Goal: Task Accomplishment & Management: Use online tool/utility

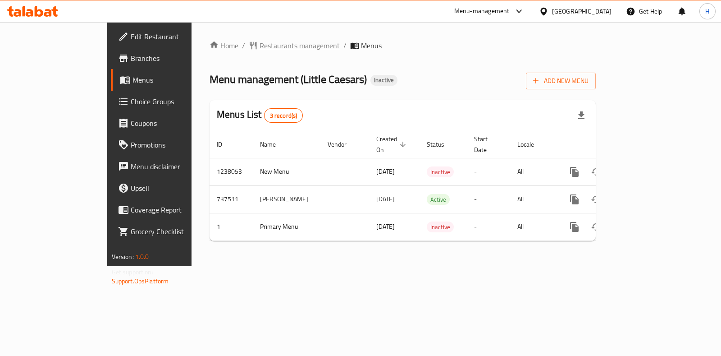
click at [260, 46] on span "Restaurants management" at bounding box center [300, 45] width 80 height 11
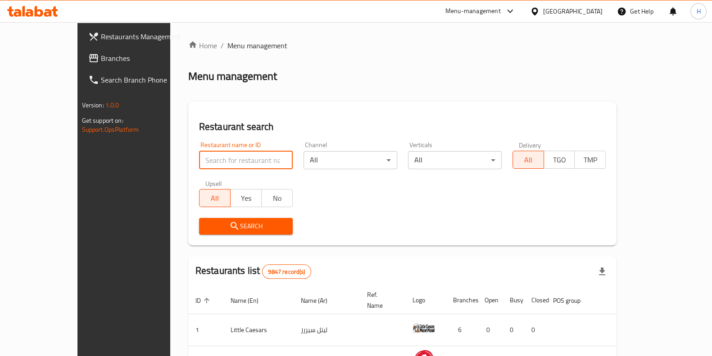
click at [199, 164] on input "search" at bounding box center [246, 160] width 94 height 18
paste input "24540"
type input "24540"
click button "Search" at bounding box center [246, 226] width 94 height 17
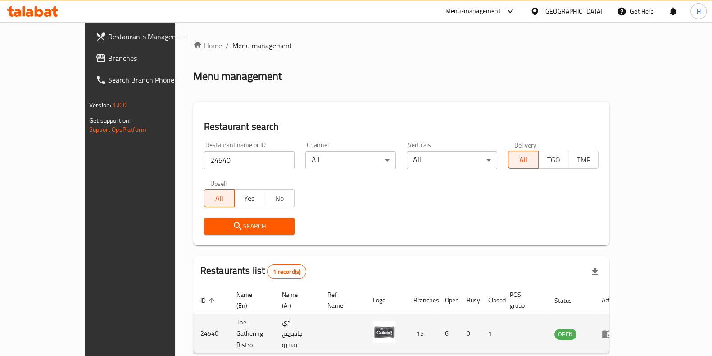
click at [612, 330] on icon "enhanced table" at bounding box center [608, 334] width 10 height 8
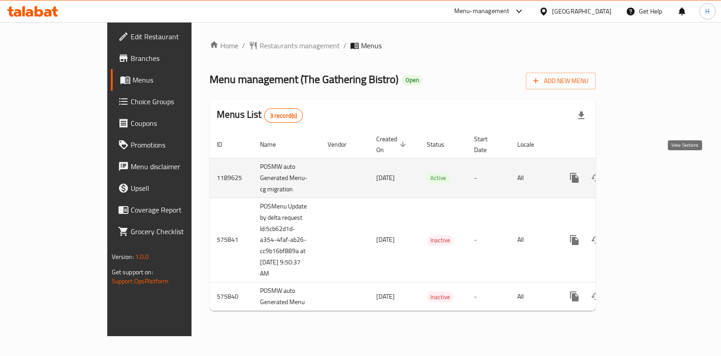
click at [645, 172] on icon "enhanced table" at bounding box center [639, 177] width 11 height 11
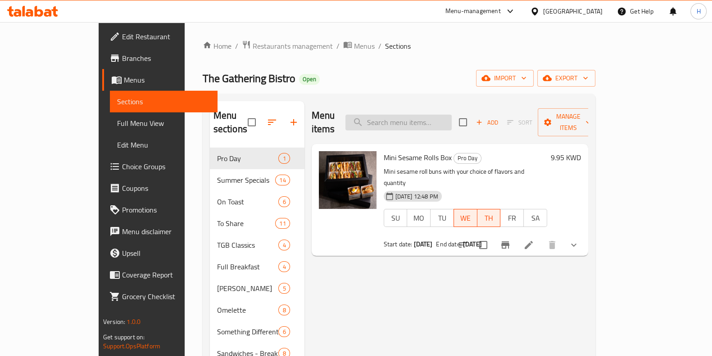
click at [429, 114] on input "search" at bounding box center [399, 122] width 106 height 16
paste input "Fish & Chips"
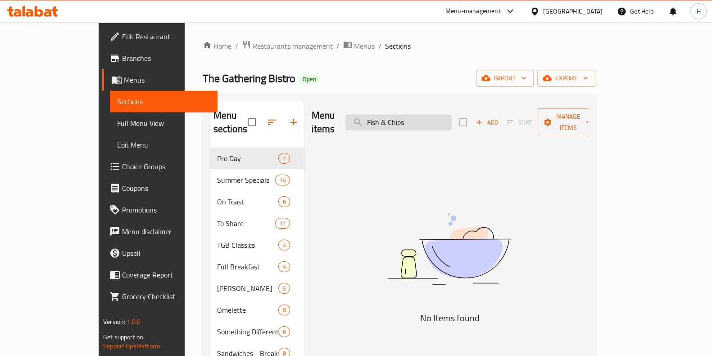
drag, startPoint x: 451, startPoint y: 114, endPoint x: 414, endPoint y: 113, distance: 37.4
click at [414, 114] on input "Fish & Chips" at bounding box center [399, 122] width 106 height 16
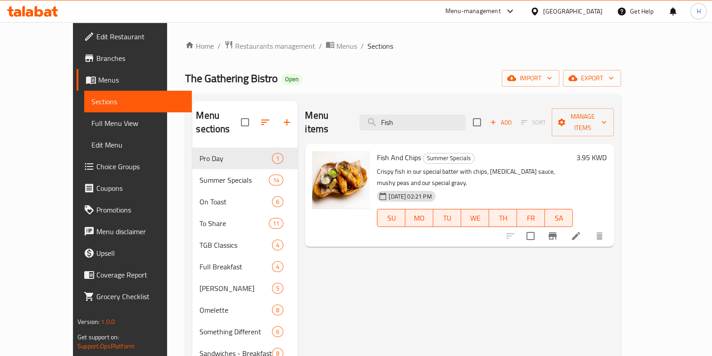
type input "Fish"
click at [582, 230] on icon at bounding box center [576, 235] width 11 height 11
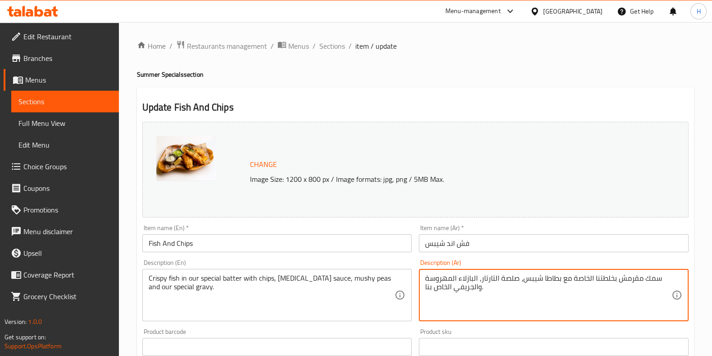
click at [483, 294] on textarea "سمك مقرمش بخلطتنا الخاصة مع بطاطا شيبس، صلصة التارتار، البازلاء المهروسة والجري…" at bounding box center [548, 295] width 246 height 43
click at [482, 293] on textarea "سمك مقرمش بخلطتنا الخاصة مع بطاطا شيبس، صلصة التارتار، البازلاء المهروسة والجري…" at bounding box center [548, 295] width 246 height 43
click at [480, 288] on textarea "سمك مقرمش بخلطتنا الخاصة مع بطاطا شيبس، صلصة التارتار، البازلاء المهروسة والجري…" at bounding box center [548, 295] width 246 height 43
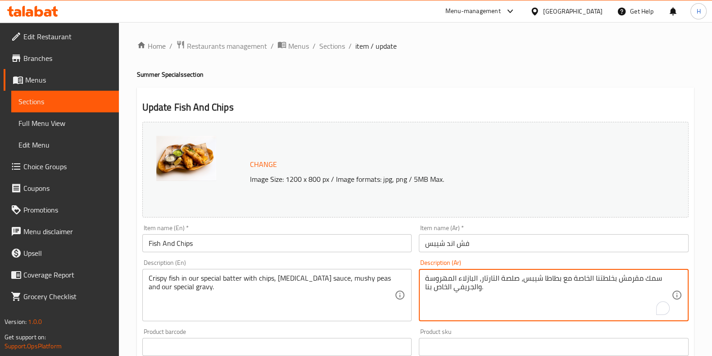
click at [480, 288] on textarea "سمك مقرمش بخلطتنا الخاصة مع بطاطا شيبس، صلصة التارتار، البازلاء المهروسة والجري…" at bounding box center [548, 295] width 246 height 43
type textarea "\"
click at [480, 288] on textarea "\" at bounding box center [548, 295] width 246 height 43
paste textarea "سمك مقرمش بخلطتنا الخاصة مع بطاطا شيبس، صلصة التارتار، البازلاء المهروسة والجري…"
type textarea "سمك مقرمش بخلطتنا الخاصة مع بطاطا شيبس، صلصة التارتار، البازلاء المهروسة والجري…"
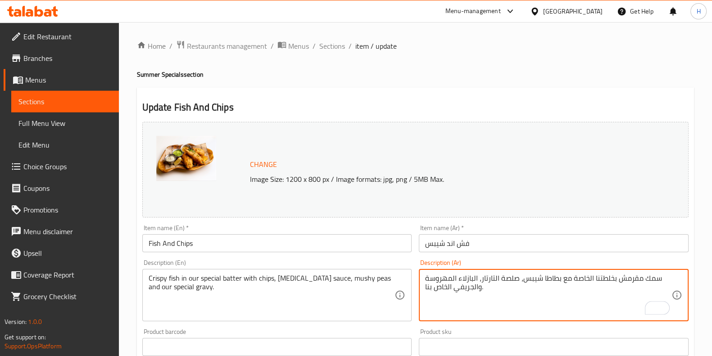
click at [412, 326] on div "Product barcode Product barcode" at bounding box center [277, 341] width 277 height 35
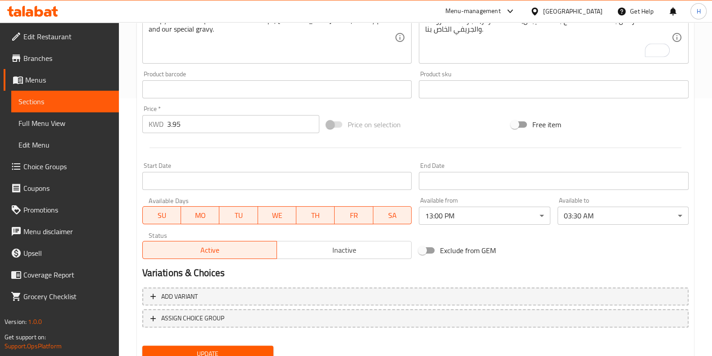
scroll to position [293, 0]
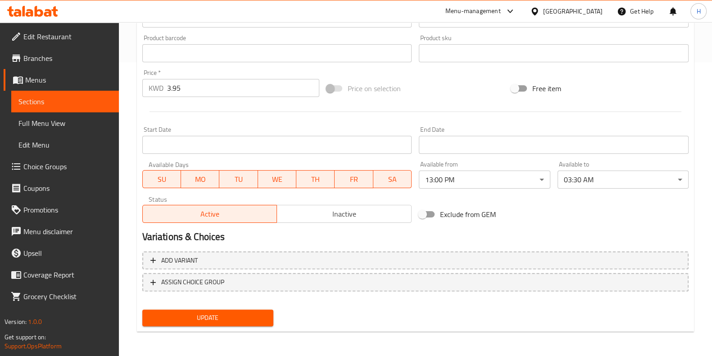
click at [259, 315] on span "Update" at bounding box center [208, 317] width 117 height 11
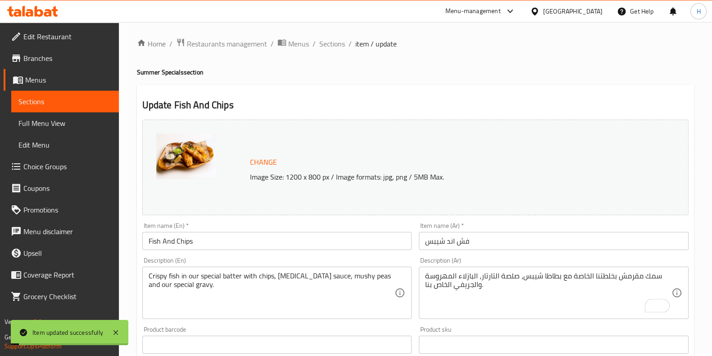
scroll to position [0, 0]
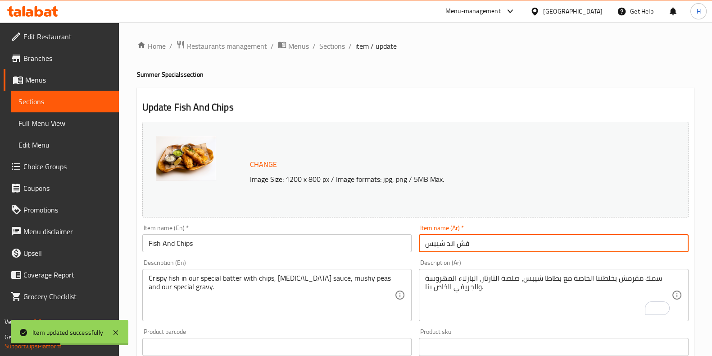
drag, startPoint x: 522, startPoint y: 244, endPoint x: 394, endPoint y: 244, distance: 128.0
click at [394, 244] on div "Change Image Size: 1200 x 800 px / Image formats: jpg, png / 5MB Max. Item name…" at bounding box center [416, 319] width 554 height 402
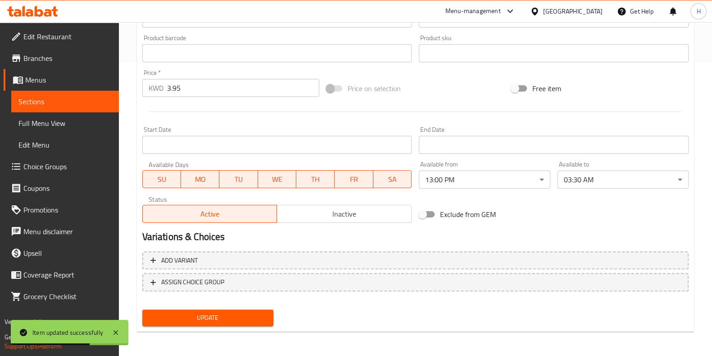
click at [207, 323] on button "Update" at bounding box center [207, 317] width 131 height 17
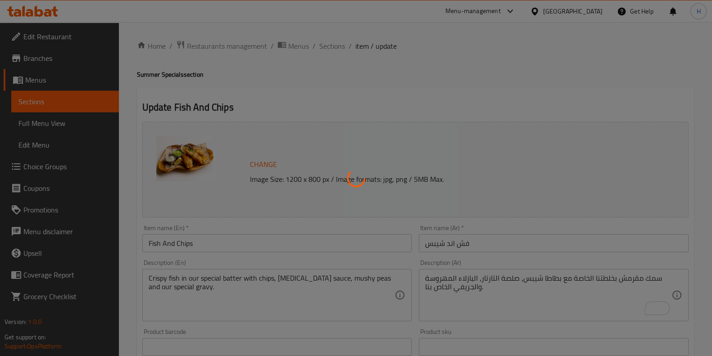
click at [343, 46] on div at bounding box center [356, 178] width 712 height 356
click at [340, 48] on div at bounding box center [356, 178] width 712 height 356
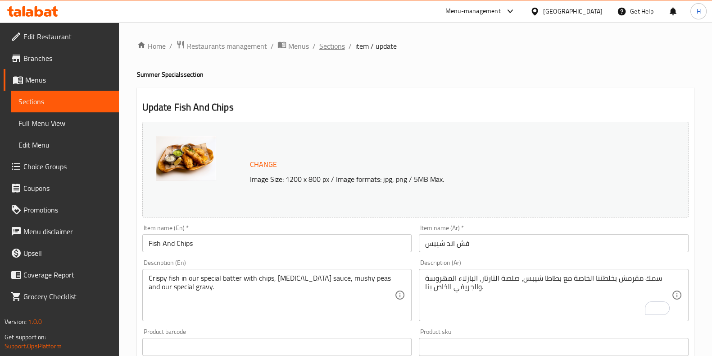
click at [325, 46] on span "Sections" at bounding box center [333, 46] width 26 height 11
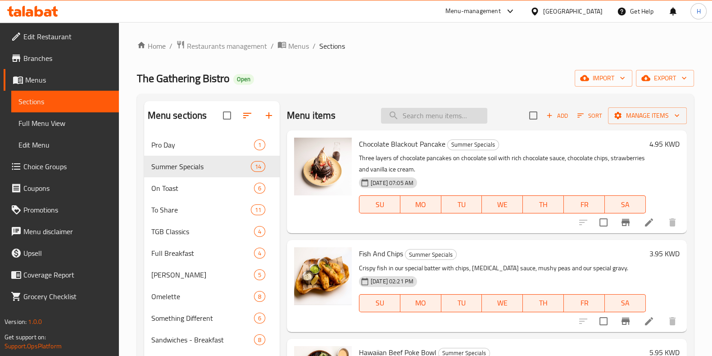
click at [424, 109] on input "search" at bounding box center [434, 116] width 106 height 16
paste input "Hawaiian Beef Poke Bowl"
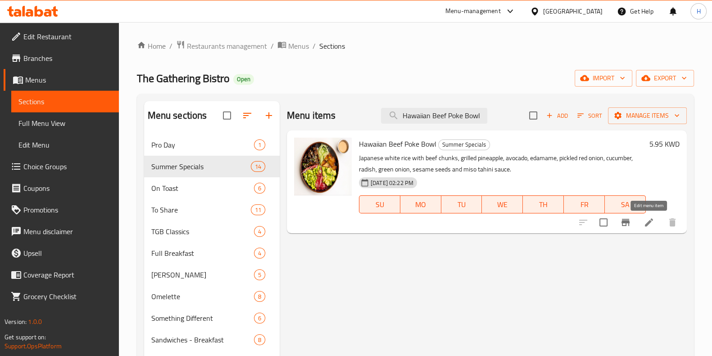
type input "Hawaiian Beef Poke Bowl"
click at [652, 219] on icon at bounding box center [649, 222] width 8 height 8
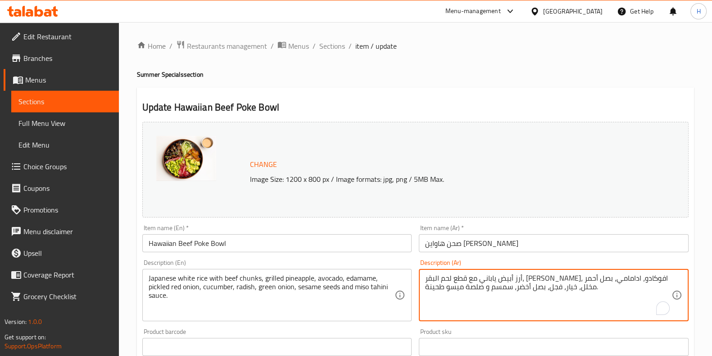
click at [559, 284] on textarea "أرز أبيض ياباني مع قطع لحم البقر، أناناس مشوي، افوكادو، ادامامي، بصل أحمر مخلل،…" at bounding box center [548, 295] width 246 height 43
paste textarea "،"
click at [482, 315] on textarea "أرز أبيض ياباني مع قطع لحم البقر، أناناس مشوي، افوكادو، ادامامي، بصل أحمر مخلل،…" at bounding box center [548, 295] width 246 height 43
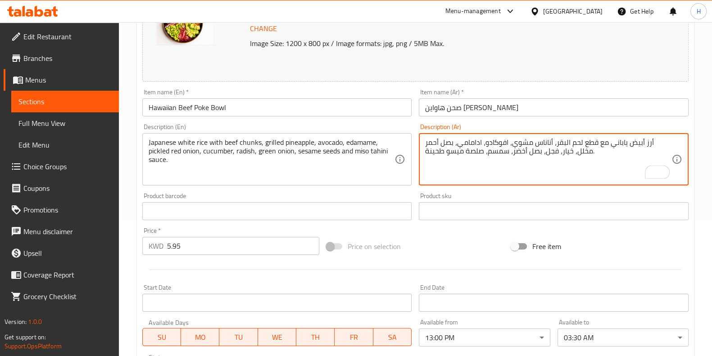
scroll to position [282, 0]
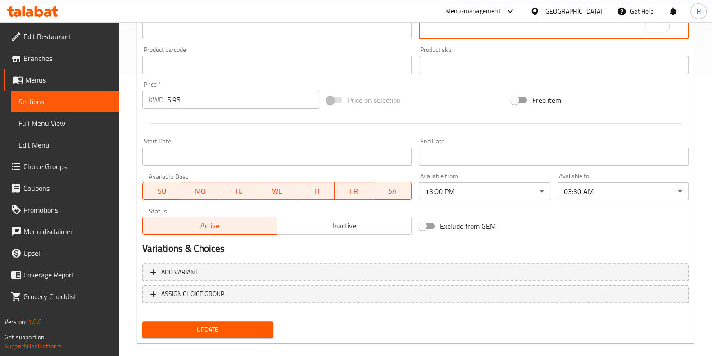
type textarea "أرز أبيض ياباني مع قطع لحم البقر، أناناس مشوي، افوكادو، ادامامي، بصل أحمر مخلل،…"
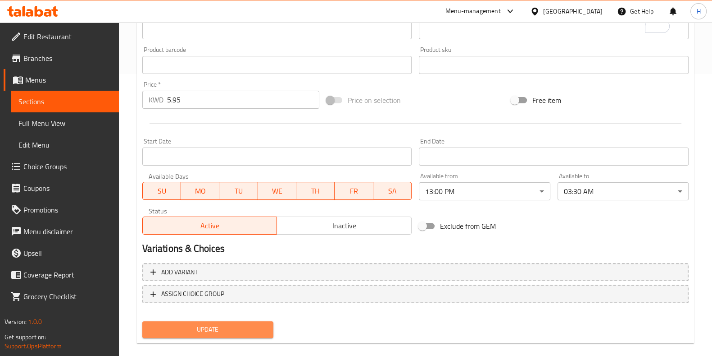
click at [233, 330] on span "Update" at bounding box center [208, 329] width 117 height 11
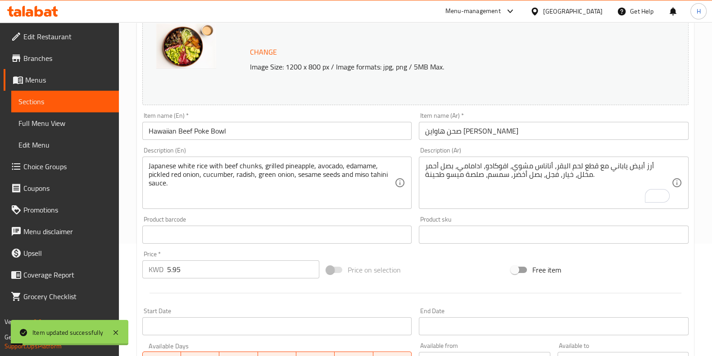
scroll to position [0, 0]
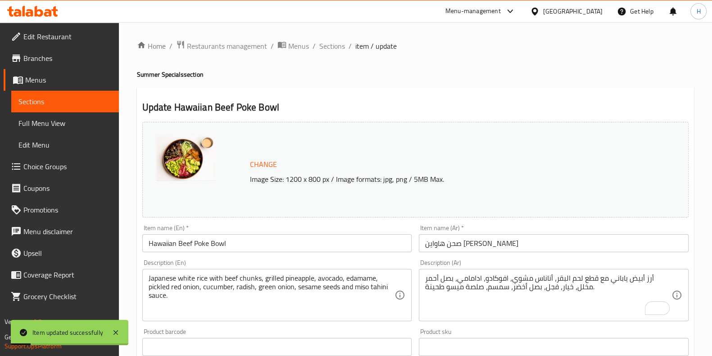
click at [484, 244] on input "صحن هاواين بيف بوكي" at bounding box center [554, 243] width 270 height 18
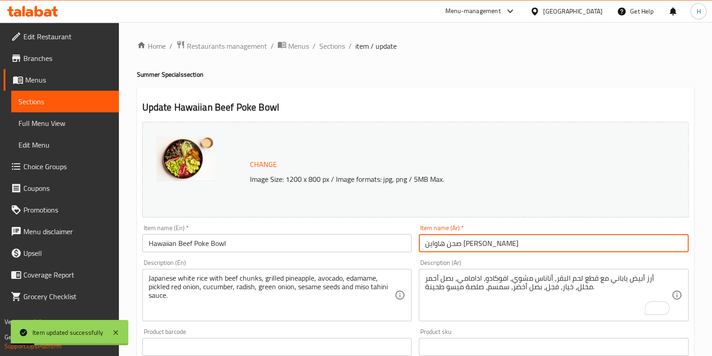
click at [483, 244] on input "صحن هاواين بيف بوكي" at bounding box center [554, 243] width 270 height 18
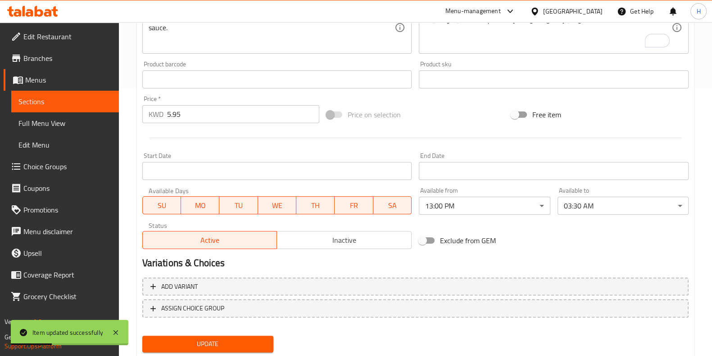
scroll to position [293, 0]
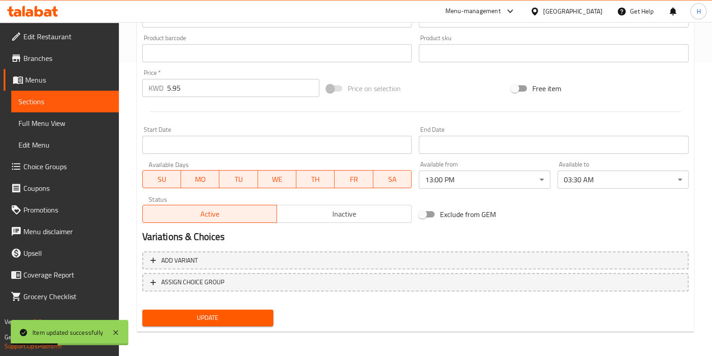
click at [224, 314] on span "Update" at bounding box center [208, 317] width 117 height 11
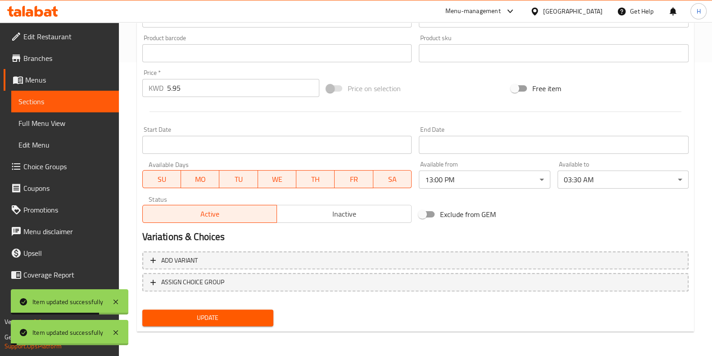
scroll to position [0, 0]
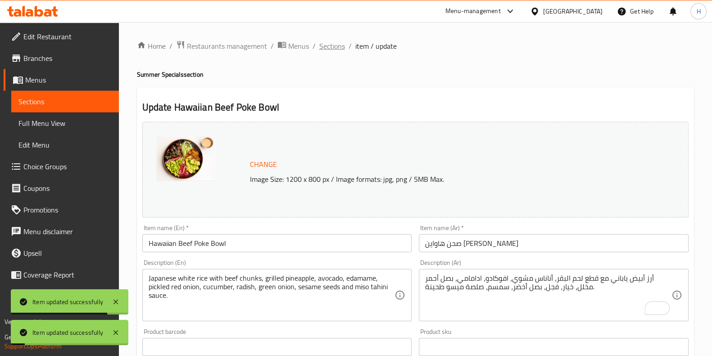
click at [325, 50] on span "Sections" at bounding box center [333, 46] width 26 height 11
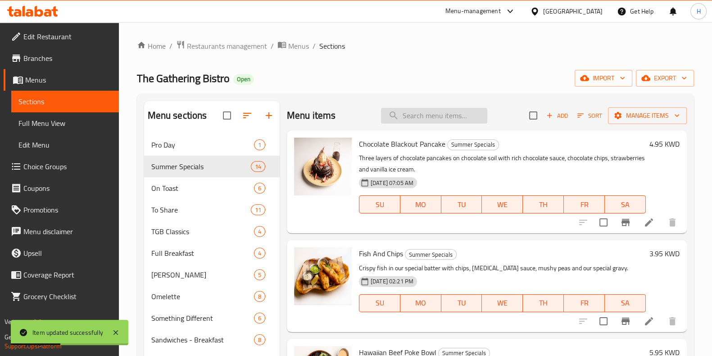
click at [415, 116] on input "search" at bounding box center [434, 116] width 106 height 16
paste input "صحن ترياكي دجاح بوكي"
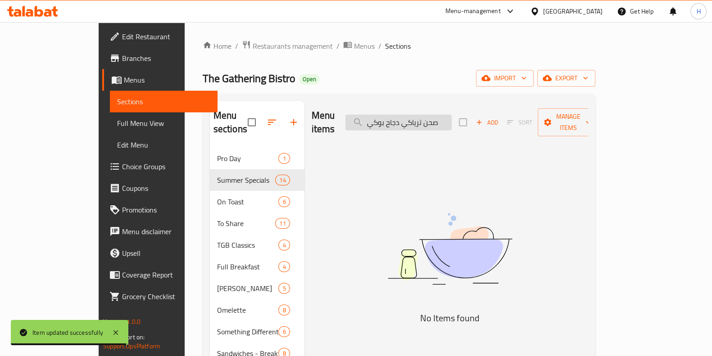
drag, startPoint x: 474, startPoint y: 115, endPoint x: 434, endPoint y: 120, distance: 40.5
click at [452, 115] on input "صحن ترياكي دجاح بوكي" at bounding box center [399, 122] width 106 height 16
drag, startPoint x: 434, startPoint y: 120, endPoint x: 377, endPoint y: 125, distance: 57.4
click at [377, 125] on div "Menu items صحن ترياكي دجاح بوكي Add Sort Manage items" at bounding box center [450, 122] width 277 height 43
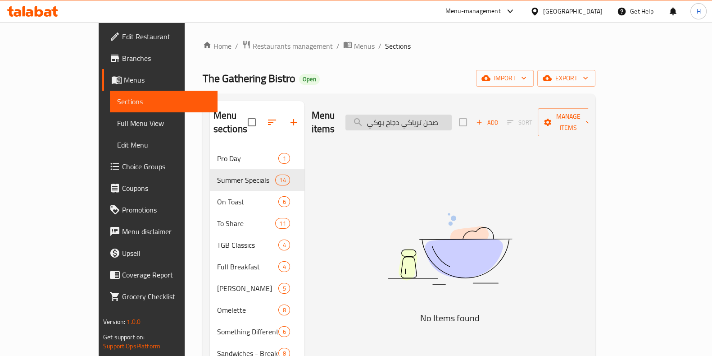
click at [452, 114] on input "صحن ترياكي دجاح بوكي" at bounding box center [399, 122] width 106 height 16
paste input "Teriyaki Chicken Poke Bowl"
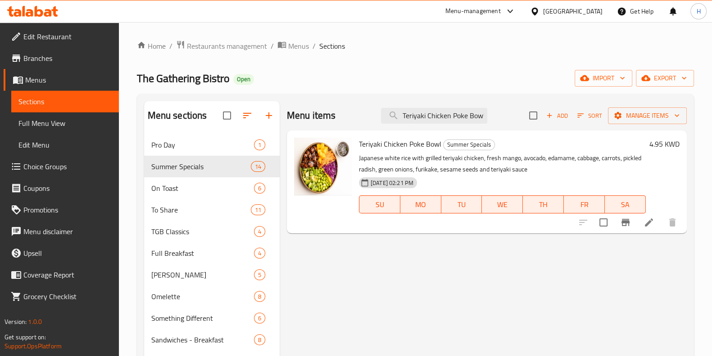
type input "Teriyaki Chicken Poke Bowl"
click at [642, 222] on li at bounding box center [649, 222] width 25 height 16
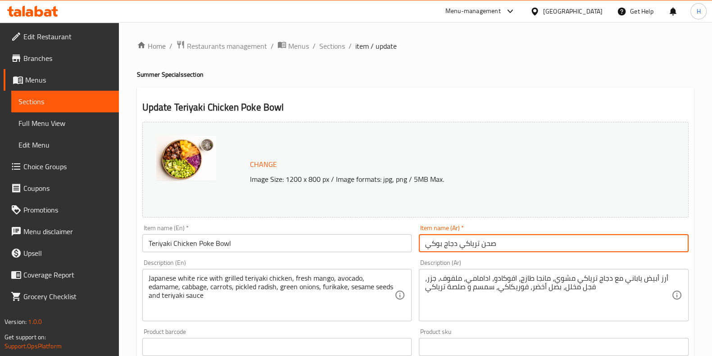
paste input "text"
drag, startPoint x: 493, startPoint y: 244, endPoint x: 396, endPoint y: 245, distance: 96.9
click at [396, 245] on div "Change Image Size: 1200 x 800 px / Image formats: jpg, png / 5MB Max. Item name…" at bounding box center [416, 319] width 554 height 402
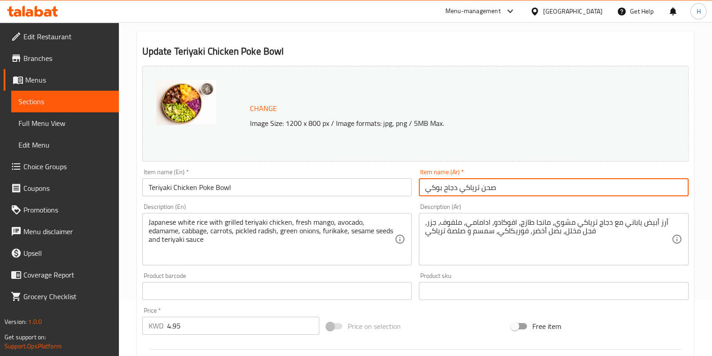
type input "صحن ترياكي دجاح بوكي"
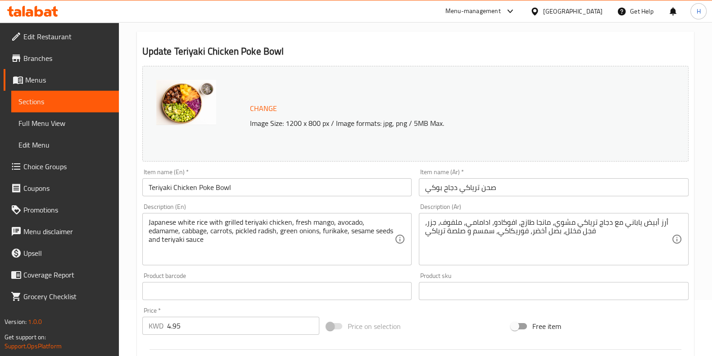
drag, startPoint x: 674, startPoint y: 224, endPoint x: 514, endPoint y: 256, distance: 163.1
click at [514, 256] on div "أرز أبيض ياباني مع دجاج ترياكي مشوي، مانجا طازج، افوكادو، ادامامي، ملفوف، جزر، …" at bounding box center [554, 239] width 270 height 52
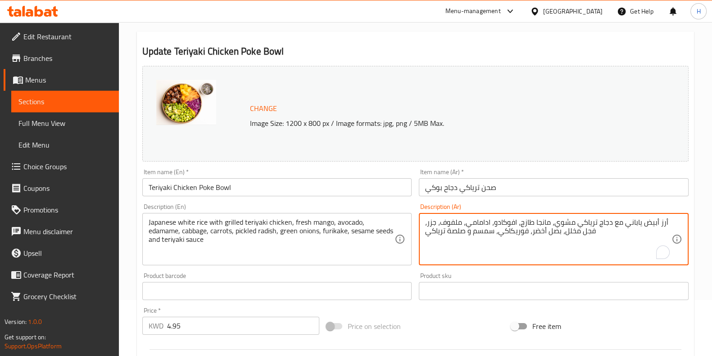
click at [560, 219] on textarea "أرز أبيض ياباني مع دجاج ترياكي مشوي، مانجا طازج، افوكادو، ادامامي، ملفوف، جزر، …" at bounding box center [548, 239] width 246 height 43
paste textarea "أرز أبيض ياباني مع دجاج ترياكي مشوي، مانجا طازج، افوكادو، ادامامي، ملفوف، جزر، …"
type textarea "أرز أبيض ياباني مع دجاج ترياكي مشوي، مانجا طازج، افوكادو، ادامامي، ملفوف، جزر، …"
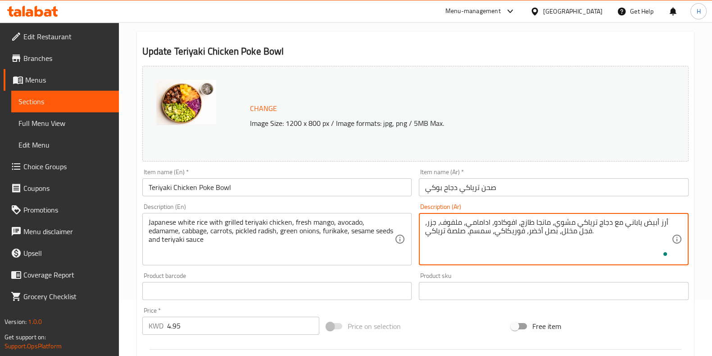
click at [478, 315] on div "Price on selection" at bounding box center [415, 326] width 185 height 24
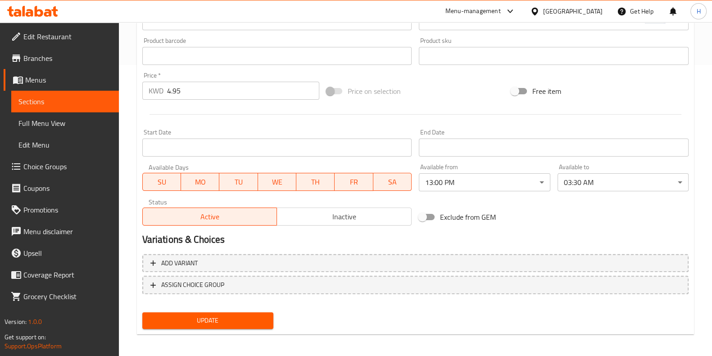
scroll to position [293, 0]
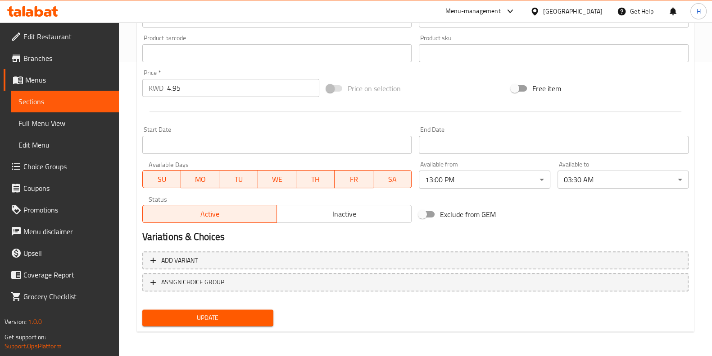
click at [228, 309] on button "Update" at bounding box center [207, 317] width 131 height 17
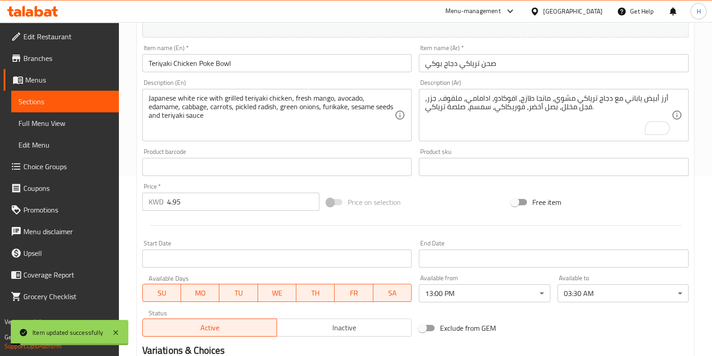
scroll to position [0, 0]
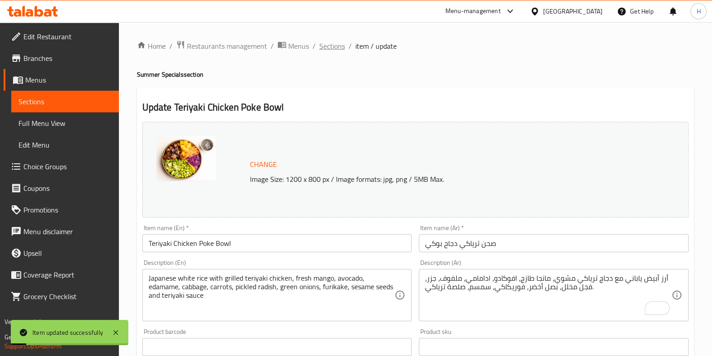
click at [329, 44] on span "Sections" at bounding box center [333, 46] width 26 height 11
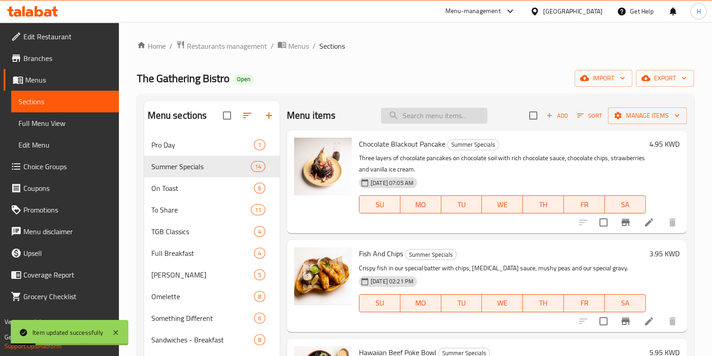
click at [447, 121] on input "search" at bounding box center [434, 116] width 106 height 16
paste input "Salmon Poke Bowl"
type input "Salmon Poke Bowl"
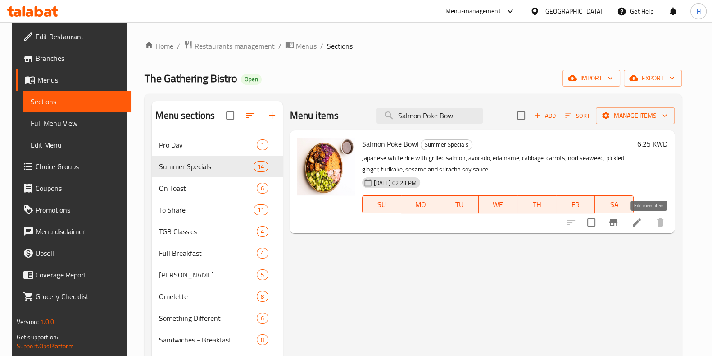
click at [643, 225] on icon at bounding box center [637, 222] width 11 height 11
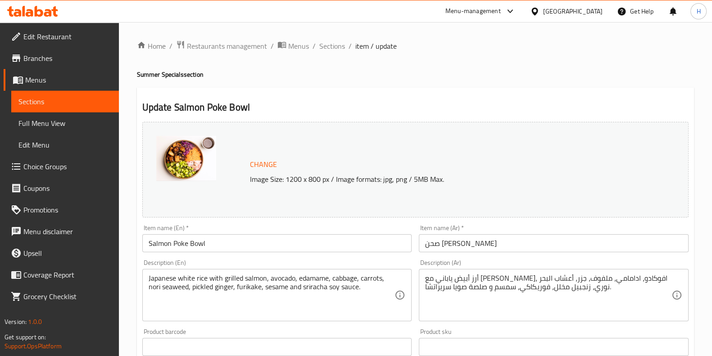
click at [445, 238] on input "صحن سالمون بوكي" at bounding box center [554, 243] width 270 height 18
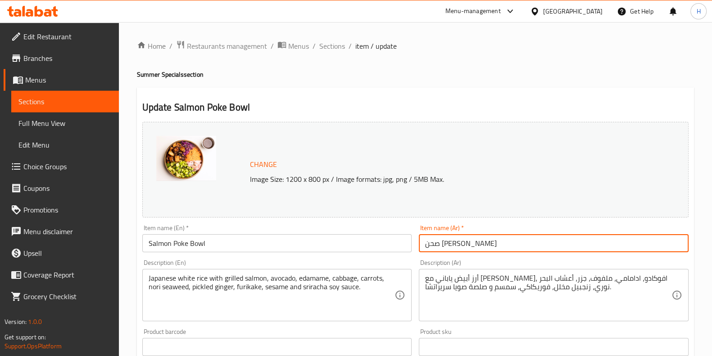
click at [445, 238] on input "صحن سالمون بوكي" at bounding box center [554, 243] width 270 height 18
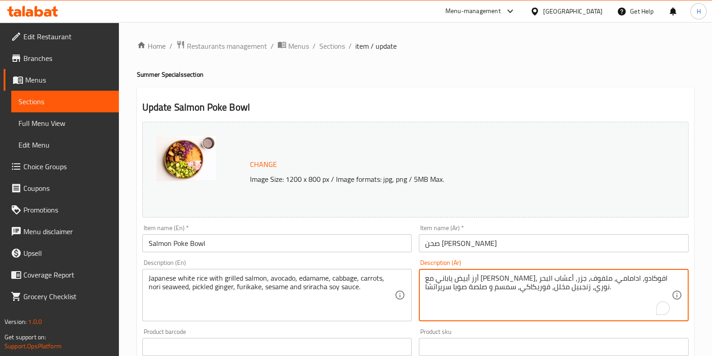
click at [539, 284] on textarea "أرز أبيض ياباني مع سلمون مشوي، افوكادو، ادامامي، ملفوف، جزر، أعشاب البحر نوري، …" at bounding box center [548, 295] width 246 height 43
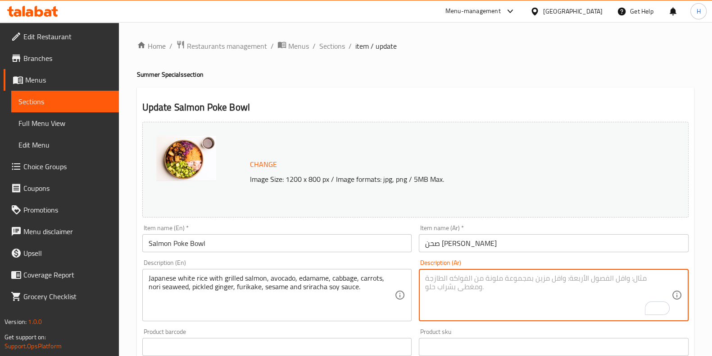
paste textarea "أرز أبيض ياباني مع سلمون مشوي، افوكادو، ادامامي، ملفوف، جزر، أعشاب البحر نوري، …"
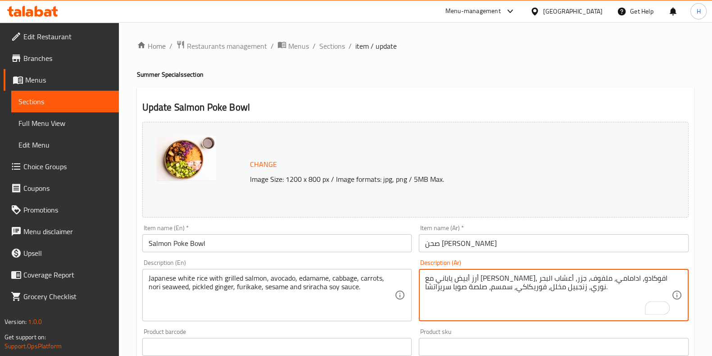
type textarea "أرز أبيض ياباني مع سلمون مشوي، افوكادو، ادامامي، ملفوف، جزر، أعشاب البحر نوري، …"
click at [404, 328] on div "Product barcode Product barcode" at bounding box center [277, 341] width 277 height 35
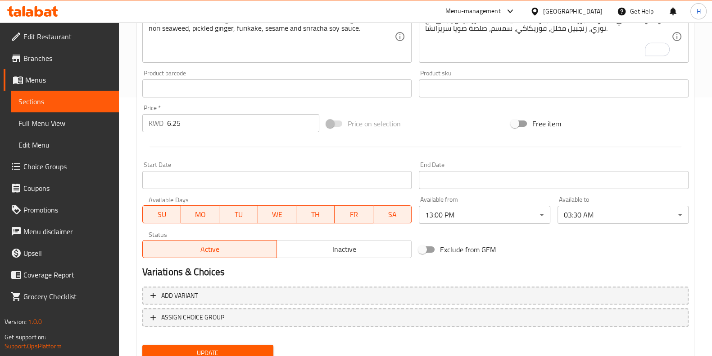
scroll to position [293, 0]
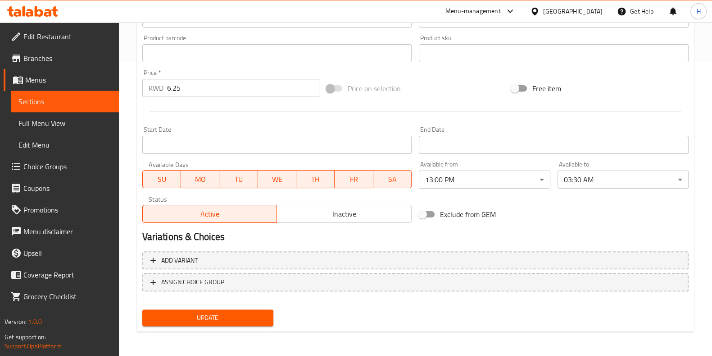
click at [232, 312] on span "Update" at bounding box center [208, 317] width 117 height 11
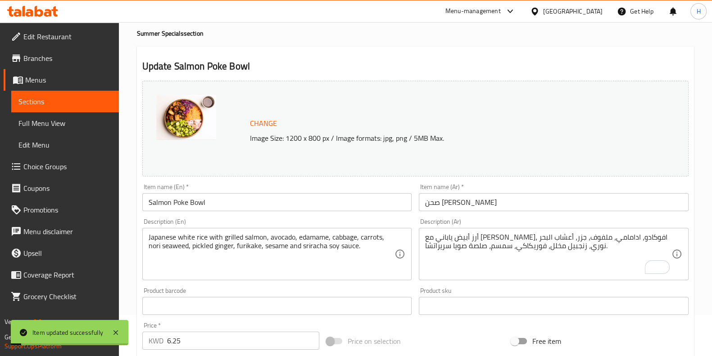
scroll to position [0, 0]
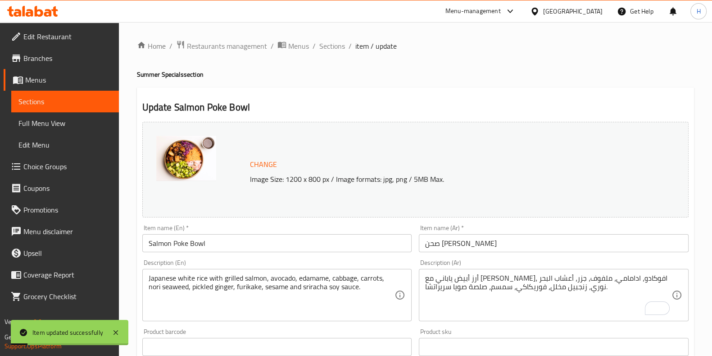
click at [344, 44] on ol "Home / Restaurants management / Menus / Sections / item / update" at bounding box center [415, 46] width 557 height 12
drag, startPoint x: 338, startPoint y: 46, endPoint x: 333, endPoint y: 57, distance: 11.7
click at [337, 46] on span "Sections" at bounding box center [333, 46] width 26 height 11
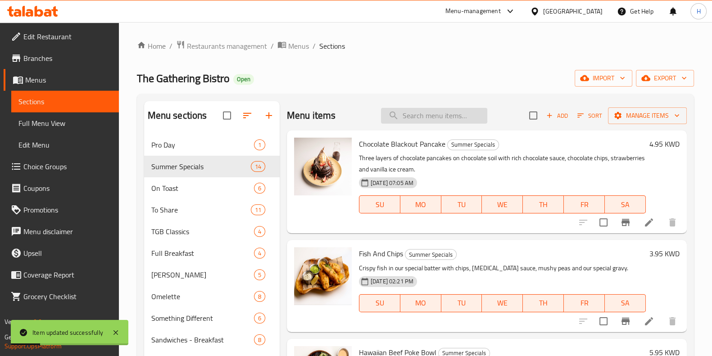
click at [418, 120] on input "search" at bounding box center [434, 116] width 106 height 16
paste input "Umami Shrimp Poke Bowl"
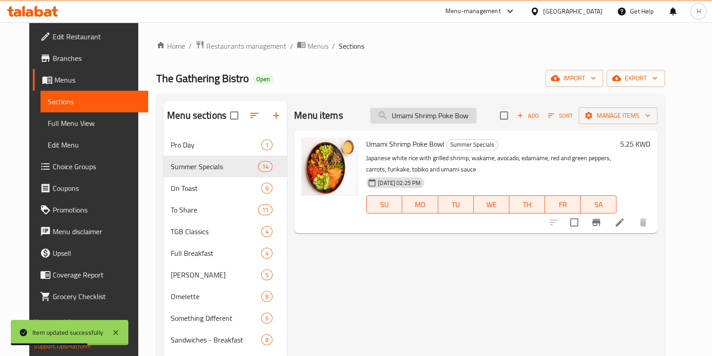
type input "Umami Shrimp Poke Bowl"
click at [625, 217] on icon at bounding box center [620, 222] width 11 height 11
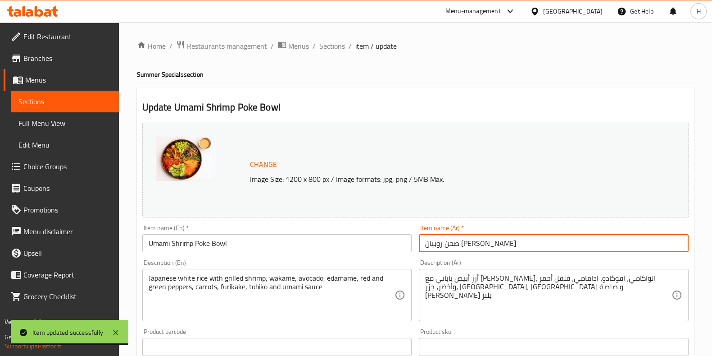
drag, startPoint x: 507, startPoint y: 239, endPoint x: 400, endPoint y: 237, distance: 107.3
click at [405, 238] on div "Change Image Size: 1200 x 800 px / Image formats: jpg, png / 5MB Max. Item name…" at bounding box center [416, 319] width 554 height 402
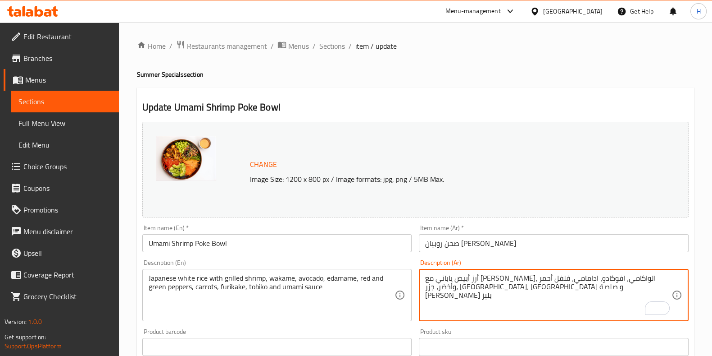
drag, startPoint x: 566, startPoint y: 285, endPoint x: 442, endPoint y: 251, distance: 128.6
click at [442, 251] on div "Change Image Size: 1200 x 800 px / Image formats: jpg, png / 5MB Max. Item name…" at bounding box center [416, 319] width 554 height 402
type textarea "أرز أبيض ياباني مع روبيان مشوي، الواكامي، افوكادو، ادامامي، فلفل أحمر و"
click at [462, 271] on div "أرز أبيض ياباني مع روبيان مشوي، الواكامي، افوكادو، ادامامي، فلفل أحمر و Descrip…" at bounding box center [554, 295] width 270 height 52
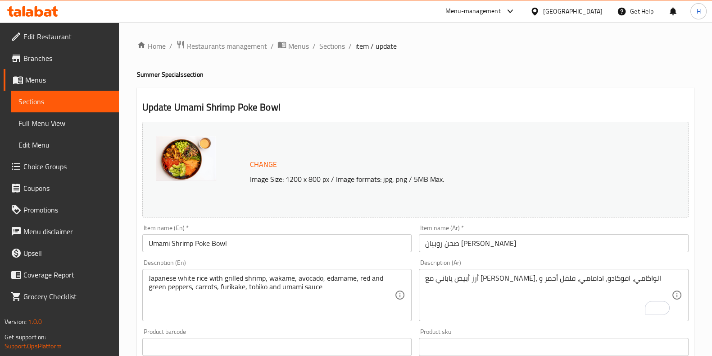
click at [462, 271] on div "أرز أبيض ياباني مع روبيان مشوي، الواكامي، افوكادو، ادامامي، فلفل أحمر و Descrip…" at bounding box center [554, 295] width 270 height 52
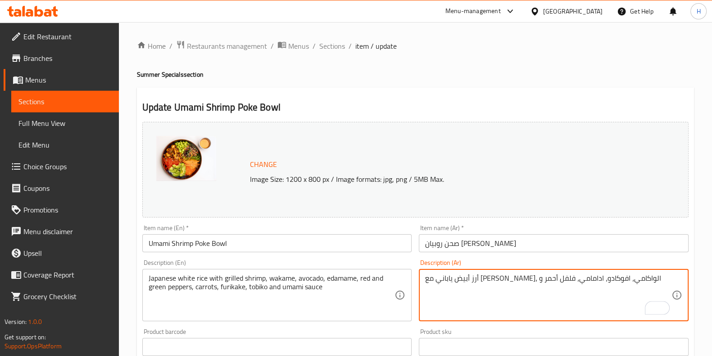
click at [461, 276] on textarea "أرز أبيض ياباني مع روبيان مشوي، الواكامي، افوكادو، ادامامي، فلفل أحمر و" at bounding box center [548, 295] width 246 height 43
paste textarea "أرز أبيض ياباني مع روبيان مشوي، الواكامي، افوكادو، ادامامي، فلفل أحمر وأخضر، جز…"
type textarea "أرز أبيض ياباني مع روبيان مشوي، الواكامي، افوكادو، ادامامي، فلفل أحمر وأخضر، جز…"
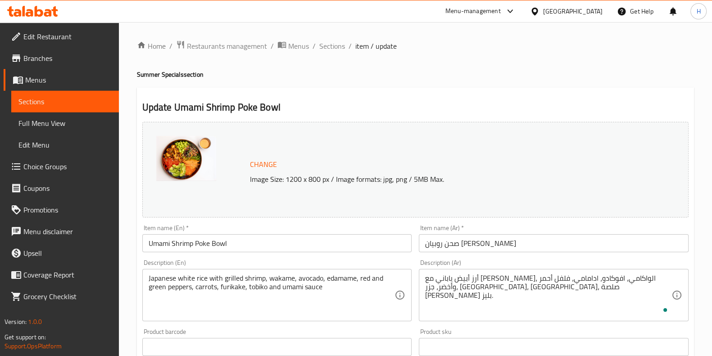
click at [478, 333] on div "Product sku Product sku" at bounding box center [554, 341] width 270 height 27
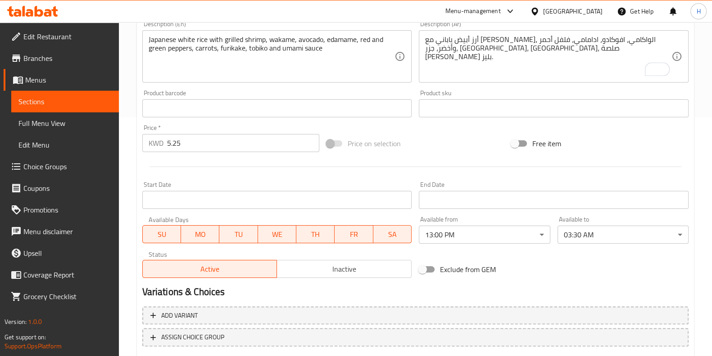
scroll to position [293, 0]
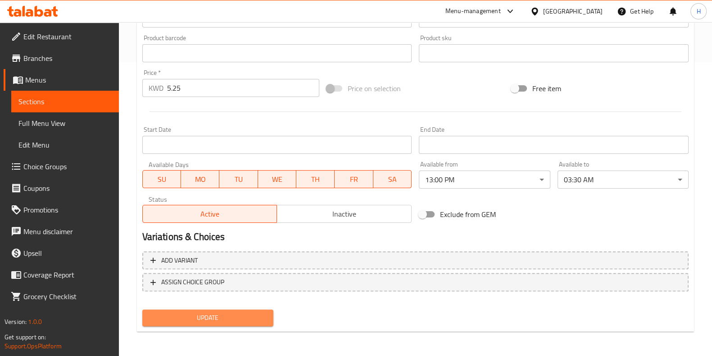
click at [250, 317] on span "Update" at bounding box center [208, 317] width 117 height 11
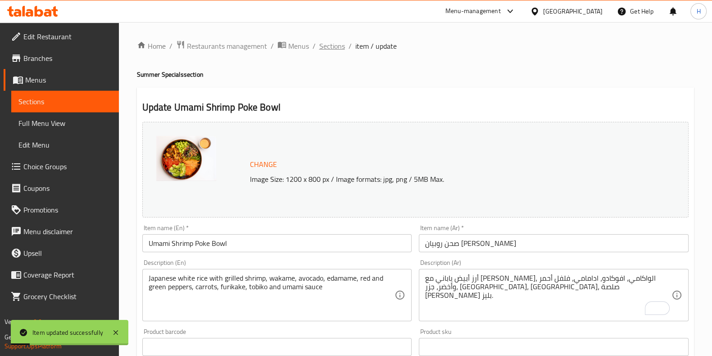
click at [337, 50] on span "Sections" at bounding box center [333, 46] width 26 height 11
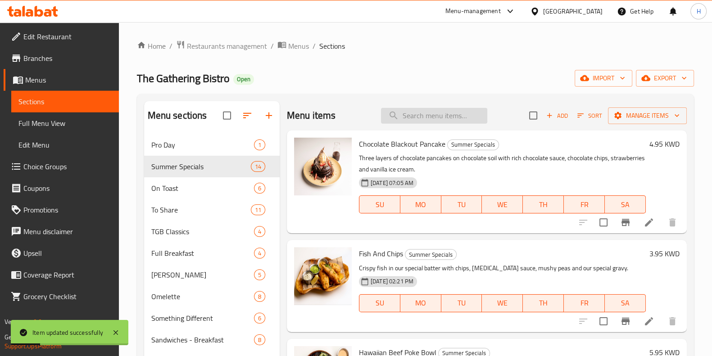
click at [425, 110] on input "search" at bounding box center [434, 116] width 106 height 16
paste input "Acai Bowl"
type input "Acai Bowl"
click at [645, 222] on icon at bounding box center [649, 222] width 8 height 8
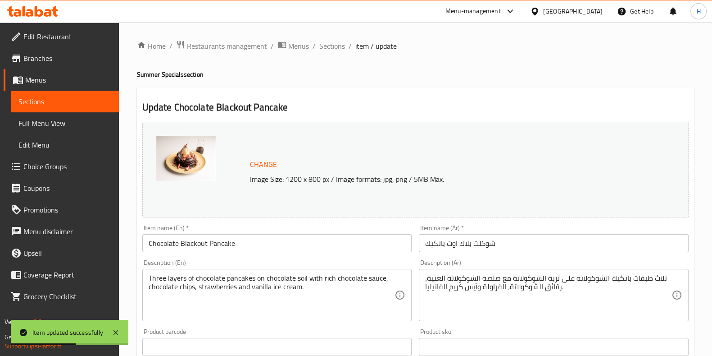
click at [317, 33] on div "Home / Restaurants management / Menus / Sections / item / update Summer Special…" at bounding box center [415, 336] width 593 height 628
click at [320, 38] on div "Home / Restaurants management / Menus / Sections / item / update Summer Special…" at bounding box center [415, 336] width 593 height 628
click at [343, 44] on span "Sections" at bounding box center [333, 46] width 26 height 11
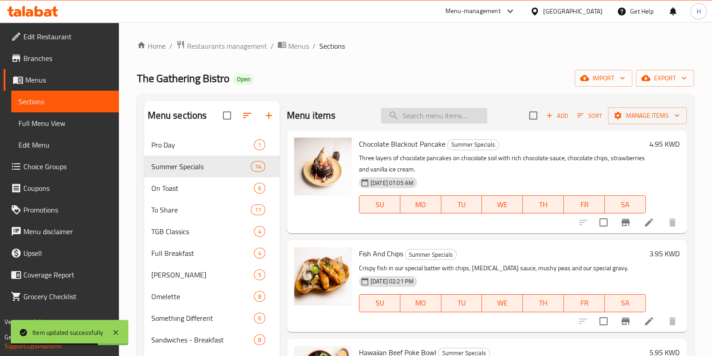
click at [454, 116] on input "search" at bounding box center [434, 116] width 106 height 16
paste input "Acai Bowl"
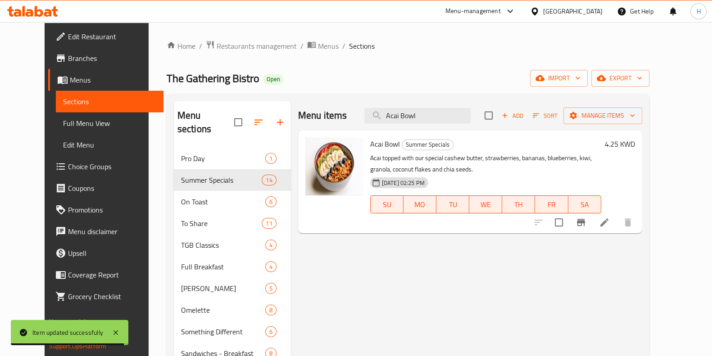
type input "Acai Bowl"
click at [617, 224] on li at bounding box center [604, 222] width 25 height 16
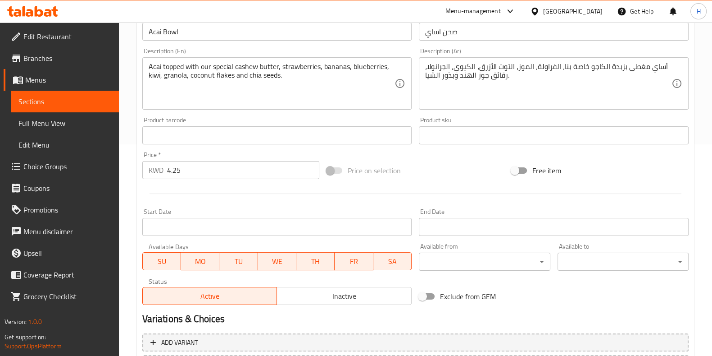
scroll to position [124, 0]
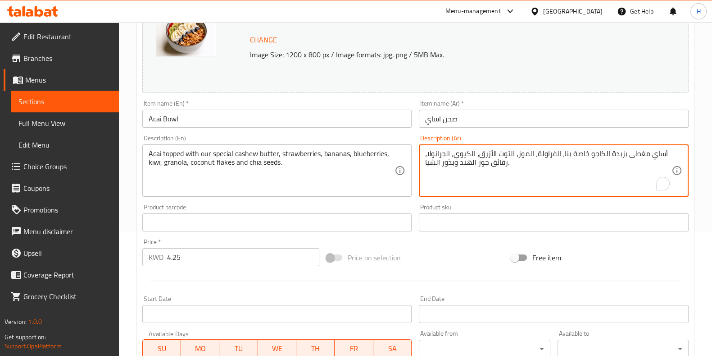
click at [485, 152] on textarea "أساي مغطى بزبدة الكاجو خاصة بنا، الفراولة، الموز، التوت الأزرق، الكيوي، الجرانو…" at bounding box center [548, 170] width 246 height 43
paste textarea "أساي مغطى بزبدة الكاجو خاصة بنا، الفراولة، الموز، التوت الأزرق، الكيوي، الجرانو…"
type textarea "أساي مغطى بزبدة الكاجو خاصة بنا، الفراولة، الموز، التوت الأزرق، الكيوي، الجرانو…"
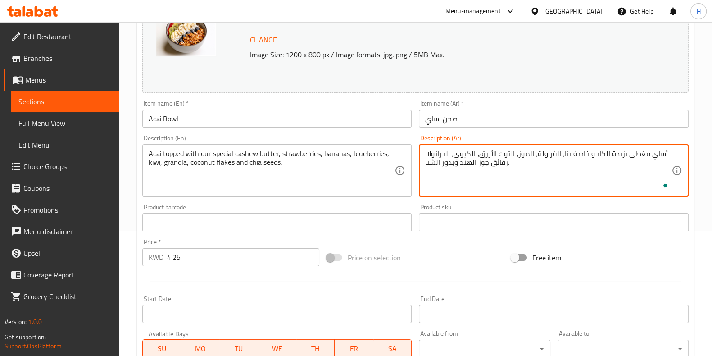
click at [438, 261] on div "Price on selection" at bounding box center [415, 257] width 185 height 24
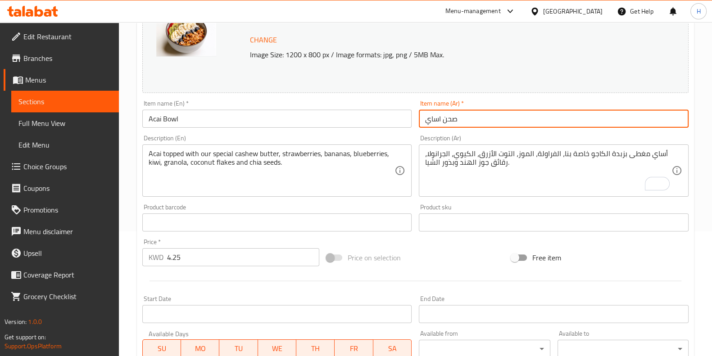
drag, startPoint x: 458, startPoint y: 122, endPoint x: 393, endPoint y: 128, distance: 65.2
click at [394, 128] on div "Change Image Size: 1200 x 800 px / Image formats: jpg, png / 5MB Max. Item name…" at bounding box center [416, 195] width 554 height 402
click at [403, 273] on div at bounding box center [416, 280] width 554 height 22
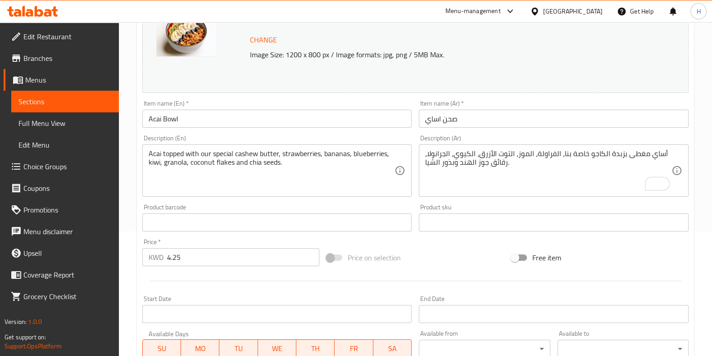
scroll to position [293, 0]
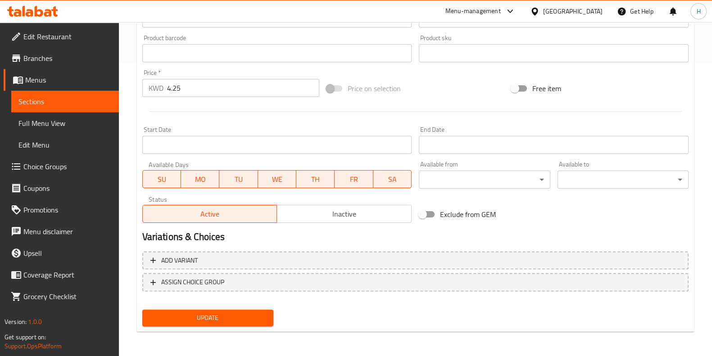
click at [254, 312] on span "Update" at bounding box center [208, 317] width 117 height 11
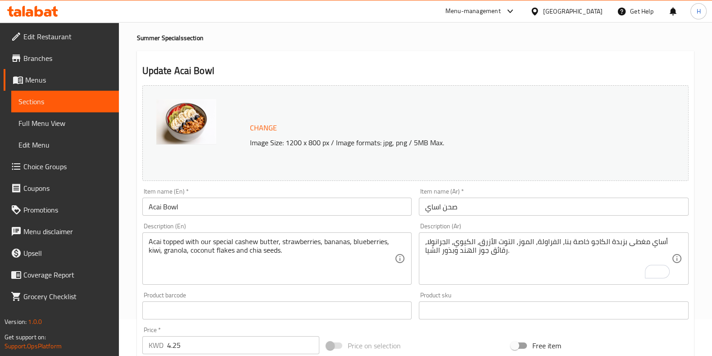
scroll to position [0, 0]
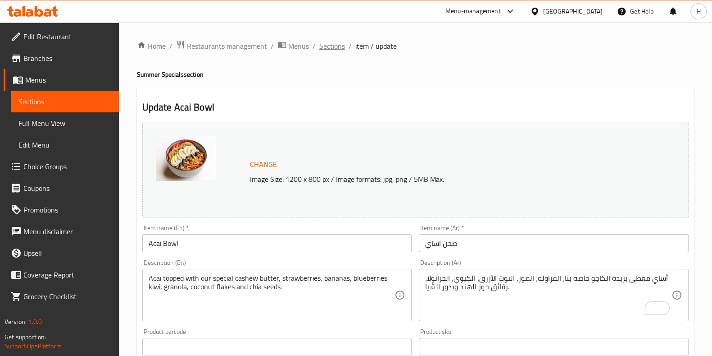
click at [331, 44] on span "Sections" at bounding box center [333, 46] width 26 height 11
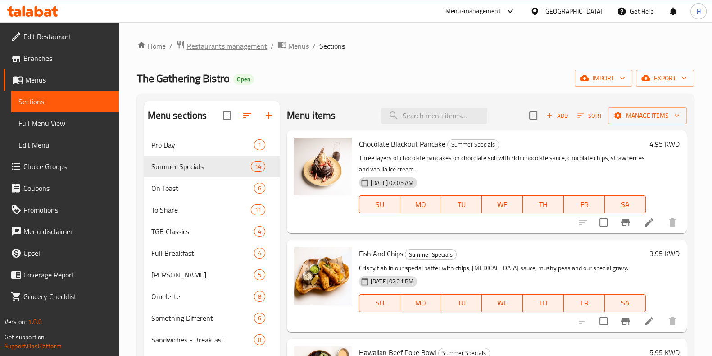
click at [247, 43] on span "Restaurants management" at bounding box center [227, 46] width 80 height 11
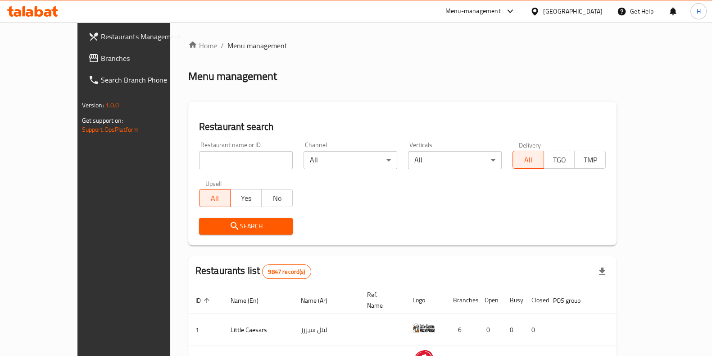
click at [245, 165] on div "Home / Menu management Menu management Restaurant search Restaurant name or ID …" at bounding box center [402, 323] width 429 height 566
click at [245, 165] on input "search" at bounding box center [246, 160] width 94 height 18
type input ","
type input "وقته"
click button "Search" at bounding box center [246, 226] width 94 height 17
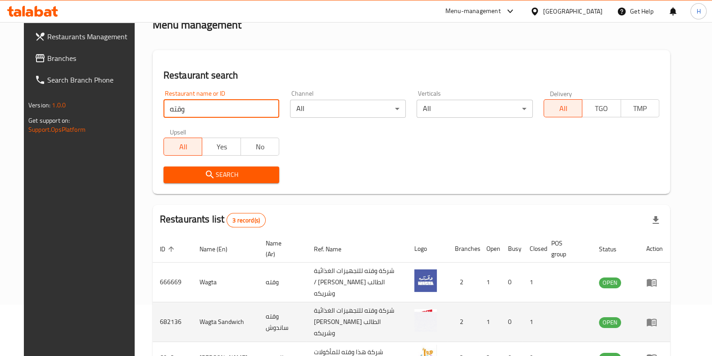
scroll to position [103, 0]
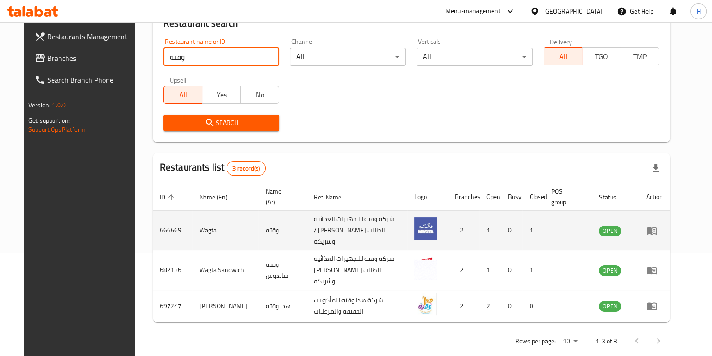
click at [657, 225] on icon "enhanced table" at bounding box center [652, 230] width 11 height 11
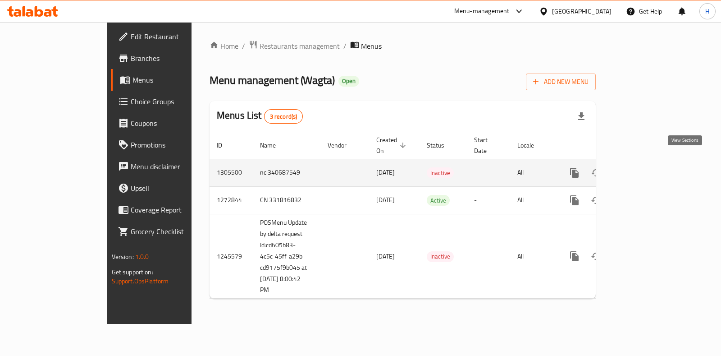
click at [645, 167] on icon "enhanced table" at bounding box center [639, 172] width 11 height 11
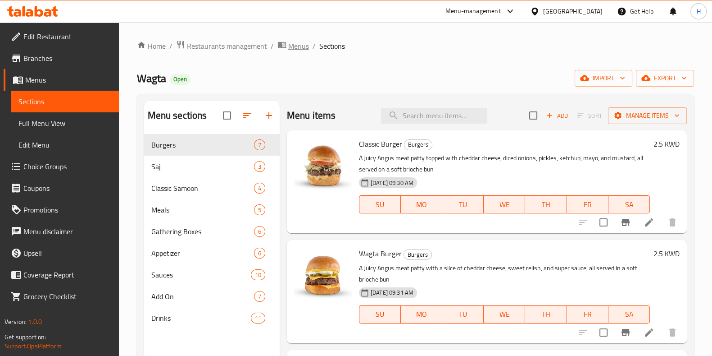
click at [286, 43] on span "breadcrumb" at bounding box center [283, 46] width 11 height 12
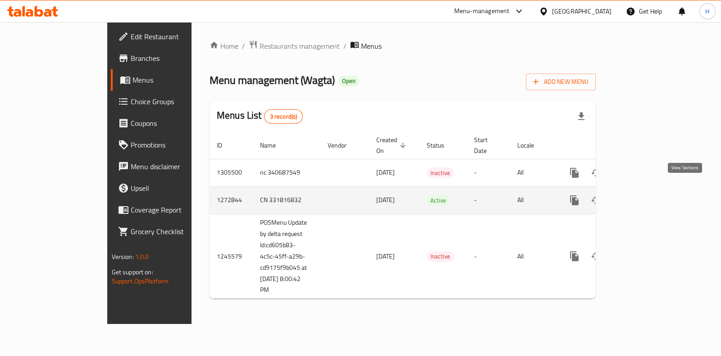
click at [650, 189] on link "enhanced table" at bounding box center [640, 200] width 22 height 22
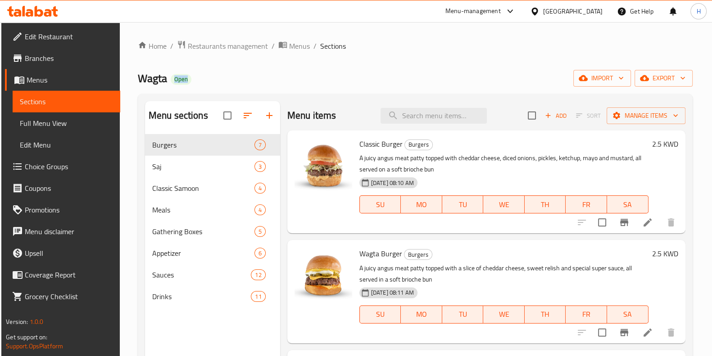
drag, startPoint x: 172, startPoint y: 79, endPoint x: 206, endPoint y: 73, distance: 34.3
click at [206, 73] on div "Wagta Open import export" at bounding box center [415, 78] width 555 height 17
click at [48, 165] on span "Choice Groups" at bounding box center [69, 166] width 88 height 11
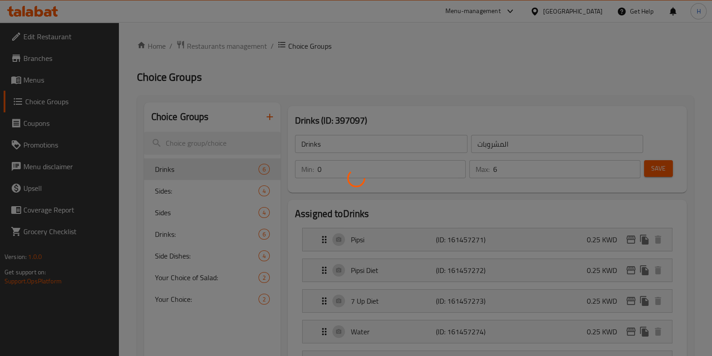
click at [172, 162] on div at bounding box center [356, 178] width 712 height 356
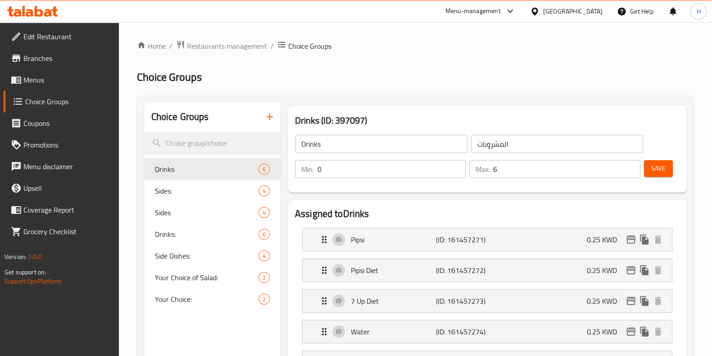
click at [188, 168] on span "Drinks" at bounding box center [207, 169] width 104 height 11
click at [189, 188] on span "Sides:" at bounding box center [193, 190] width 77 height 11
type input "Sides:"
type input "اطباق جانبية:"
type input "4"
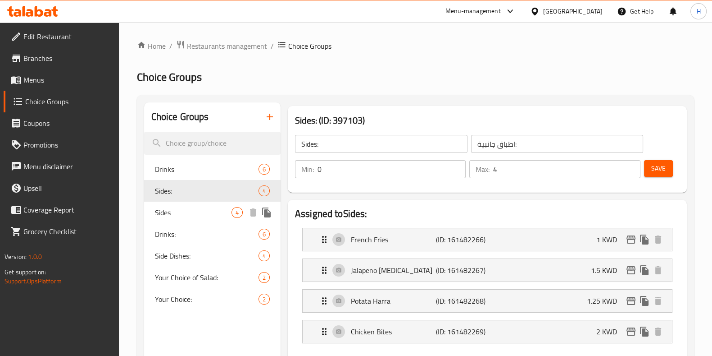
click at [188, 215] on span "Sides" at bounding box center [193, 212] width 77 height 11
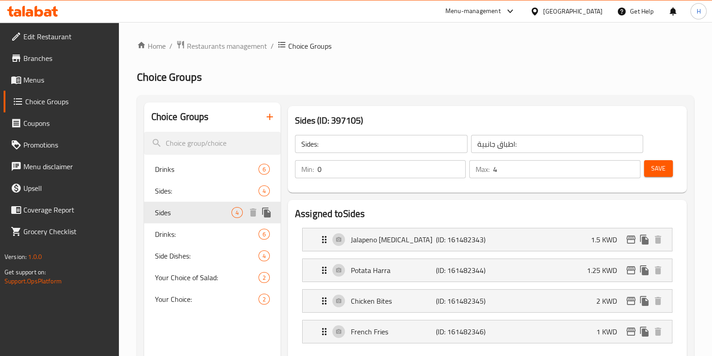
type input "Sides"
type input "اطباق جانبية"
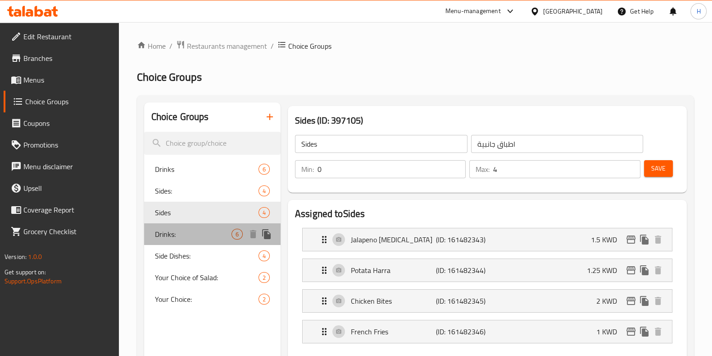
click at [188, 230] on span "Drinks:" at bounding box center [193, 233] width 77 height 11
type input "Drinks:"
type input "المشروبات:"
type input "1"
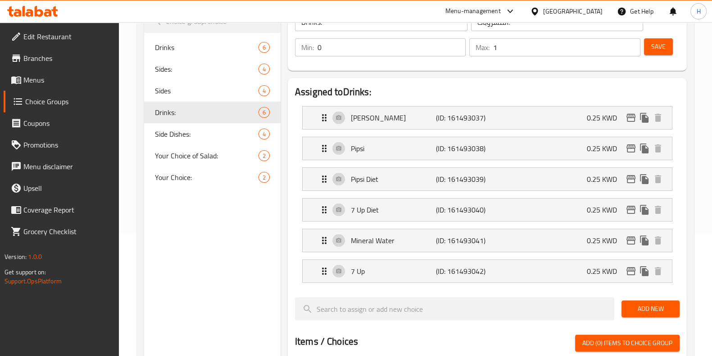
scroll to position [56, 0]
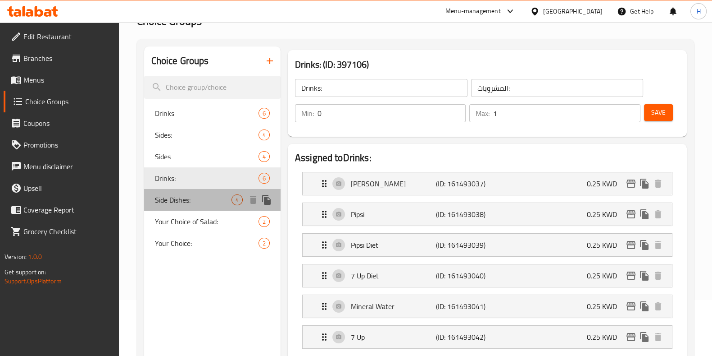
click at [228, 202] on span "Side Dishes:" at bounding box center [193, 199] width 77 height 11
type input "Side Dishes:"
type input "اطباق جانبيه:"
type input "4"
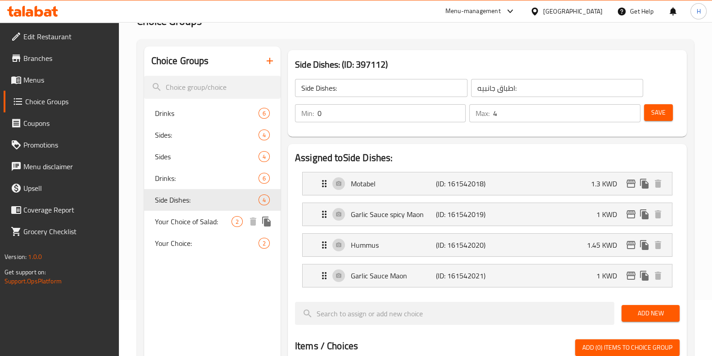
click at [216, 227] on span "Your Choice of Salad:" at bounding box center [193, 221] width 77 height 11
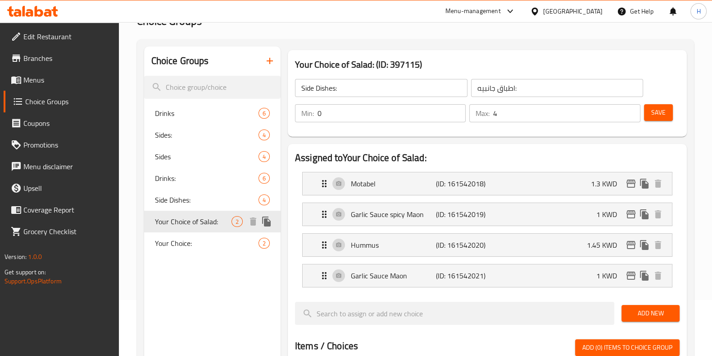
type input "Your Choice of Salad:"
type input "أختيارك من السلطة:"
type input "2"
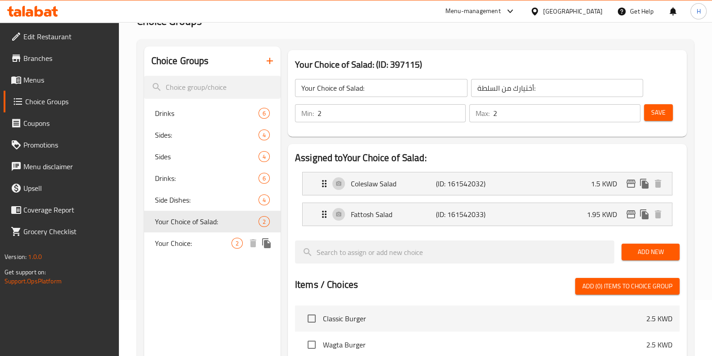
click at [202, 250] on div "Your Choice: 2" at bounding box center [212, 243] width 137 height 22
type input "Your Choice:"
type input "اختيارك:"
type input "1"
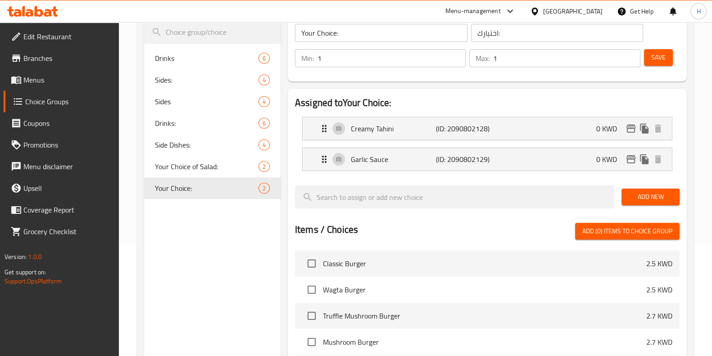
scroll to position [112, 0]
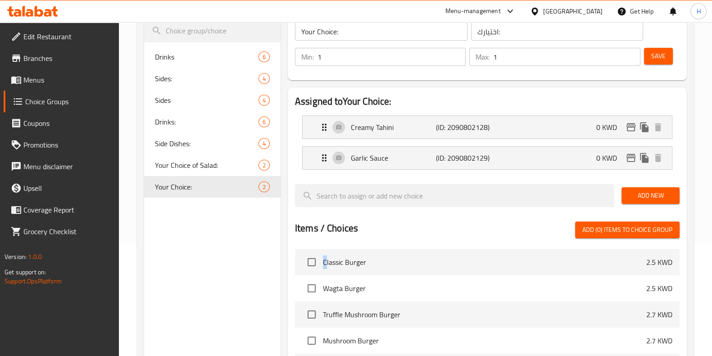
drag, startPoint x: 327, startPoint y: 253, endPoint x: 322, endPoint y: 249, distance: 6.4
click at [323, 249] on li "Classic Burger 2.5 KWD" at bounding box center [487, 262] width 385 height 26
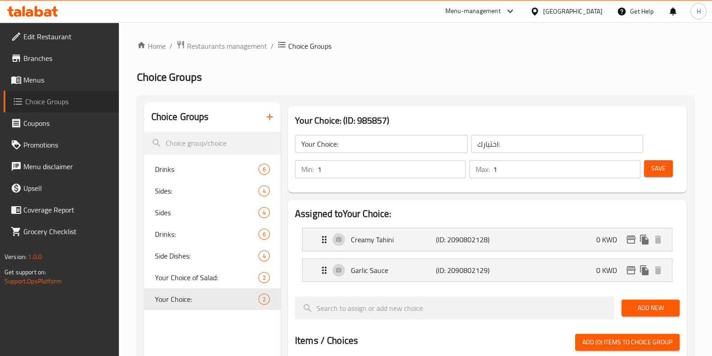
click at [60, 102] on span "Choice Groups" at bounding box center [68, 101] width 87 height 11
click at [68, 76] on span "Menus" at bounding box center [67, 79] width 88 height 11
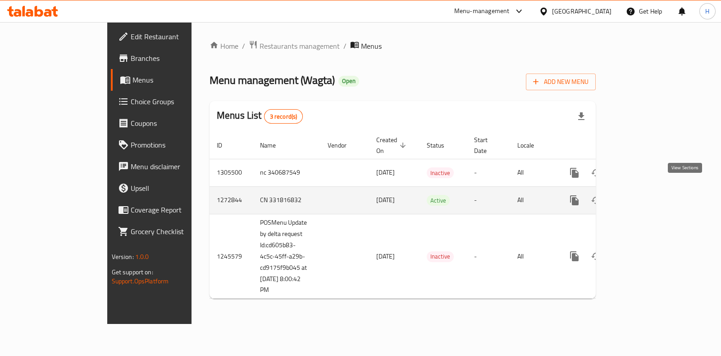
click at [645, 195] on icon "enhanced table" at bounding box center [639, 200] width 11 height 11
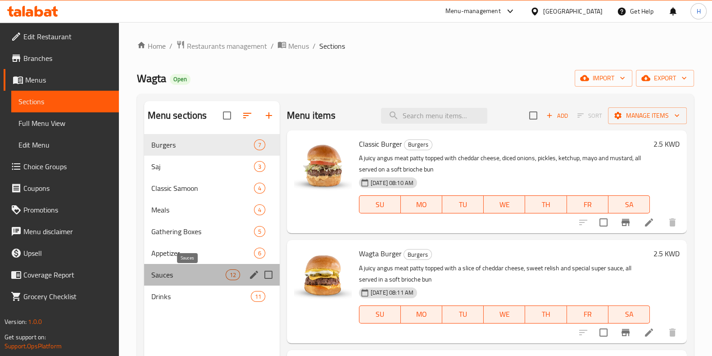
click at [178, 272] on span "Sauces" at bounding box center [188, 274] width 74 height 11
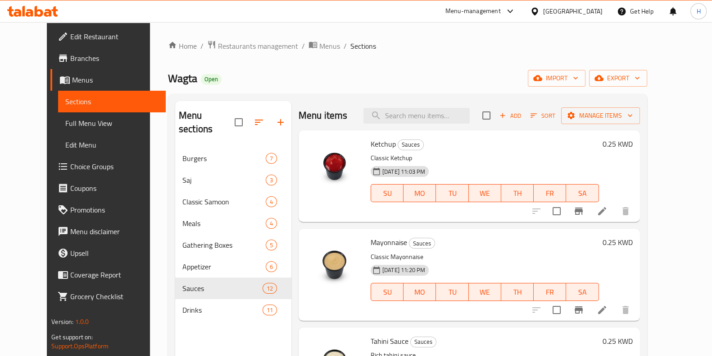
click at [381, 140] on span "Ketchup" at bounding box center [383, 144] width 25 height 14
copy h6 "Ketchup"
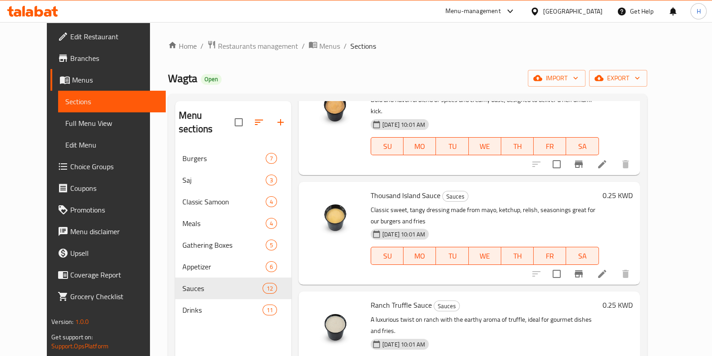
scroll to position [881, 0]
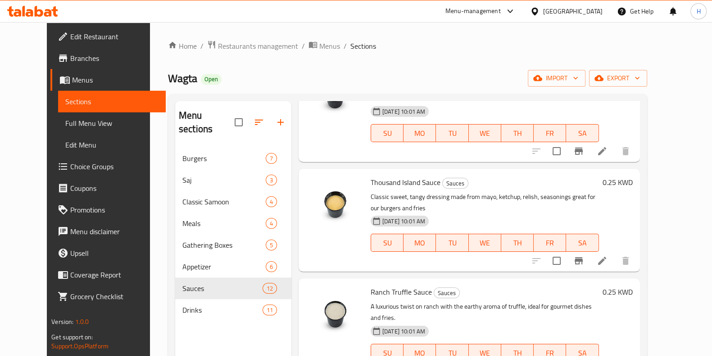
click at [70, 171] on span "Choice Groups" at bounding box center [114, 166] width 88 height 11
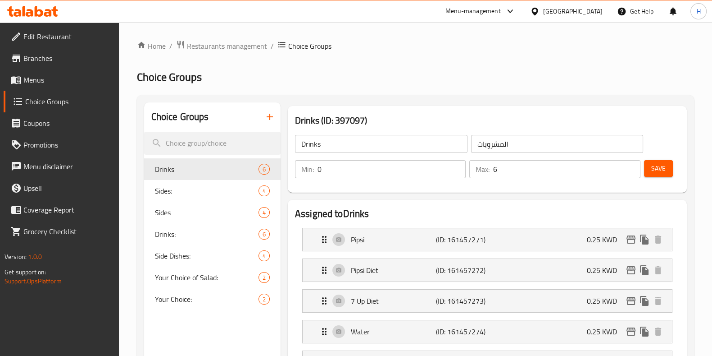
click at [270, 122] on icon "button" at bounding box center [270, 116] width 11 height 11
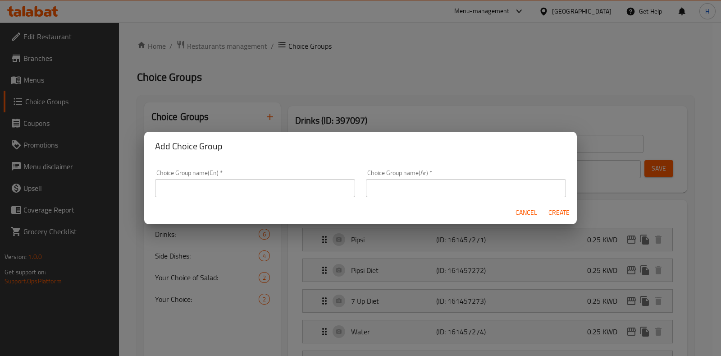
click at [201, 186] on input "text" at bounding box center [255, 188] width 200 height 18
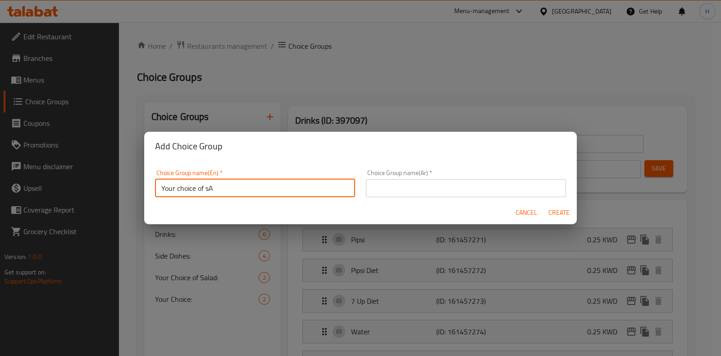
type input "Your choice of sauce:"
click at [398, 186] on input "text" at bounding box center [466, 188] width 200 height 18
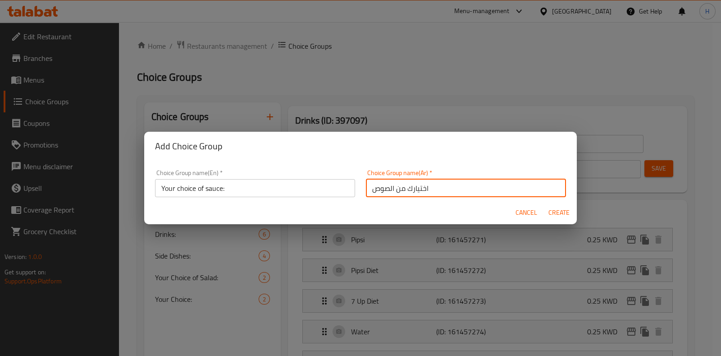
type input "اختيارك من الصوص"
click at [563, 210] on span "Create" at bounding box center [559, 212] width 22 height 11
type input "Your choice of sauce:"
type input "اختيارك من الصوص"
type input "0"
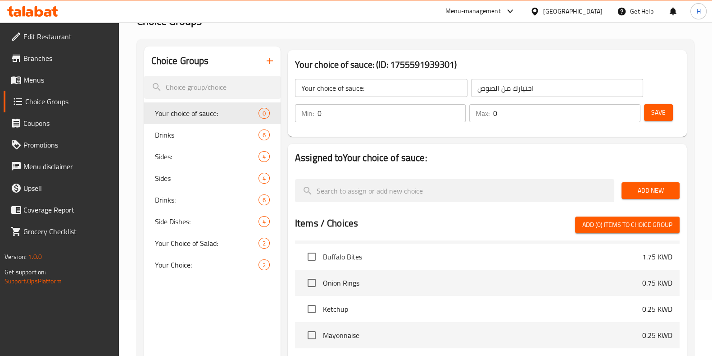
scroll to position [724, 0]
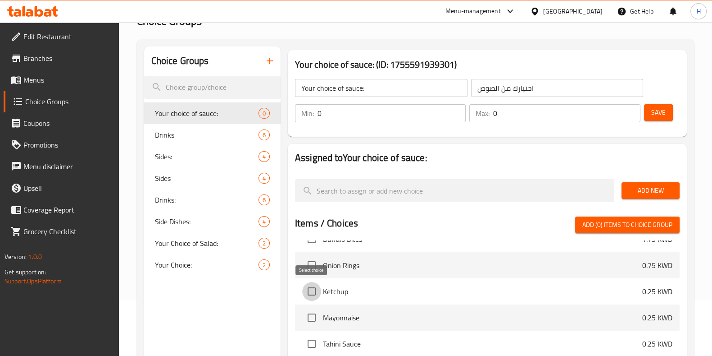
click at [307, 294] on input "checkbox" at bounding box center [311, 291] width 19 height 19
checkbox input "true"
click at [313, 312] on input "checkbox" at bounding box center [311, 317] width 19 height 19
checkbox input "true"
click at [311, 342] on input "checkbox" at bounding box center [311, 343] width 19 height 19
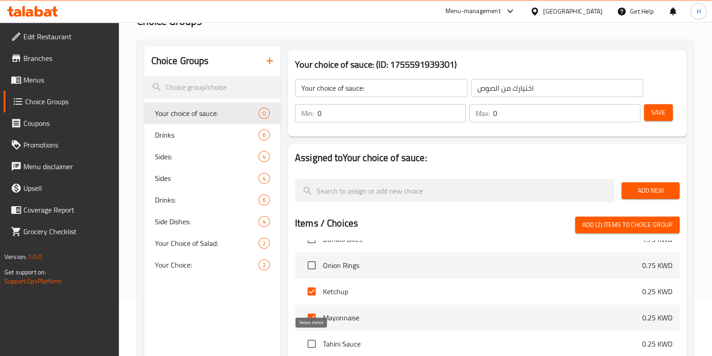
checkbox input "true"
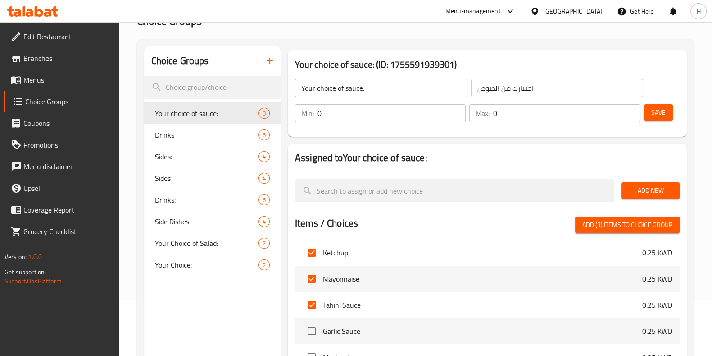
scroll to position [780, 0]
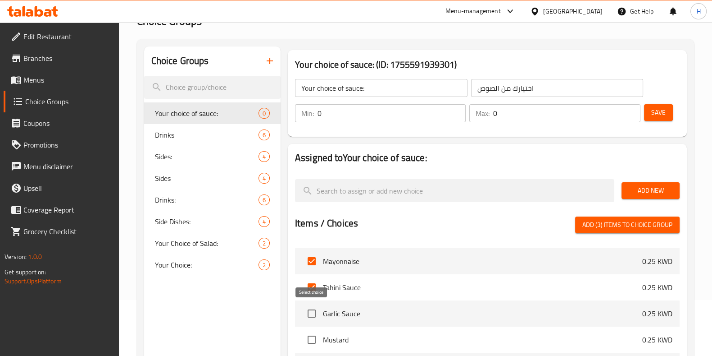
click at [318, 315] on input "checkbox" at bounding box center [311, 313] width 19 height 19
checkbox input "true"
click at [311, 339] on input "checkbox" at bounding box center [311, 339] width 19 height 19
checkbox input "true"
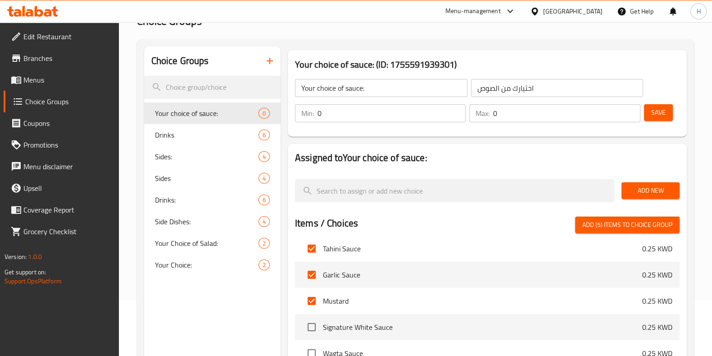
scroll to position [836, 0]
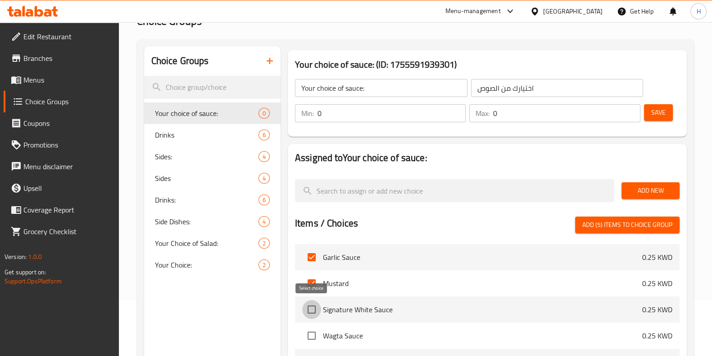
click at [317, 310] on input "checkbox" at bounding box center [311, 309] width 19 height 19
checkbox input "true"
click at [312, 329] on input "checkbox" at bounding box center [311, 335] width 19 height 19
checkbox input "true"
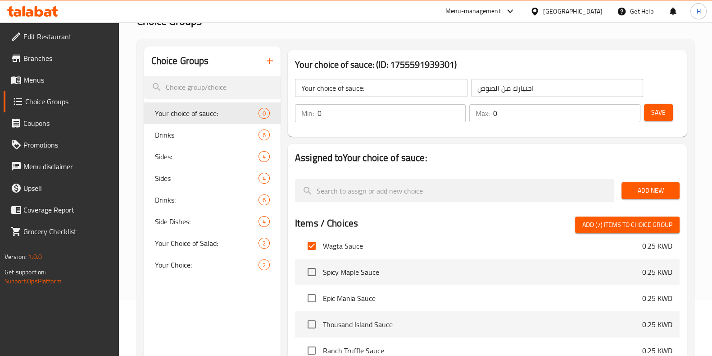
scroll to position [893, 0]
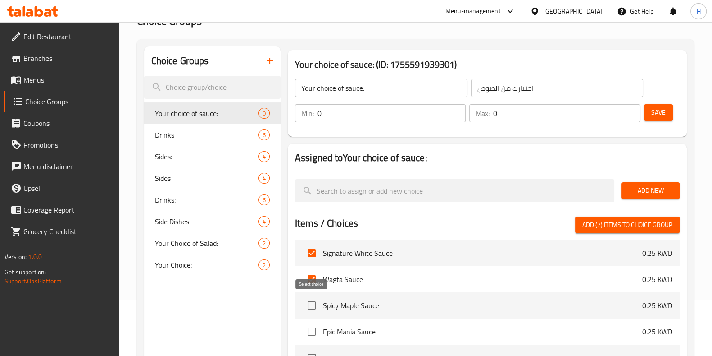
click at [312, 305] on input "checkbox" at bounding box center [311, 305] width 19 height 19
checkbox input "true"
click at [310, 327] on input "checkbox" at bounding box center [311, 331] width 19 height 19
checkbox input "true"
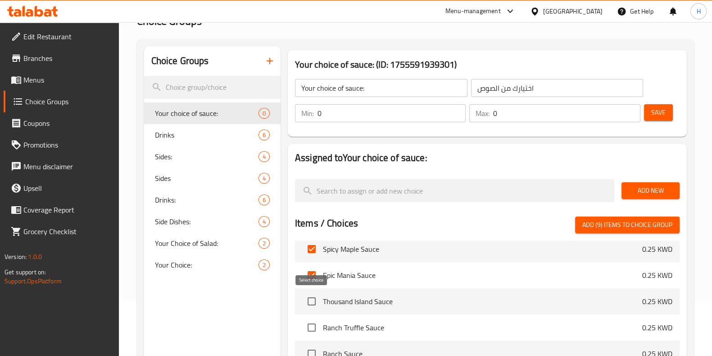
click at [320, 296] on input "checkbox" at bounding box center [311, 301] width 19 height 19
checkbox input "true"
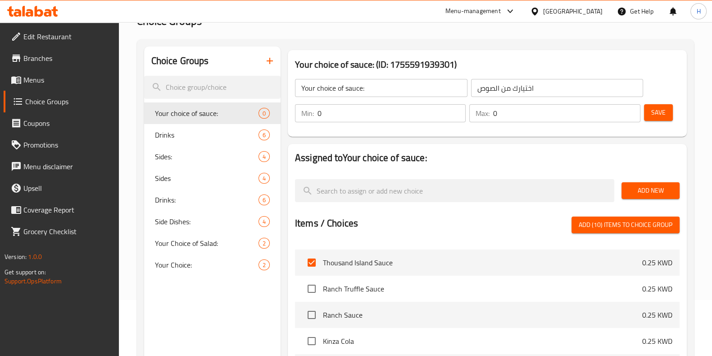
scroll to position [1005, 0]
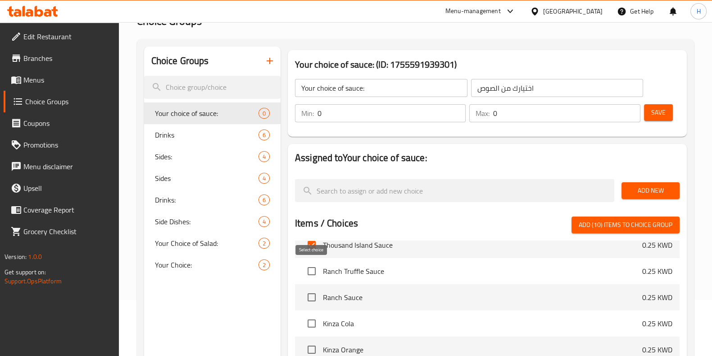
click at [320, 270] on input "checkbox" at bounding box center [311, 270] width 19 height 19
checkbox input "true"
click at [315, 295] on input "checkbox" at bounding box center [311, 297] width 19 height 19
checkbox input "true"
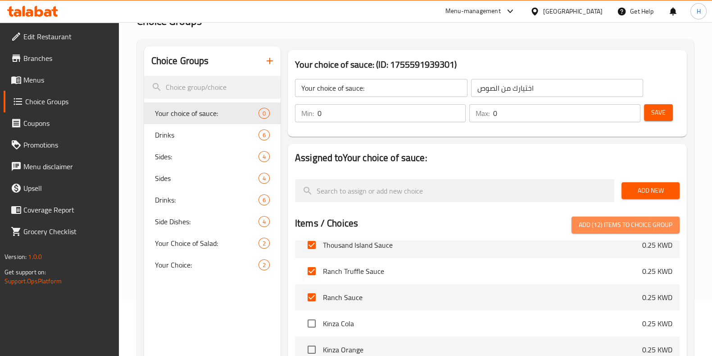
click at [629, 224] on span "Add (12) items to choice group" at bounding box center [626, 224] width 94 height 11
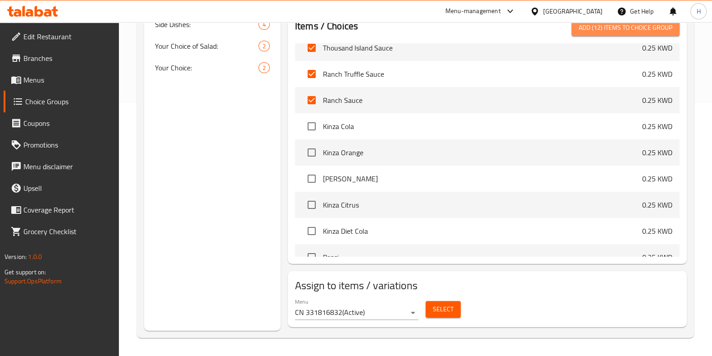
checkbox input "false"
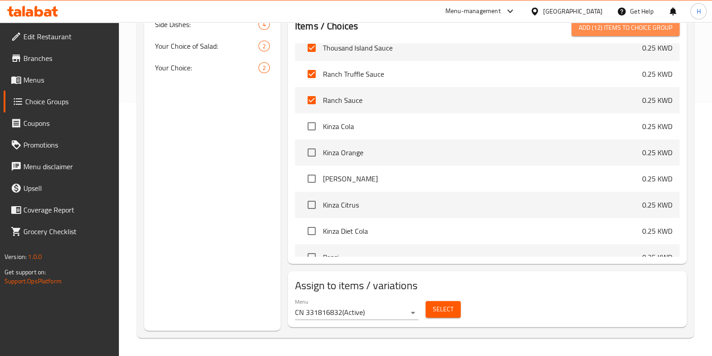
checkbox input "false"
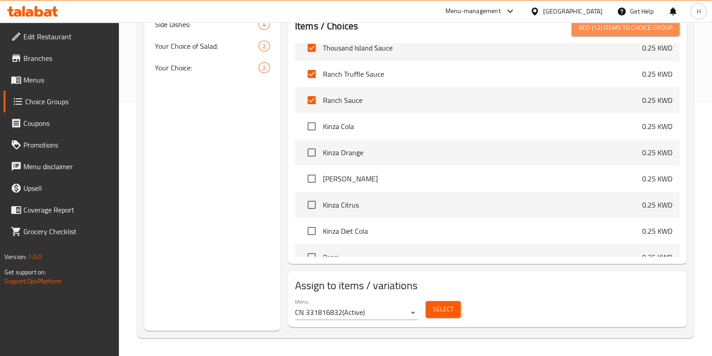
checkbox input "false"
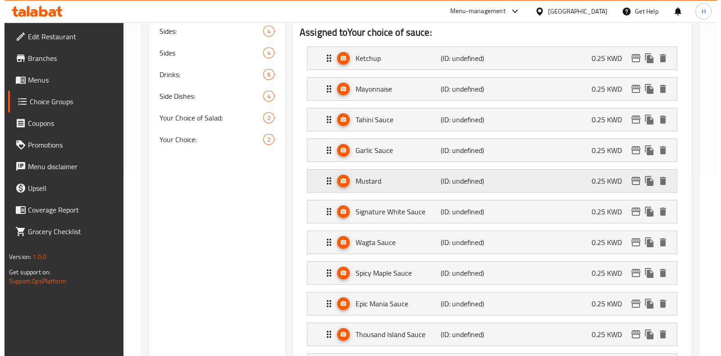
scroll to position [141, 0]
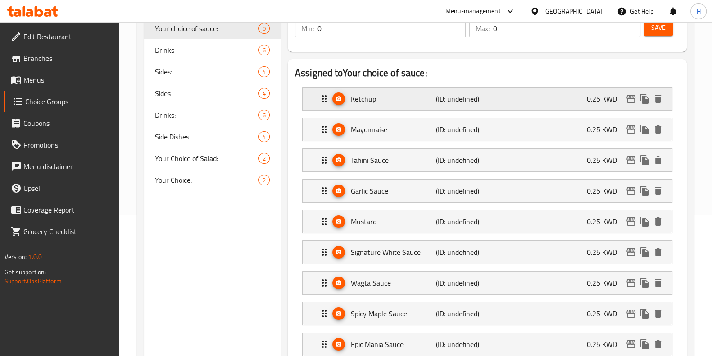
click at [591, 97] on p "0.25 KWD" at bounding box center [605, 98] width 37 height 11
click at [602, 100] on p "0.25 KWD" at bounding box center [605, 98] width 37 height 11
click at [613, 100] on p "0.25 KWD" at bounding box center [605, 98] width 37 height 11
click at [633, 99] on icon "edit" at bounding box center [631, 99] width 9 height 8
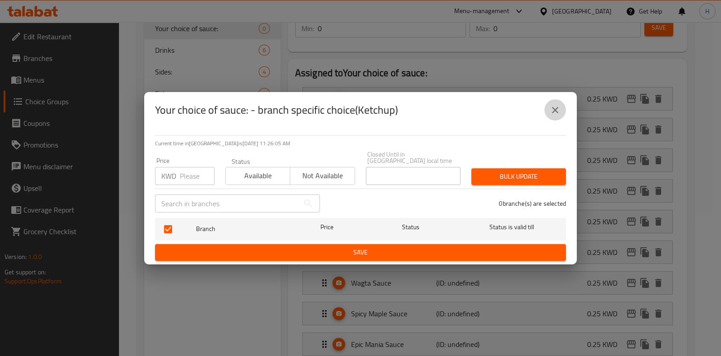
click at [557, 119] on button "close" at bounding box center [555, 110] width 22 height 22
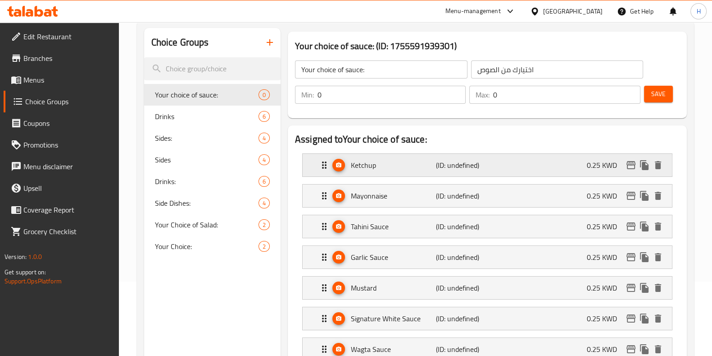
click at [562, 164] on div "Ketchup (ID: undefined) 0.25 KWD" at bounding box center [490, 165] width 342 height 23
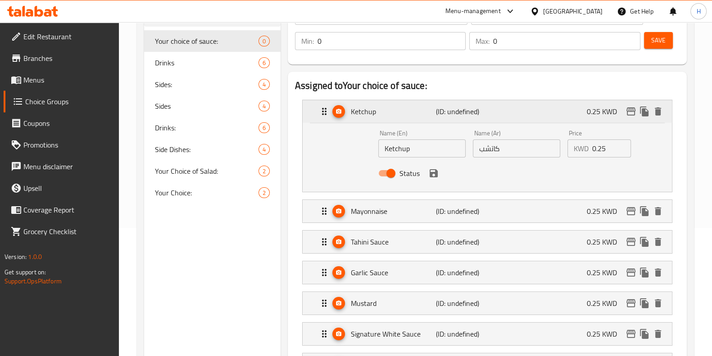
scroll to position [143, 0]
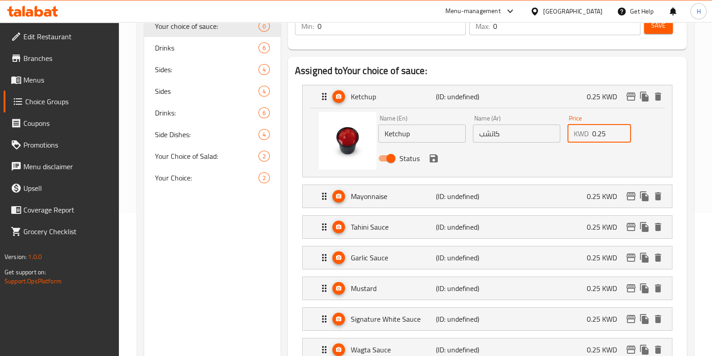
drag, startPoint x: 613, startPoint y: 132, endPoint x: 568, endPoint y: 136, distance: 45.7
click at [568, 136] on div "KWD 0.25 Price" at bounding box center [600, 133] width 64 height 18
click at [432, 155] on icon "save" at bounding box center [434, 158] width 11 height 11
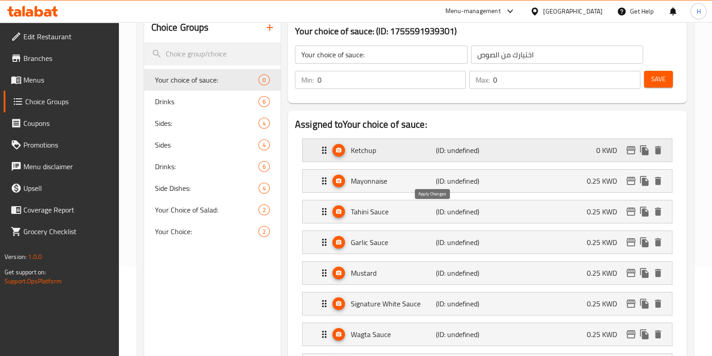
type input "0"
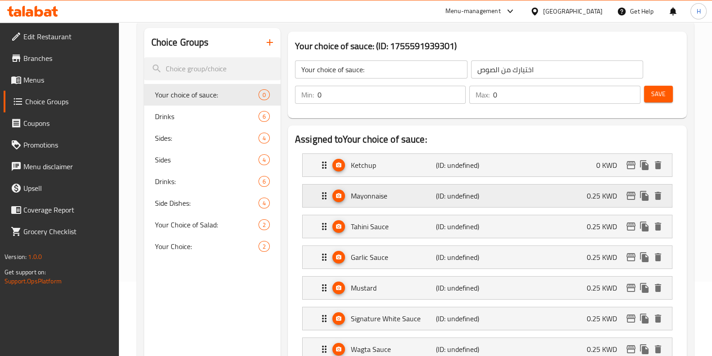
click at [589, 191] on p "0.25 KWD" at bounding box center [605, 195] width 37 height 11
click at [607, 201] on p "0.25 KWD" at bounding box center [605, 195] width 37 height 11
click at [580, 188] on div "Mayonnaise (ID: undefined) 0.25 KWD" at bounding box center [490, 195] width 342 height 23
click at [580, 188] on div "Mayonnaise (ID: undefined) 0.25 KWD Name (En) Mayonnaise Name (En) Name (Ar) ما…" at bounding box center [488, 195] width 370 height 23
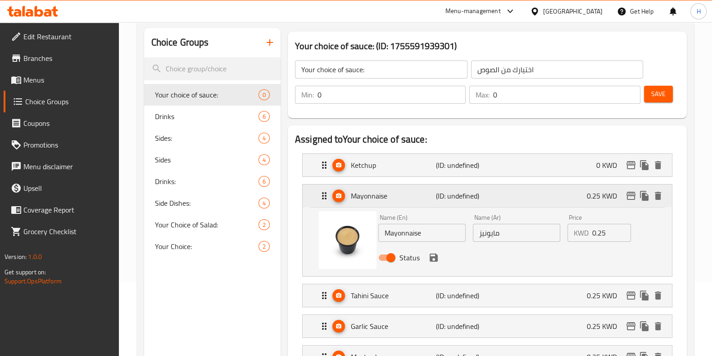
scroll to position [143, 0]
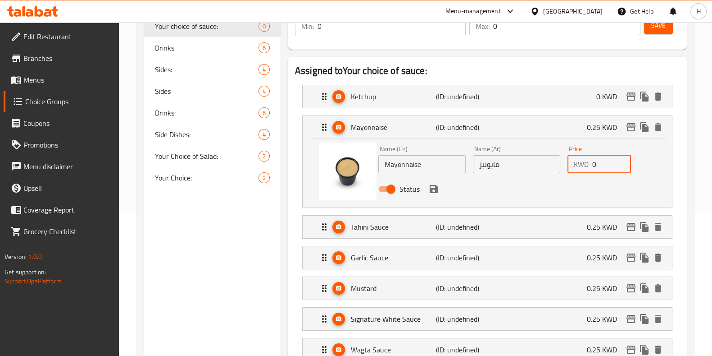
drag, startPoint x: 612, startPoint y: 169, endPoint x: 591, endPoint y: 170, distance: 21.2
click at [591, 170] on div "KWD 0 Price" at bounding box center [600, 164] width 64 height 18
click at [430, 195] on div "Status" at bounding box center [517, 189] width 284 height 24
click at [434, 191] on icon "save" at bounding box center [434, 189] width 8 height 8
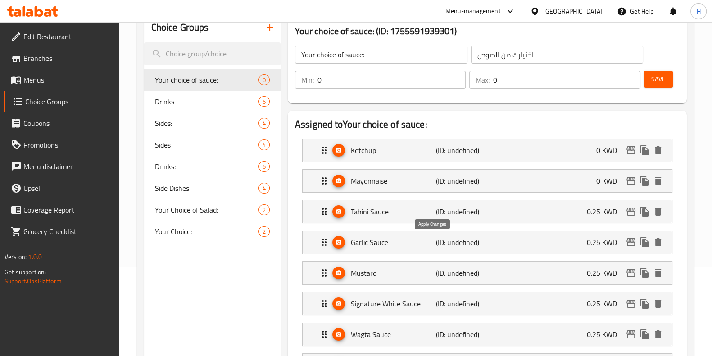
type input "0"
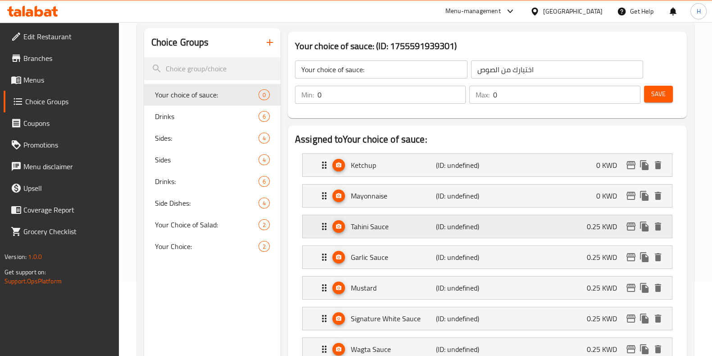
click at [566, 225] on div "Tahini Sauce (ID: undefined) 0.25 KWD" at bounding box center [490, 226] width 342 height 23
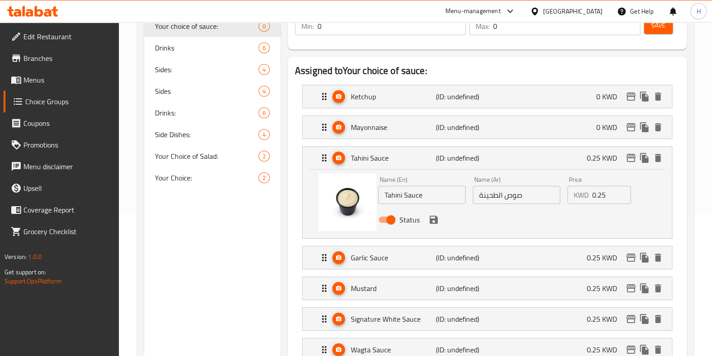
click at [608, 203] on input "0.25" at bounding box center [612, 195] width 39 height 18
click at [430, 221] on icon "save" at bounding box center [434, 219] width 8 height 8
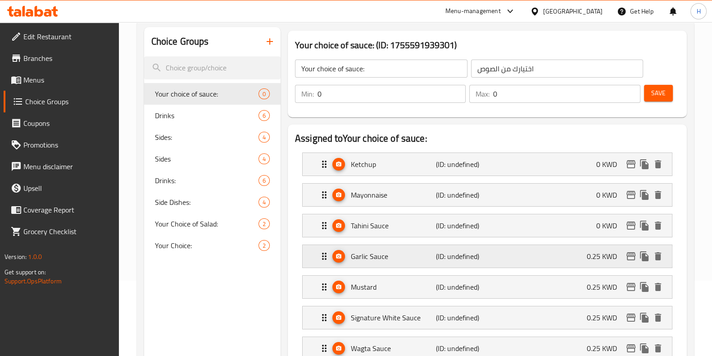
type input "0"
click at [562, 247] on div "Garlic Sauce (ID: undefined) 0.25 KWD" at bounding box center [490, 257] width 342 height 23
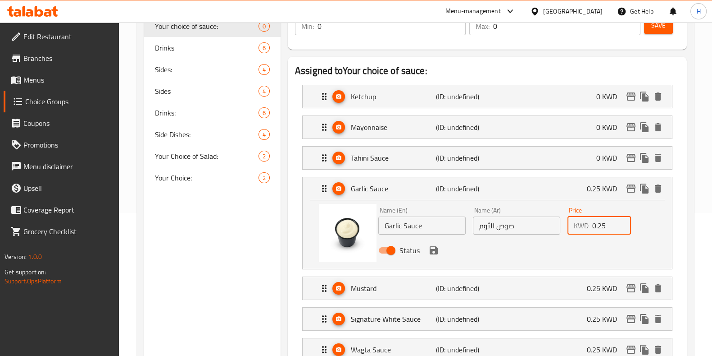
click at [609, 219] on input "0.25" at bounding box center [612, 225] width 39 height 18
click at [433, 249] on icon "save" at bounding box center [434, 250] width 8 height 8
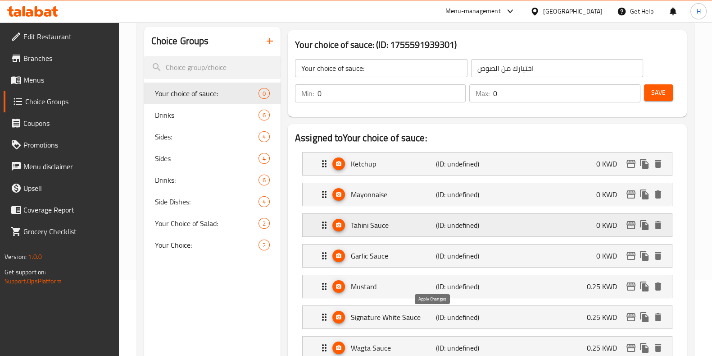
type input "0"
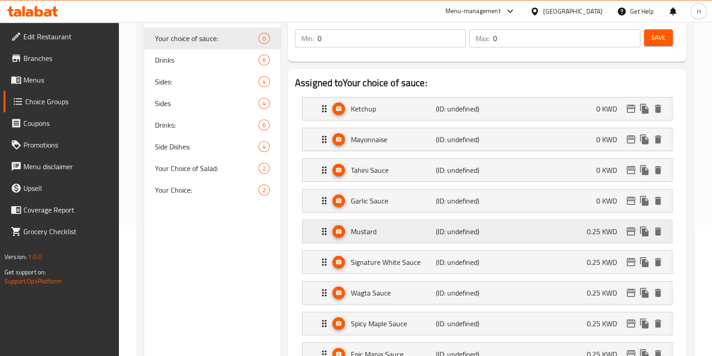
click at [574, 226] on div "Mustard (ID: undefined) 0.25 KWD" at bounding box center [490, 231] width 342 height 23
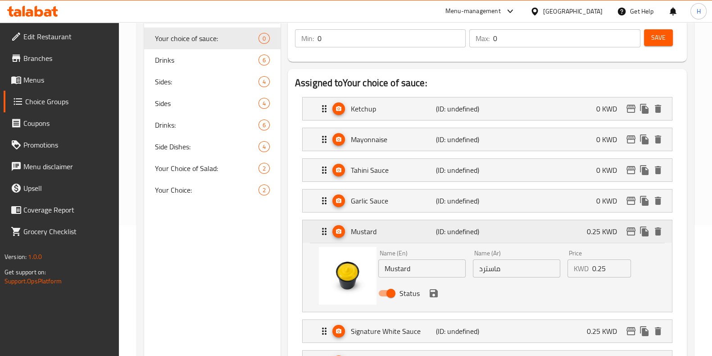
scroll to position [199, 0]
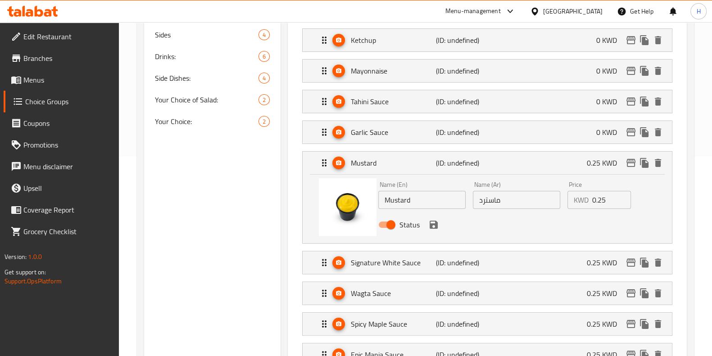
click at [592, 201] on div "KWD 0.25 Price" at bounding box center [600, 200] width 64 height 18
click at [593, 199] on input "0.25" at bounding box center [612, 200] width 39 height 18
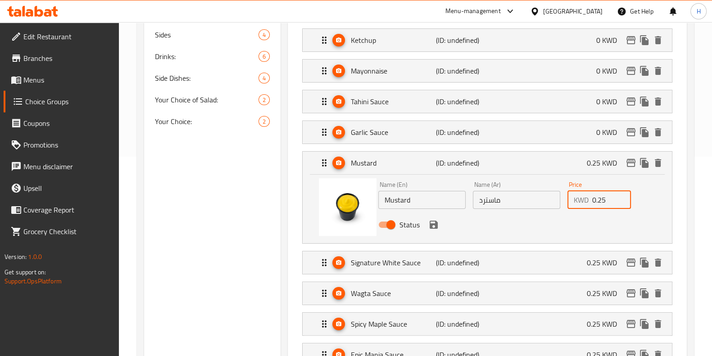
click at [593, 199] on input "0.25" at bounding box center [612, 200] width 39 height 18
click at [437, 223] on icon "save" at bounding box center [434, 224] width 11 height 11
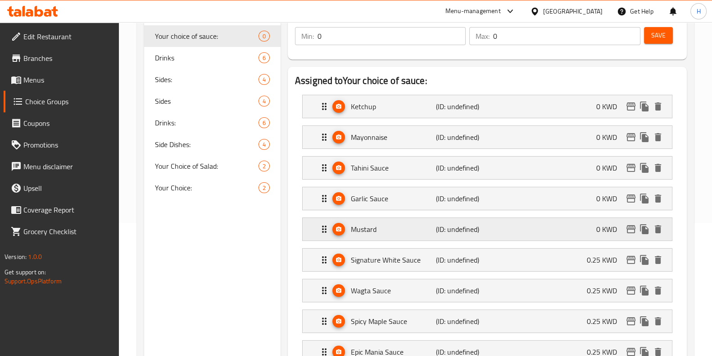
type input "0"
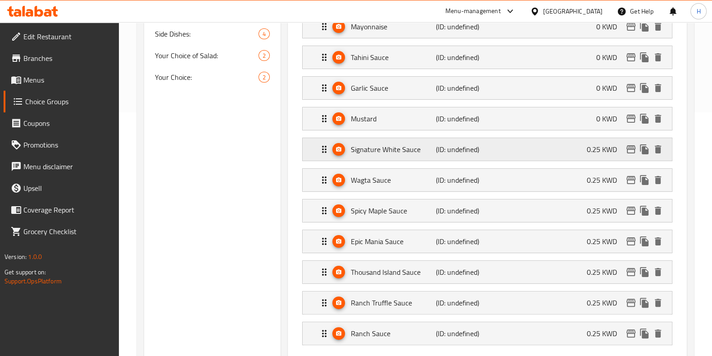
click at [581, 156] on div "Signature White Sauce (ID: undefined) 0.25 KWD" at bounding box center [490, 149] width 342 height 23
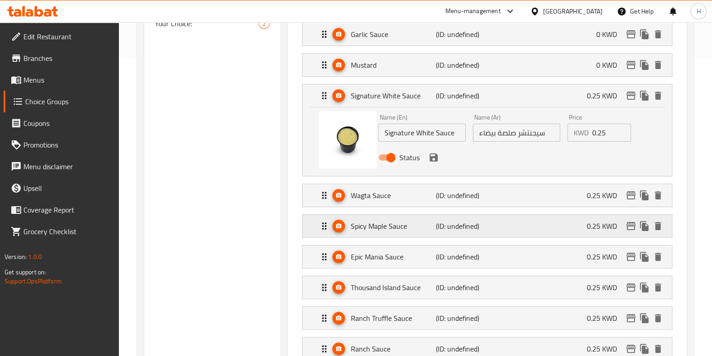
scroll to position [312, 0]
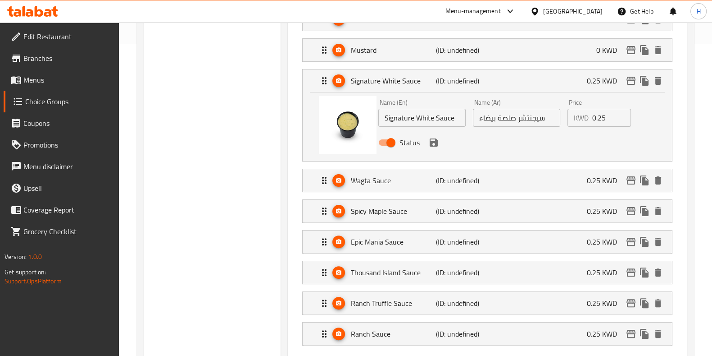
click at [595, 130] on div "Status" at bounding box center [517, 142] width 284 height 24
click at [598, 122] on input "0.25" at bounding box center [612, 118] width 39 height 18
click at [436, 141] on icon "save" at bounding box center [434, 142] width 8 height 8
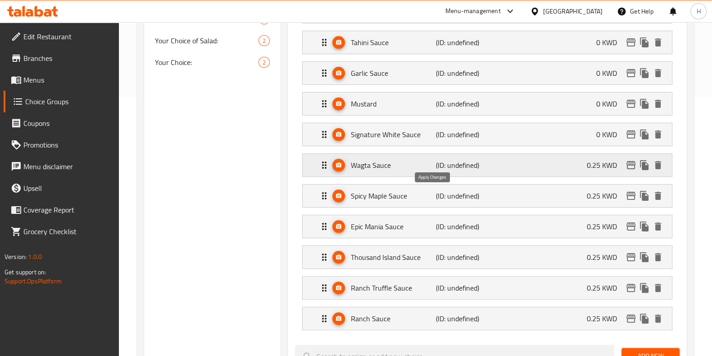
type input "0"
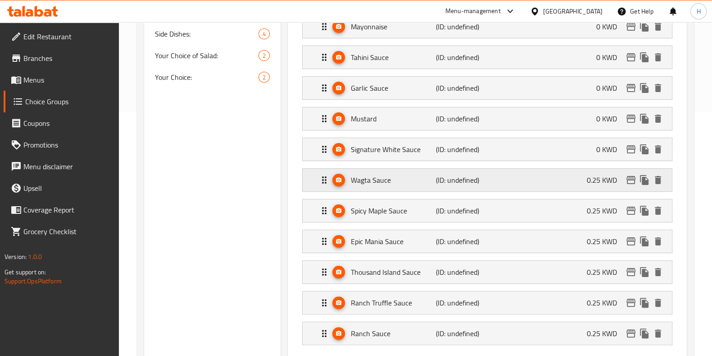
click at [616, 180] on p "0.25 KWD" at bounding box center [605, 179] width 37 height 11
click at [588, 182] on p "0.25 KWD" at bounding box center [605, 179] width 37 height 11
click at [588, 176] on p "0.25 KWD" at bounding box center [605, 179] width 37 height 11
drag, startPoint x: 588, startPoint y: 176, endPoint x: 584, endPoint y: 179, distance: 5.1
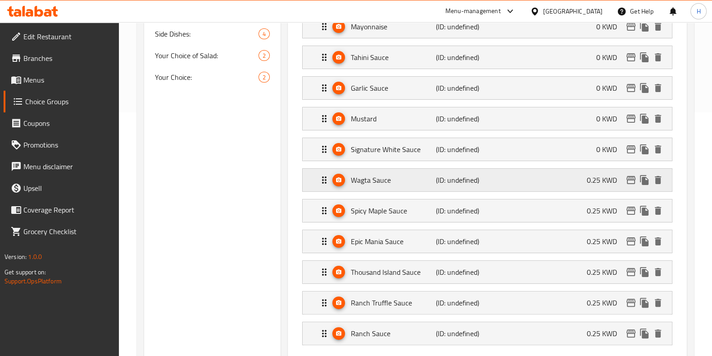
click at [588, 176] on p "0.25 KWD" at bounding box center [605, 179] width 37 height 11
click at [500, 179] on div "Wagta Sauce (ID: undefined) 0.25 KWD" at bounding box center [490, 180] width 342 height 23
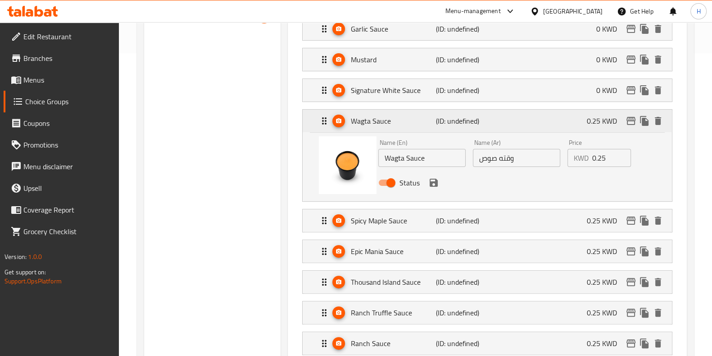
click at [500, 179] on div "Name (En) Wagta Sauce Name (En) Name (Ar) وقته صوص Name (Ar) Price KWD 0.25 Pri…" at bounding box center [517, 165] width 284 height 59
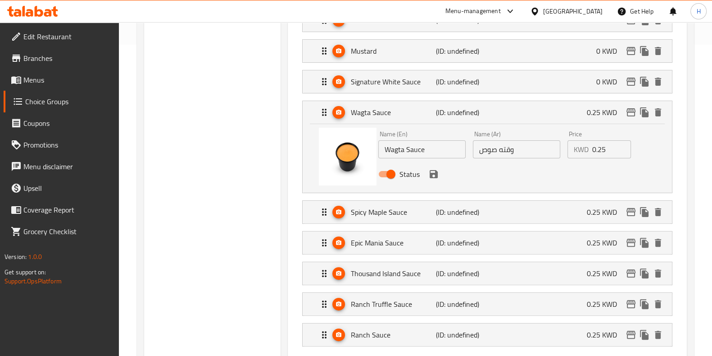
scroll to position [312, 0]
click at [610, 150] on input "0.25" at bounding box center [612, 148] width 39 height 18
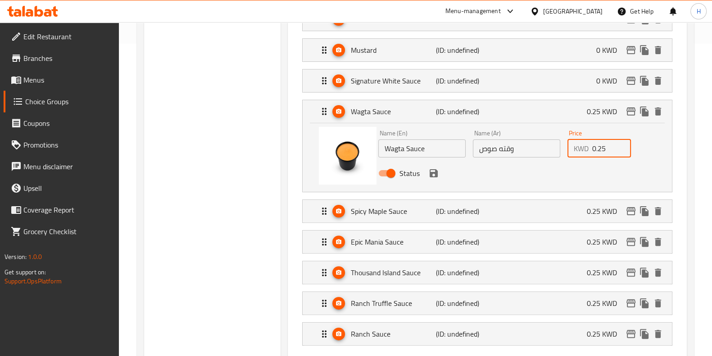
click at [609, 150] on input "0.25" at bounding box center [612, 148] width 39 height 18
click at [433, 173] on icon "save" at bounding box center [434, 173] width 11 height 11
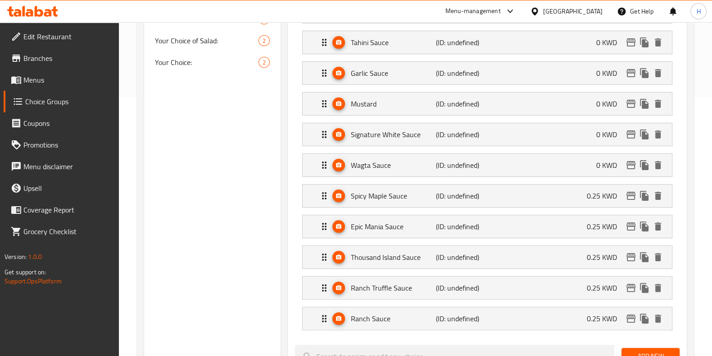
type input "0"
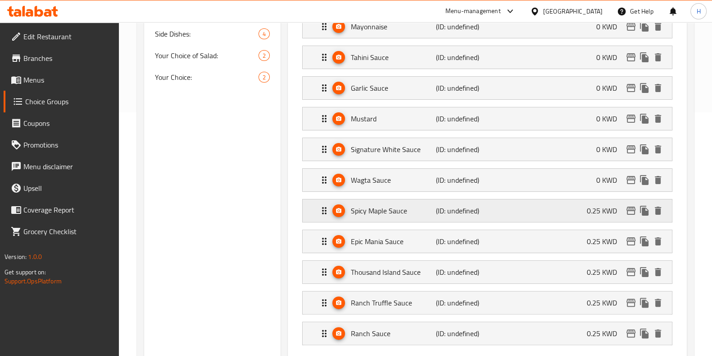
click at [600, 210] on p "0.25 KWD" at bounding box center [605, 210] width 37 height 11
click at [567, 208] on div "Spicy Maple Sauce (ID: undefined) 0.25 KWD" at bounding box center [490, 210] width 342 height 23
click at [566, 225] on div "Name (En) Spicy Maple Sauce Name (En) Name (Ar) سبايسي مابل صوص Name (Ar) Price…" at bounding box center [517, 254] width 284 height 59
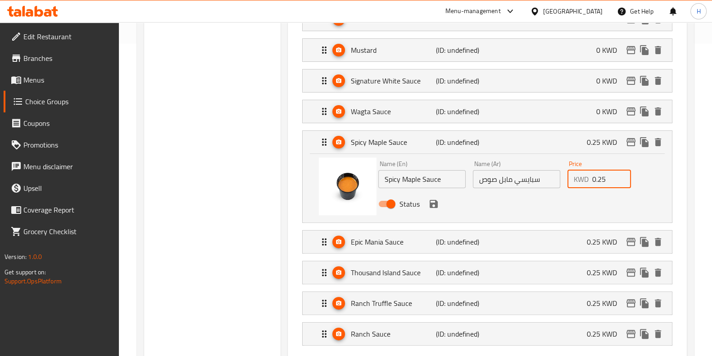
click at [606, 176] on input "0.25" at bounding box center [612, 179] width 39 height 18
click at [598, 178] on input "0.25" at bounding box center [612, 179] width 39 height 18
click at [435, 200] on icon "save" at bounding box center [434, 204] width 8 height 8
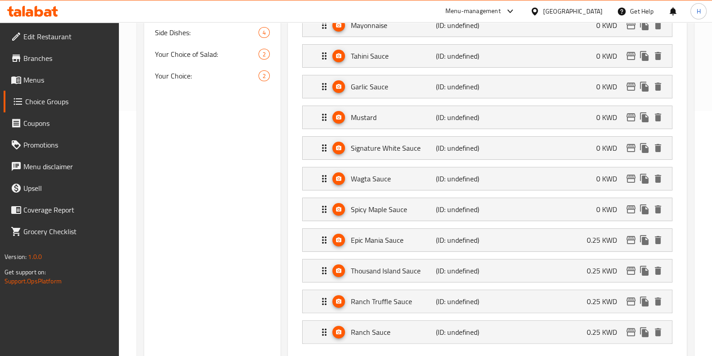
type input "0"
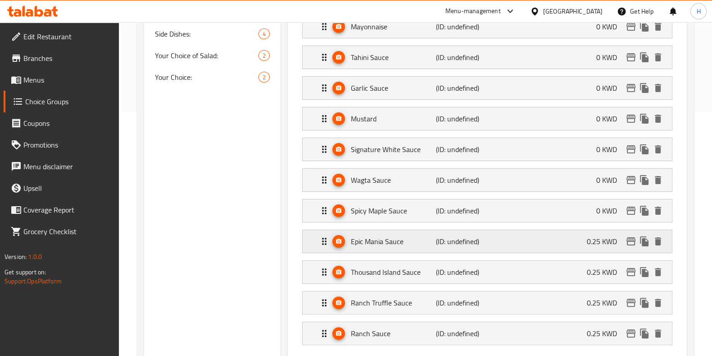
click at [525, 237] on div "Epic Mania Sauce (ID: undefined) 0.25 KWD" at bounding box center [490, 241] width 342 height 23
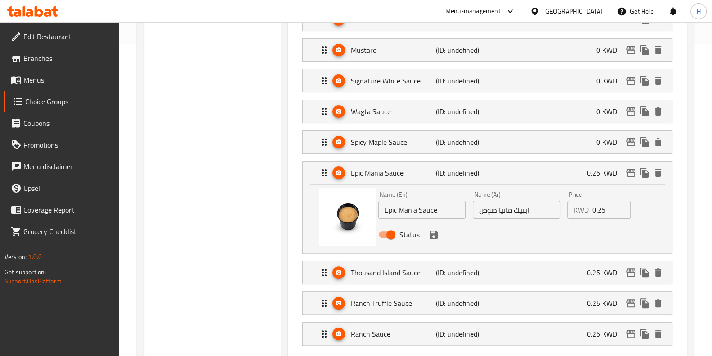
click at [593, 212] on input "0.25" at bounding box center [612, 210] width 39 height 18
click at [434, 231] on icon "save" at bounding box center [434, 234] width 8 height 8
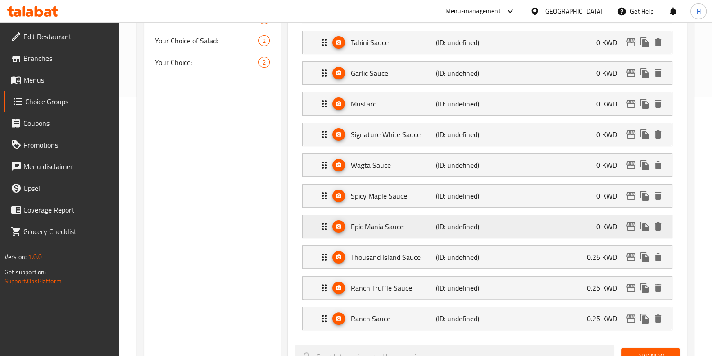
type input "0"
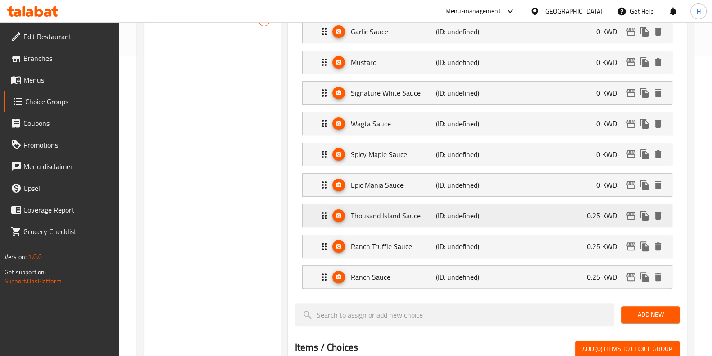
click at [535, 210] on div "Thousand Island Sauce (ID: undefined) 0.25 KWD" at bounding box center [490, 215] width 342 height 23
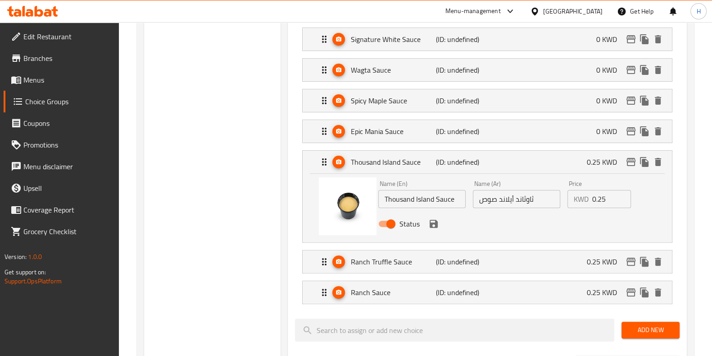
scroll to position [368, 0]
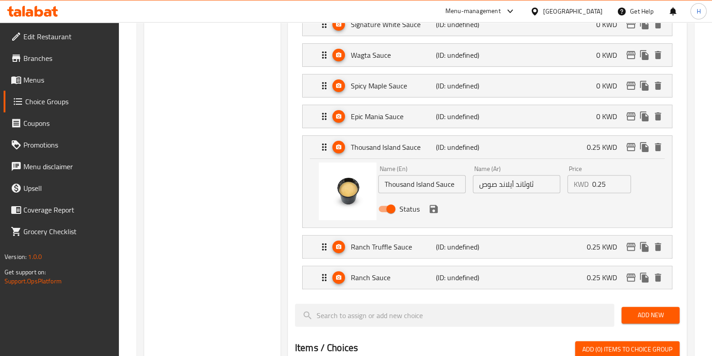
click at [597, 184] on input "0.25" at bounding box center [612, 184] width 39 height 18
click at [434, 209] on icon "save" at bounding box center [434, 208] width 11 height 11
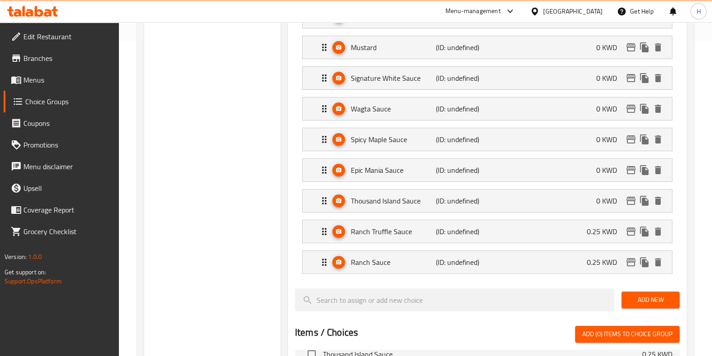
type input "0"
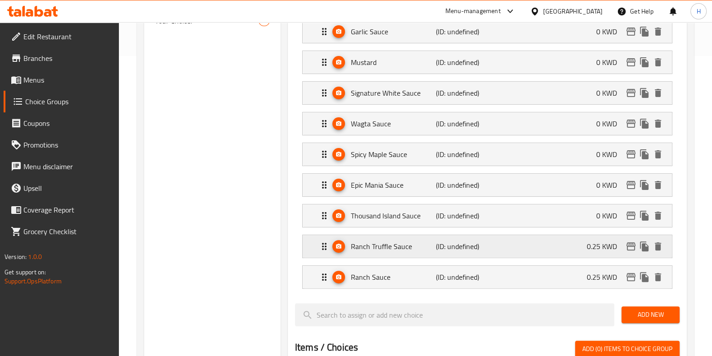
click at [539, 252] on div "Ranch Truffle Sauce (ID: undefined) 0.25 KWD" at bounding box center [490, 246] width 342 height 23
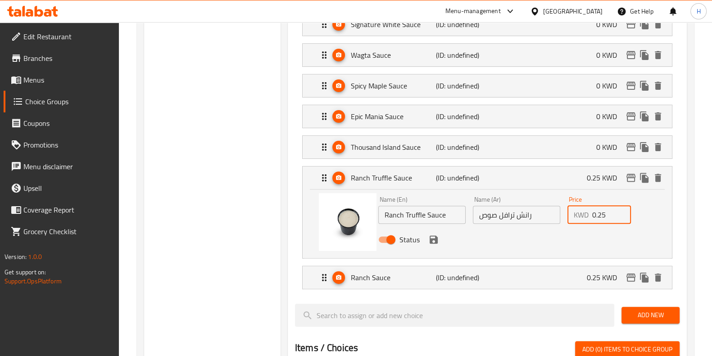
click at [600, 216] on input "0.25" at bounding box center [612, 214] width 39 height 18
click at [433, 237] on icon "save" at bounding box center [434, 239] width 8 height 8
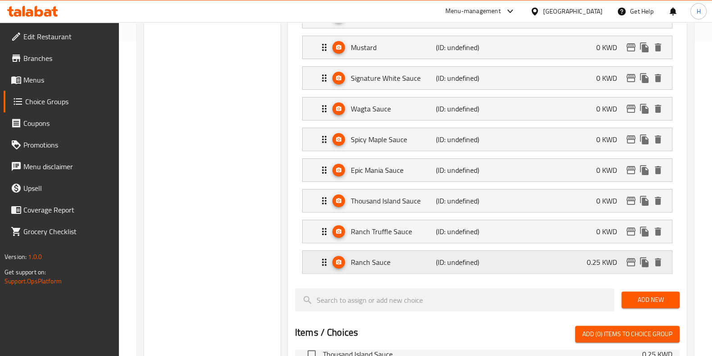
type input "0"
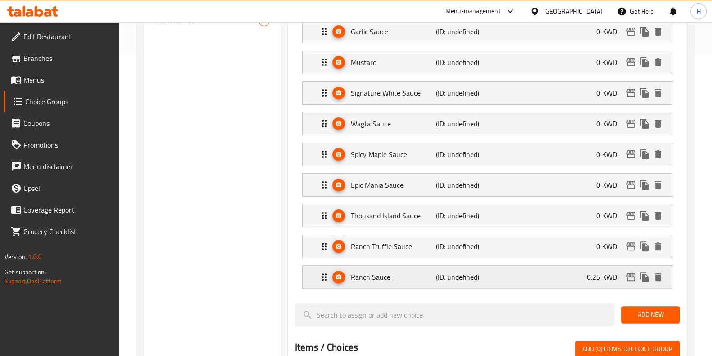
click at [546, 269] on div "Ranch Sauce (ID: undefined) 0.25 KWD" at bounding box center [490, 276] width 342 height 23
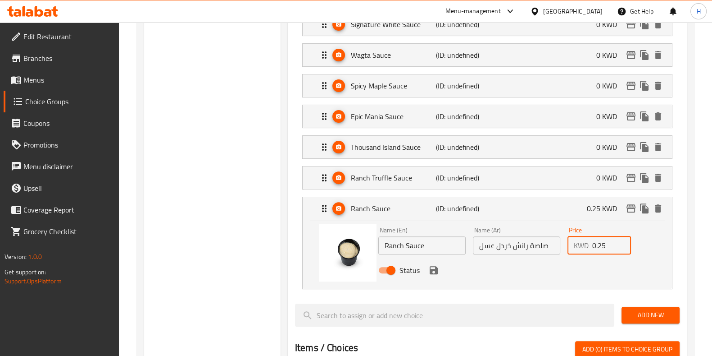
click at [603, 246] on input "0.25" at bounding box center [612, 245] width 39 height 18
click at [432, 267] on icon "save" at bounding box center [434, 270] width 8 height 8
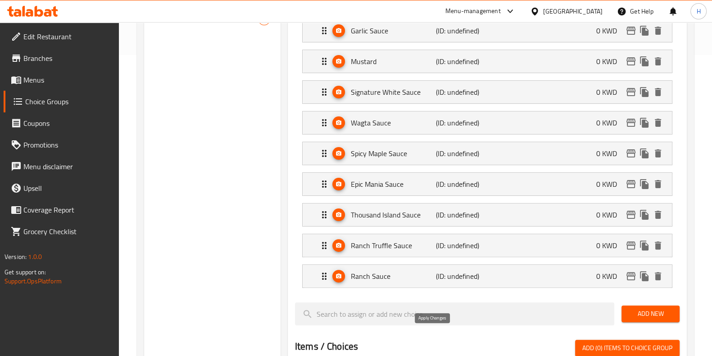
type input "0"
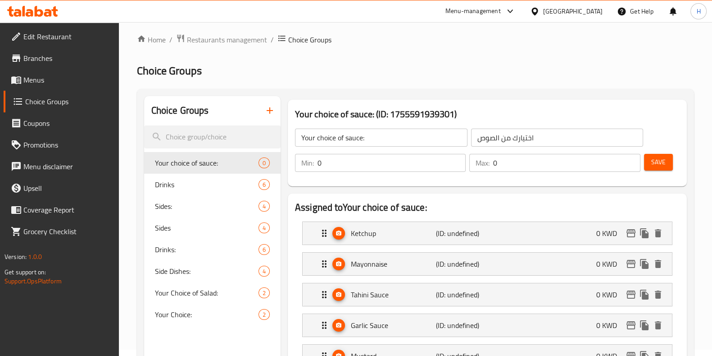
scroll to position [0, 0]
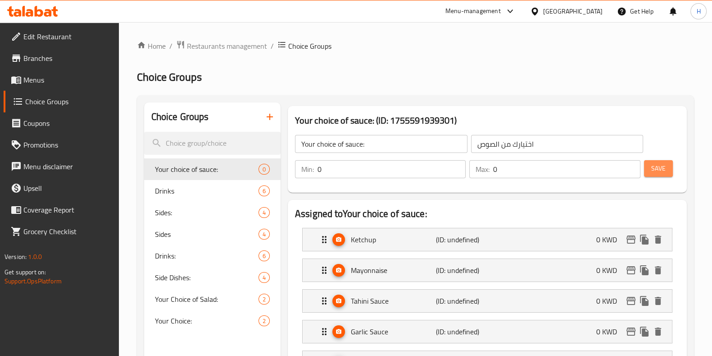
click at [657, 164] on span "Save" at bounding box center [659, 168] width 14 height 11
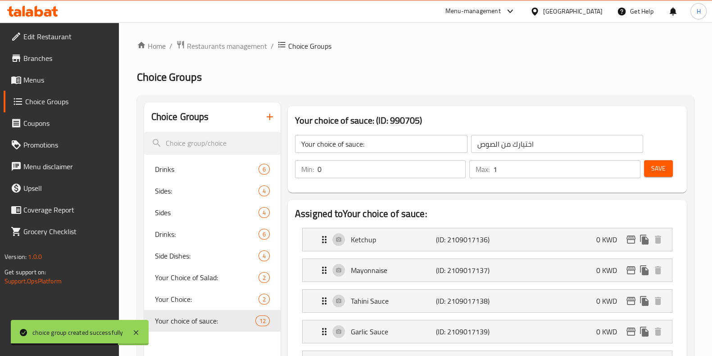
click at [630, 165] on input "1" at bounding box center [566, 169] width 147 height 18
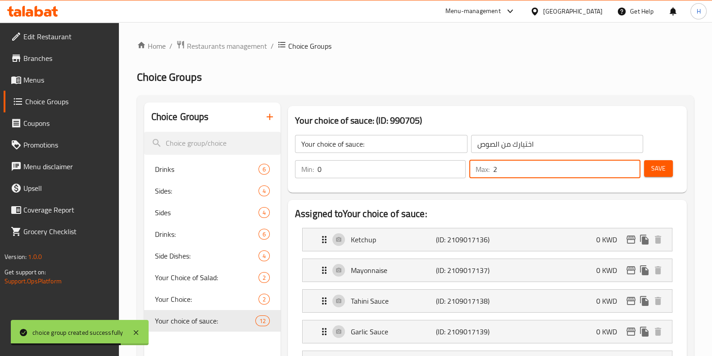
click at [630, 165] on input "2" at bounding box center [566, 169] width 147 height 18
click at [630, 165] on input "3" at bounding box center [566, 169] width 147 height 18
type input "4"
click at [630, 165] on input "4" at bounding box center [566, 169] width 147 height 18
click at [670, 165] on button "Save" at bounding box center [658, 168] width 29 height 17
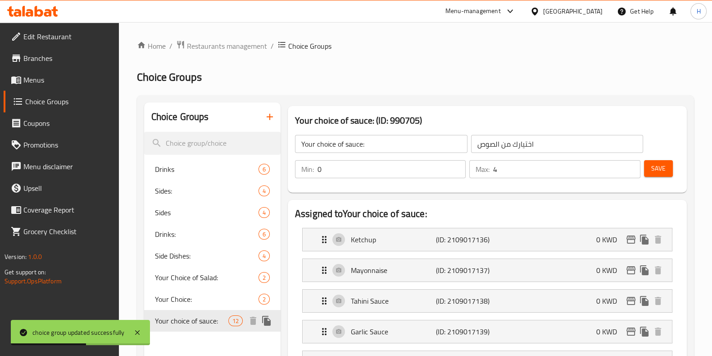
click at [214, 315] on span "Your choice of sauce:" at bounding box center [191, 320] width 73 height 11
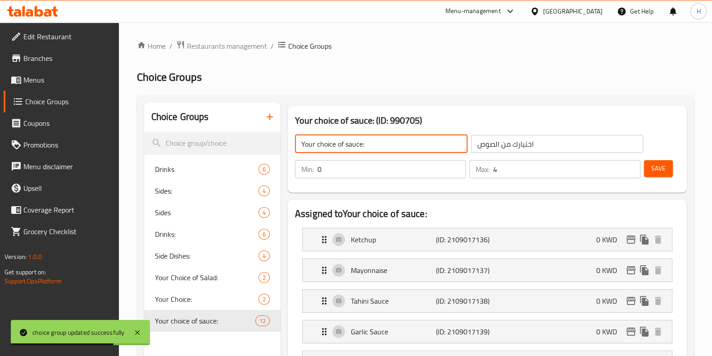
drag, startPoint x: 345, startPoint y: 140, endPoint x: 296, endPoint y: 150, distance: 49.7
click at [296, 150] on input "Your choice of sauce:" at bounding box center [381, 144] width 173 height 18
click at [270, 122] on icon "button" at bounding box center [270, 116] width 11 height 11
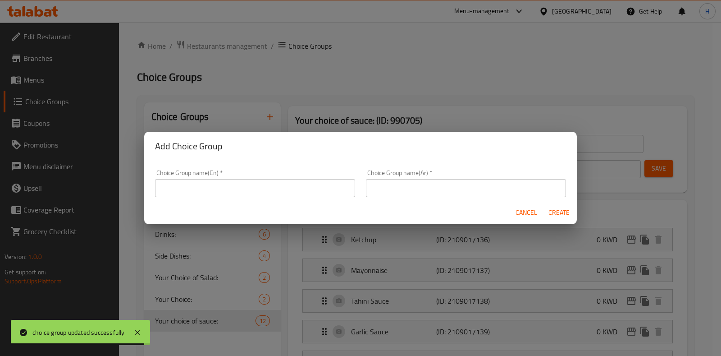
drag, startPoint x: 246, startPoint y: 174, endPoint x: 237, endPoint y: 183, distance: 12.1
click at [245, 174] on div "Choice Group name(En)   * Choice Group name(En) *" at bounding box center [255, 182] width 200 height 27
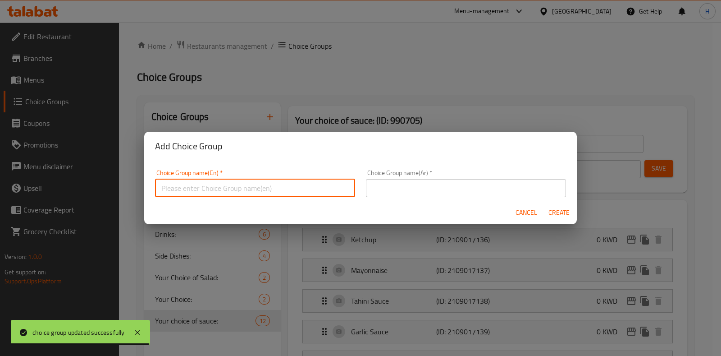
click at [237, 183] on input "text" at bounding box center [255, 188] width 200 height 18
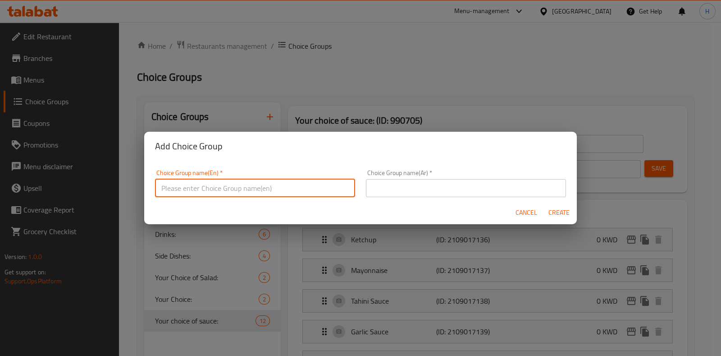
paste input "Your choice of"
type input "Your Choice of Drink"
click at [460, 184] on input "text" at bounding box center [466, 188] width 200 height 18
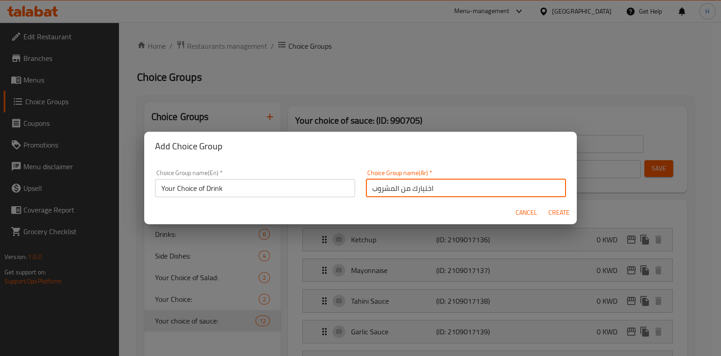
type input "اختيارك من المشروب"
click at [496, 174] on div "Choice Group name(Ar)   * اختيارك من المشروب Choice Group name(Ar) *" at bounding box center [466, 182] width 200 height 27
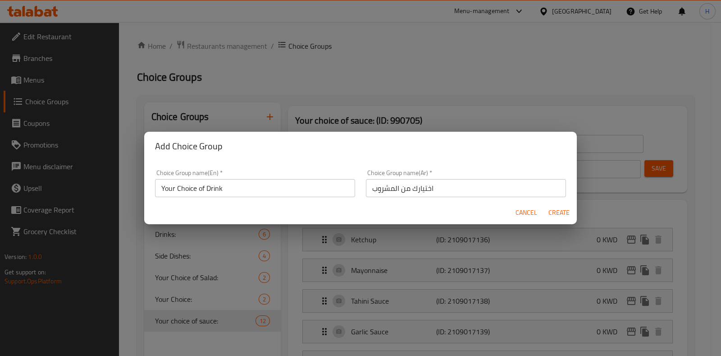
click at [553, 210] on span "Create" at bounding box center [559, 212] width 22 height 11
type input "Your Choice of Drink"
type input "اختيارك من المشروب"
type input "0"
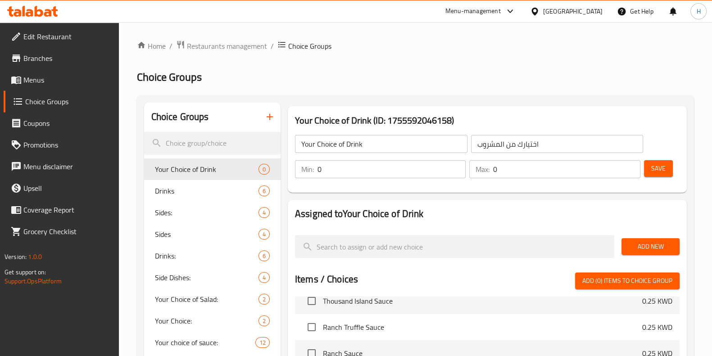
click at [642, 252] on button "Add New" at bounding box center [651, 246] width 58 height 17
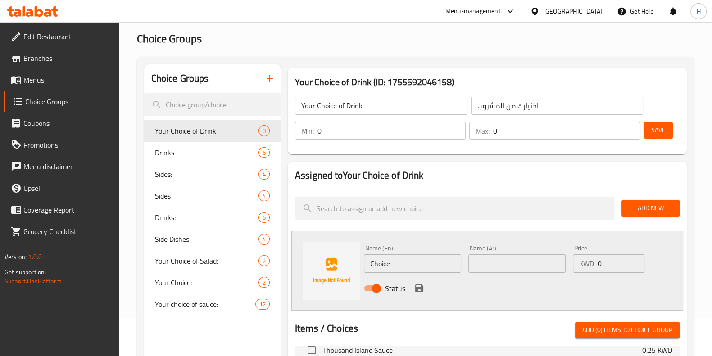
scroll to position [56, 0]
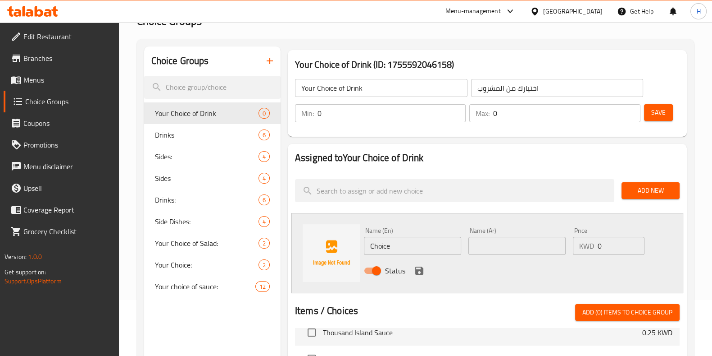
click at [613, 156] on h2 "Assigned to Your Choice of Drink" at bounding box center [487, 158] width 385 height 14
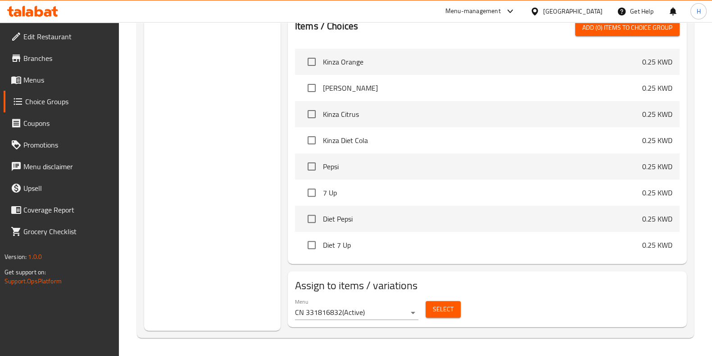
scroll to position [1040, 0]
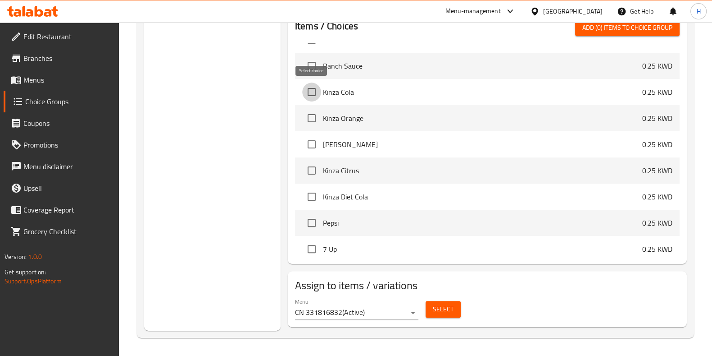
click at [308, 91] on input "checkbox" at bounding box center [311, 91] width 19 height 19
checkbox input "true"
click at [310, 116] on input "checkbox" at bounding box center [311, 118] width 19 height 19
checkbox input "true"
click at [311, 139] on input "checkbox" at bounding box center [311, 144] width 19 height 19
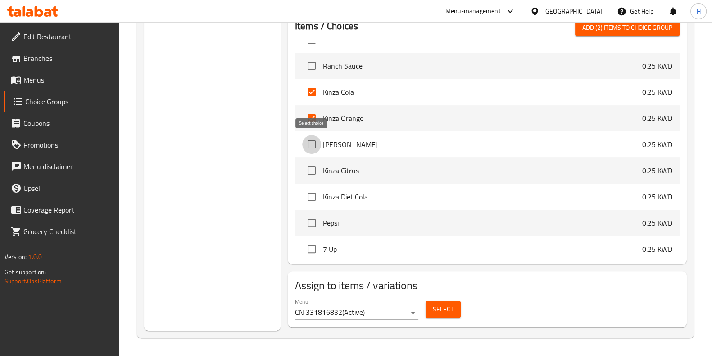
checkbox input "true"
click at [311, 167] on input "checkbox" at bounding box center [311, 170] width 19 height 19
checkbox input "true"
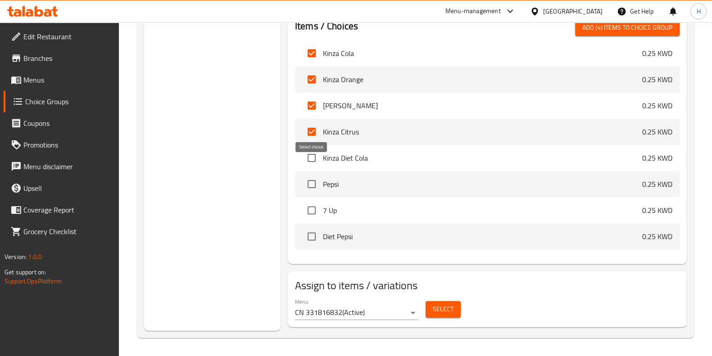
scroll to position [1096, 0]
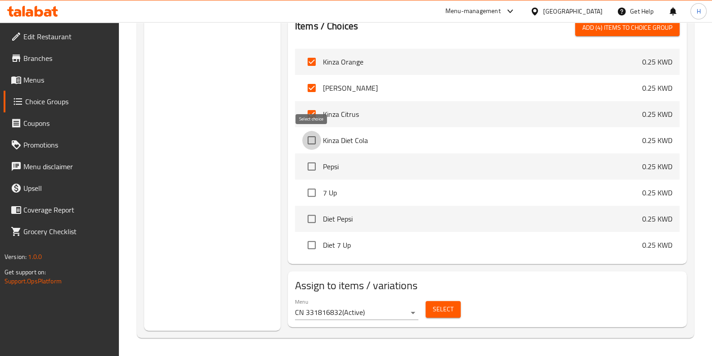
click at [311, 146] on input "checkbox" at bounding box center [311, 140] width 19 height 19
checkbox input "true"
click at [309, 166] on input "checkbox" at bounding box center [311, 166] width 19 height 19
checkbox input "true"
click at [310, 183] on input "checkbox" at bounding box center [311, 192] width 19 height 19
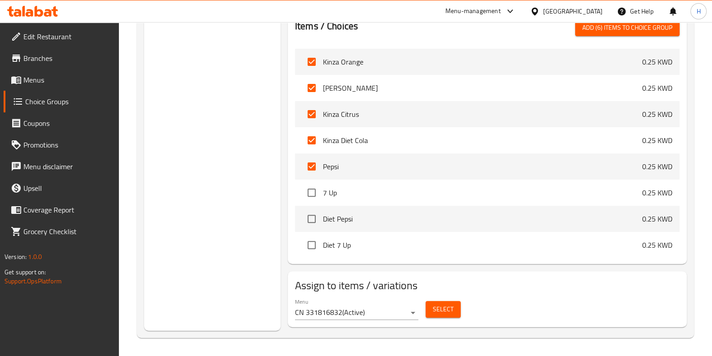
checkbox input "true"
click at [309, 205] on li "Diet Pepsi 0.25 KWD" at bounding box center [487, 218] width 385 height 26
click at [313, 218] on input "checkbox" at bounding box center [311, 218] width 19 height 19
checkbox input "true"
click at [314, 241] on input "checkbox" at bounding box center [311, 244] width 19 height 19
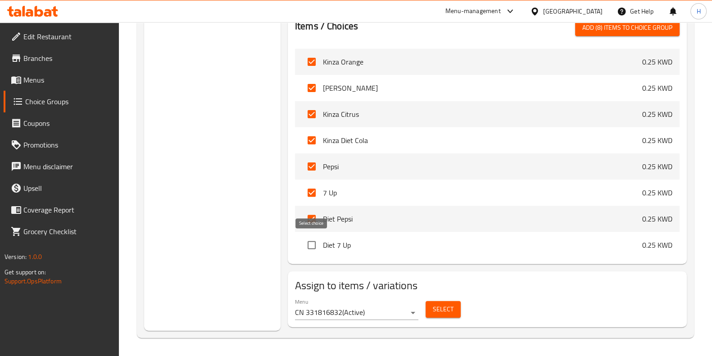
checkbox input "true"
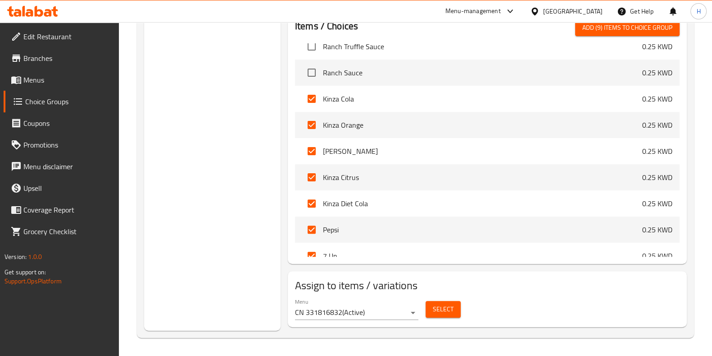
scroll to position [871, 0]
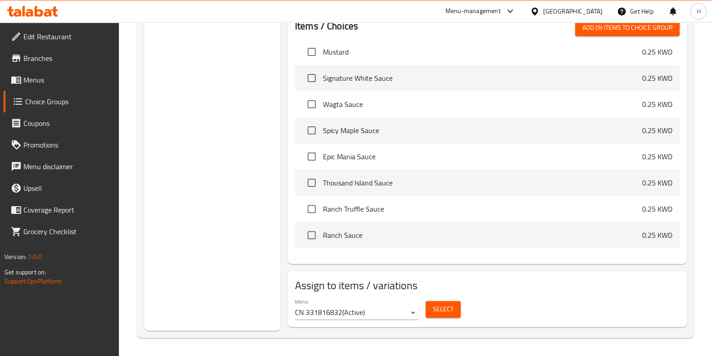
click at [651, 32] on span "Add (9) items to choice group" at bounding box center [628, 27] width 90 height 11
checkbox input "false"
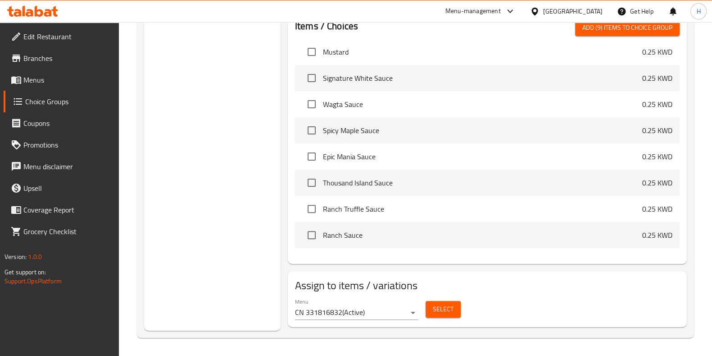
checkbox input "false"
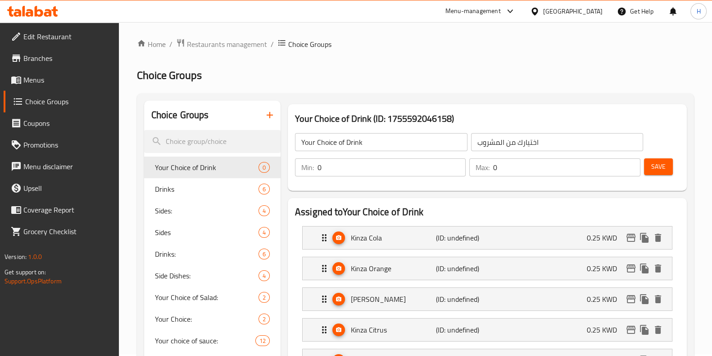
scroll to position [0, 0]
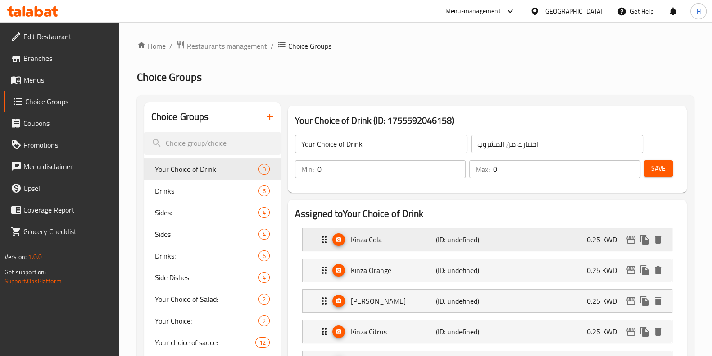
click at [586, 228] on li "Kinza Cola (ID: undefined) 0.25 KWD Name (En) Kinza Cola Name (En) Name (Ar) كي…" at bounding box center [487, 239] width 385 height 31
click at [589, 237] on p "0.25 KWD" at bounding box center [605, 239] width 37 height 11
drag, startPoint x: 593, startPoint y: 235, endPoint x: 595, endPoint y: 240, distance: 5.0
click at [592, 235] on p "0.25 KWD" at bounding box center [605, 239] width 37 height 11
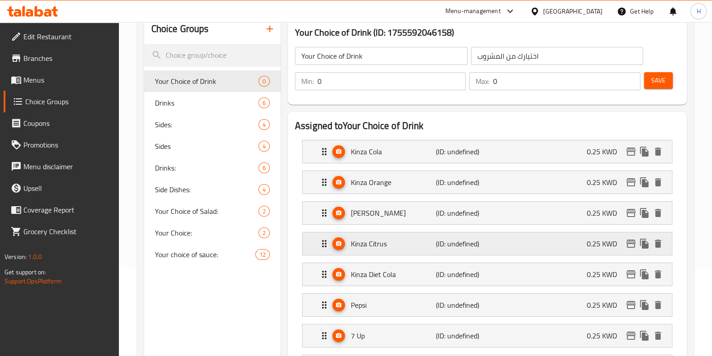
scroll to position [112, 0]
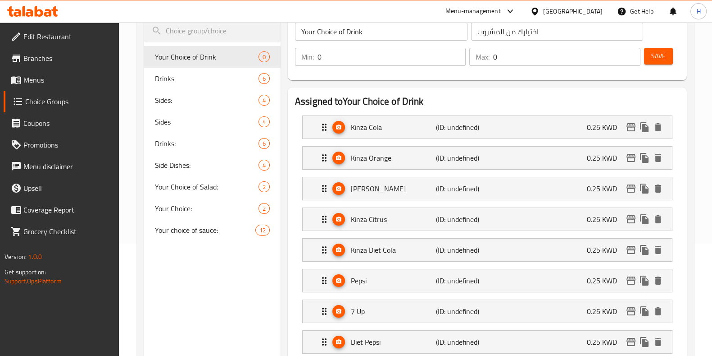
click at [565, 141] on li "Kinza Cola (ID: undefined) 0.25 KWD Name (En) Kinza Cola Name (En) Name (Ar) كي…" at bounding box center [487, 127] width 385 height 31
click at [570, 128] on div "Kinza Cola (ID: undefined) 0.25 KWD" at bounding box center [490, 127] width 342 height 23
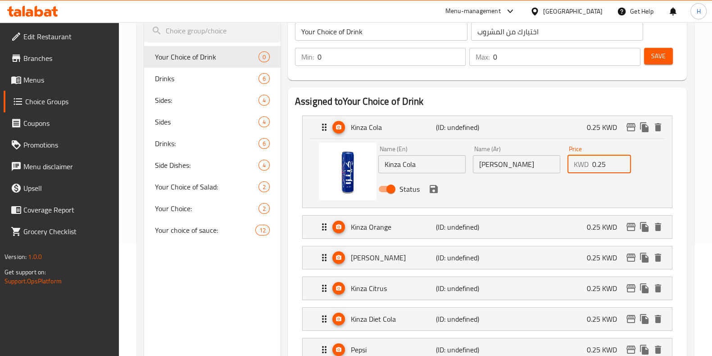
drag, startPoint x: 607, startPoint y: 164, endPoint x: 587, endPoint y: 167, distance: 20.6
click at [587, 167] on div "KWD 0.25 Price" at bounding box center [600, 164] width 64 height 18
click at [429, 196] on div "Status" at bounding box center [517, 189] width 284 height 24
click at [434, 188] on icon "save" at bounding box center [434, 189] width 8 height 8
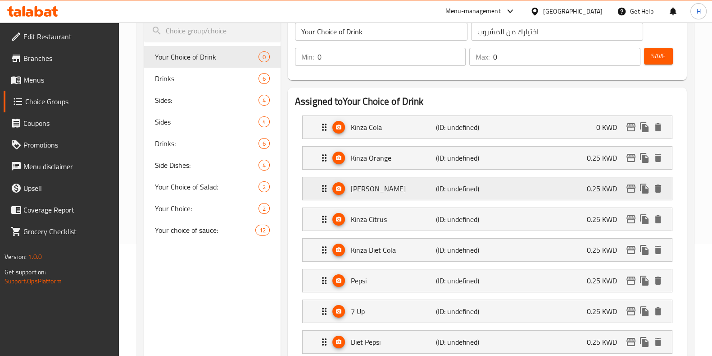
type input "0"
click at [592, 152] on p "0.25 KWD" at bounding box center [605, 157] width 37 height 11
click at [590, 164] on div "Kinza Orange (ID: undefined) 0.25 KWD" at bounding box center [490, 157] width 342 height 23
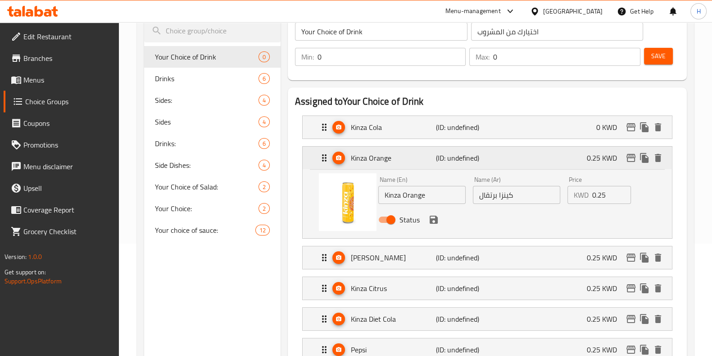
click at [590, 164] on div "Kinza Orange (ID: undefined) 0.25 KWD" at bounding box center [490, 157] width 342 height 23
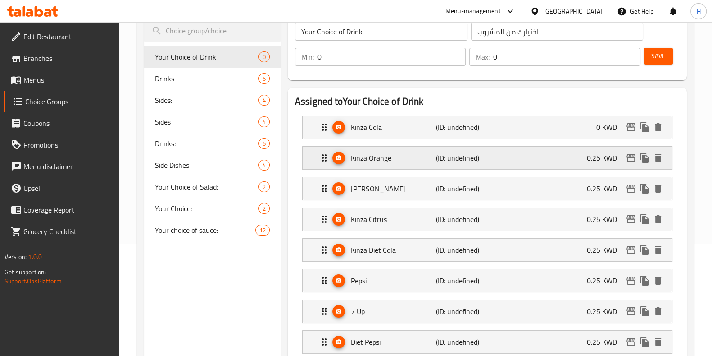
click at [599, 152] on p "0.25 KWD" at bounding box center [605, 157] width 37 height 11
click at [602, 158] on p "0.25 KWD" at bounding box center [605, 157] width 37 height 11
click at [579, 182] on div "Kinza Lemon (ID: undefined) 0.25 KWD" at bounding box center [490, 188] width 342 height 23
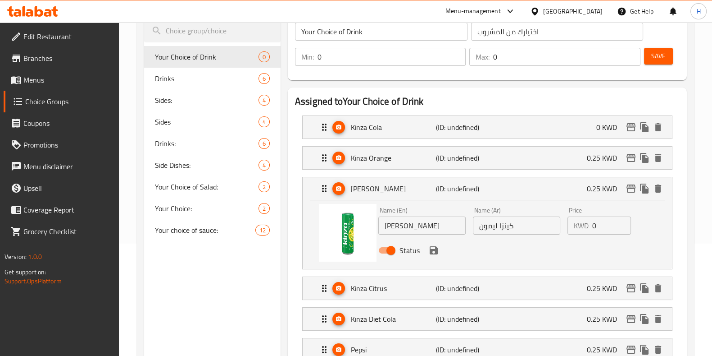
drag, startPoint x: 610, startPoint y: 229, endPoint x: 573, endPoint y: 234, distance: 37.7
click at [573, 234] on div "Price KWD 0 Price" at bounding box center [599, 220] width 71 height 35
click at [434, 249] on icon "save" at bounding box center [434, 250] width 8 height 8
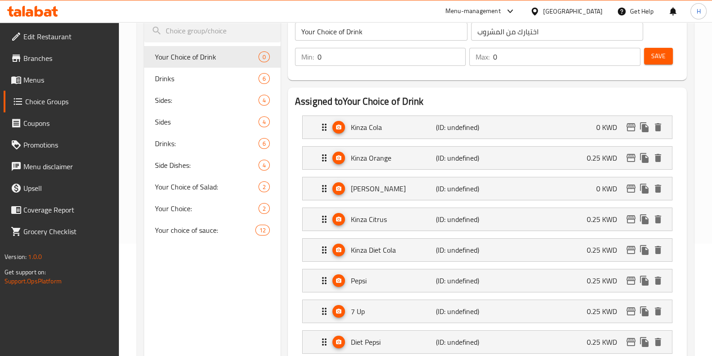
type input "0"
click at [566, 152] on div "Kinza Orange (ID: undefined) 0.25 KWD" at bounding box center [490, 157] width 342 height 23
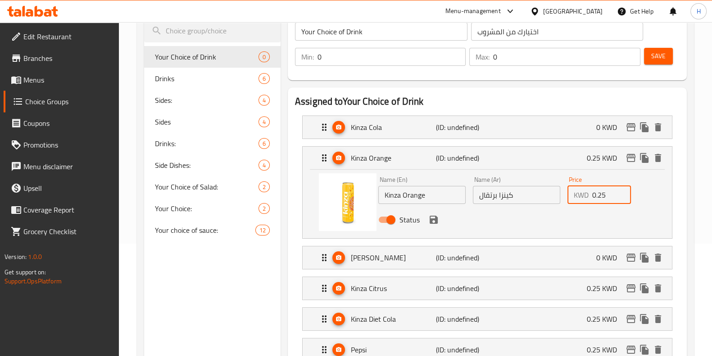
drag, startPoint x: 597, startPoint y: 197, endPoint x: 581, endPoint y: 197, distance: 15.8
click at [582, 197] on div "KWD 0.25 Price" at bounding box center [600, 195] width 64 height 18
click at [434, 219] on icon "save" at bounding box center [434, 219] width 8 height 8
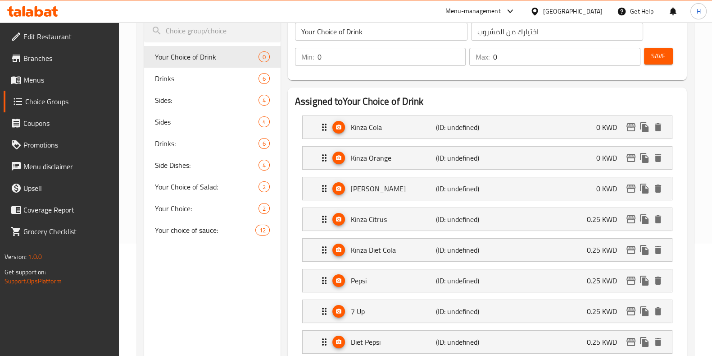
type input "0"
click at [586, 222] on div "Kinza Citrus (ID: undefined) 0.25 KWD" at bounding box center [490, 219] width 342 height 23
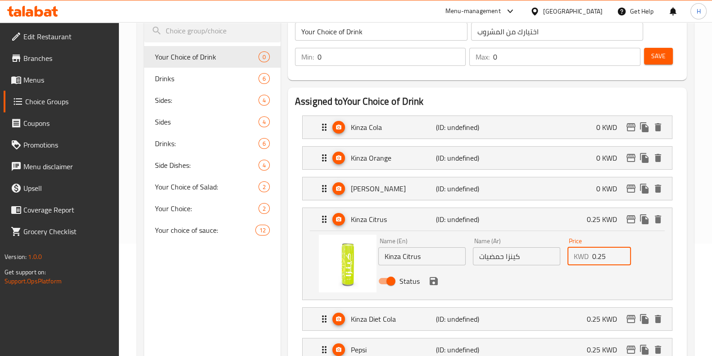
drag, startPoint x: 607, startPoint y: 253, endPoint x: 584, endPoint y: 256, distance: 23.5
click at [584, 256] on div "KWD 0.25 Price" at bounding box center [600, 256] width 64 height 18
type input "0"
click at [439, 277] on button "save" at bounding box center [434, 281] width 14 height 14
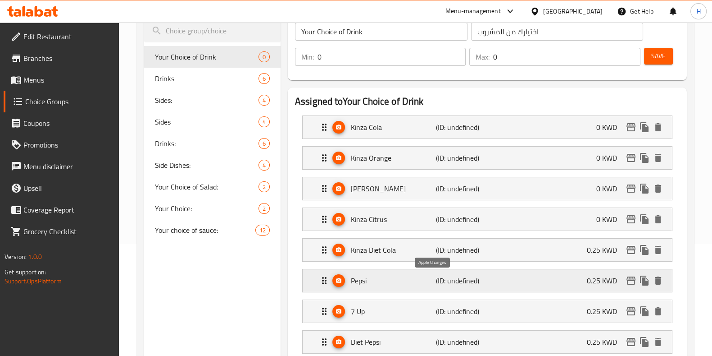
click at [433, 280] on li "Pepsi (ID: undefined) 0.25 KWD Name (En) Pepsi Name (En) Name (Ar) بيبسي Name (…" at bounding box center [487, 280] width 385 height 31
click at [628, 258] on div "Kinza Diet Cola (ID: undefined) 0.25 KWD" at bounding box center [490, 249] width 342 height 23
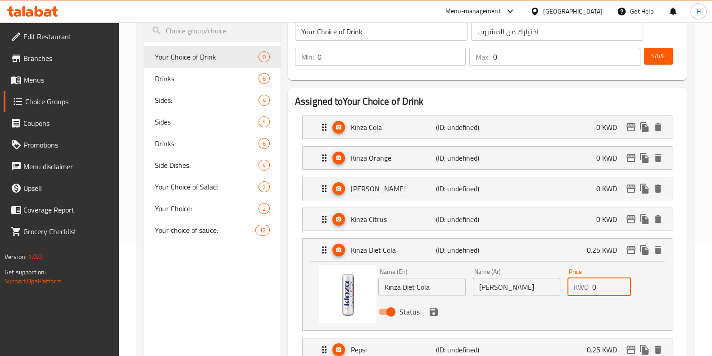
drag, startPoint x: 606, startPoint y: 283, endPoint x: 577, endPoint y: 285, distance: 28.5
click at [577, 285] on div "KWD 0 Price" at bounding box center [600, 287] width 64 height 18
click at [432, 307] on icon "save" at bounding box center [434, 311] width 11 height 11
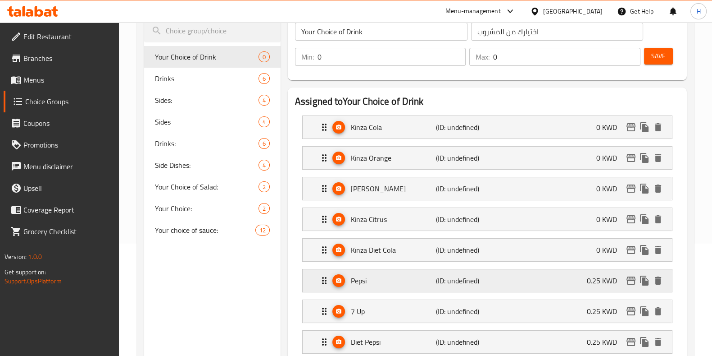
type input "0"
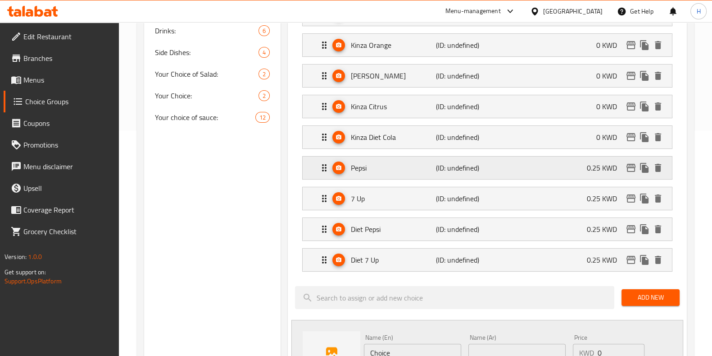
click at [593, 175] on div "Pepsi (ID: undefined) 0.25 KWD" at bounding box center [490, 167] width 342 height 23
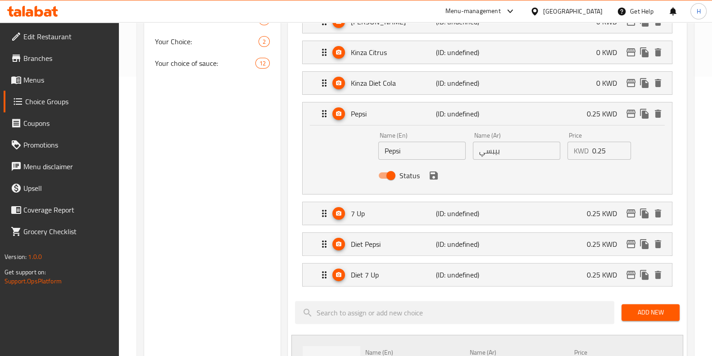
scroll to position [294, 0]
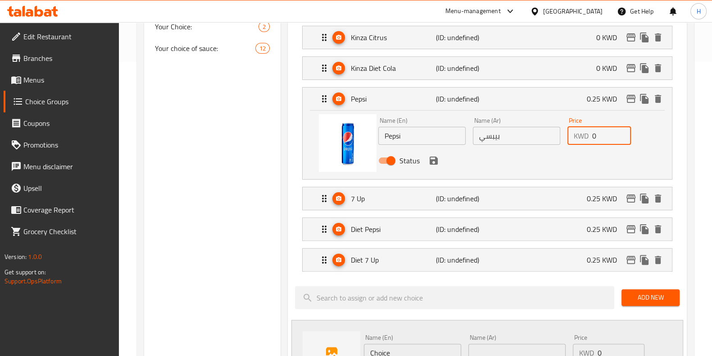
drag, startPoint x: 588, startPoint y: 151, endPoint x: 570, endPoint y: 159, distance: 19.4
click at [584, 153] on div "Name (En) Pepsi Name (En) Name (Ar) بيبسي Name (Ar) Price KWD 0 Price Status" at bounding box center [517, 143] width 284 height 59
click at [432, 161] on icon "save" at bounding box center [434, 160] width 11 height 11
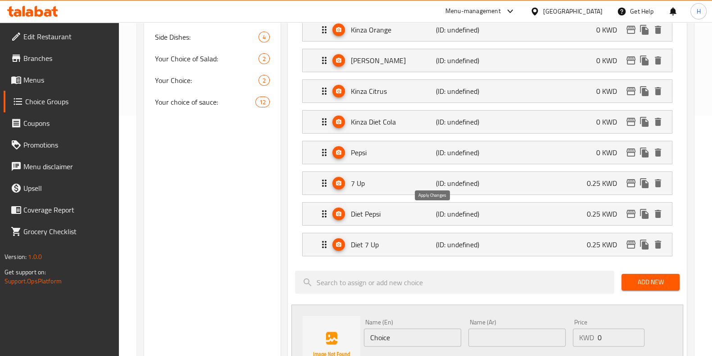
type input "0"
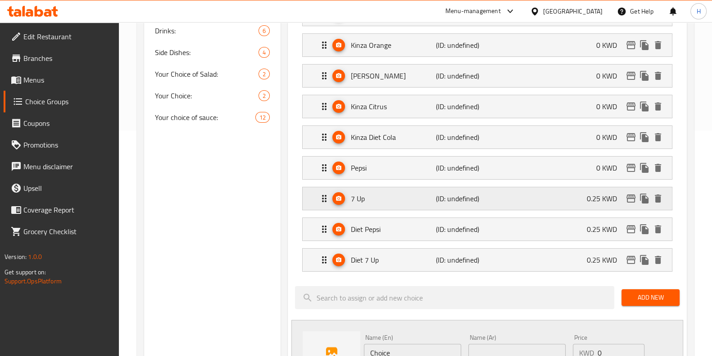
click at [586, 199] on div "7 Up (ID: undefined) 0.25 KWD" at bounding box center [490, 198] width 342 height 23
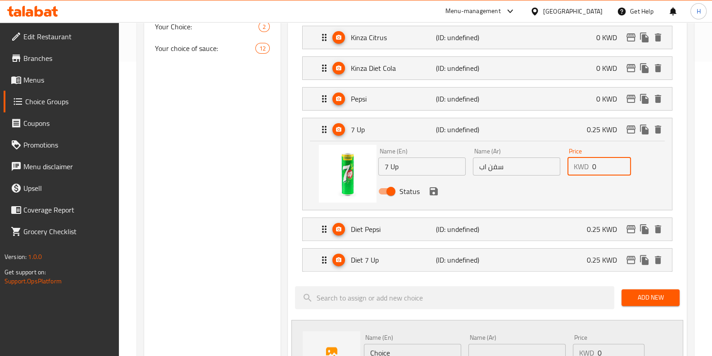
drag, startPoint x: 614, startPoint y: 172, endPoint x: 581, endPoint y: 177, distance: 33.3
click at [584, 177] on div "Price KWD 0 Price" at bounding box center [599, 161] width 71 height 35
click at [434, 193] on icon "save" at bounding box center [434, 191] width 8 height 8
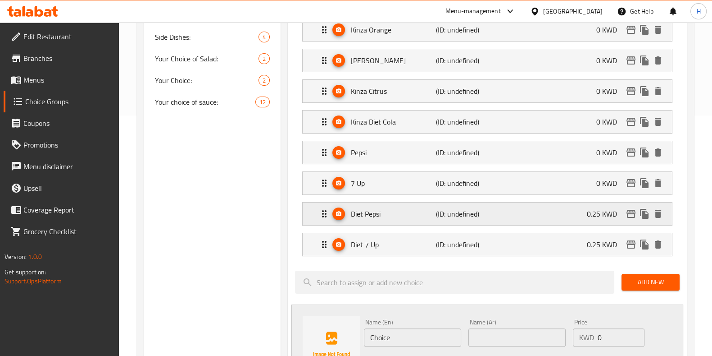
type input "0"
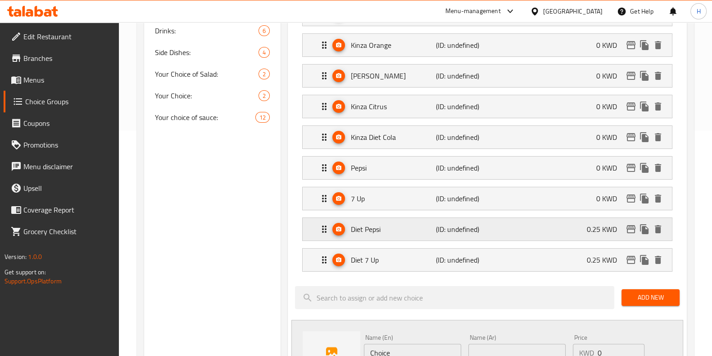
click at [547, 236] on div "Diet Pepsi (ID: undefined) 0.25 KWD" at bounding box center [490, 229] width 342 height 23
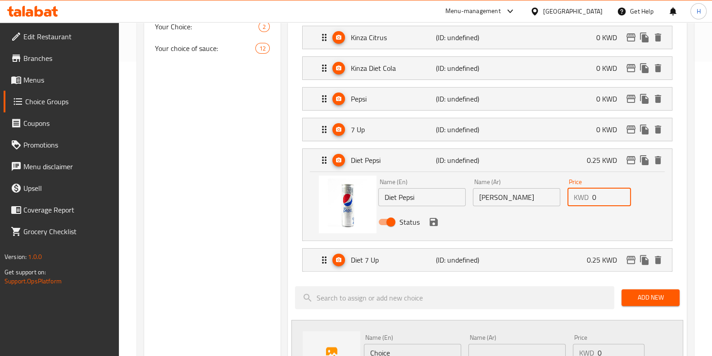
drag, startPoint x: 612, startPoint y: 203, endPoint x: 539, endPoint y: 213, distance: 73.7
click at [572, 206] on div "Price KWD 0 Price" at bounding box center [599, 192] width 71 height 35
click at [430, 219] on icon "save" at bounding box center [434, 222] width 8 height 8
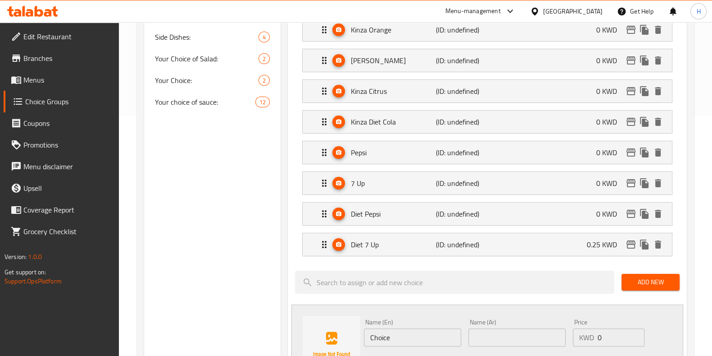
type input "0"
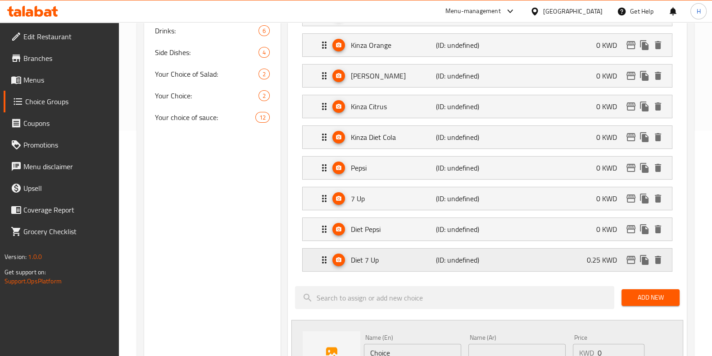
click at [602, 259] on p "0.25 KWD" at bounding box center [605, 259] width 37 height 11
click at [605, 255] on p "0.25 KWD" at bounding box center [605, 259] width 37 height 11
drag, startPoint x: 604, startPoint y: 255, endPoint x: 598, endPoint y: 256, distance: 6.4
click at [604, 255] on p "0.25 KWD" at bounding box center [605, 259] width 37 height 11
click at [577, 253] on div "Diet 7 Up (ID: undefined) 0.25 KWD" at bounding box center [490, 259] width 342 height 23
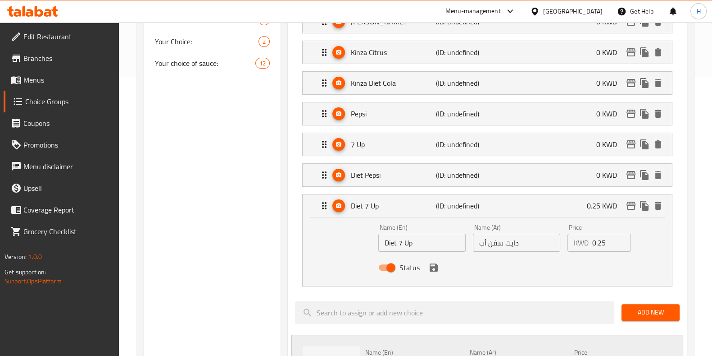
scroll to position [294, 0]
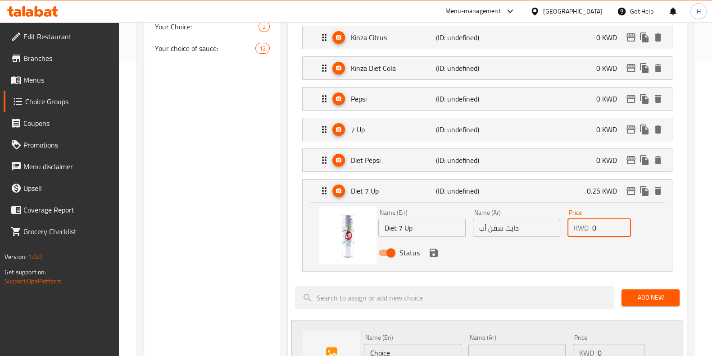
drag, startPoint x: 605, startPoint y: 233, endPoint x: 589, endPoint y: 237, distance: 16.0
click at [590, 237] on div "Price KWD 0 Price" at bounding box center [599, 222] width 71 height 35
click at [433, 253] on icon "save" at bounding box center [434, 252] width 11 height 11
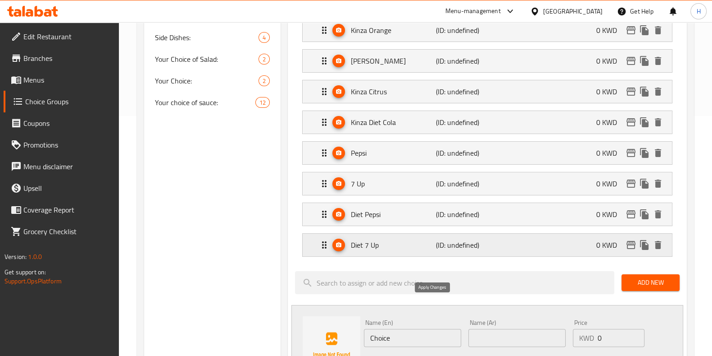
type input "0"
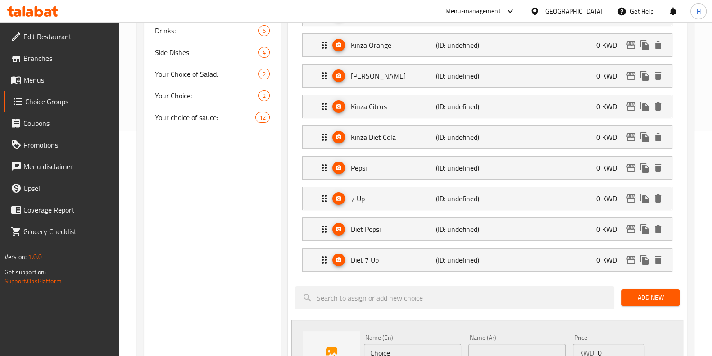
scroll to position [0, 0]
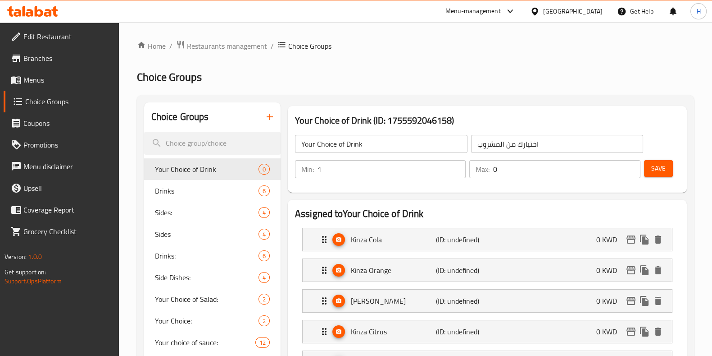
type input "1"
click at [455, 166] on input "1" at bounding box center [392, 169] width 148 height 18
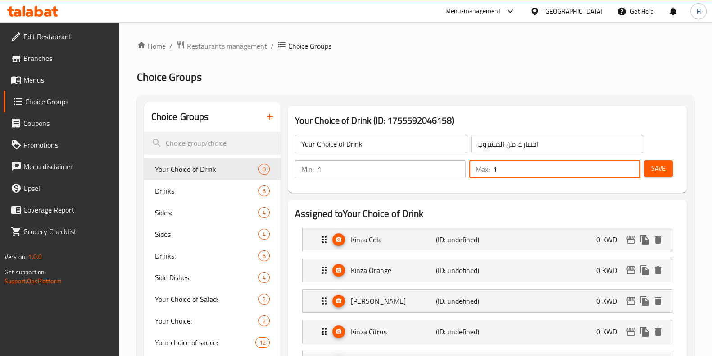
type input "1"
click at [633, 168] on input "1" at bounding box center [566, 169] width 147 height 18
click at [651, 164] on button "Save" at bounding box center [658, 168] width 29 height 17
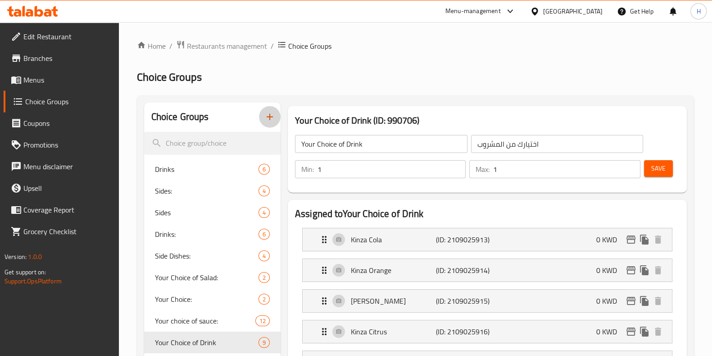
click at [269, 123] on button "button" at bounding box center [270, 117] width 22 height 22
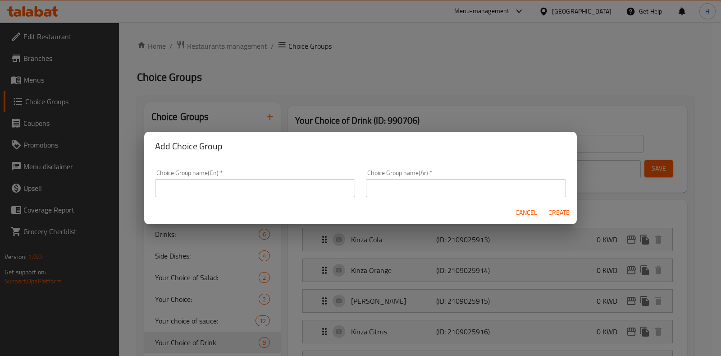
click at [273, 187] on input "text" at bounding box center [255, 188] width 200 height 18
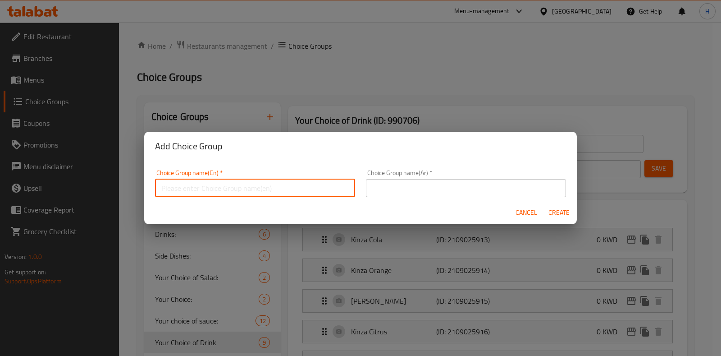
paste input "Add-on"
type input "Add-on"
click at [409, 192] on input "text" at bounding box center [466, 188] width 200 height 18
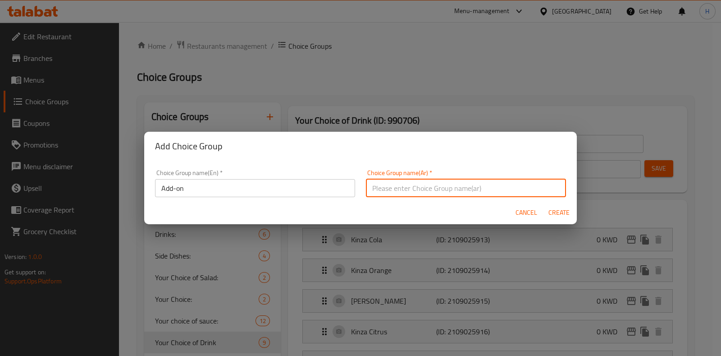
click at [425, 188] on input "text" at bounding box center [466, 188] width 200 height 18
click at [223, 188] on input "Add-on" at bounding box center [255, 188] width 200 height 18
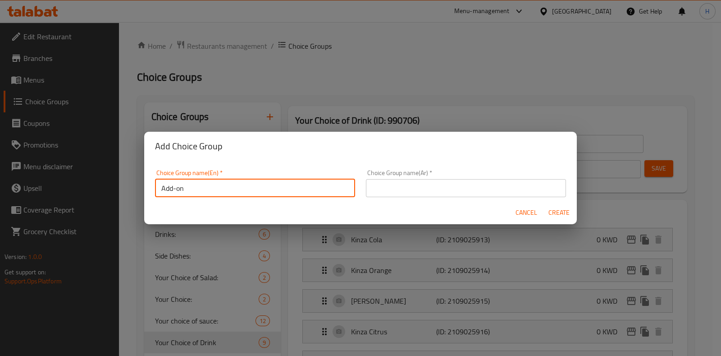
click at [433, 192] on input "text" at bounding box center [466, 188] width 200 height 18
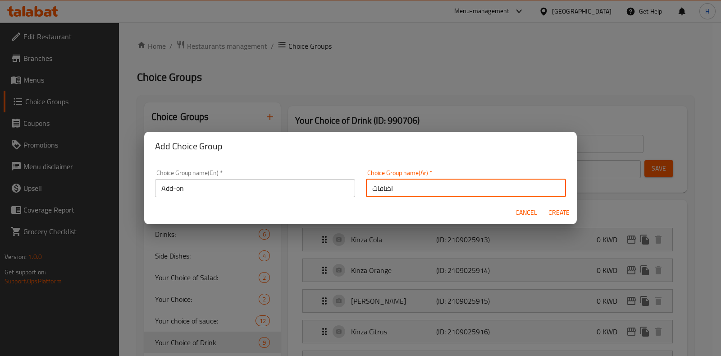
type input "اضافات"
click at [561, 210] on span "Create" at bounding box center [559, 212] width 22 height 11
type input "Add-on"
type input "اضافات"
type input "0"
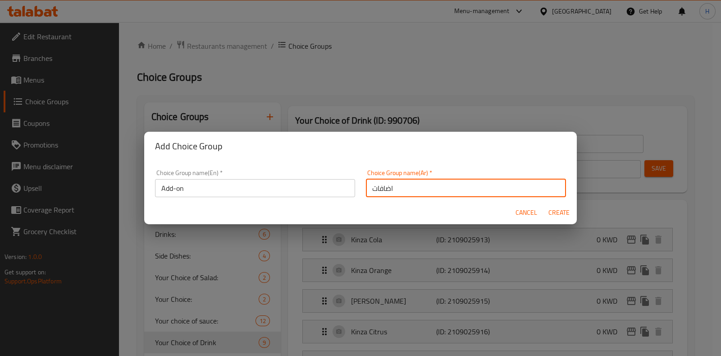
type input "0"
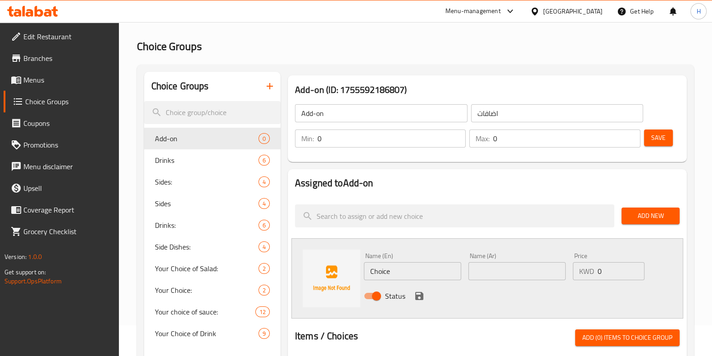
scroll to position [56, 0]
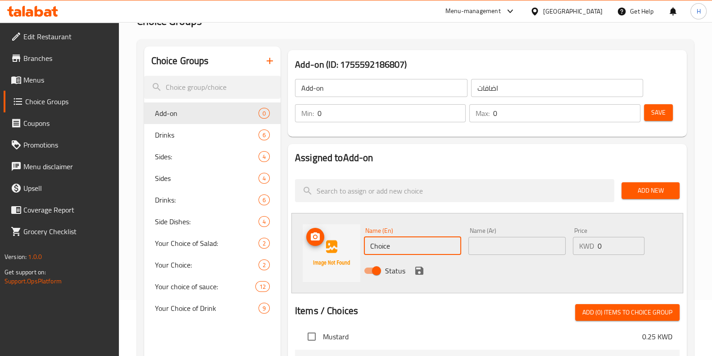
drag, startPoint x: 412, startPoint y: 250, endPoint x: 351, endPoint y: 251, distance: 61.3
click at [351, 251] on div "Name (En) Choice Name (En) Name (Ar) Name (Ar) Price KWD 0 Price Status" at bounding box center [488, 253] width 392 height 80
paste input "Extra Toast Sl"
type input "Extra Toast Slice"
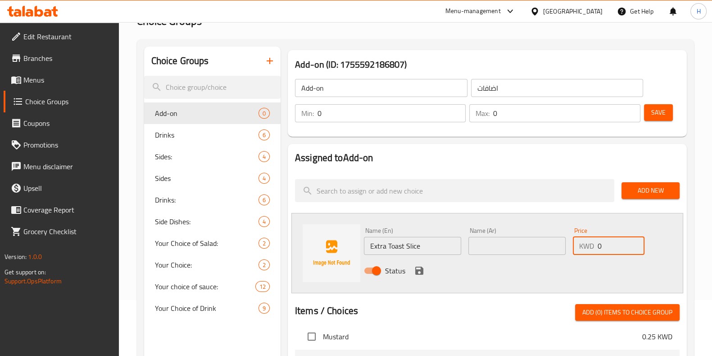
drag, startPoint x: 607, startPoint y: 241, endPoint x: 570, endPoint y: 247, distance: 37.5
click at [575, 247] on div "KWD 0 Price" at bounding box center [608, 246] width 71 height 18
type input "0.350"
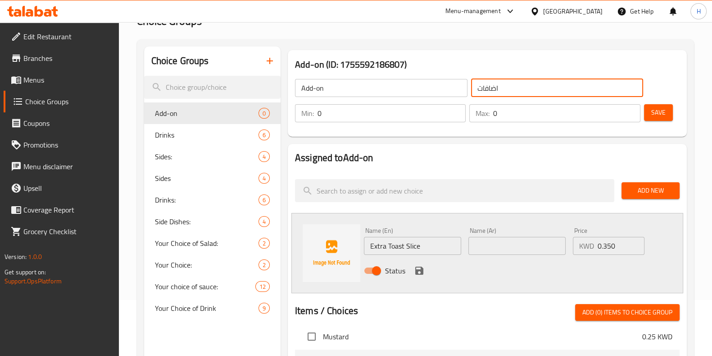
drag, startPoint x: 518, startPoint y: 84, endPoint x: 456, endPoint y: 90, distance: 62.9
click at [456, 90] on div "Add-on ​ اضافات ​" at bounding box center [470, 87] width 360 height 29
type input "اضافة"
click at [476, 151] on h2 "Assigned to Add-on" at bounding box center [487, 158] width 385 height 14
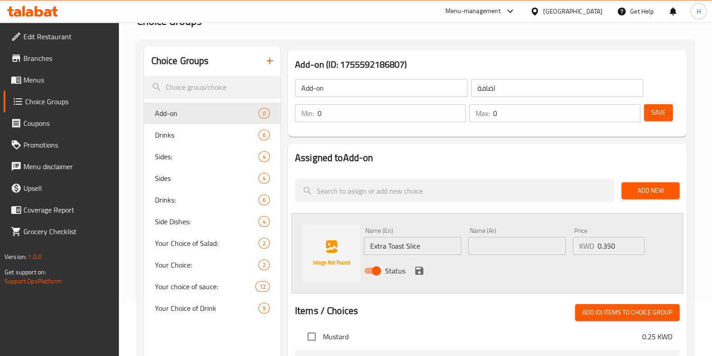
click at [498, 248] on input "text" at bounding box center [517, 246] width 97 height 18
paste input "شريحة توست إضافية"
type input "شريحة توست إضافية"
click at [419, 270] on icon "save" at bounding box center [419, 270] width 8 height 8
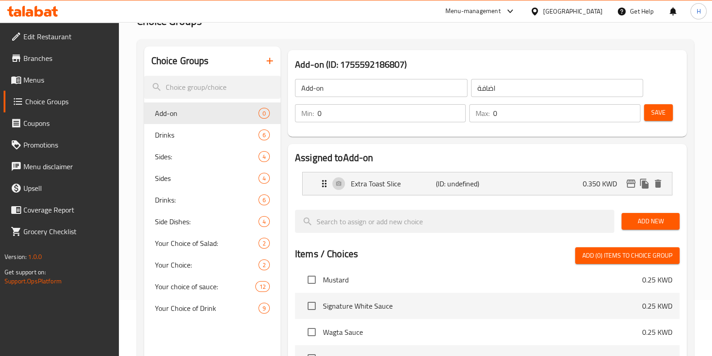
scroll to position [0, 0]
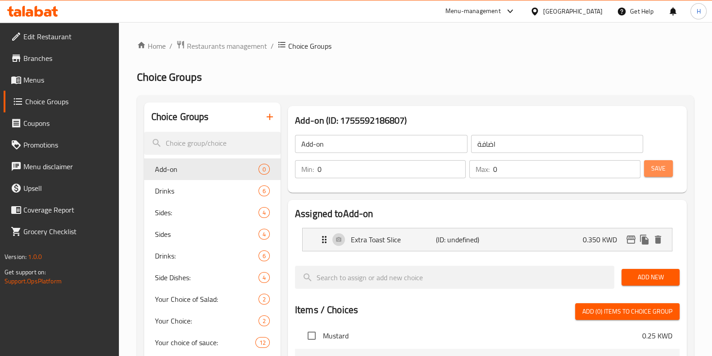
click at [667, 170] on button "Save" at bounding box center [658, 168] width 29 height 17
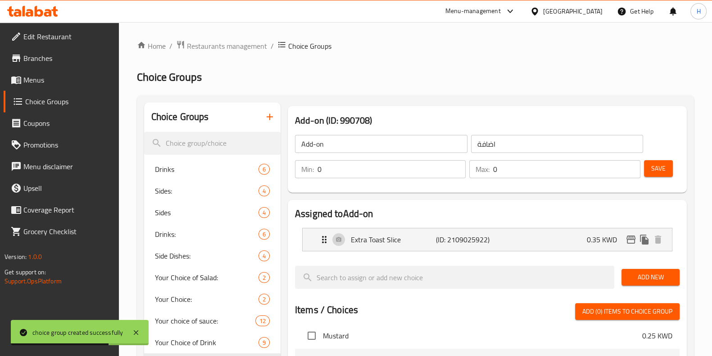
click at [43, 74] on span "Menus" at bounding box center [67, 79] width 88 height 11
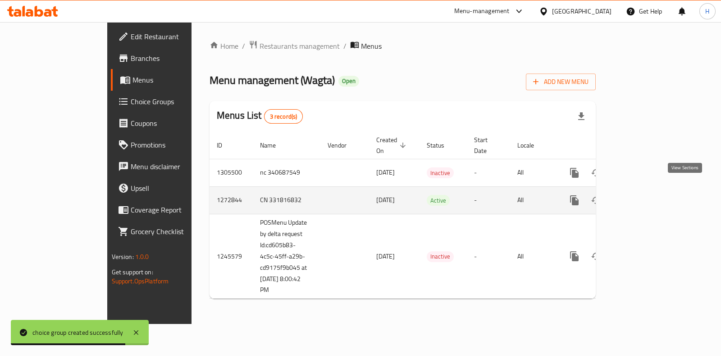
click at [645, 195] on icon "enhanced table" at bounding box center [639, 200] width 11 height 11
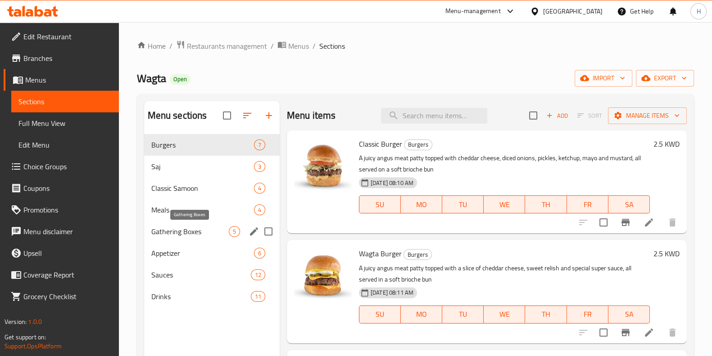
click at [192, 232] on span "Gathering Boxes" at bounding box center [190, 231] width 78 height 11
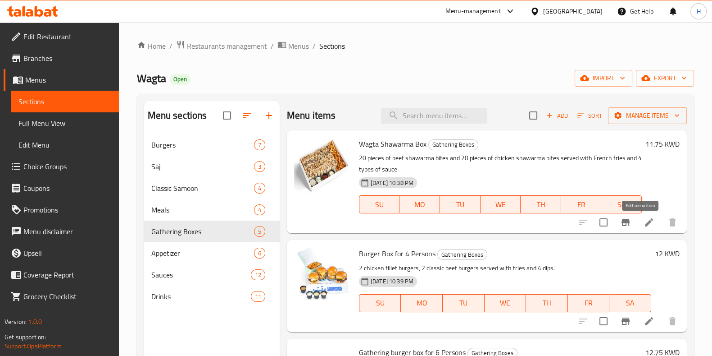
click at [644, 224] on icon at bounding box center [649, 222] width 11 height 11
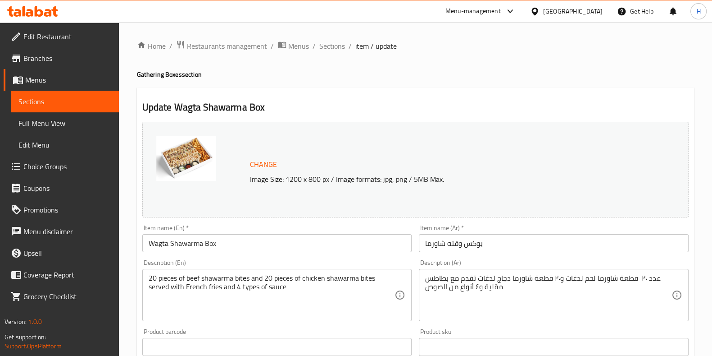
scroll to position [293, 0]
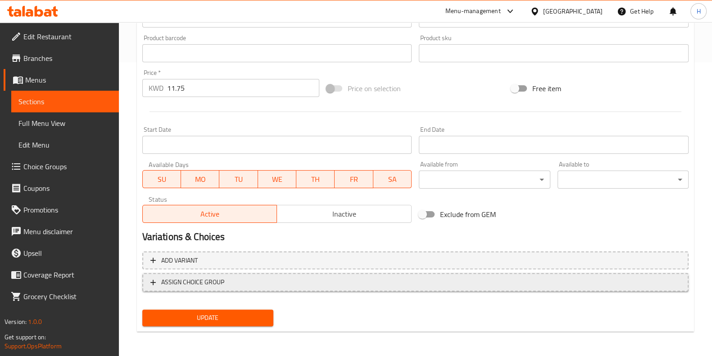
click at [284, 275] on button "ASSIGN CHOICE GROUP" at bounding box center [415, 282] width 547 height 18
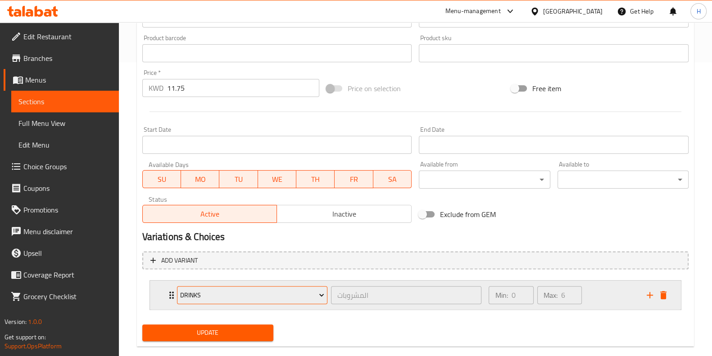
click at [265, 296] on span "Drinks" at bounding box center [252, 294] width 144 height 11
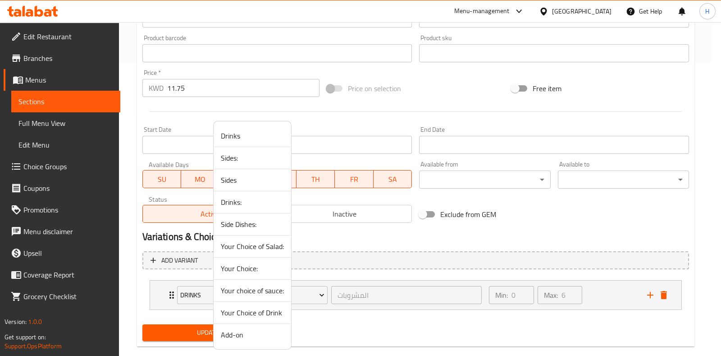
click at [270, 291] on span "Your choice of sauce:" at bounding box center [252, 290] width 63 height 11
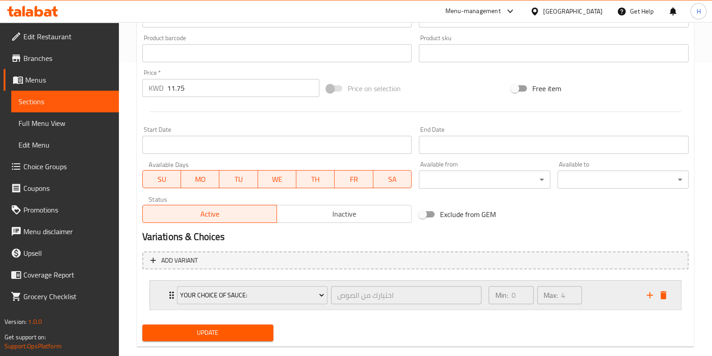
click at [590, 293] on div "Min: 0 ​ Max: 4 ​" at bounding box center [563, 294] width 158 height 29
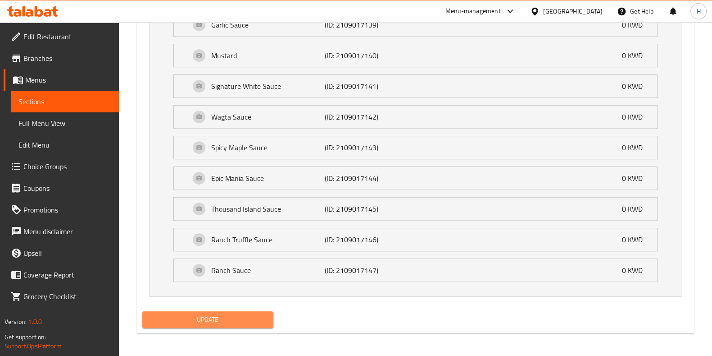
click at [229, 316] on span "Update" at bounding box center [208, 319] width 117 height 11
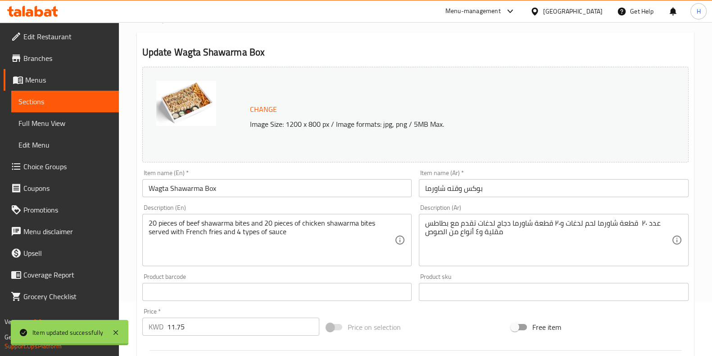
scroll to position [0, 0]
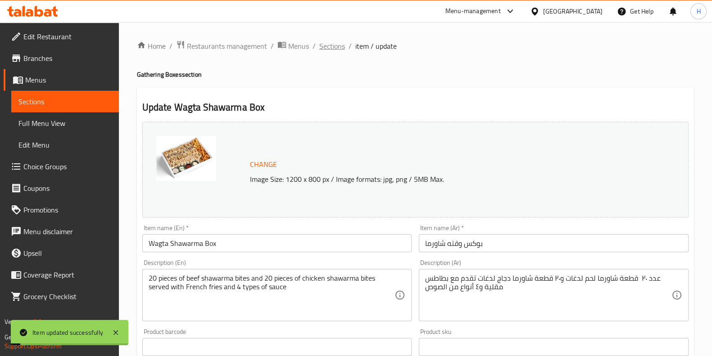
click at [324, 44] on span "Sections" at bounding box center [333, 46] width 26 height 11
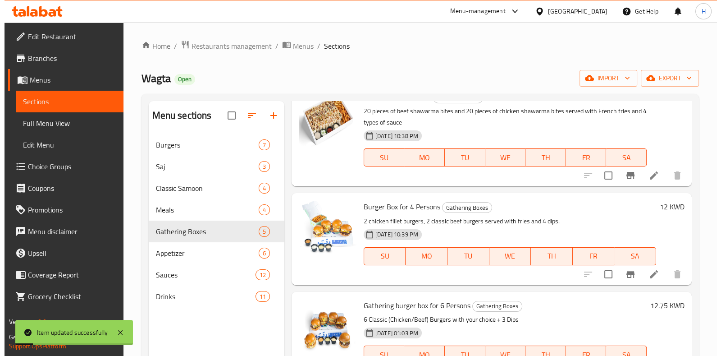
scroll to position [112, 0]
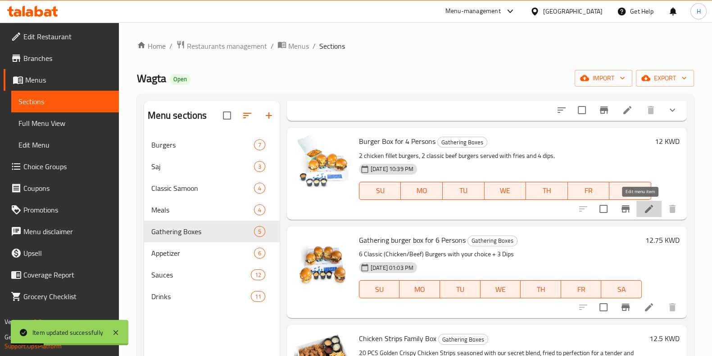
click at [645, 208] on icon at bounding box center [649, 209] width 8 height 8
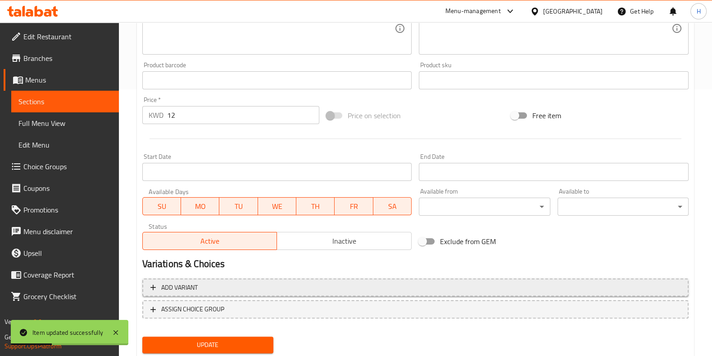
scroll to position [293, 0]
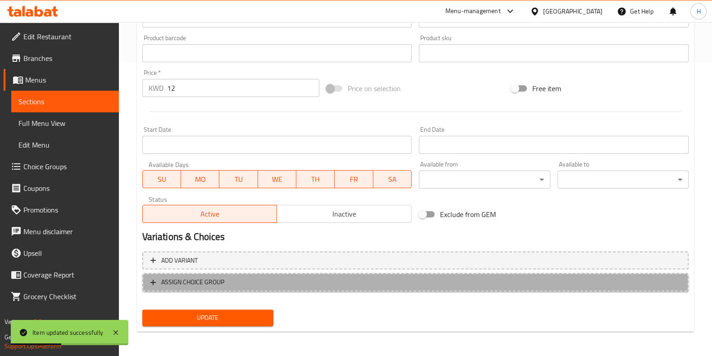
click at [235, 281] on span "ASSIGN CHOICE GROUP" at bounding box center [416, 281] width 530 height 11
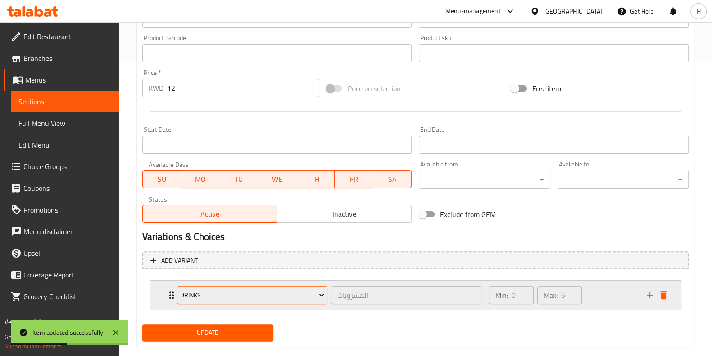
click at [234, 296] on span "Drinks" at bounding box center [252, 294] width 144 height 11
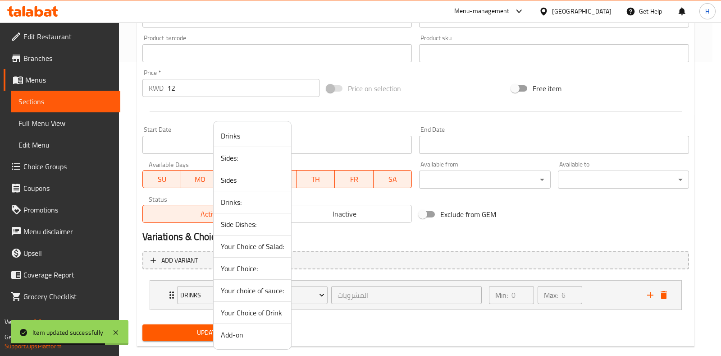
click at [258, 294] on span "Your choice of sauce:" at bounding box center [252, 290] width 63 height 11
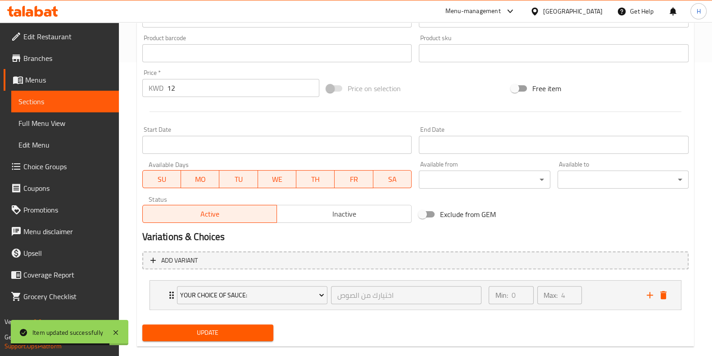
click at [233, 334] on span "Update" at bounding box center [208, 332] width 117 height 11
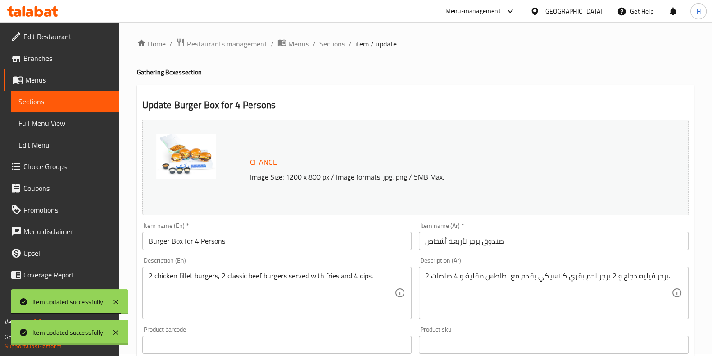
scroll to position [0, 0]
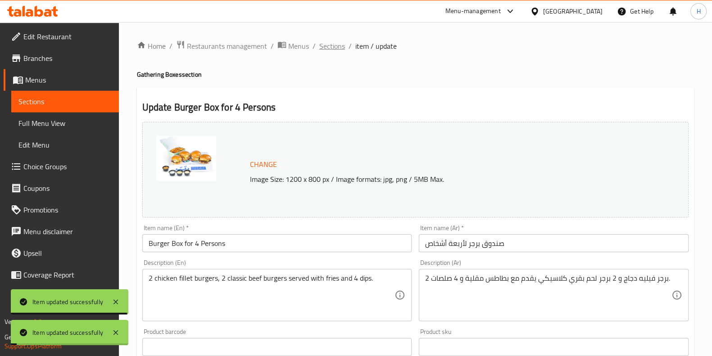
click at [333, 49] on span "Sections" at bounding box center [333, 46] width 26 height 11
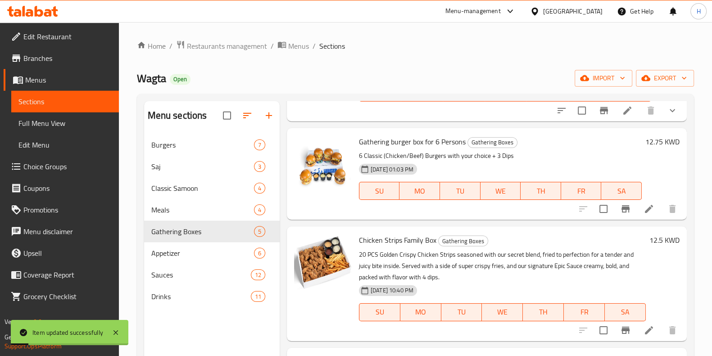
scroll to position [215, 0]
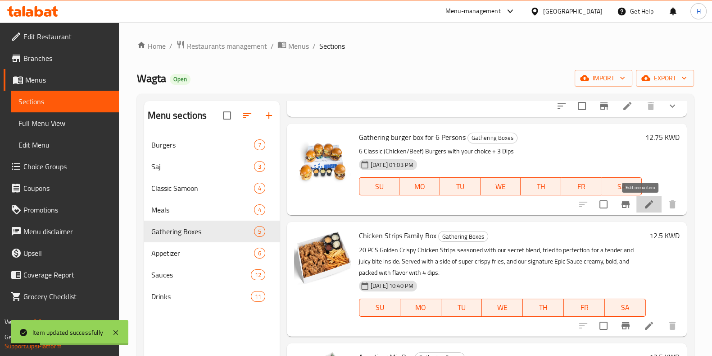
click at [645, 208] on icon at bounding box center [649, 204] width 11 height 11
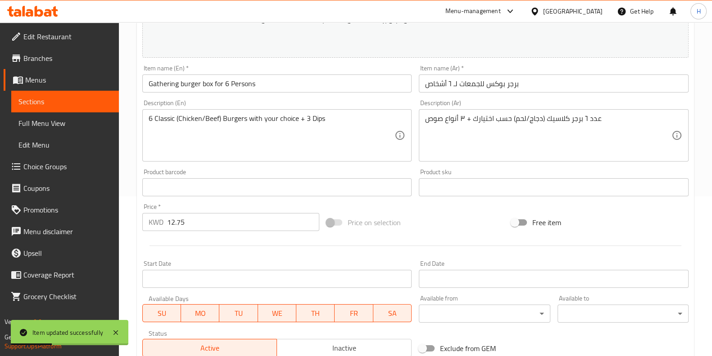
scroll to position [293, 0]
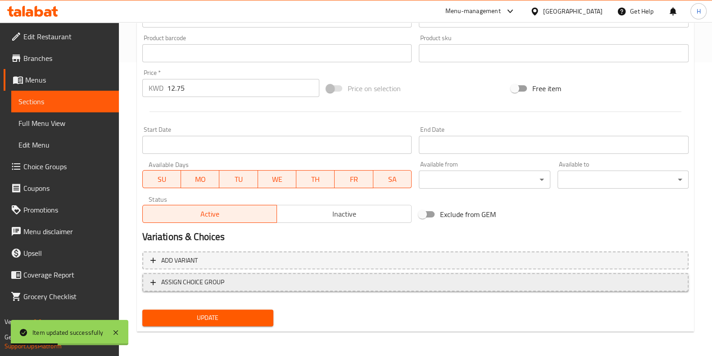
click at [203, 276] on span "ASSIGN CHOICE GROUP" at bounding box center [192, 281] width 63 height 11
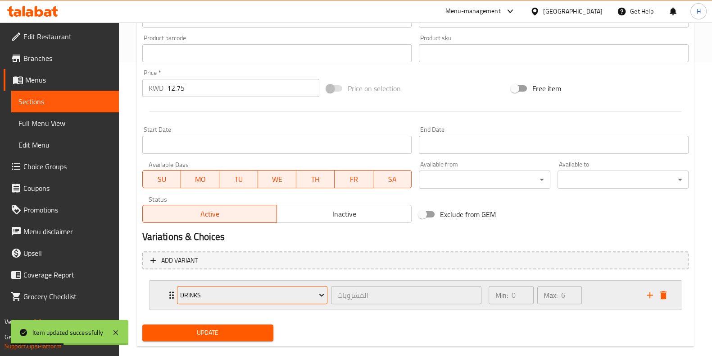
click at [212, 292] on span "Drinks" at bounding box center [252, 294] width 144 height 11
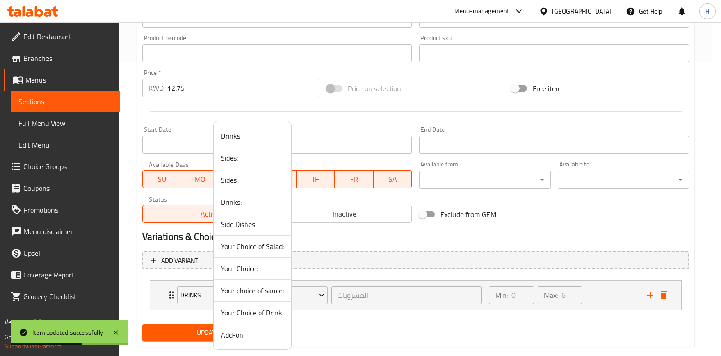
click at [259, 292] on span "Your choice of sauce:" at bounding box center [252, 290] width 63 height 11
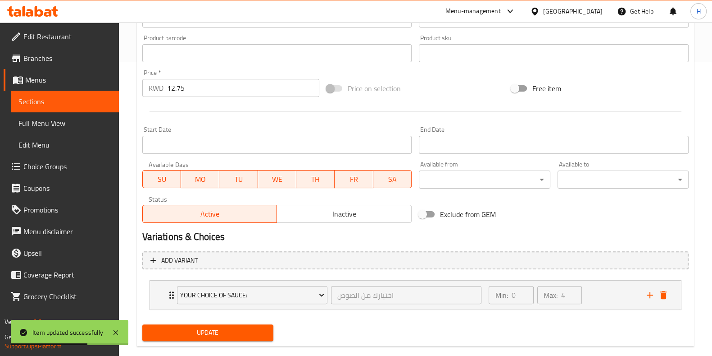
click at [228, 333] on span "Update" at bounding box center [208, 332] width 117 height 11
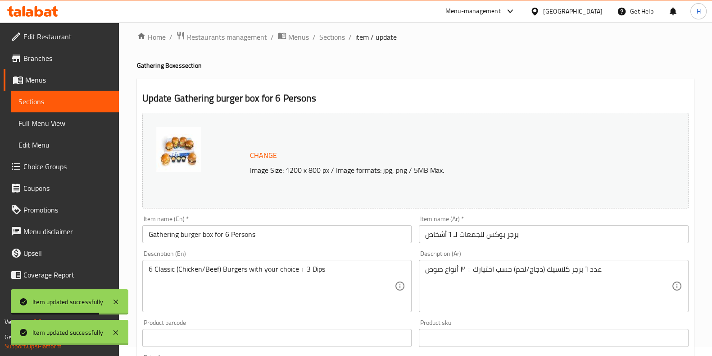
scroll to position [0, 0]
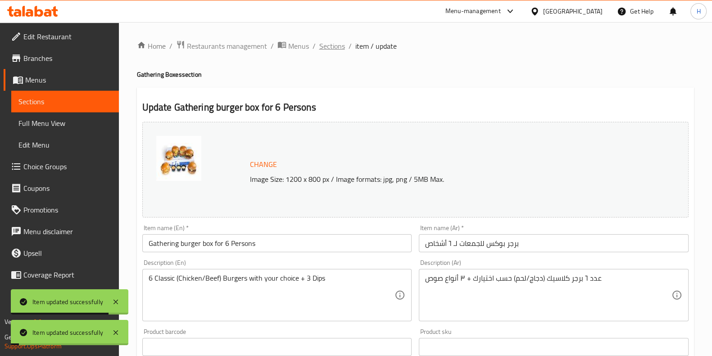
click at [333, 48] on span "Sections" at bounding box center [333, 46] width 26 height 11
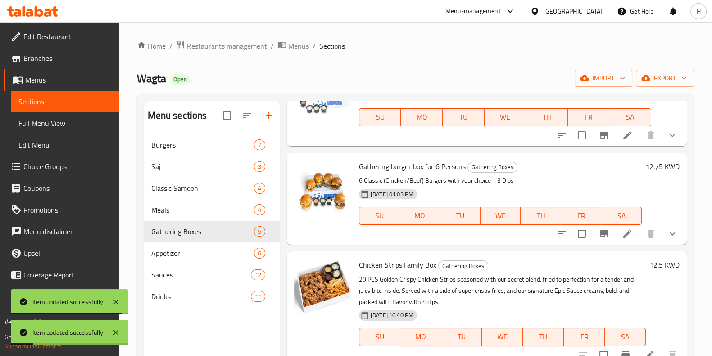
scroll to position [215, 0]
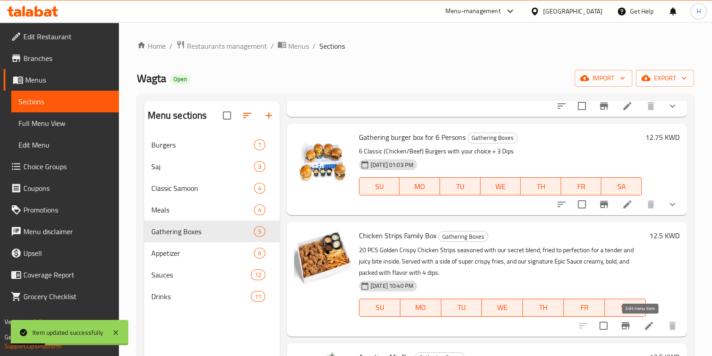
click at [644, 322] on icon at bounding box center [649, 325] width 11 height 11
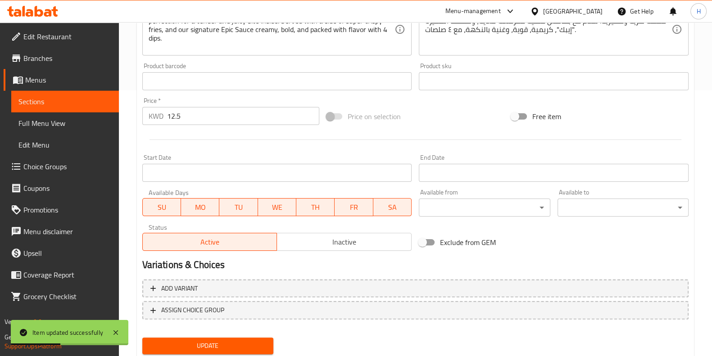
scroll to position [293, 0]
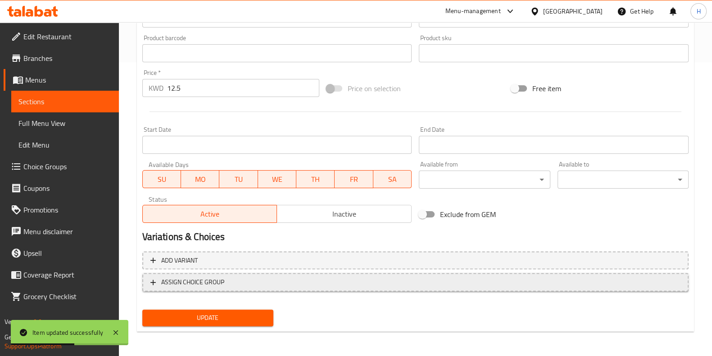
click at [189, 282] on span "ASSIGN CHOICE GROUP" at bounding box center [192, 281] width 63 height 11
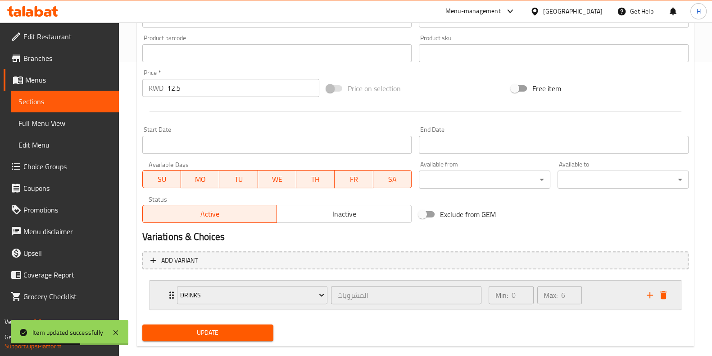
click at [230, 304] on div "Drinks" at bounding box center [252, 295] width 154 height 22
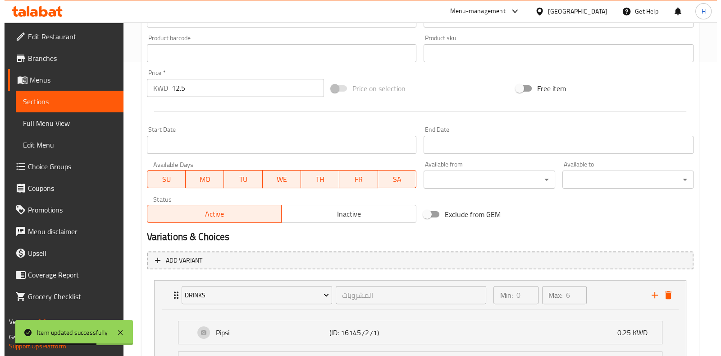
scroll to position [406, 0]
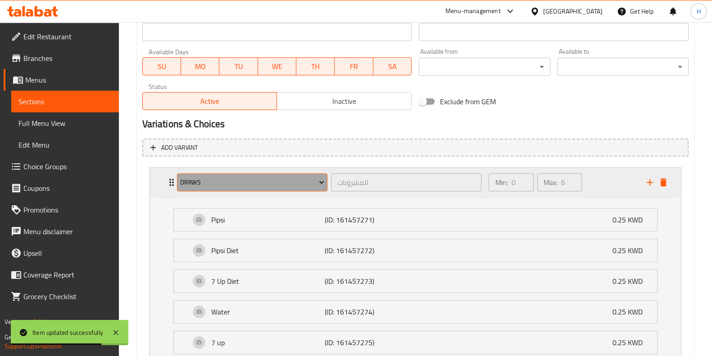
click at [239, 186] on span "Drinks" at bounding box center [252, 182] width 144 height 11
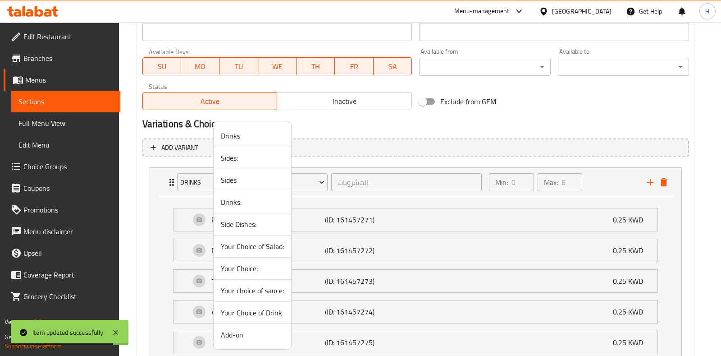
click at [263, 293] on span "Your choice of sauce:" at bounding box center [252, 290] width 63 height 11
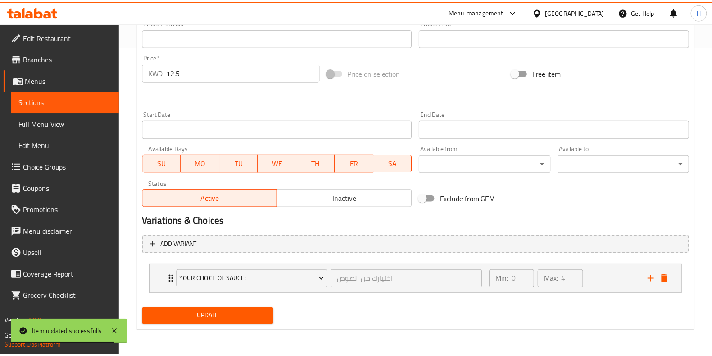
scroll to position [309, 0]
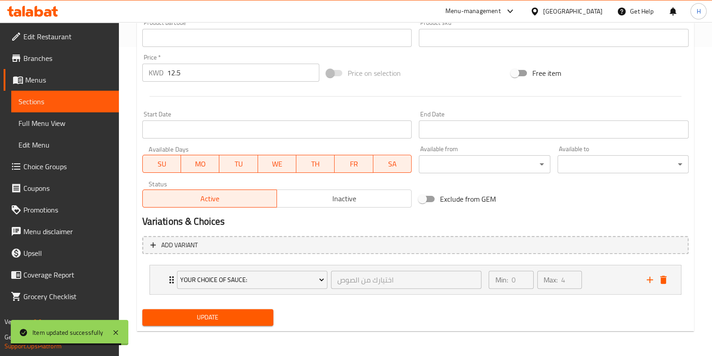
click at [252, 321] on span "Update" at bounding box center [208, 316] width 117 height 11
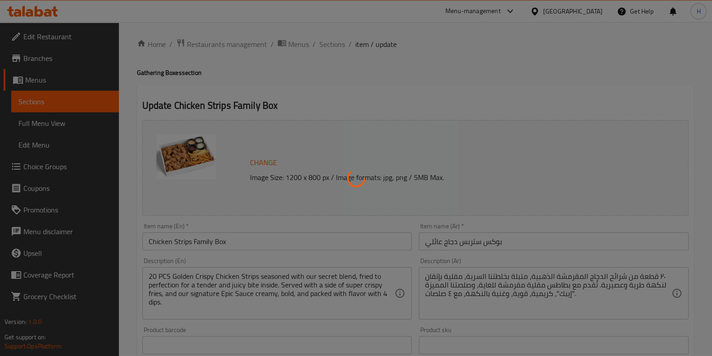
scroll to position [0, 0]
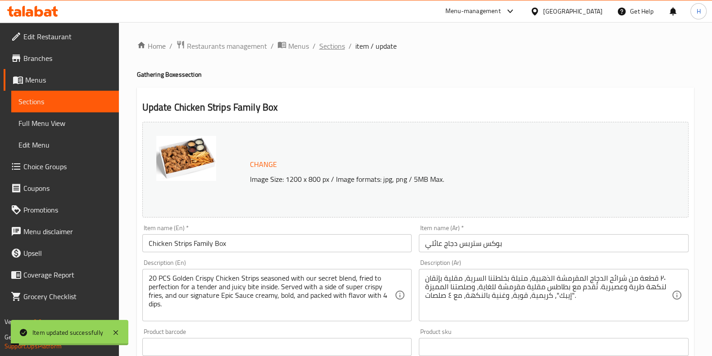
click at [336, 48] on span "Sections" at bounding box center [333, 46] width 26 height 11
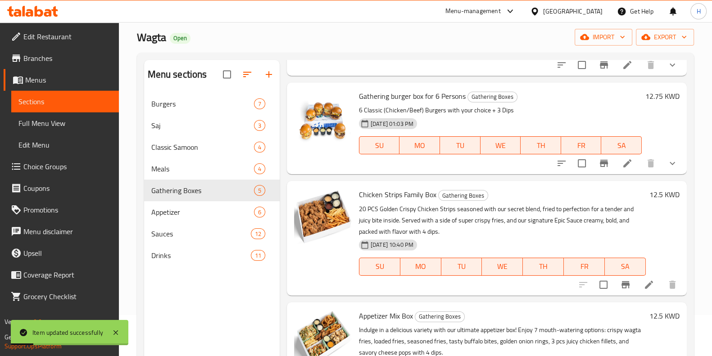
scroll to position [126, 0]
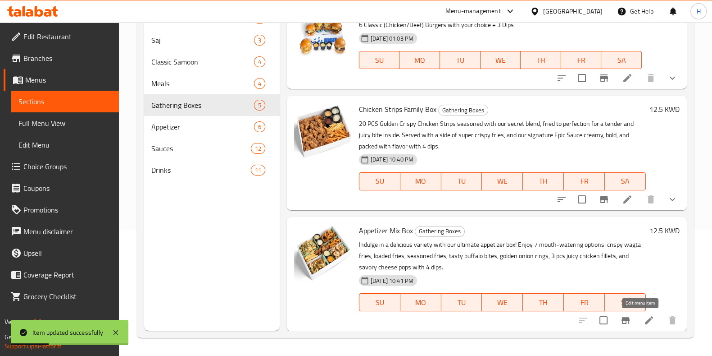
click at [645, 323] on icon at bounding box center [649, 320] width 8 height 8
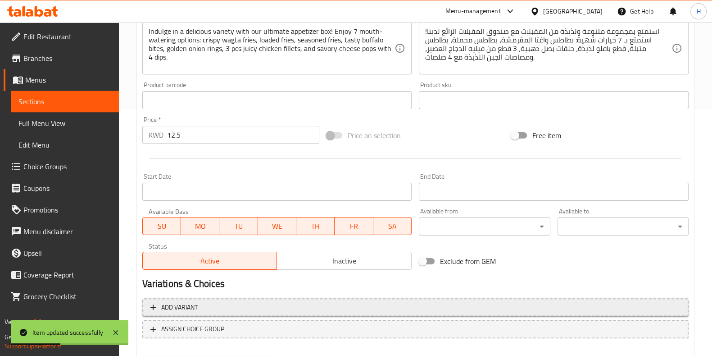
scroll to position [293, 0]
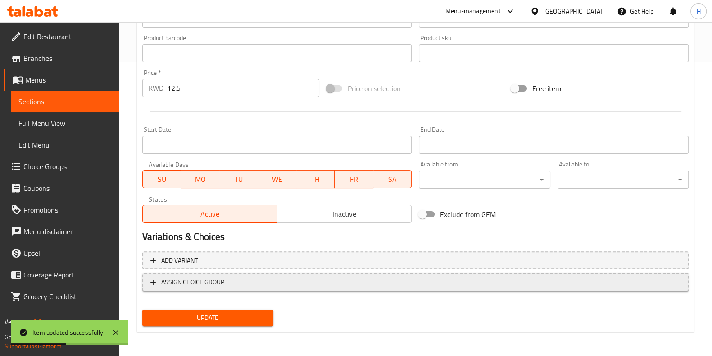
click at [210, 279] on span "ASSIGN CHOICE GROUP" at bounding box center [192, 281] width 63 height 11
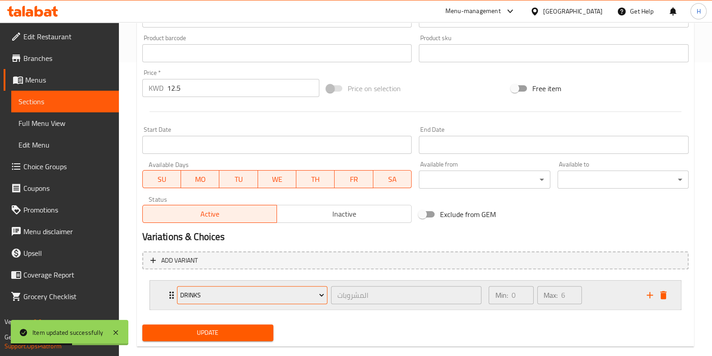
click at [198, 296] on span "Drinks" at bounding box center [252, 294] width 144 height 11
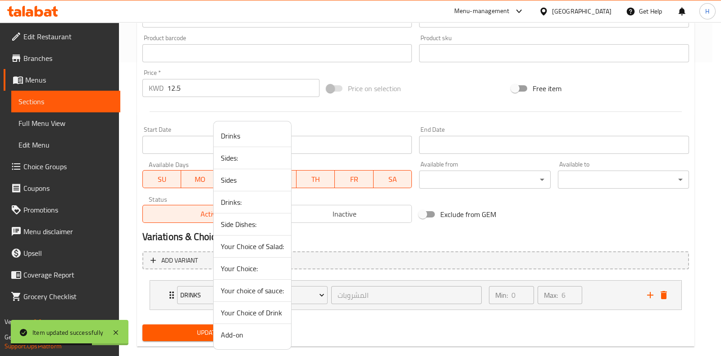
click at [251, 292] on span "Your choice of sauce:" at bounding box center [252, 290] width 63 height 11
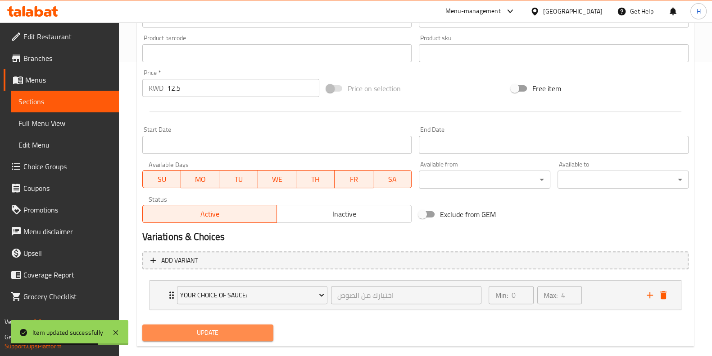
click at [215, 332] on span "Update" at bounding box center [208, 332] width 117 height 11
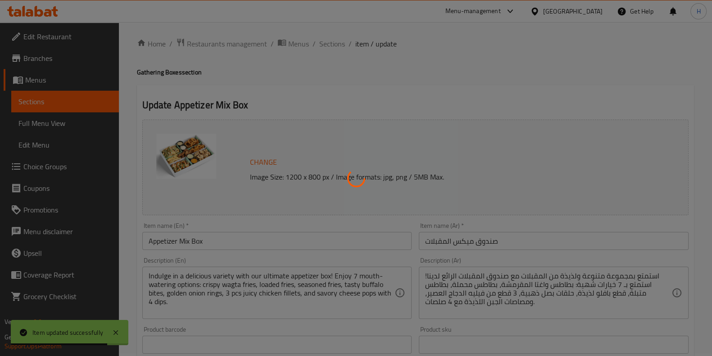
scroll to position [0, 0]
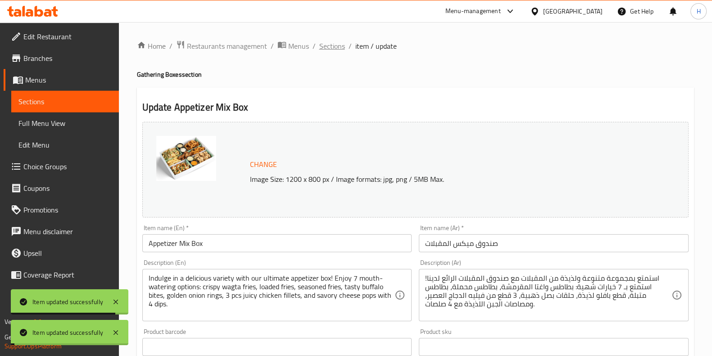
click at [333, 46] on span "Sections" at bounding box center [333, 46] width 26 height 11
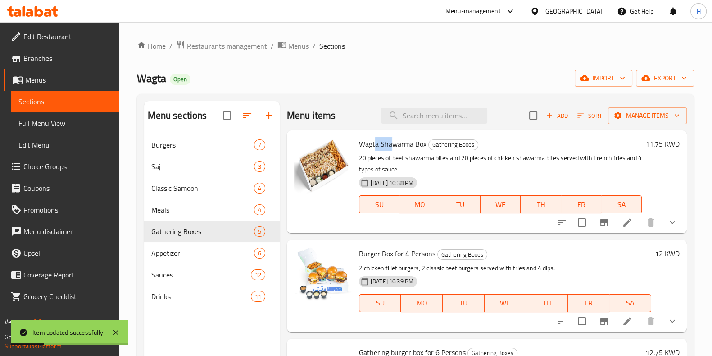
drag, startPoint x: 387, startPoint y: 141, endPoint x: 393, endPoint y: 141, distance: 6.8
click at [393, 141] on span "Wagta Shawarma Box" at bounding box center [393, 144] width 68 height 14
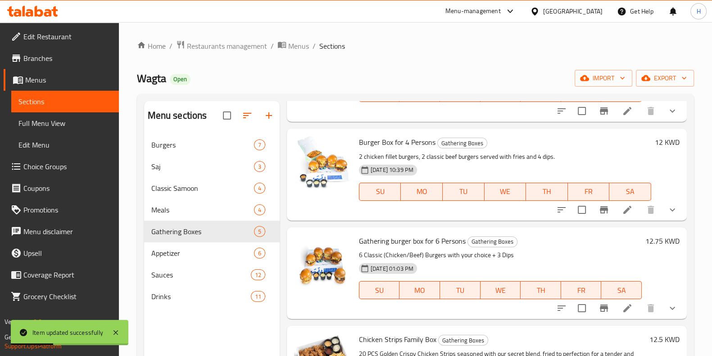
scroll to position [112, 0]
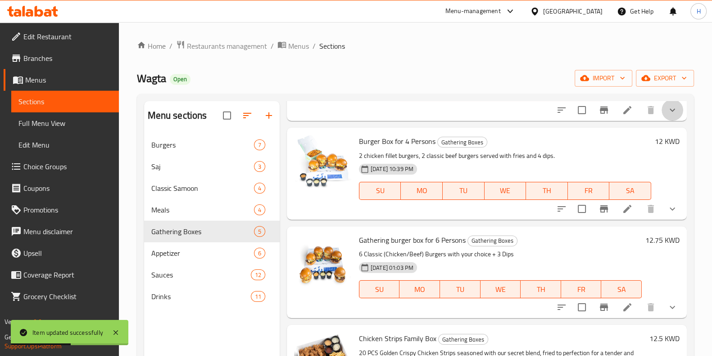
click at [667, 112] on icon "show more" at bounding box center [672, 110] width 11 height 11
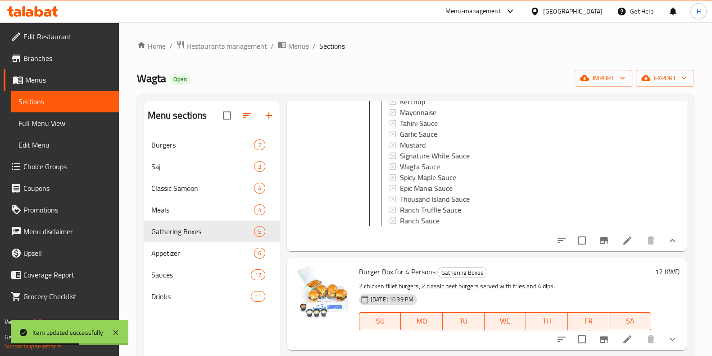
scroll to position [338, 0]
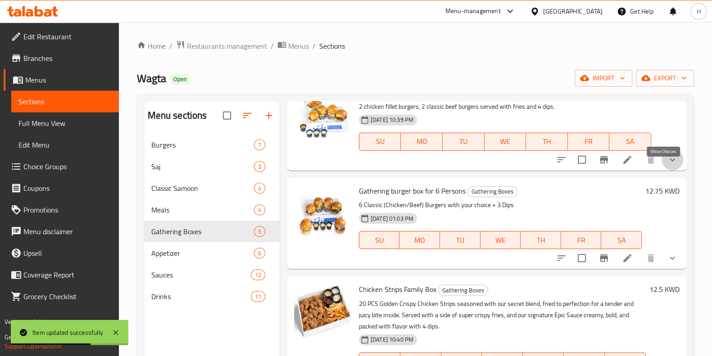
click at [668, 165] on icon "show more" at bounding box center [672, 159] width 11 height 11
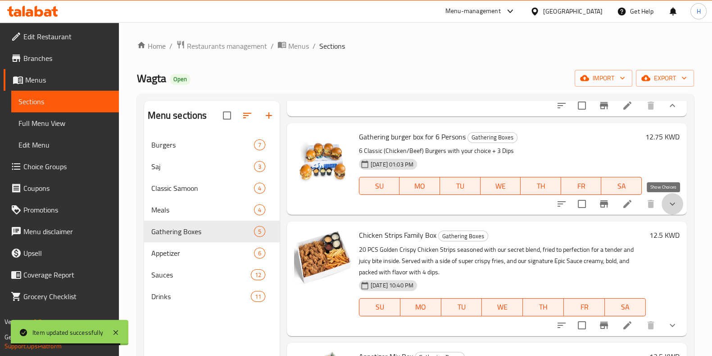
click at [668, 204] on icon "show more" at bounding box center [672, 203] width 11 height 11
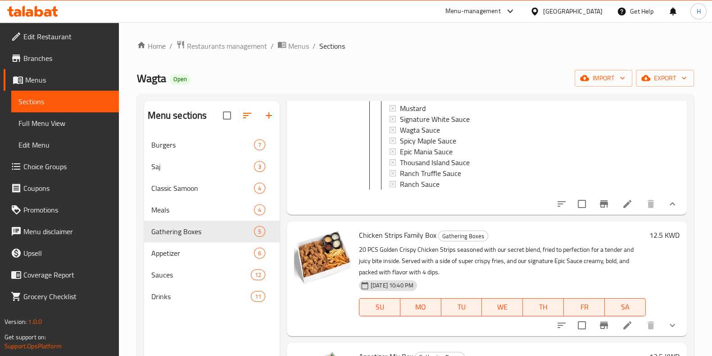
scroll to position [112, 0]
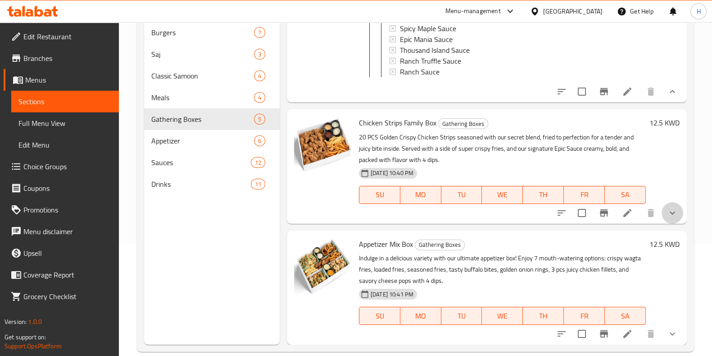
click at [667, 202] on button "show more" at bounding box center [673, 213] width 22 height 22
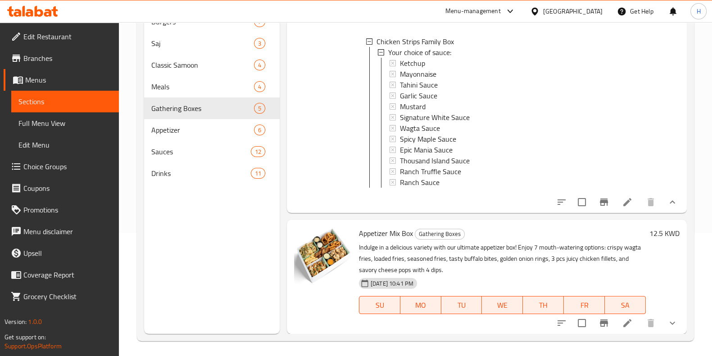
scroll to position [126, 0]
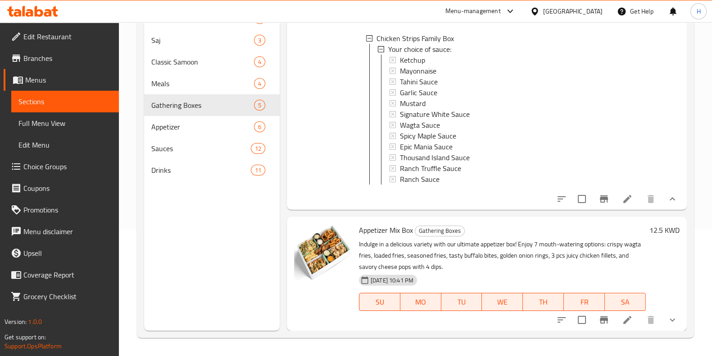
click at [667, 324] on icon "show more" at bounding box center [672, 319] width 11 height 11
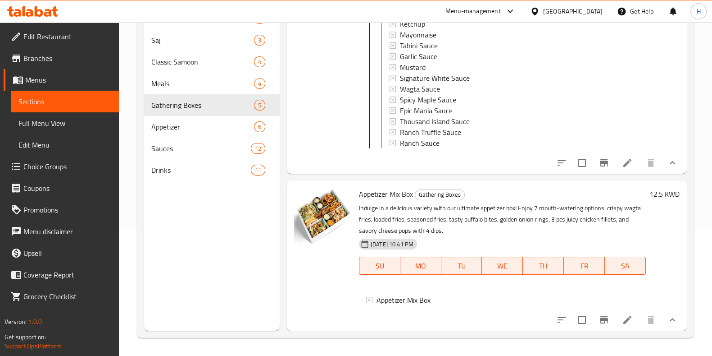
scroll to position [1000, 0]
click at [666, 326] on button "show more" at bounding box center [673, 320] width 22 height 22
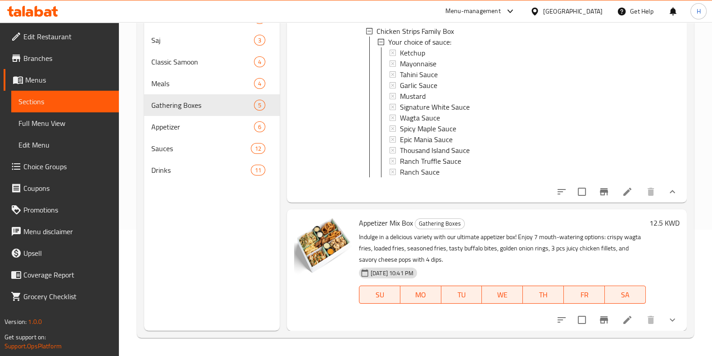
scroll to position [0, 0]
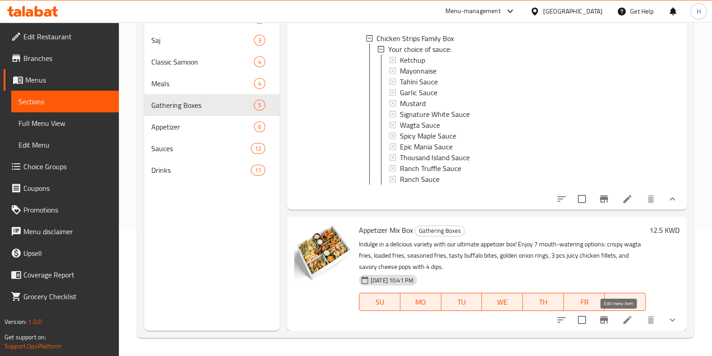
click at [622, 323] on icon at bounding box center [627, 319] width 11 height 11
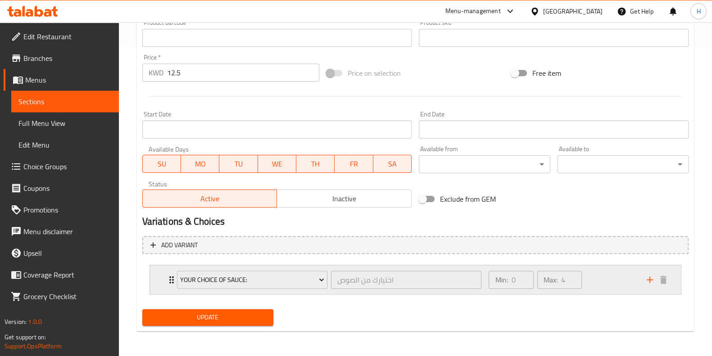
click at [606, 274] on div "Min: 0 ​ Max: 4 ​" at bounding box center [563, 279] width 158 height 29
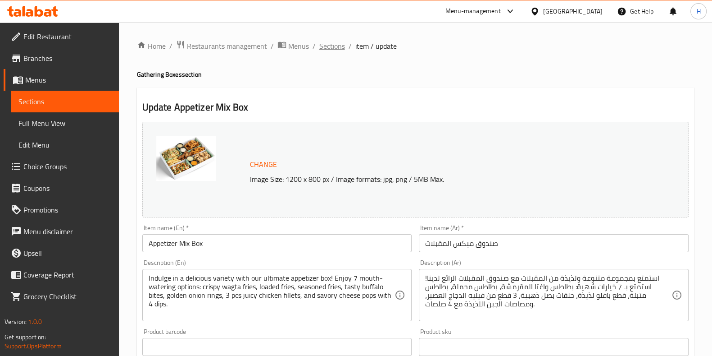
click at [334, 50] on span "Sections" at bounding box center [333, 46] width 26 height 11
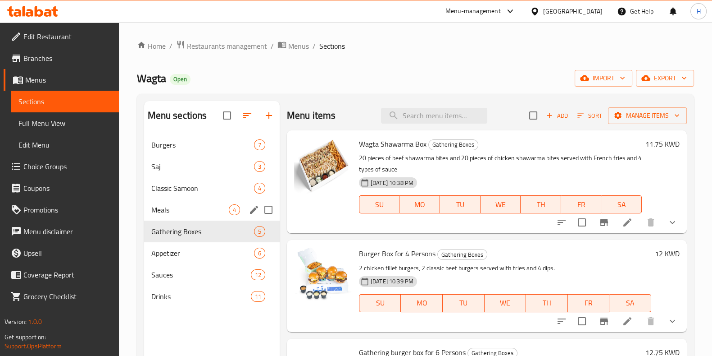
click at [178, 202] on div "Meals 4" at bounding box center [212, 210] width 136 height 22
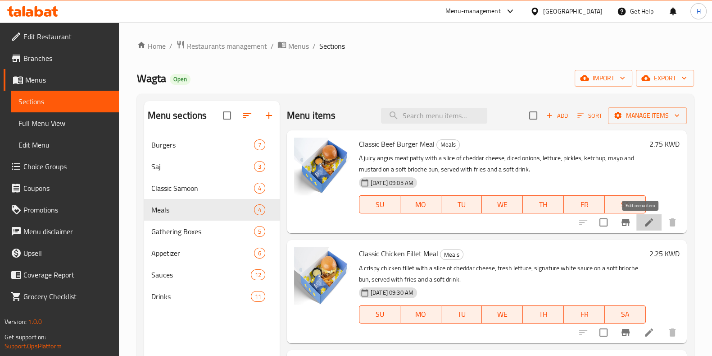
click at [646, 223] on icon at bounding box center [649, 222] width 11 height 11
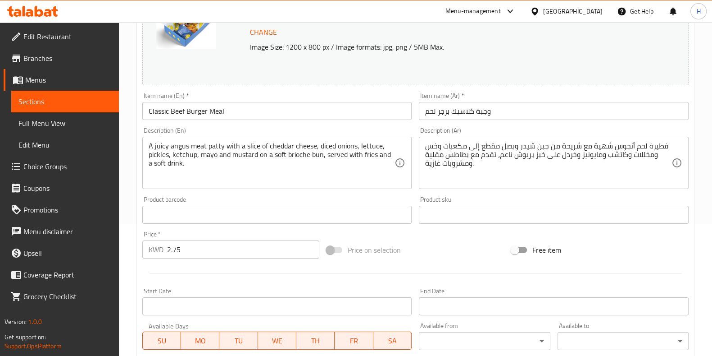
scroll to position [293, 0]
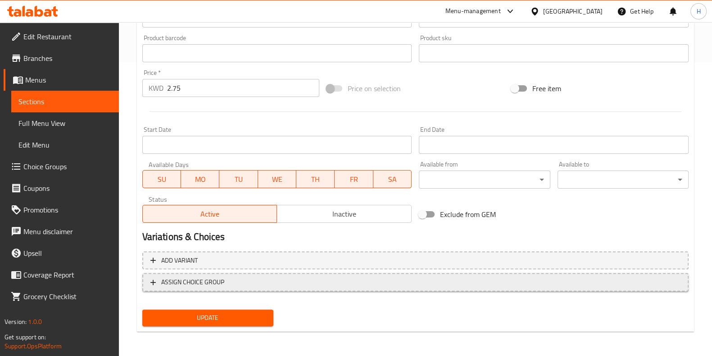
click at [290, 280] on span "ASSIGN CHOICE GROUP" at bounding box center [416, 281] width 530 height 11
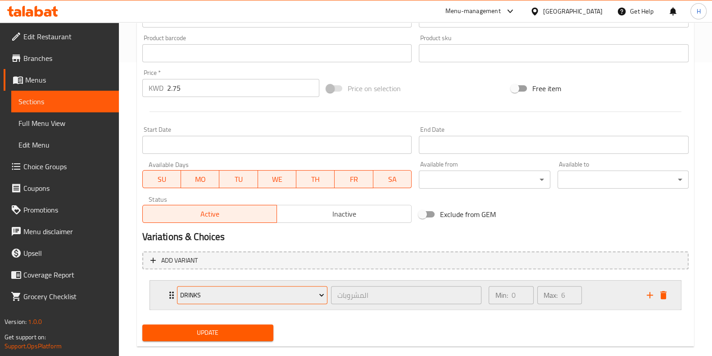
click at [198, 292] on span "Drinks" at bounding box center [252, 294] width 144 height 11
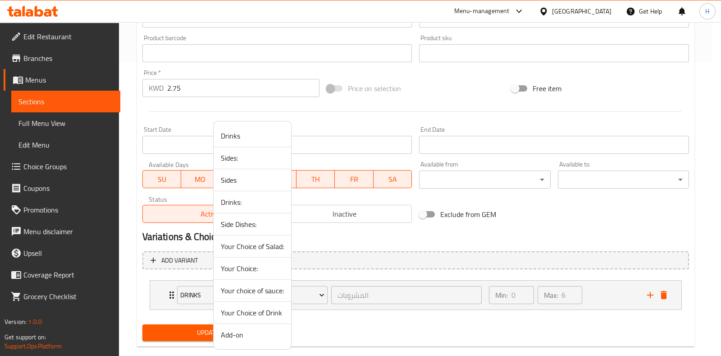
click at [250, 317] on span "Your Choice of Drink" at bounding box center [252, 312] width 63 height 11
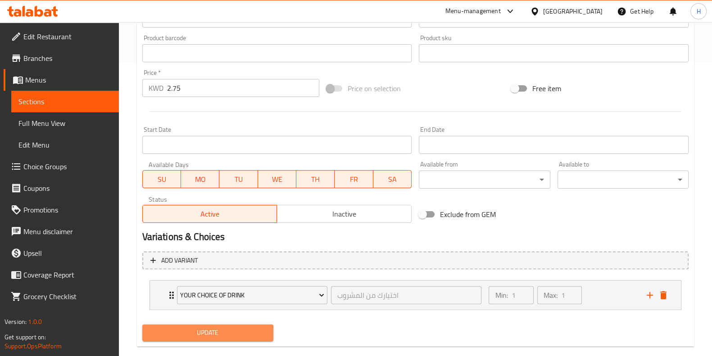
click at [224, 328] on span "Update" at bounding box center [208, 332] width 117 height 11
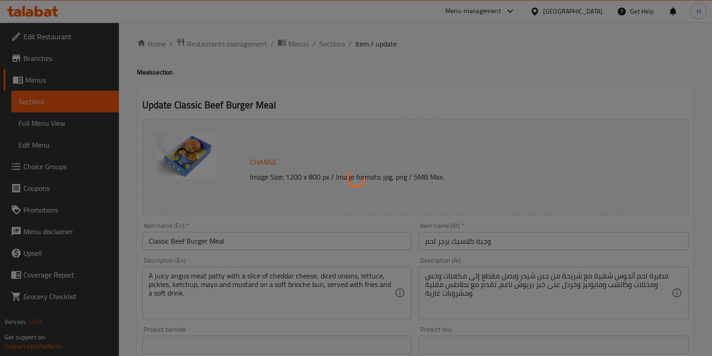
scroll to position [0, 0]
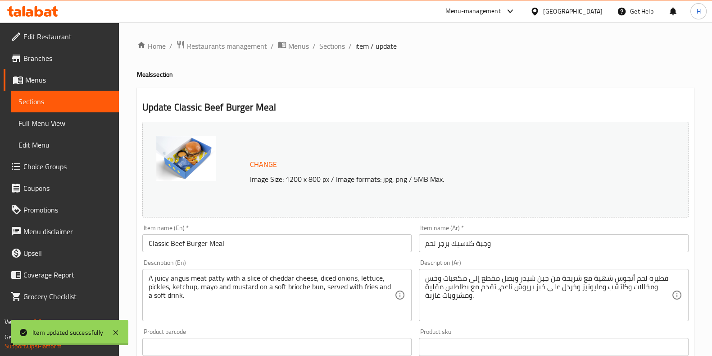
click at [330, 46] on span "Sections" at bounding box center [333, 46] width 26 height 11
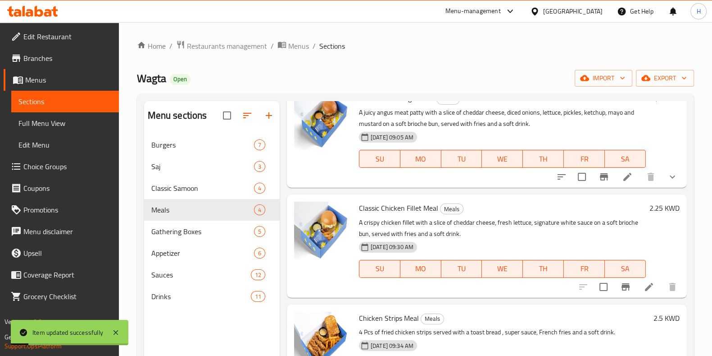
scroll to position [56, 0]
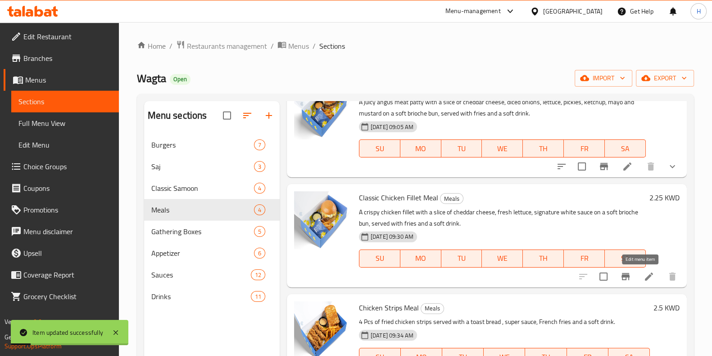
click at [644, 274] on icon at bounding box center [649, 276] width 11 height 11
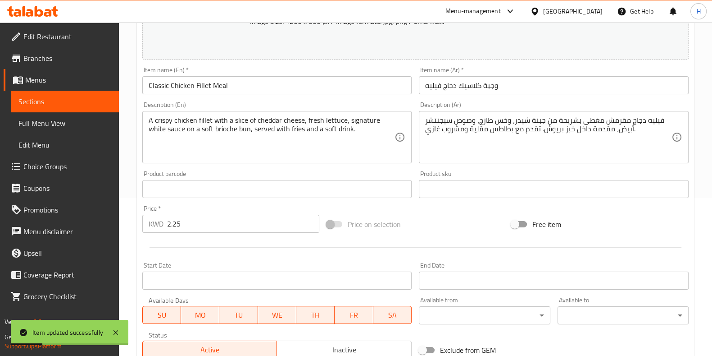
scroll to position [293, 0]
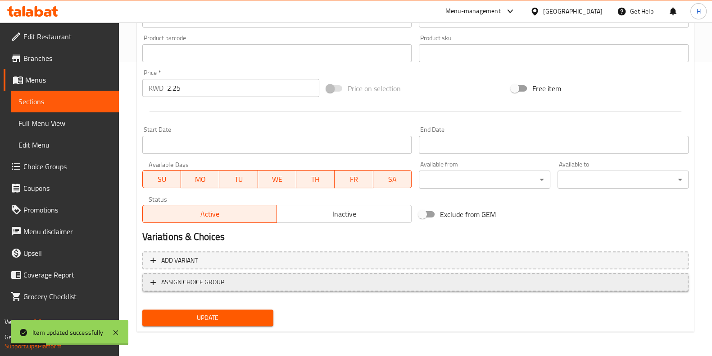
click at [204, 287] on button "ASSIGN CHOICE GROUP" at bounding box center [415, 282] width 547 height 18
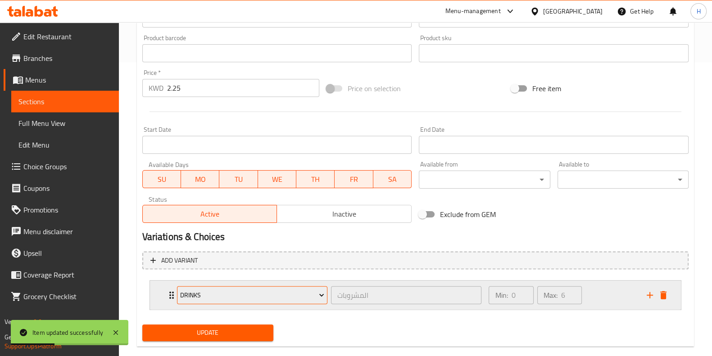
click at [219, 297] on span "Drinks" at bounding box center [252, 294] width 144 height 11
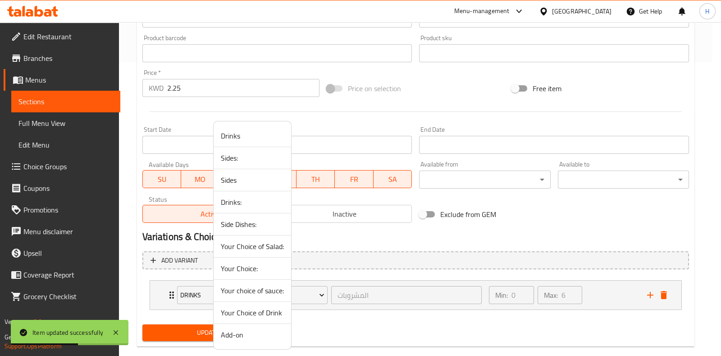
click at [250, 307] on span "Your Choice of Drink" at bounding box center [252, 312] width 63 height 11
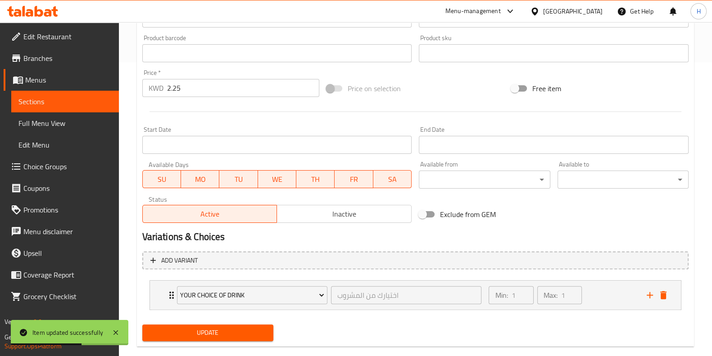
click at [230, 332] on span "Update" at bounding box center [208, 332] width 117 height 11
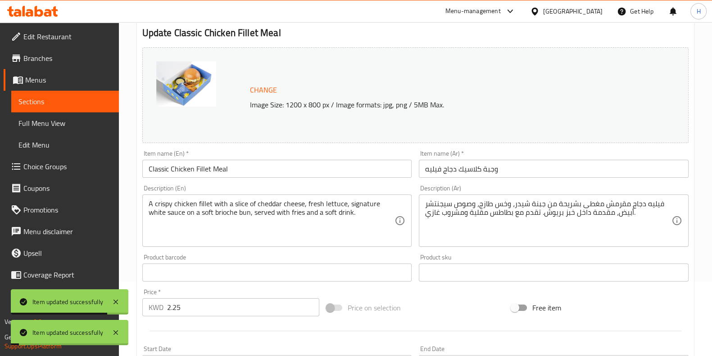
scroll to position [0, 0]
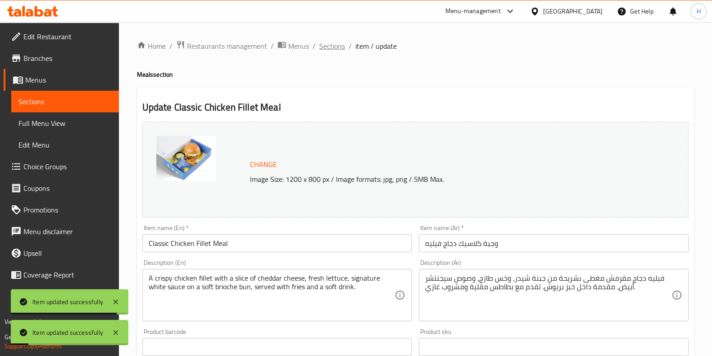
click at [334, 49] on span "Sections" at bounding box center [333, 46] width 26 height 11
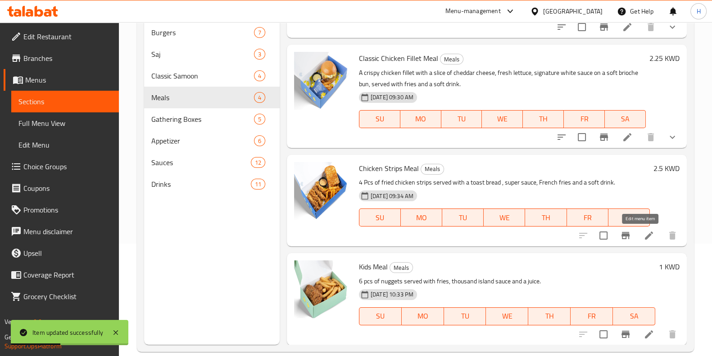
scroll to position [126, 0]
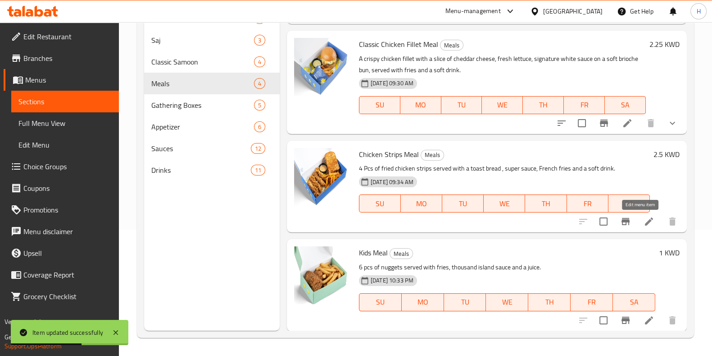
click at [644, 225] on icon at bounding box center [649, 221] width 11 height 11
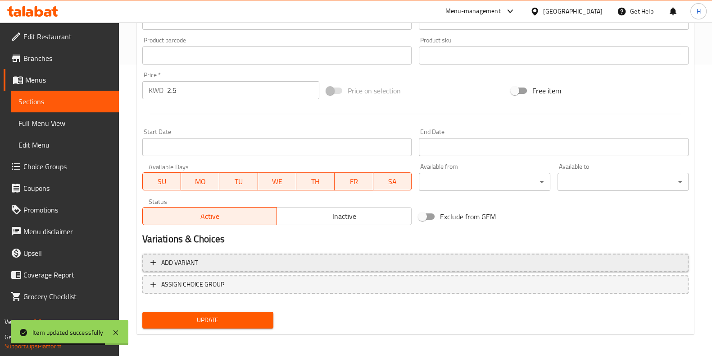
scroll to position [293, 0]
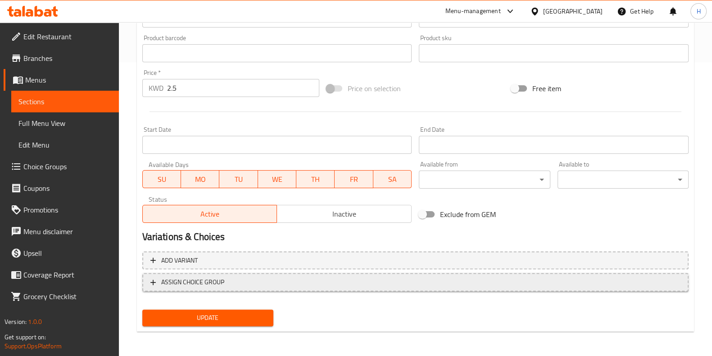
click at [293, 286] on span "ASSIGN CHOICE GROUP" at bounding box center [416, 281] width 530 height 11
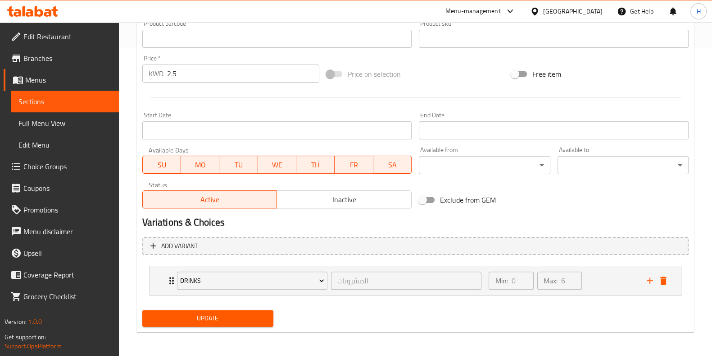
scroll to position [309, 0]
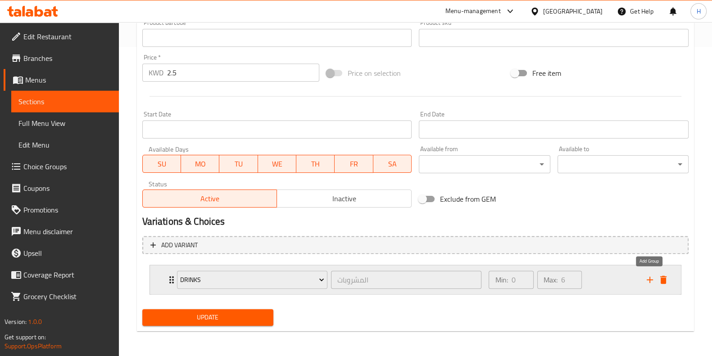
drag, startPoint x: 648, startPoint y: 278, endPoint x: 642, endPoint y: 281, distance: 6.5
click at [649, 278] on icon "add" at bounding box center [650, 279] width 11 height 11
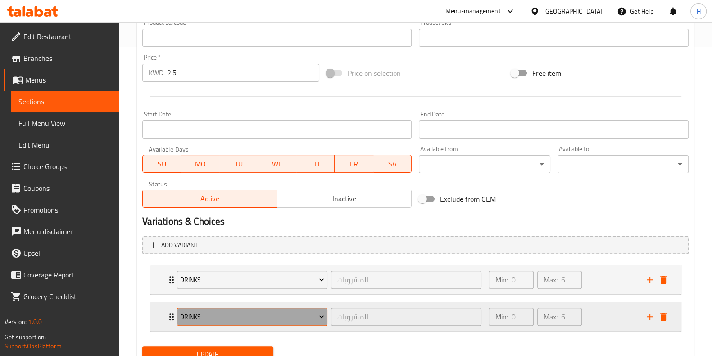
click at [240, 311] on span "Drinks" at bounding box center [252, 316] width 144 height 11
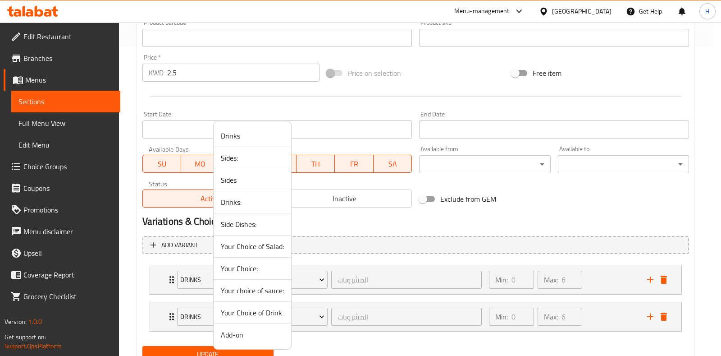
click at [296, 270] on div at bounding box center [360, 178] width 721 height 356
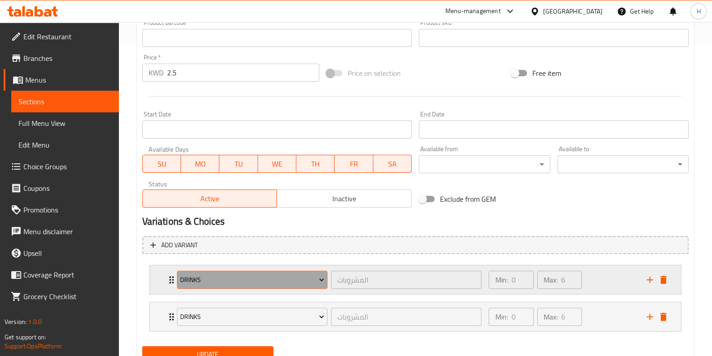
click at [296, 274] on span "Drinks" at bounding box center [252, 279] width 144 height 11
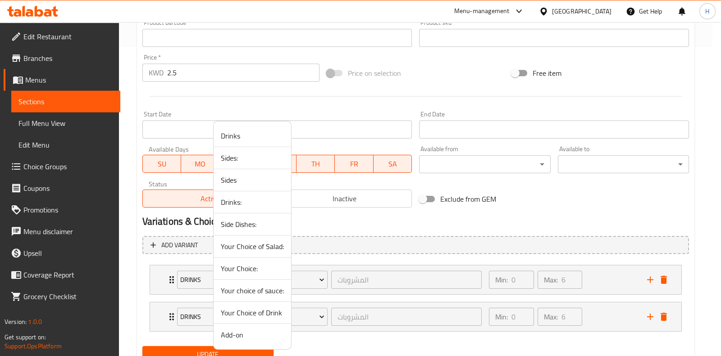
click at [273, 312] on span "Your Choice of Drink" at bounding box center [252, 312] width 63 height 11
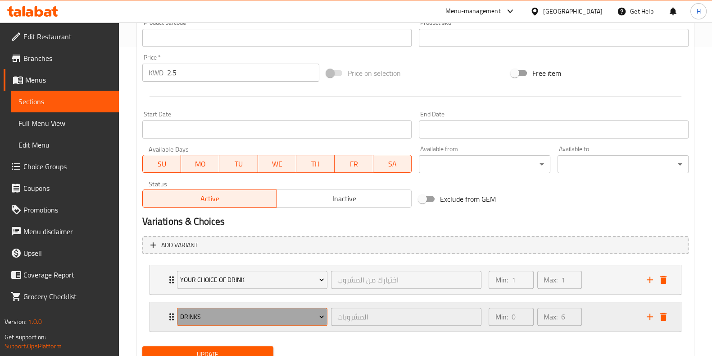
click at [259, 315] on span "Drinks" at bounding box center [252, 316] width 144 height 11
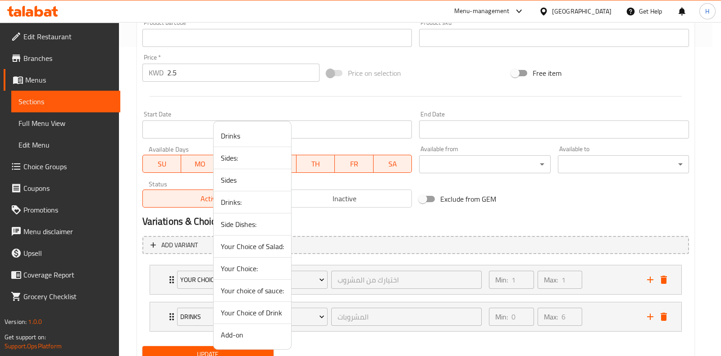
click at [585, 289] on div at bounding box center [360, 178] width 721 height 356
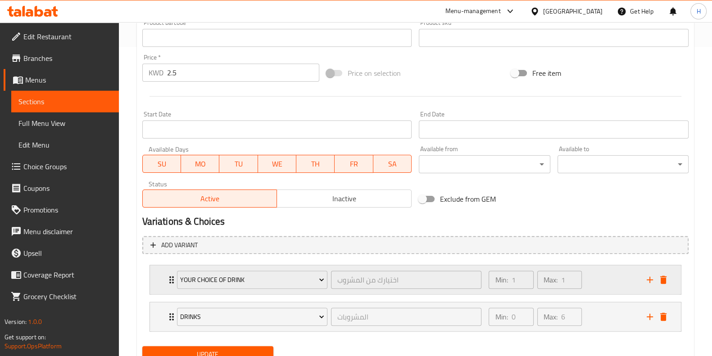
click at [588, 280] on div "Min: 1 ​ Max: 1 ​" at bounding box center [563, 279] width 158 height 29
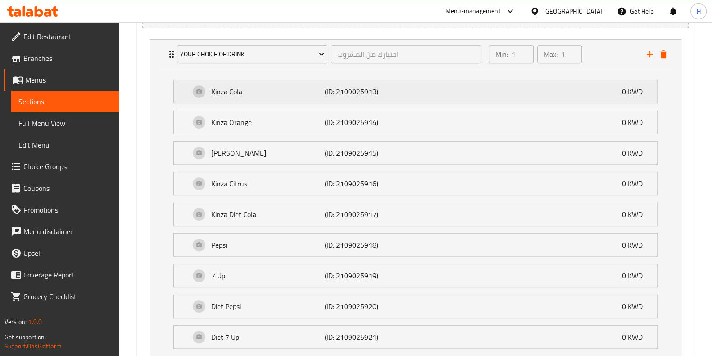
scroll to position [638, 0]
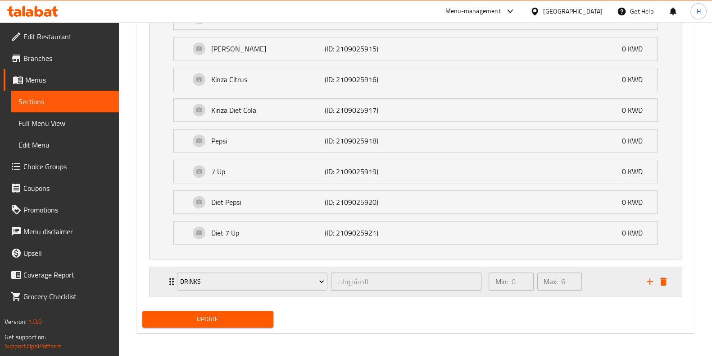
click at [584, 274] on div "Max: 6 ​" at bounding box center [560, 281] width 48 height 22
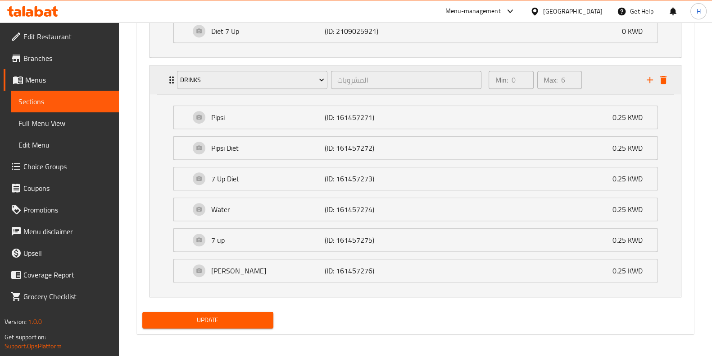
click at [264, 91] on div "Drinks المشروبات ​" at bounding box center [330, 79] width 316 height 29
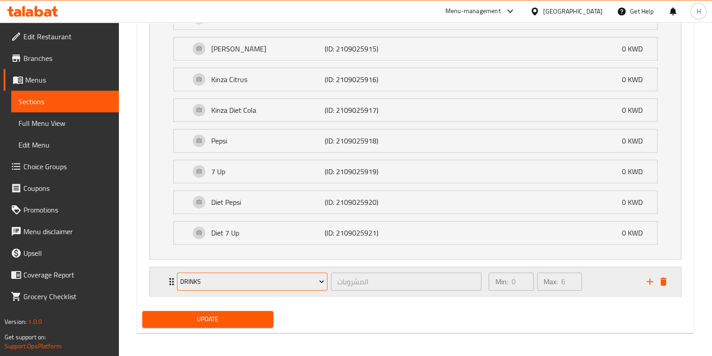
click at [228, 273] on button "Drinks" at bounding box center [252, 281] width 151 height 18
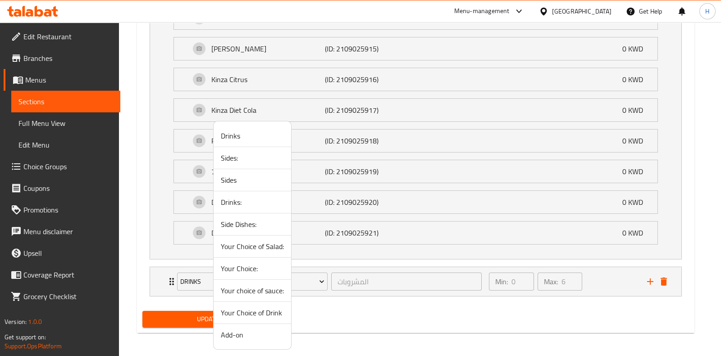
click at [241, 329] on span "Add-on" at bounding box center [252, 334] width 63 height 11
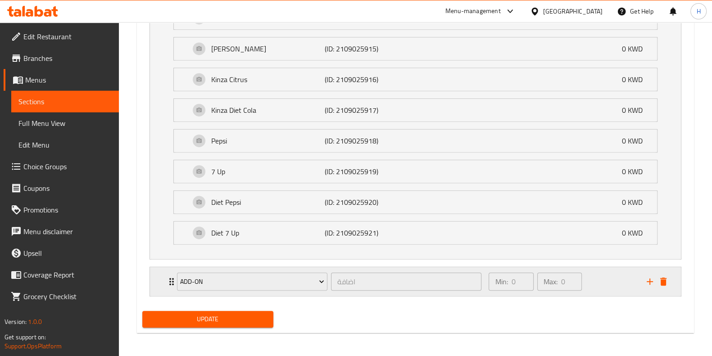
click at [603, 279] on div "Min: 0 ​ Max: 0 ​" at bounding box center [563, 281] width 158 height 29
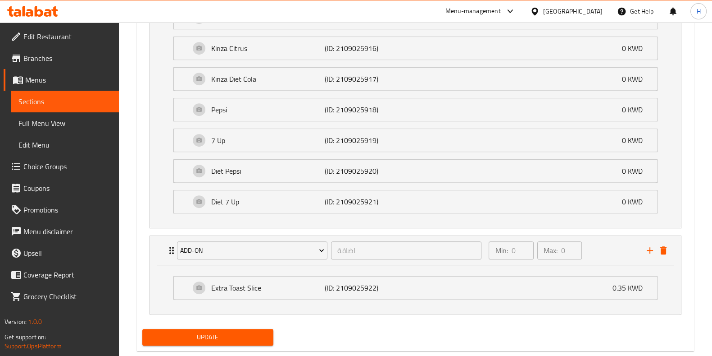
scroll to position [687, 0]
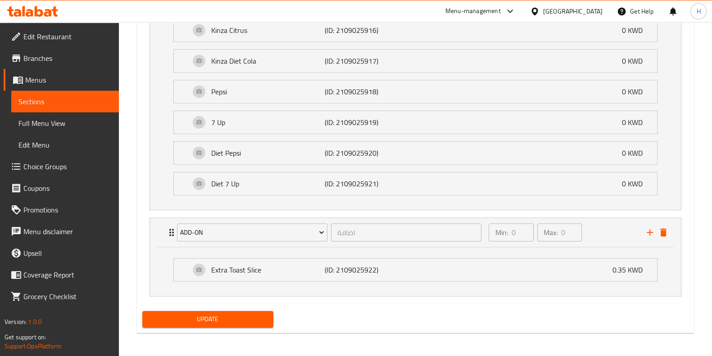
click at [211, 316] on span "Update" at bounding box center [208, 318] width 117 height 11
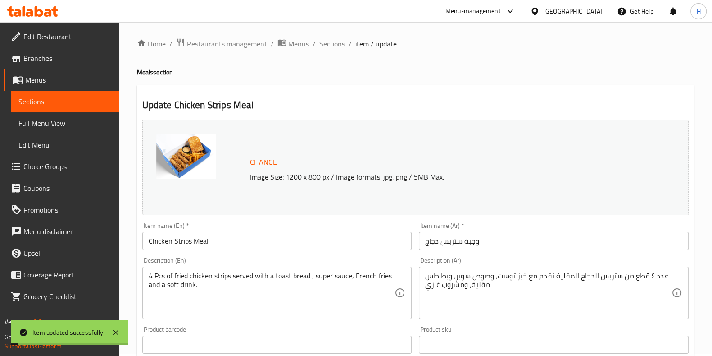
scroll to position [0, 0]
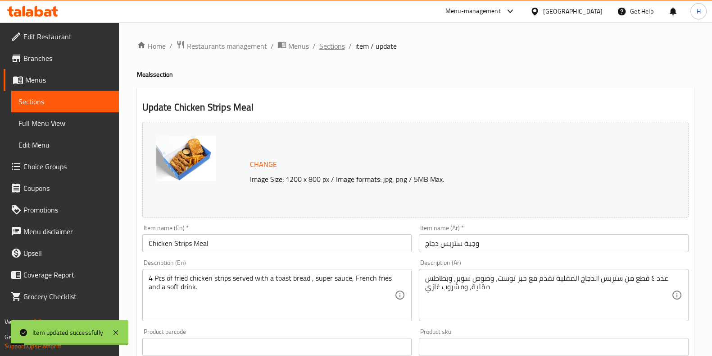
click at [329, 43] on span "Sections" at bounding box center [333, 46] width 26 height 11
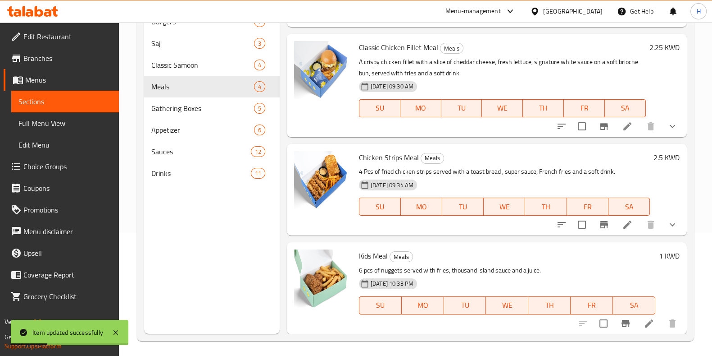
scroll to position [126, 0]
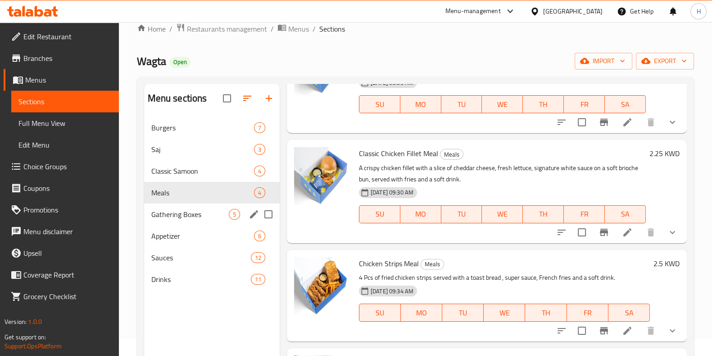
scroll to position [13, 0]
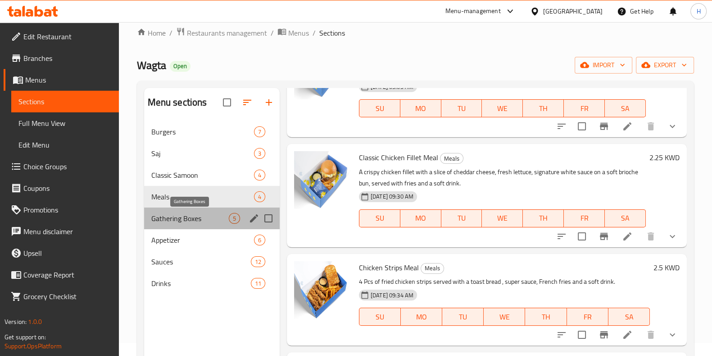
click at [176, 215] on span "Gathering Boxes" at bounding box center [190, 218] width 78 height 11
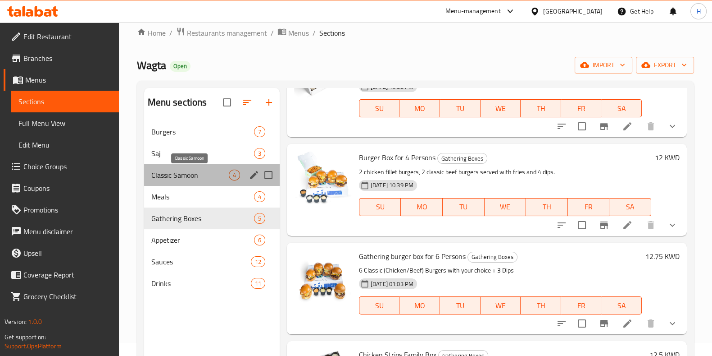
click at [189, 174] on span "Classic Samoon" at bounding box center [190, 174] width 78 height 11
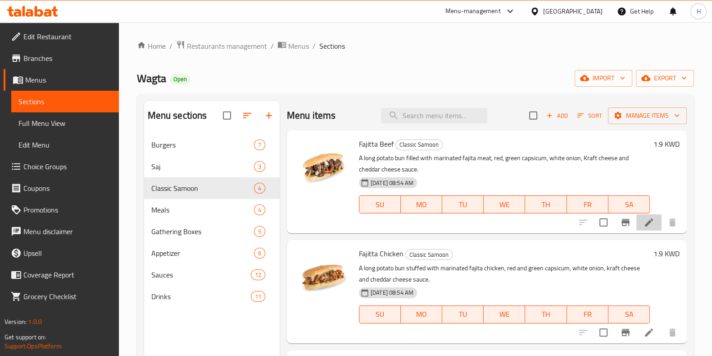
click at [639, 229] on li at bounding box center [649, 222] width 25 height 16
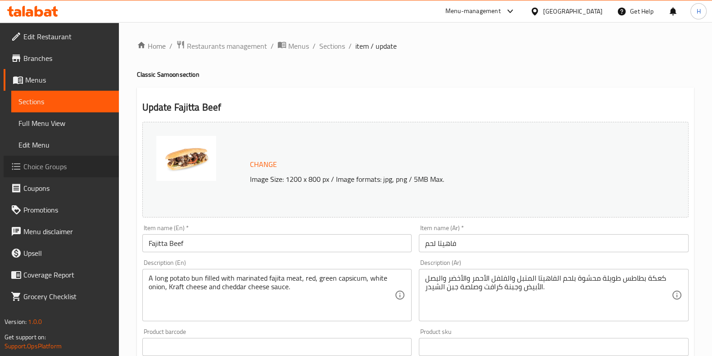
click at [54, 169] on span "Choice Groups" at bounding box center [67, 166] width 88 height 11
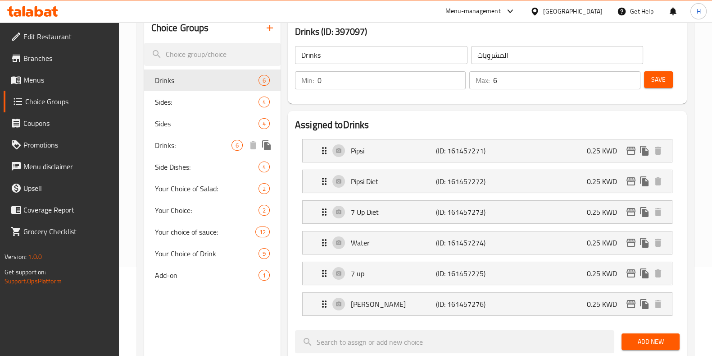
scroll to position [112, 0]
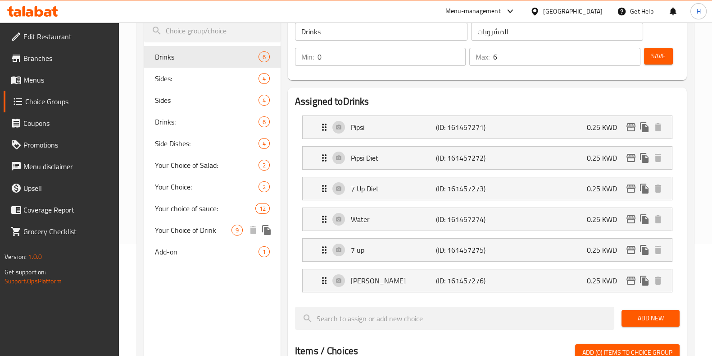
click at [265, 229] on icon "duplicate" at bounding box center [266, 230] width 9 height 10
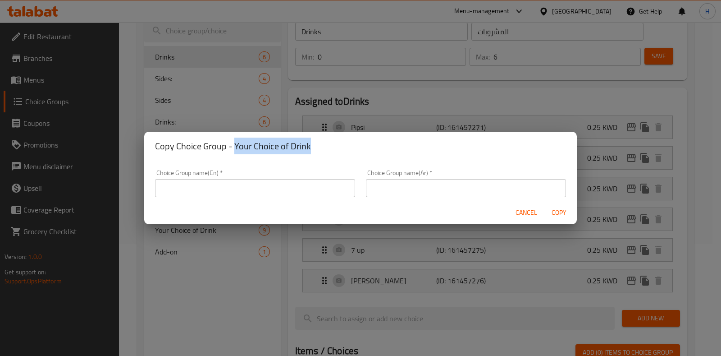
drag, startPoint x: 234, startPoint y: 146, endPoint x: 320, endPoint y: 143, distance: 85.7
click at [320, 143] on h2 "Copy Choice Group - Your Choice of Drink" at bounding box center [360, 146] width 411 height 14
copy h2 "Your Choice of Drink"
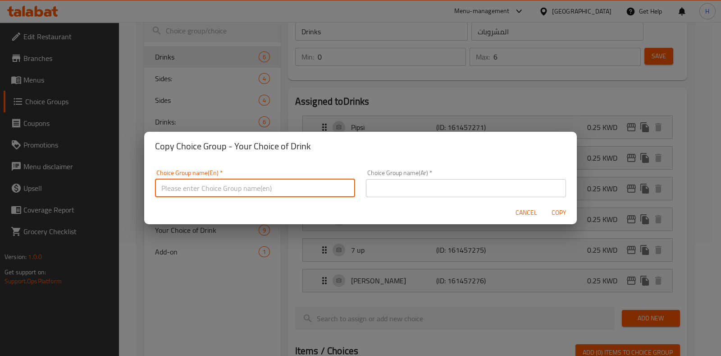
click at [264, 189] on input "text" at bounding box center [255, 188] width 200 height 18
paste input "Your Choice of Drink"
type input "Your Choice of Drink"
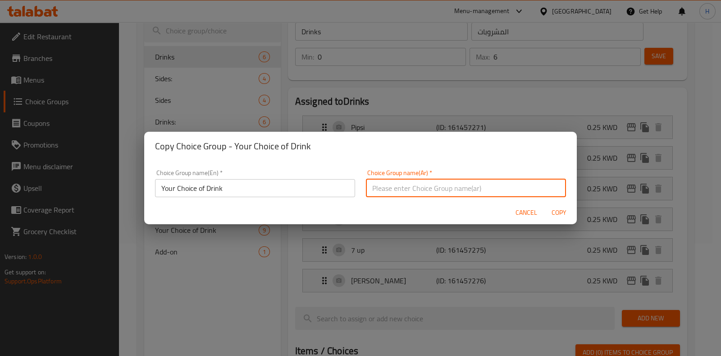
click at [457, 189] on input "text" at bounding box center [466, 188] width 200 height 18
type input "ا"
type input "اختيارك من المشروب :"
click at [255, 194] on input "Your Choice of Drink" at bounding box center [255, 188] width 200 height 18
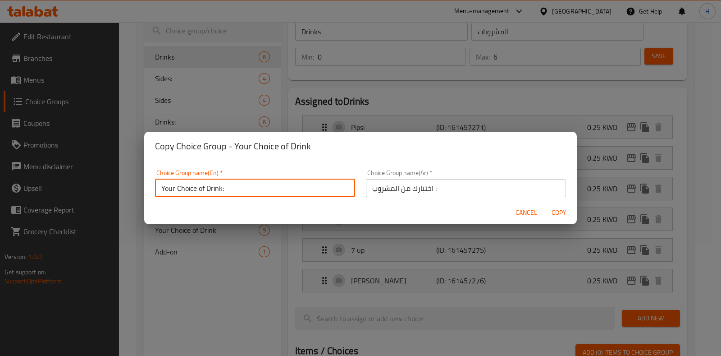
type input "Your Choice of Drink:"
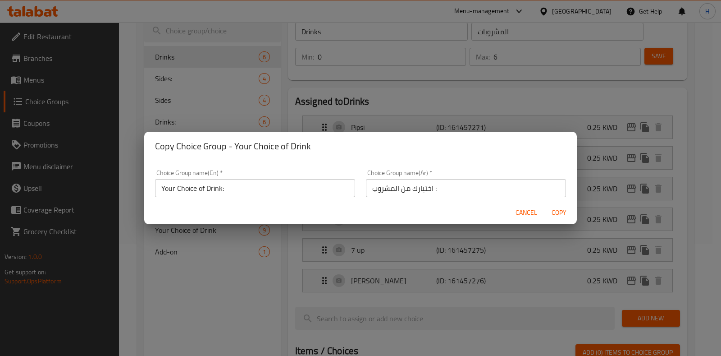
click at [308, 171] on div "Choice Group name(En)   * Your Choice of Drink: Choice Group name(En) *" at bounding box center [255, 182] width 200 height 27
click at [565, 211] on span "Copy" at bounding box center [559, 212] width 22 height 11
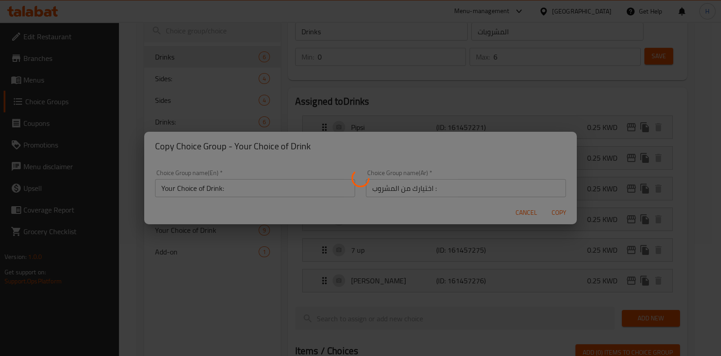
type input "Your Choice of Drink:"
type input "اختيارك من المشروب :"
type input "1"
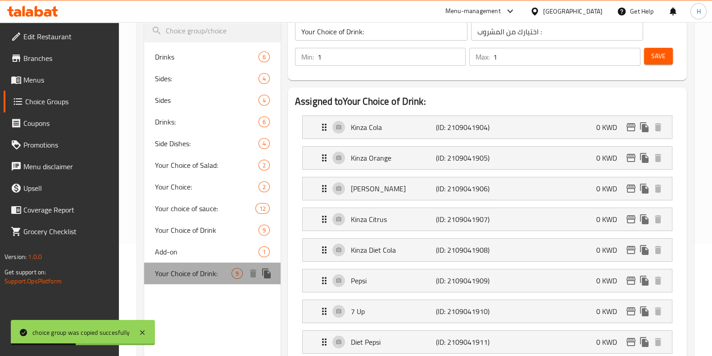
click at [185, 276] on span "Your Choice of Drink:" at bounding box center [193, 273] width 77 height 11
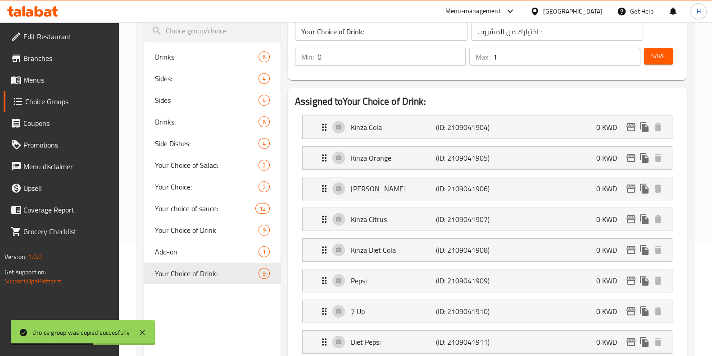
type input "0"
click at [456, 61] on input "0" at bounding box center [392, 57] width 148 height 18
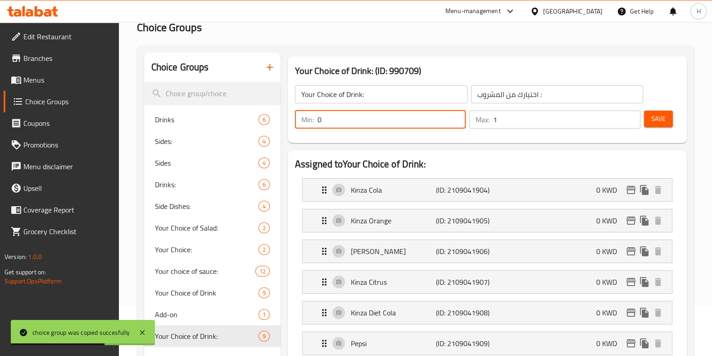
scroll to position [0, 0]
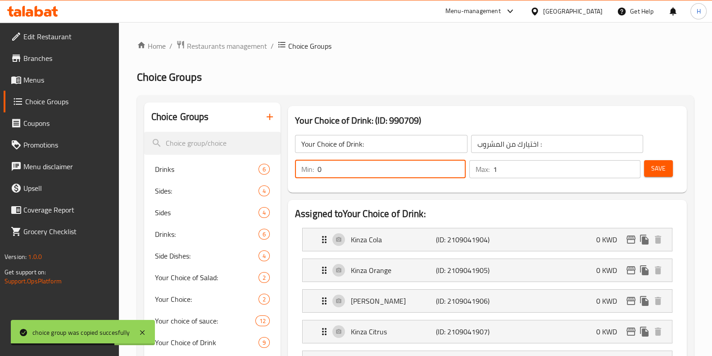
click at [657, 164] on span "Save" at bounding box center [659, 168] width 14 height 11
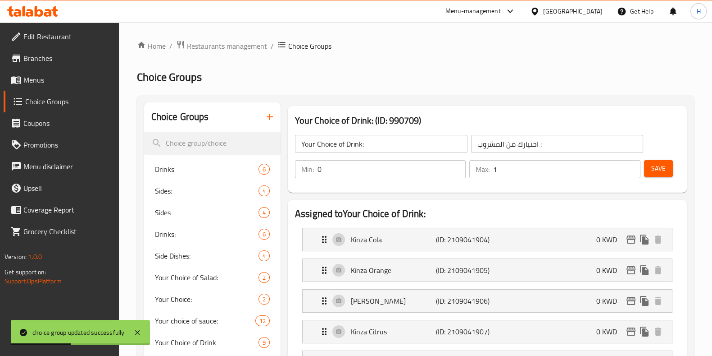
click at [17, 80] on icon at bounding box center [16, 79] width 11 height 11
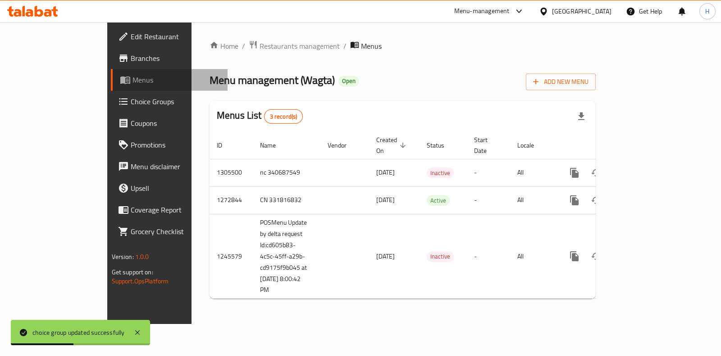
click at [120, 80] on icon at bounding box center [125, 81] width 10 height 8
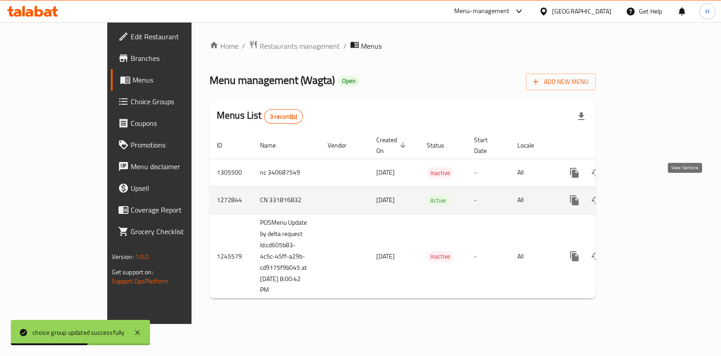
click at [645, 195] on icon "enhanced table" at bounding box center [639, 200] width 11 height 11
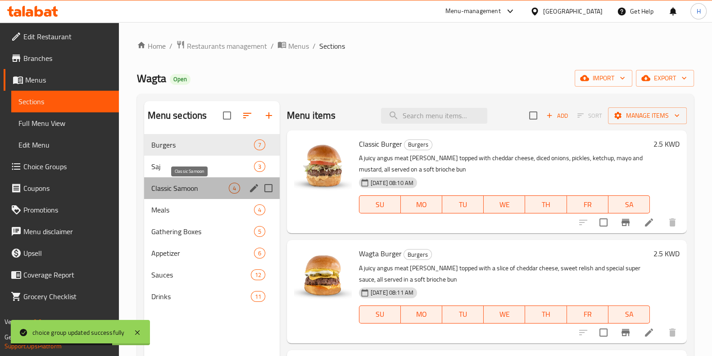
click at [169, 190] on span "Classic Samoon" at bounding box center [190, 188] width 78 height 11
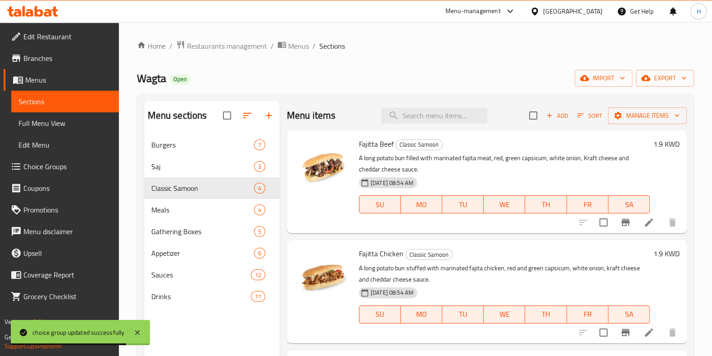
click at [644, 223] on icon at bounding box center [649, 222] width 11 height 11
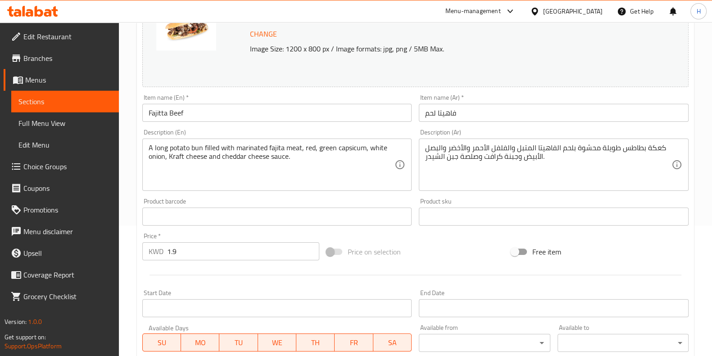
scroll to position [293, 0]
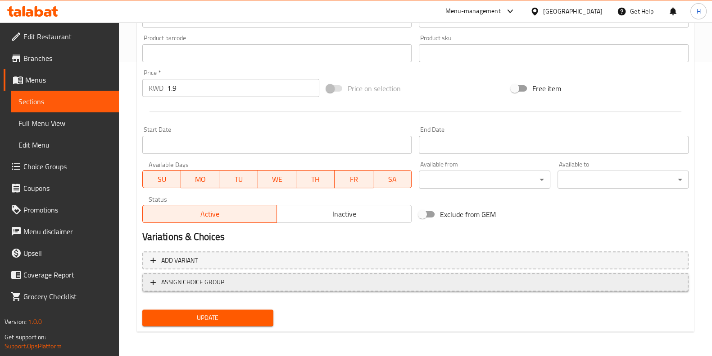
click at [252, 290] on button "ASSIGN CHOICE GROUP" at bounding box center [415, 282] width 547 height 18
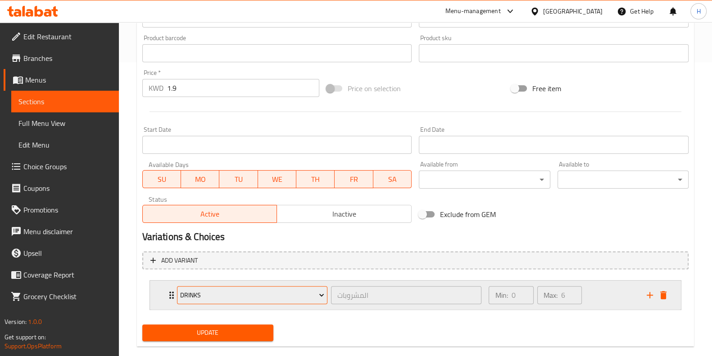
click at [251, 301] on button "Drinks" at bounding box center [252, 295] width 151 height 18
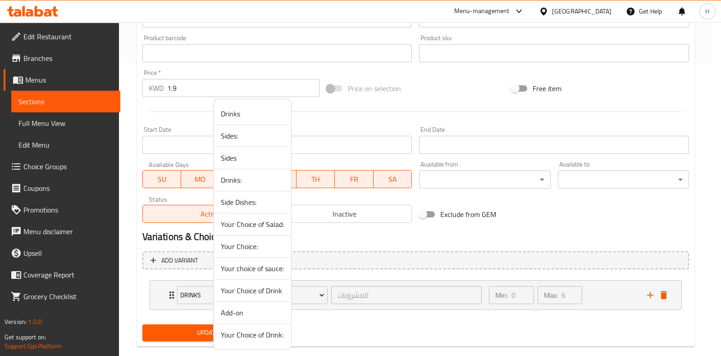
click at [259, 339] on span "Your Choice of Drink:" at bounding box center [252, 334] width 63 height 11
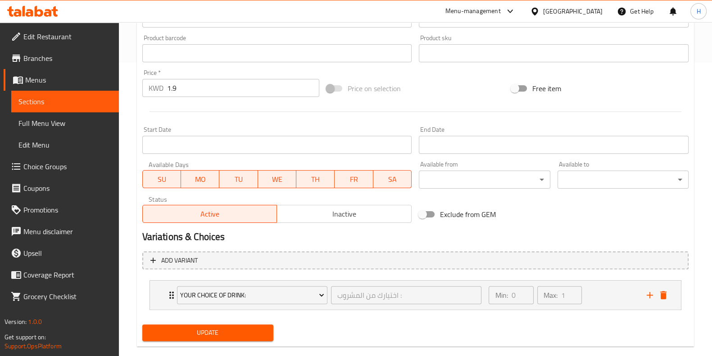
click at [228, 333] on span "Update" at bounding box center [208, 332] width 117 height 11
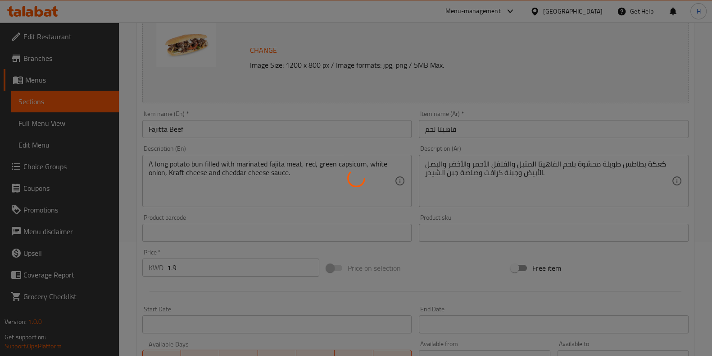
scroll to position [0, 0]
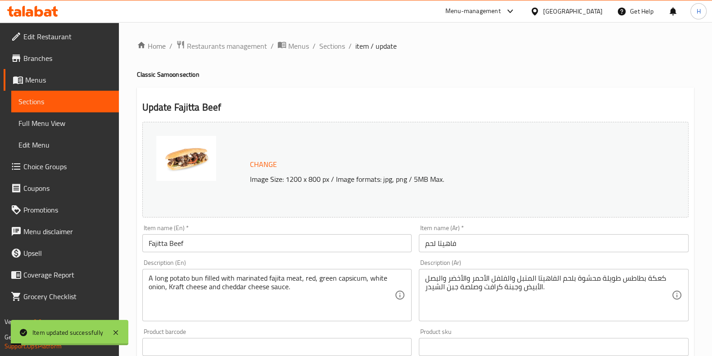
click at [316, 43] on ol "Home / Restaurants management / Menus / Sections / item / update" at bounding box center [415, 46] width 557 height 12
click at [320, 47] on span "Sections" at bounding box center [333, 46] width 26 height 11
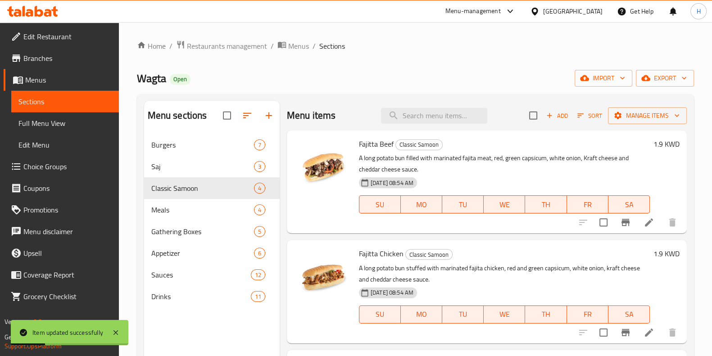
click at [32, 173] on link "Choice Groups" at bounding box center [61, 166] width 115 height 22
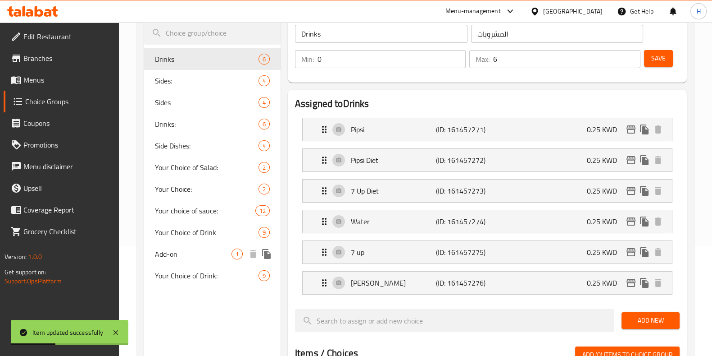
scroll to position [112, 0]
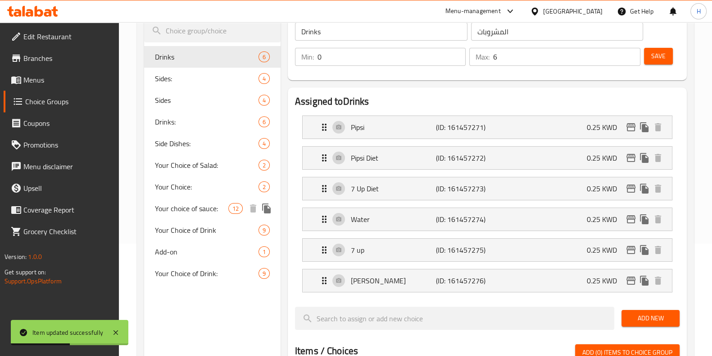
click at [263, 205] on icon "duplicate" at bounding box center [266, 208] width 11 height 11
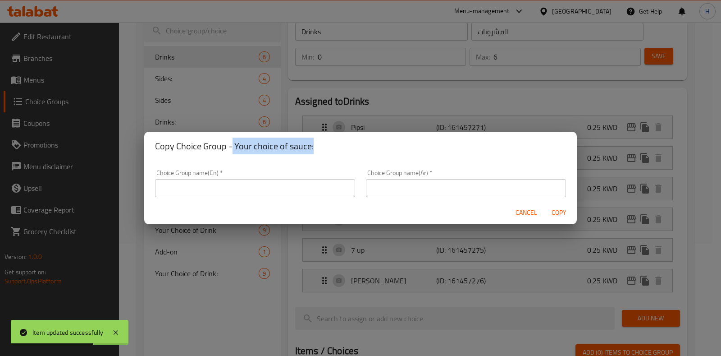
drag, startPoint x: 232, startPoint y: 147, endPoint x: 336, endPoint y: 146, distance: 103.7
click at [336, 146] on h2 "Copy Choice Group - Your choice of sauce:" at bounding box center [360, 146] width 411 height 14
copy h2 "Your choice of sauce:"
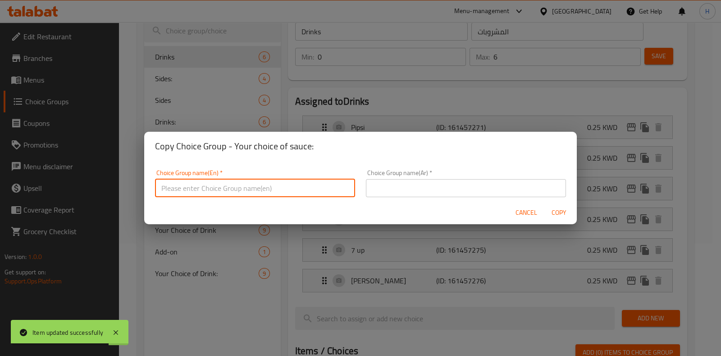
click at [270, 195] on input "text" at bounding box center [255, 188] width 200 height 18
paste input "Your choice of sauce:"
type input "Your choice of sauce:"
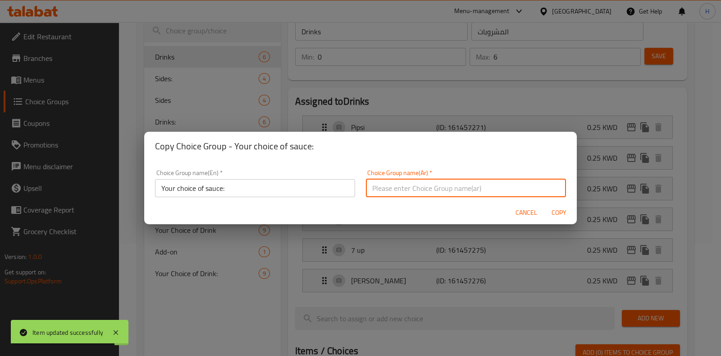
click at [426, 194] on input "text" at bounding box center [466, 188] width 200 height 18
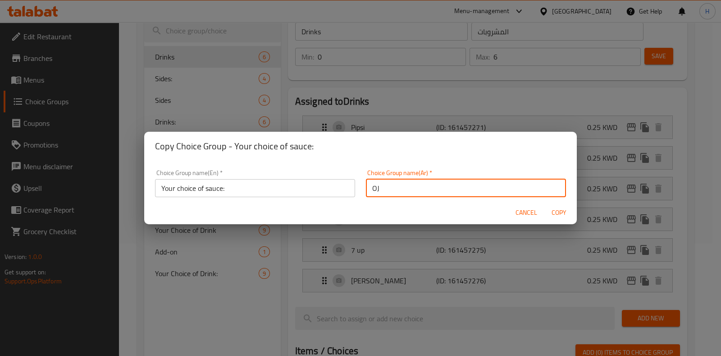
type input "O"
type input "اختيارك من الصوص"
click at [559, 214] on span "Copy" at bounding box center [559, 212] width 22 height 11
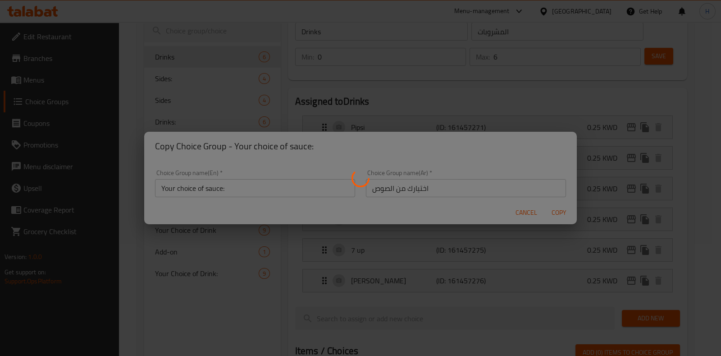
type input "Your choice of sauce:"
type input "اختيارك من الصوص"
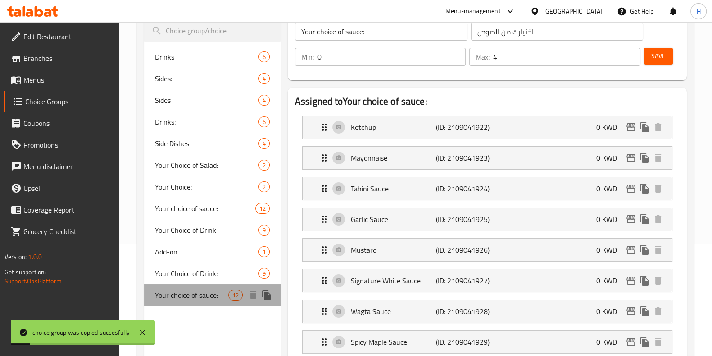
click at [201, 296] on span "Your choice of sauce:" at bounding box center [191, 294] width 73 height 11
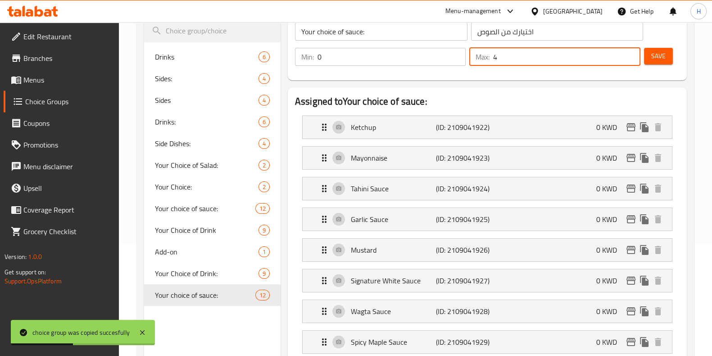
drag, startPoint x: 502, startPoint y: 60, endPoint x: 487, endPoint y: 63, distance: 15.5
click at [487, 63] on div "Max: 4 ​" at bounding box center [555, 57] width 171 height 18
type input "0"
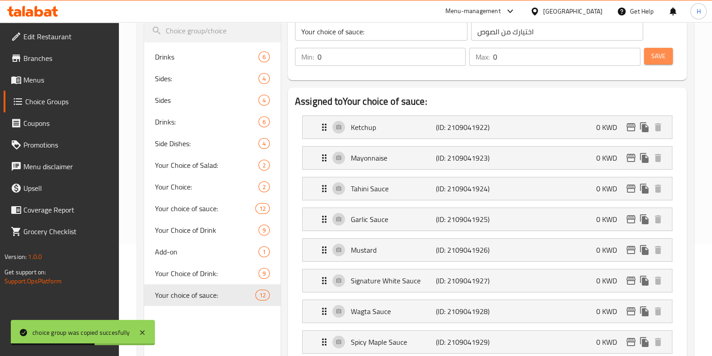
click at [671, 59] on button "Save" at bounding box center [658, 56] width 29 height 17
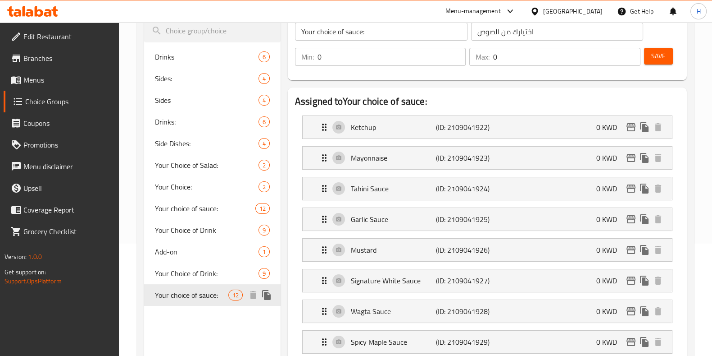
click at [210, 292] on span "Your choice of sauce:" at bounding box center [191, 294] width 73 height 11
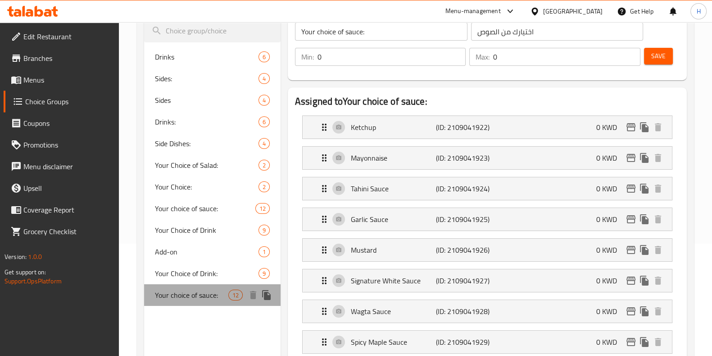
click at [210, 292] on span "Your choice of sauce:" at bounding box center [191, 294] width 73 height 11
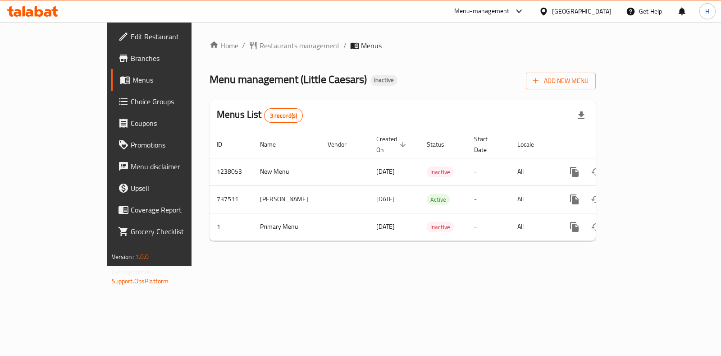
click at [260, 46] on span "Restaurants management" at bounding box center [300, 45] width 80 height 11
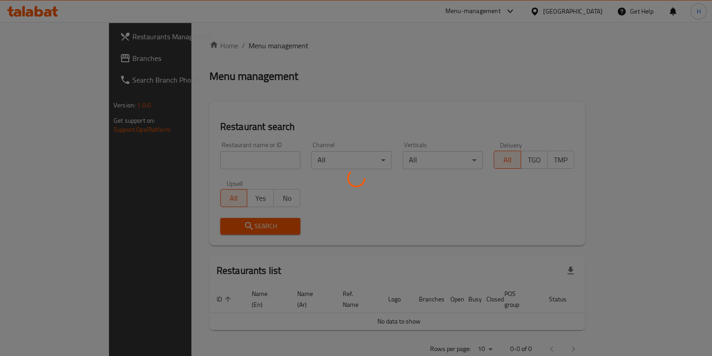
click at [190, 155] on div at bounding box center [356, 178] width 712 height 356
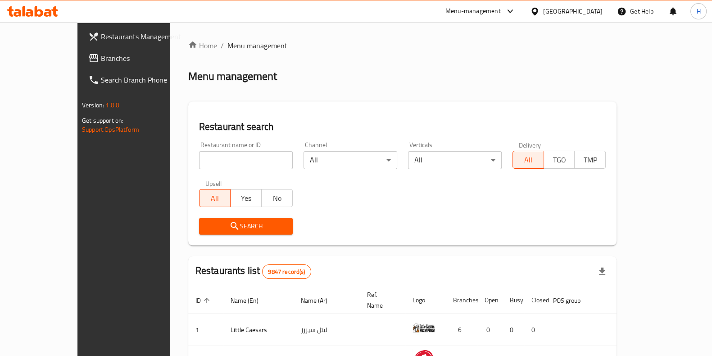
click at [188, 156] on div "Home / Menu management Menu management Restaurant search Restaurant name or ID …" at bounding box center [402, 323] width 429 height 566
click at [199, 156] on input "search" at bounding box center [246, 160] width 94 height 18
type input "وقته"
click button "Search" at bounding box center [246, 226] width 94 height 17
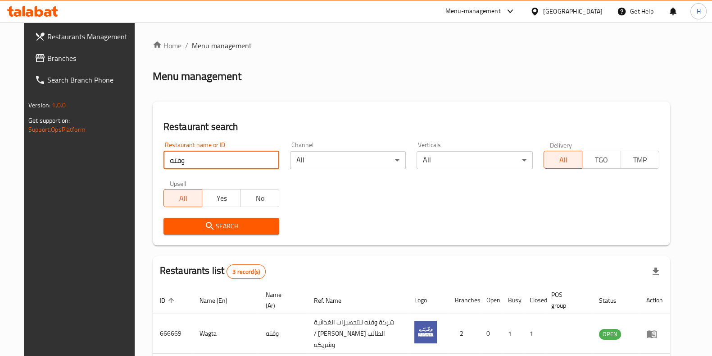
click at [523, 17] on div "Menu-management" at bounding box center [480, 11] width 85 height 22
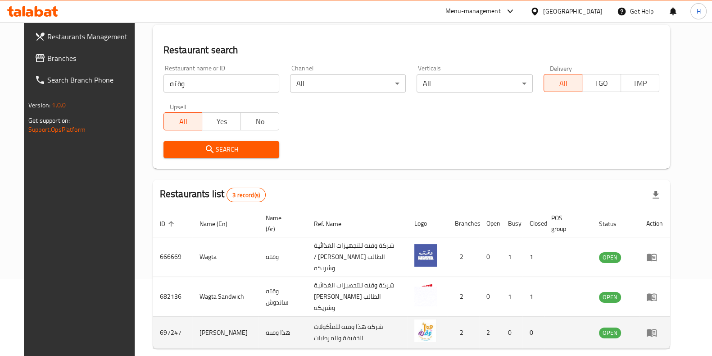
scroll to position [103, 0]
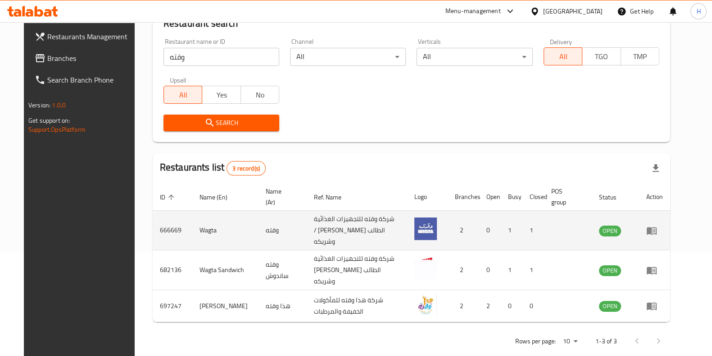
click at [153, 215] on td "666669" at bounding box center [173, 230] width 40 height 40
click at [162, 229] on td "666669" at bounding box center [173, 230] width 40 height 40
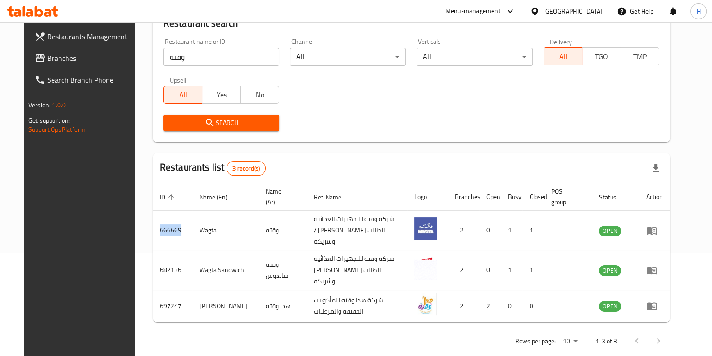
copy td "666669"
click at [501, 15] on div "Menu-management" at bounding box center [473, 11] width 55 height 11
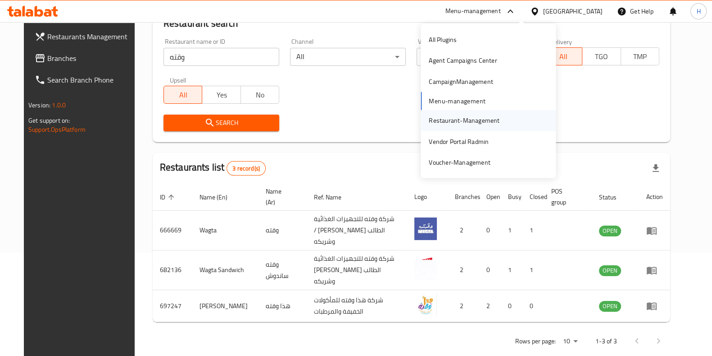
click at [460, 119] on div "Restaurant-Management" at bounding box center [464, 120] width 71 height 10
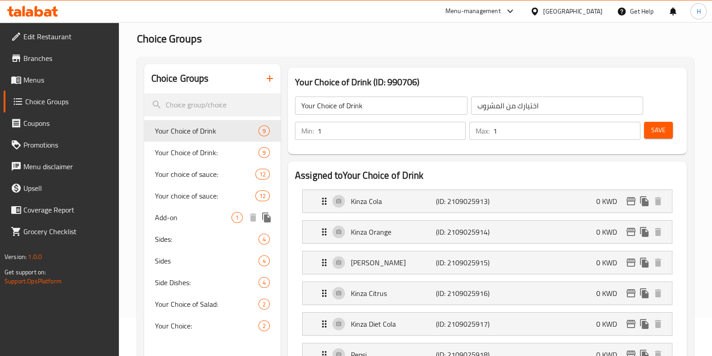
scroll to position [56, 0]
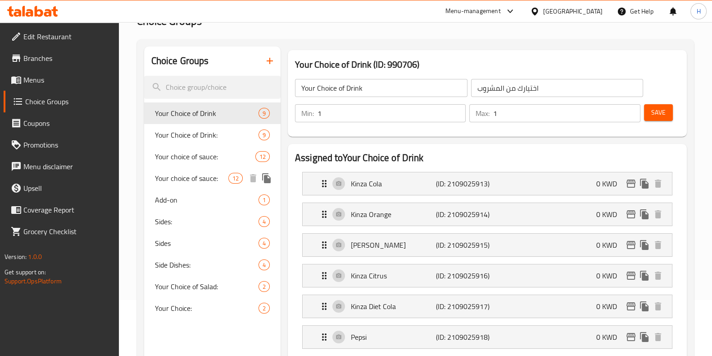
click at [215, 162] on span "Your choice of sauce:" at bounding box center [205, 156] width 100 height 11
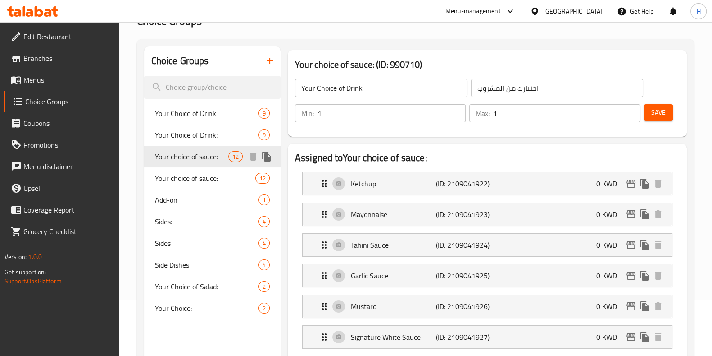
type input "Your choice of sauce:"
type input "اختيارك من الصوص"
type input "0"
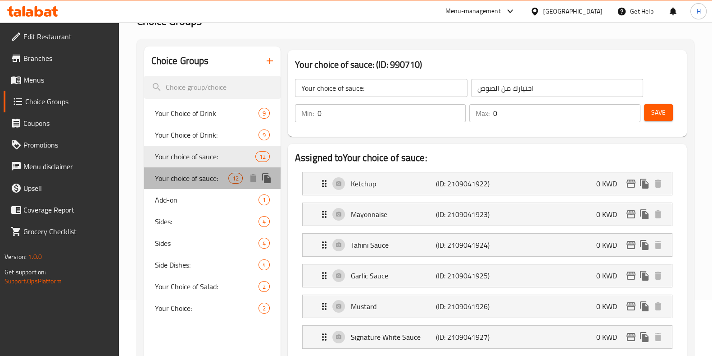
click at [217, 175] on span "Your choice of sauce:" at bounding box center [191, 178] width 73 height 11
type input "Your choice of sauce:"
type input "اختيارك من الصوص"
type input "4"
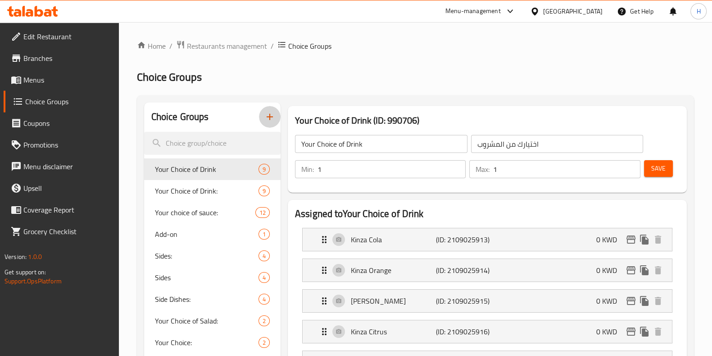
click at [262, 120] on button "button" at bounding box center [270, 117] width 22 height 22
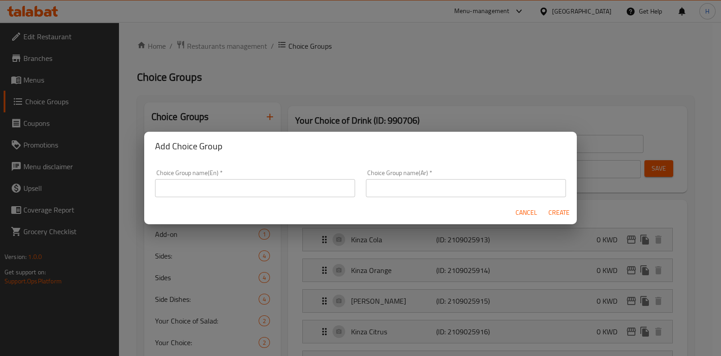
click at [249, 186] on input "text" at bounding box center [255, 188] width 200 height 18
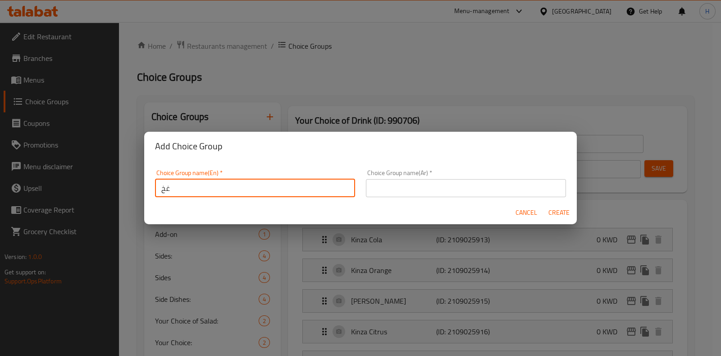
type input "غ"
type input "y"
type input "Your Choice of sauce"
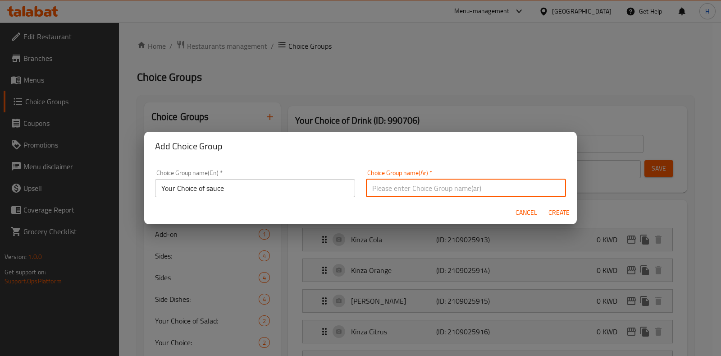
click at [411, 190] on input "text" at bounding box center [466, 188] width 200 height 18
type input "اختيارك من الصوص"
click at [544, 204] on button "Create" at bounding box center [558, 212] width 29 height 17
type input "Your Choice of sauce"
type input "اختيارك من الصوص"
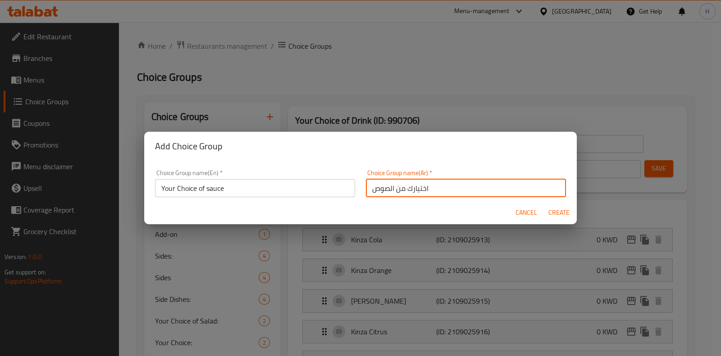
type input "0"
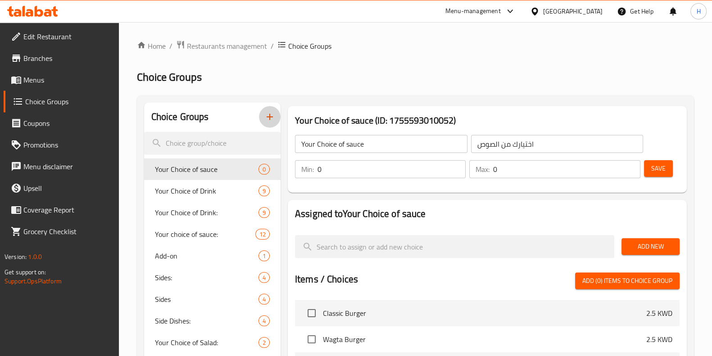
click at [639, 242] on span "Add New" at bounding box center [651, 246] width 44 height 11
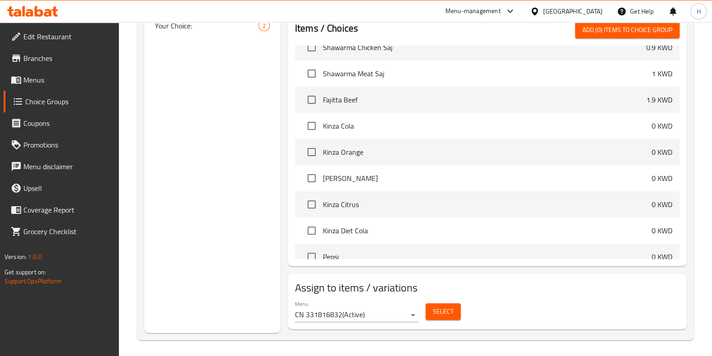
scroll to position [225, 0]
click at [354, 201] on span "Kinza Citrus" at bounding box center [487, 203] width 329 height 11
drag, startPoint x: 354, startPoint y: 201, endPoint x: 364, endPoint y: 200, distance: 10.0
click at [356, 200] on span "Kinza Citrus" at bounding box center [487, 203] width 329 height 11
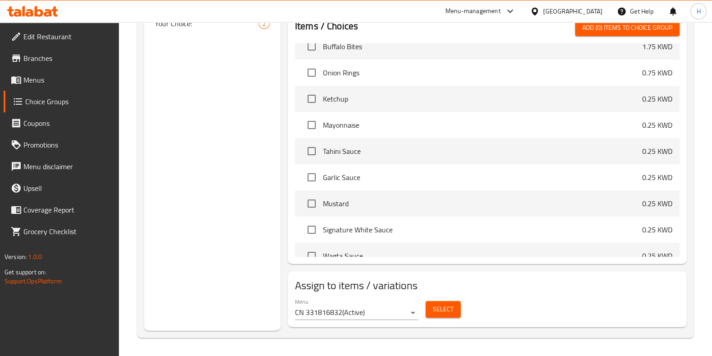
scroll to position [1511, 0]
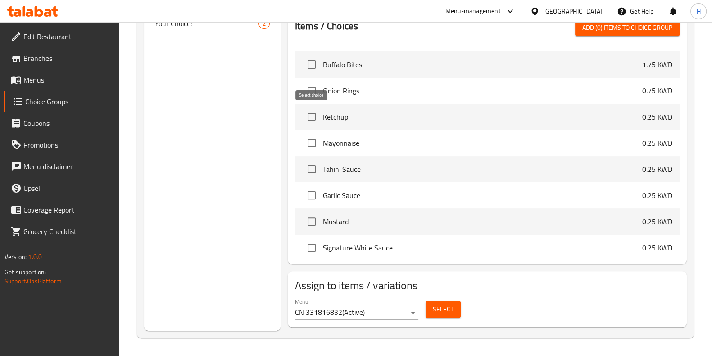
click at [316, 114] on input "checkbox" at bounding box center [311, 116] width 19 height 19
checkbox input "true"
click at [314, 147] on input "checkbox" at bounding box center [311, 142] width 19 height 19
checkbox input "true"
click at [313, 165] on input "checkbox" at bounding box center [311, 169] width 19 height 19
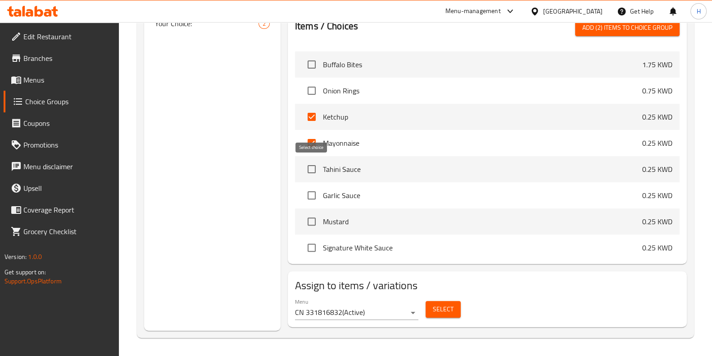
checkbox input "true"
click at [315, 188] on input "checkbox" at bounding box center [311, 195] width 19 height 19
checkbox input "true"
click at [313, 217] on input "checkbox" at bounding box center [311, 221] width 19 height 19
checkbox input "true"
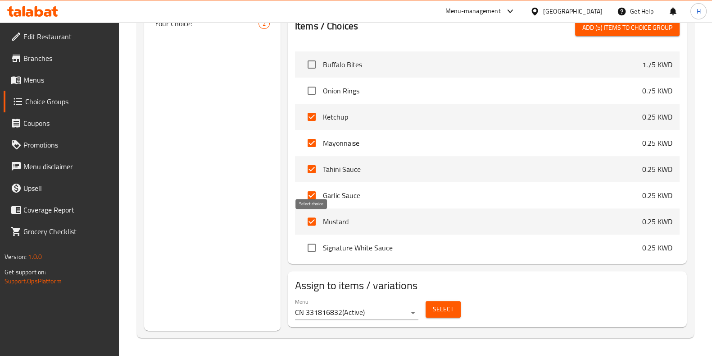
scroll to position [1568, 0]
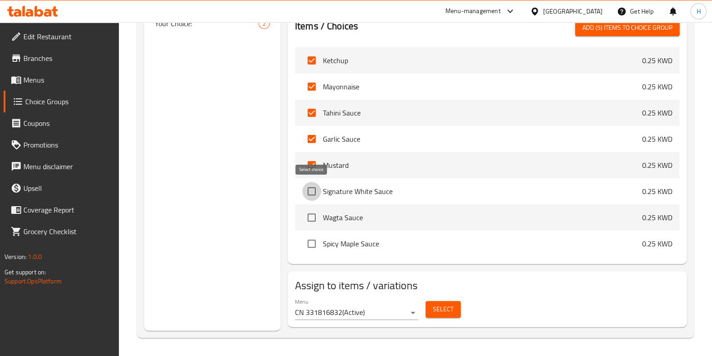
click at [315, 195] on input "checkbox" at bounding box center [311, 191] width 19 height 19
checkbox input "true"
click at [312, 217] on input "checkbox" at bounding box center [311, 217] width 19 height 19
checkbox input "true"
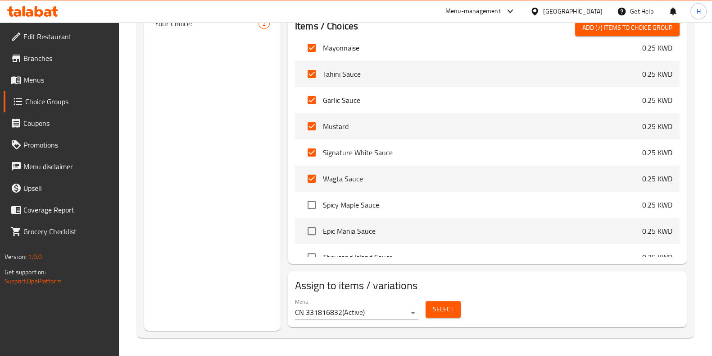
scroll to position [1624, 0]
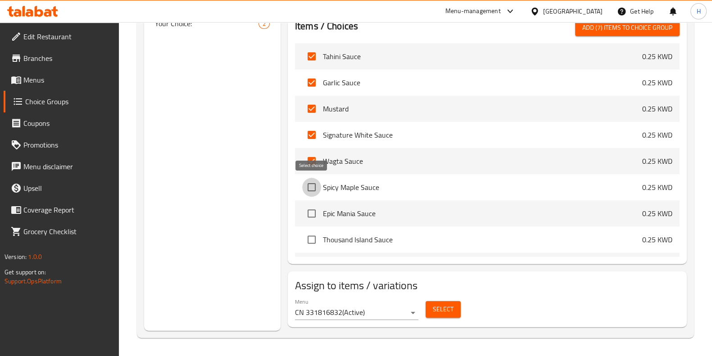
click at [314, 190] on input "checkbox" at bounding box center [311, 187] width 19 height 19
checkbox input "true"
click at [313, 208] on input "checkbox" at bounding box center [311, 213] width 19 height 19
checkbox input "true"
click at [306, 231] on input "checkbox" at bounding box center [311, 239] width 19 height 19
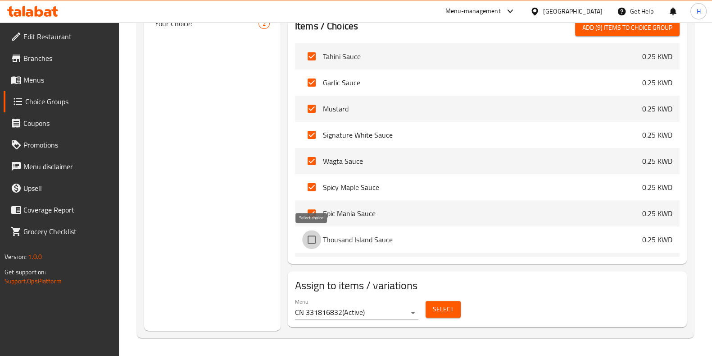
checkbox input "true"
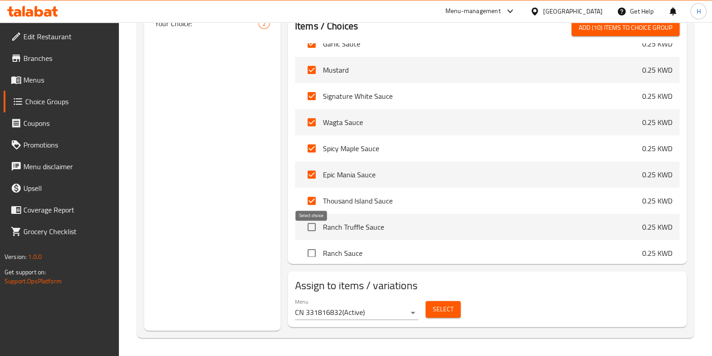
scroll to position [1680, 0]
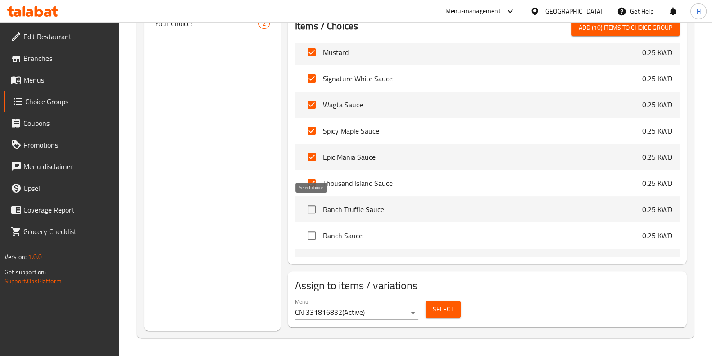
click at [318, 210] on input "checkbox" at bounding box center [311, 209] width 19 height 19
checkbox input "true"
drag, startPoint x: 313, startPoint y: 232, endPoint x: 322, endPoint y: 224, distance: 12.1
click at [313, 232] on input "checkbox" at bounding box center [311, 235] width 19 height 19
checkbox input "true"
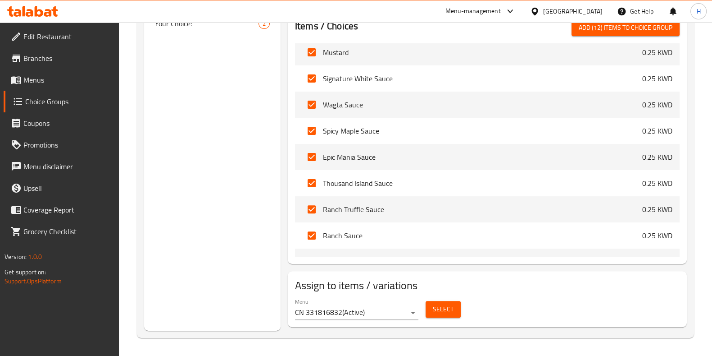
scroll to position [1737, 0]
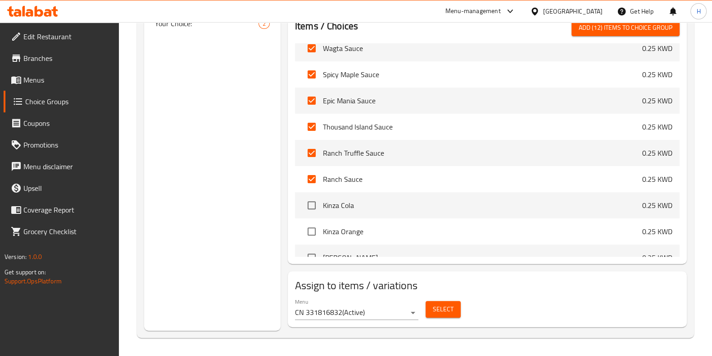
click at [603, 26] on span "Add (12) items to choice group" at bounding box center [626, 27] width 94 height 11
checkbox input "false"
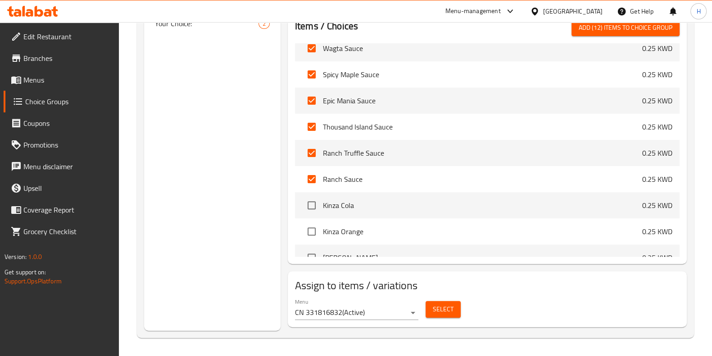
checkbox input "false"
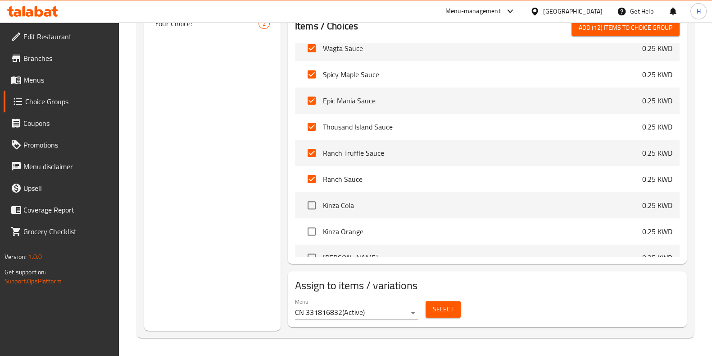
checkbox input "false"
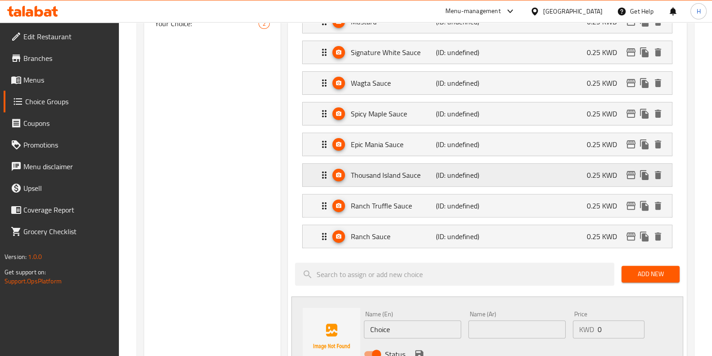
scroll to position [2, 0]
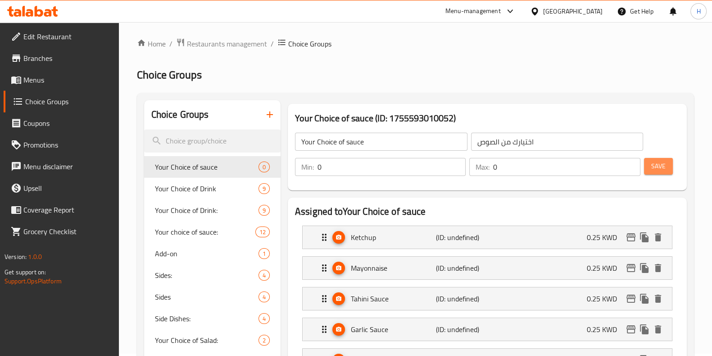
click at [669, 164] on button "Save" at bounding box center [658, 166] width 29 height 17
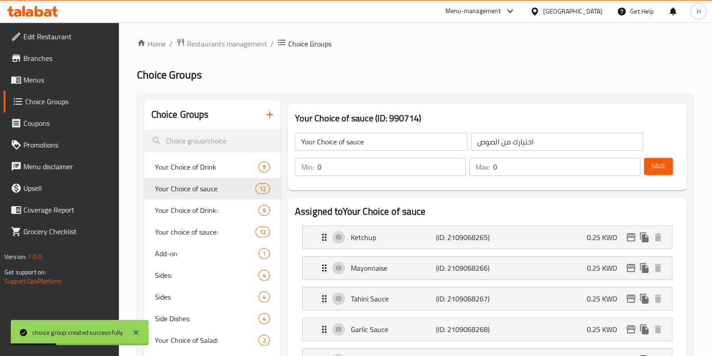
click at [653, 165] on span "Save" at bounding box center [659, 165] width 14 height 11
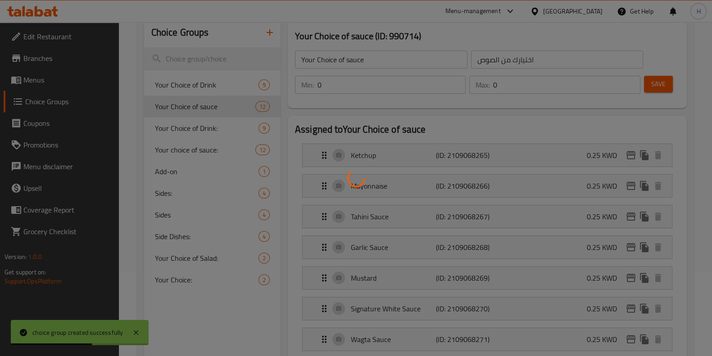
scroll to position [59, 0]
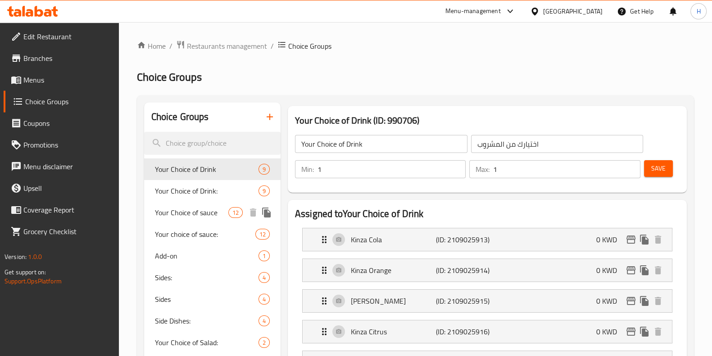
click at [199, 212] on span "Your Choice of sauce" at bounding box center [191, 212] width 73 height 11
type input "Your Choice of sauce"
type input "اختيارك من الصوص"
type input "0"
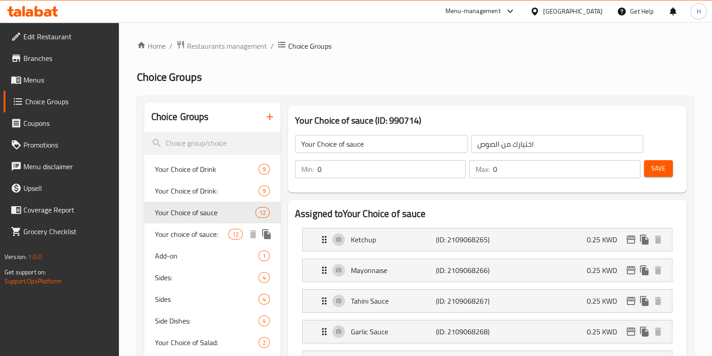
click at [200, 237] on span "Your choice of sauce:" at bounding box center [191, 233] width 73 height 11
type input "Your choice of sauce:"
type input "اختيارك من الصوص"
type input "4"
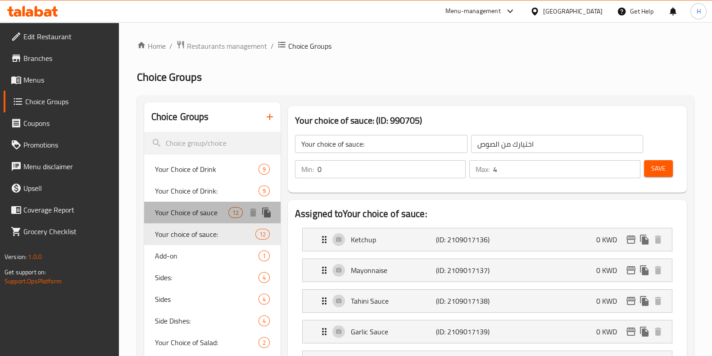
click at [216, 213] on span "Your Choice of sauce" at bounding box center [191, 212] width 73 height 11
type input "Your Choice of sauce"
type input "اختيارك من الصوص"
type input "0"
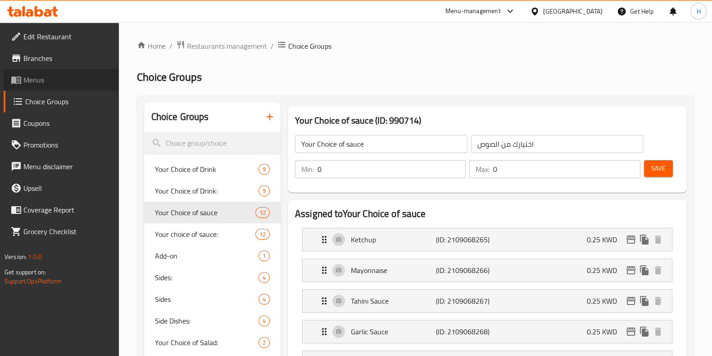
click at [45, 82] on span "Menus" at bounding box center [67, 79] width 88 height 11
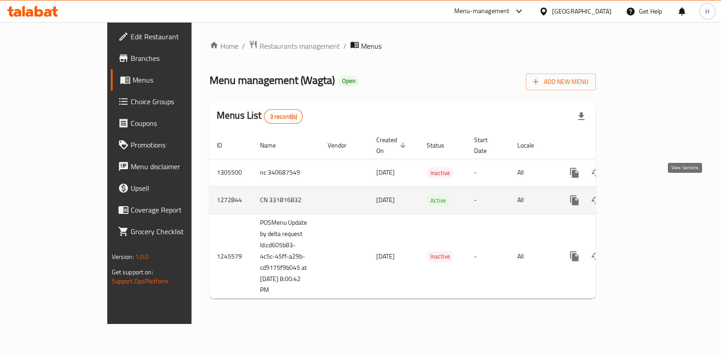
click at [645, 195] on icon "enhanced table" at bounding box center [639, 200] width 11 height 11
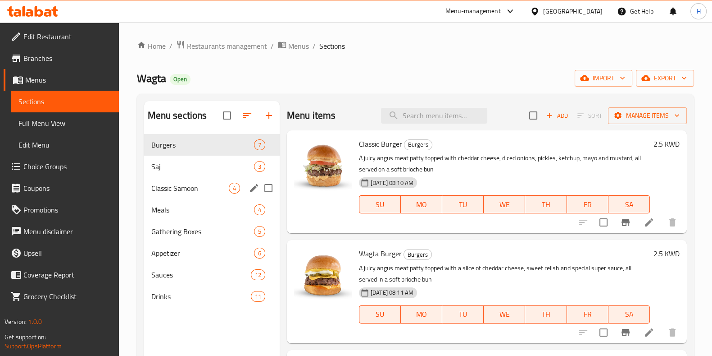
click at [178, 192] on span "Classic Samoon" at bounding box center [190, 188] width 78 height 11
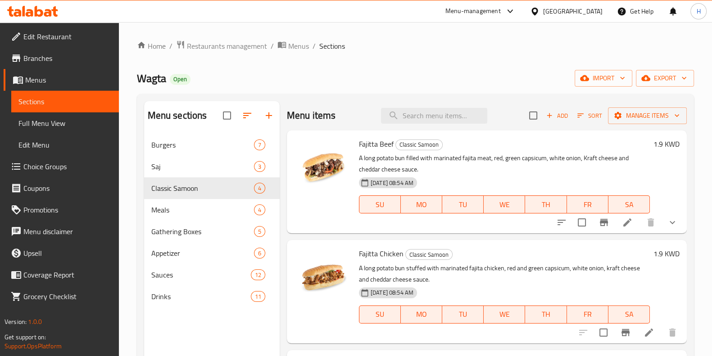
click at [662, 227] on button "show more" at bounding box center [673, 222] width 22 height 22
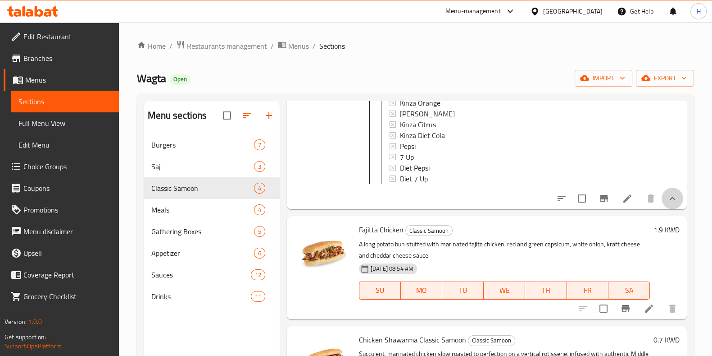
click at [670, 209] on button "show more" at bounding box center [673, 198] width 22 height 22
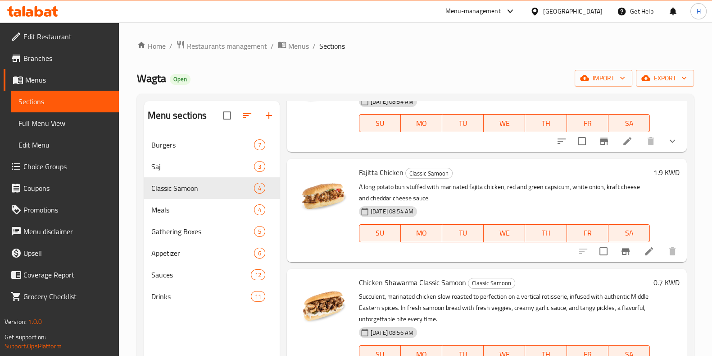
scroll to position [15, 0]
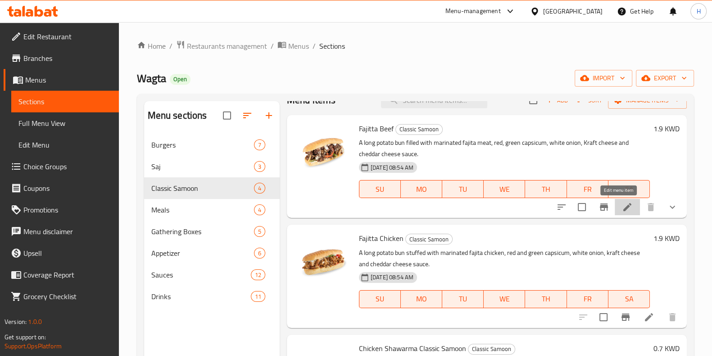
click at [622, 208] on icon at bounding box center [627, 206] width 11 height 11
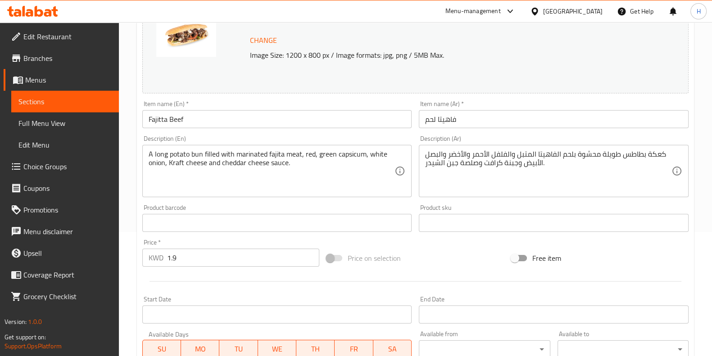
scroll to position [309, 0]
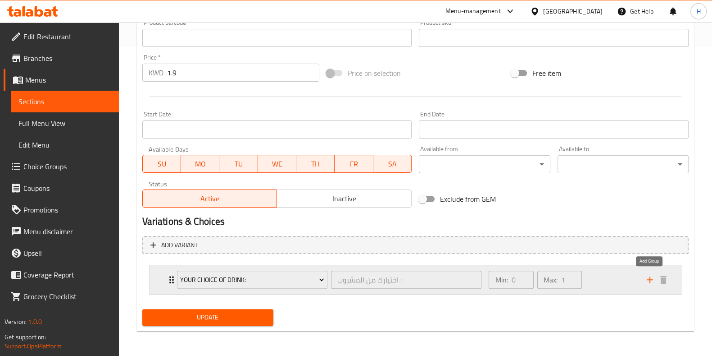
click at [648, 276] on icon "add" at bounding box center [650, 279] width 11 height 11
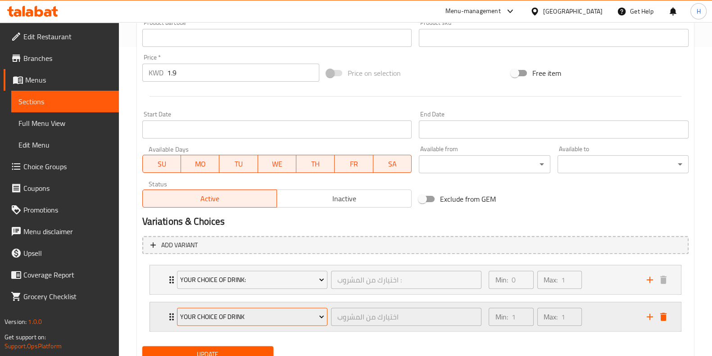
click at [274, 320] on span "Your Choice of Drink" at bounding box center [252, 316] width 144 height 11
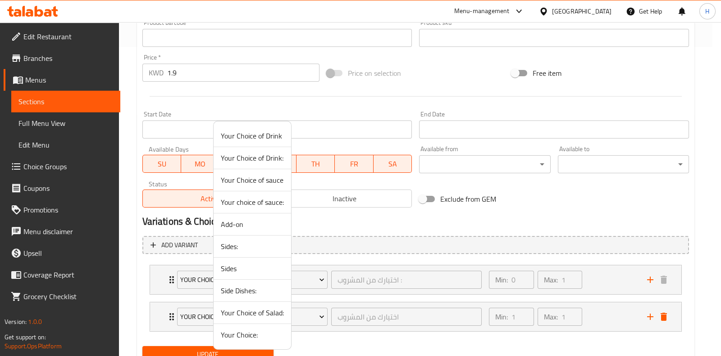
click at [255, 181] on span "Your Choice of sauce" at bounding box center [252, 179] width 63 height 11
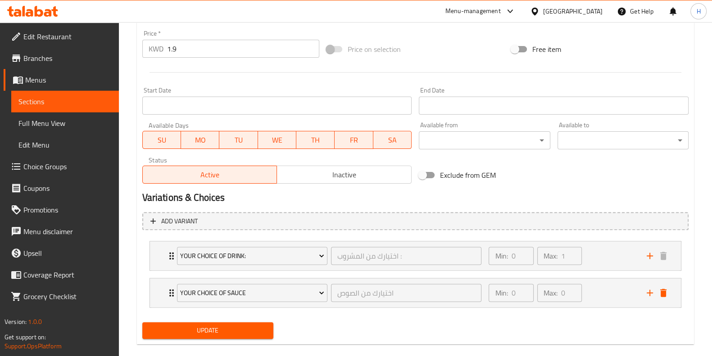
scroll to position [345, 0]
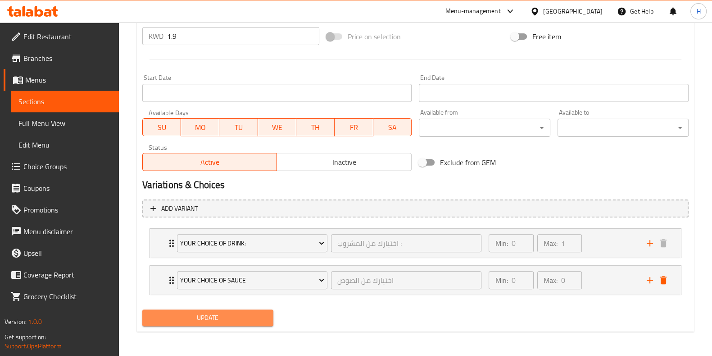
click at [237, 315] on span "Update" at bounding box center [208, 317] width 117 height 11
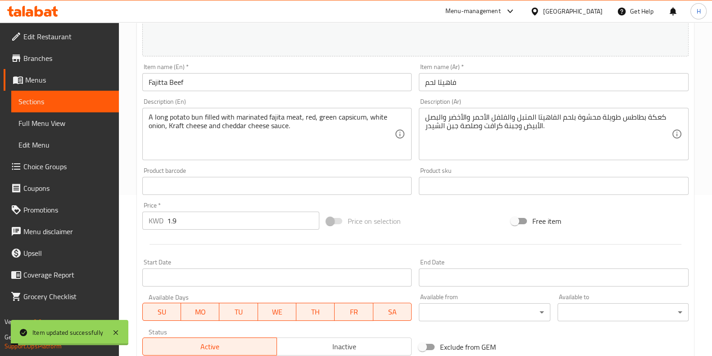
scroll to position [0, 0]
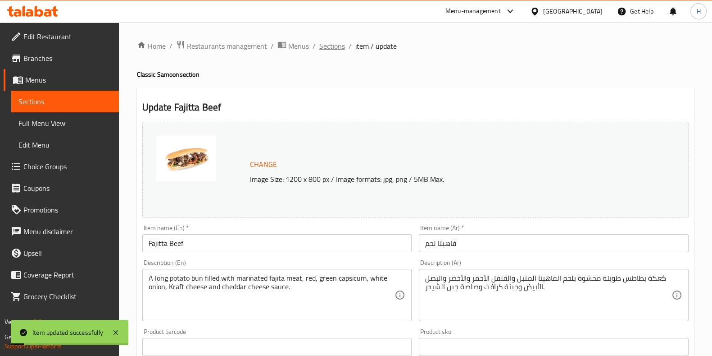
click at [338, 46] on span "Sections" at bounding box center [333, 46] width 26 height 11
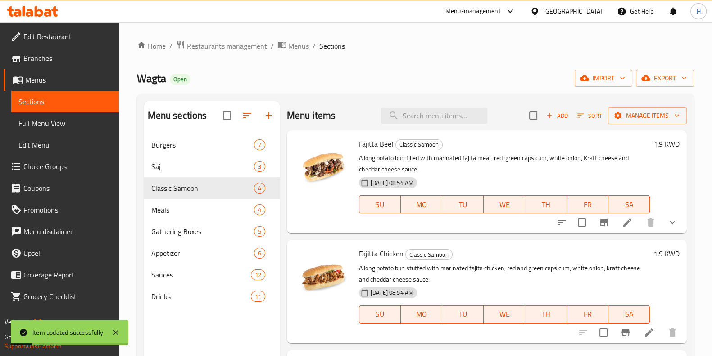
scroll to position [128, 0]
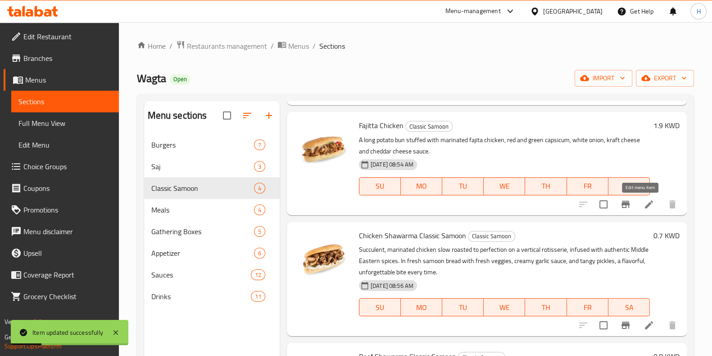
click at [644, 208] on icon at bounding box center [649, 204] width 11 height 11
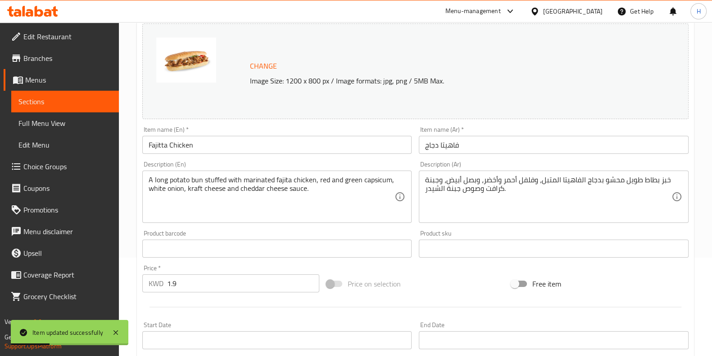
scroll to position [293, 0]
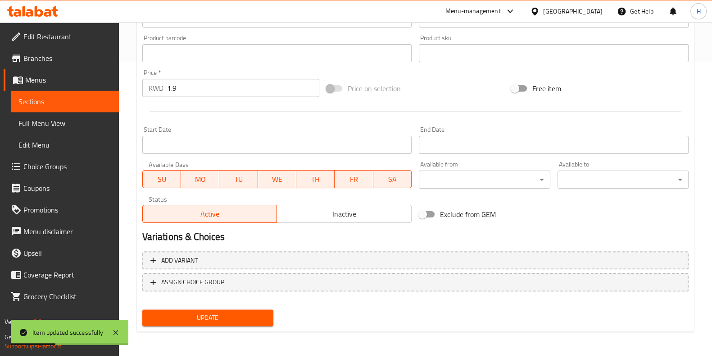
click at [330, 271] on div "Add variant ASSIGN CHOICE GROUP" at bounding box center [416, 276] width 554 height 59
click at [281, 292] on div "Add variant ASSIGN CHOICE GROUP" at bounding box center [416, 276] width 554 height 59
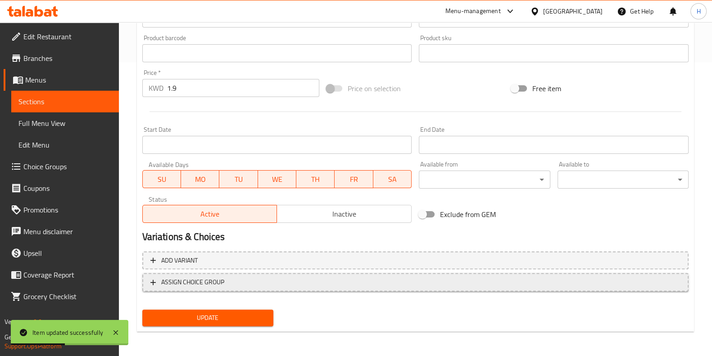
click at [252, 283] on span "ASSIGN CHOICE GROUP" at bounding box center [416, 281] width 530 height 11
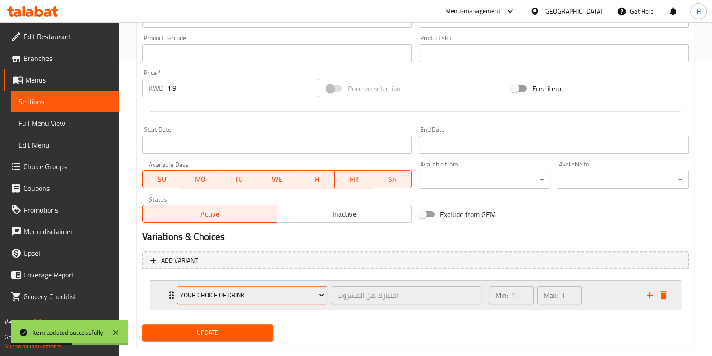
click at [227, 298] on span "Your Choice of Drink" at bounding box center [252, 294] width 144 height 11
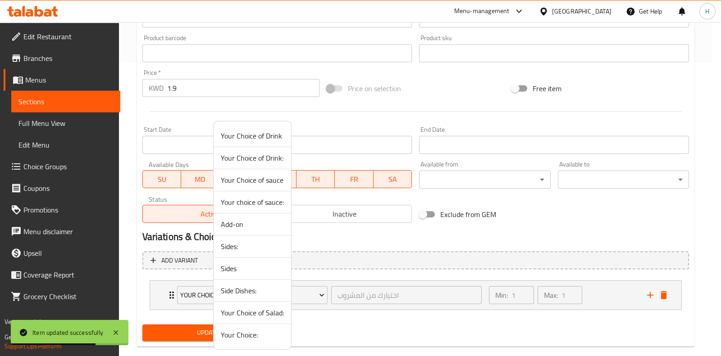
click at [242, 144] on li "Your Choice of Drink" at bounding box center [253, 136] width 78 height 22
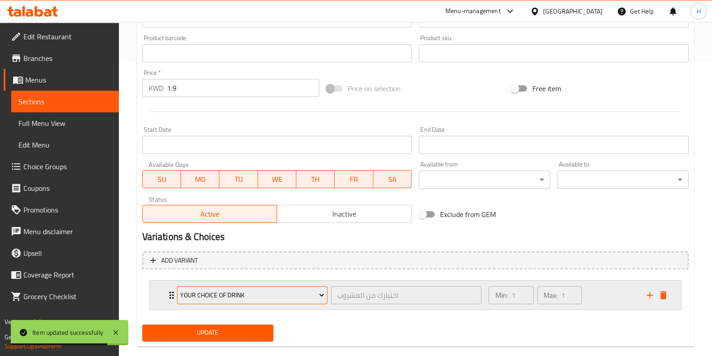
click at [194, 289] on span "Your Choice of Drink" at bounding box center [252, 294] width 144 height 11
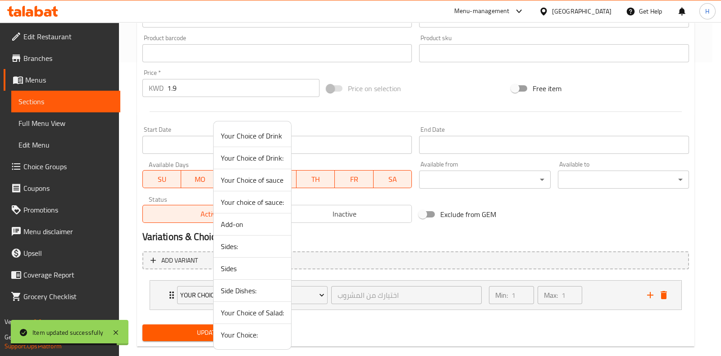
click at [254, 158] on span "Your Choice of Drink:" at bounding box center [252, 157] width 63 height 11
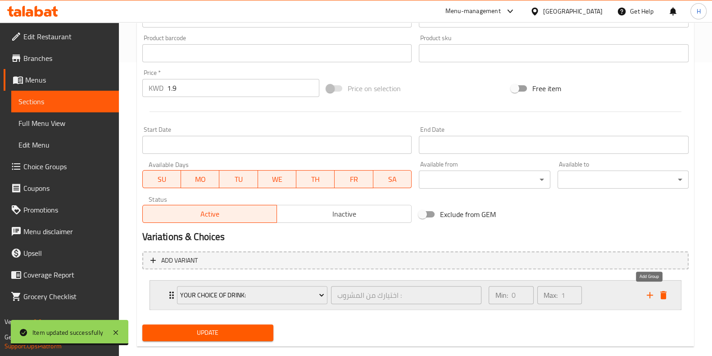
click at [649, 291] on icon "add" at bounding box center [650, 294] width 11 height 11
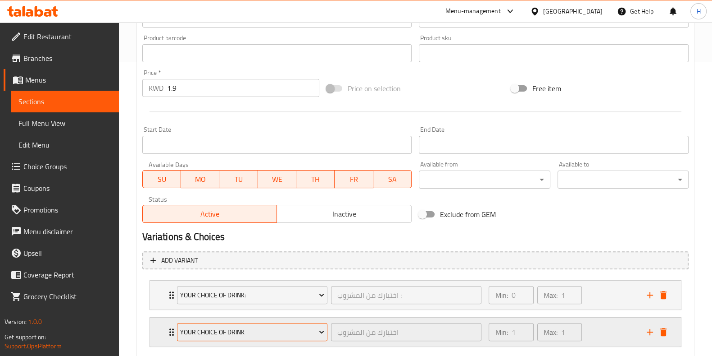
click at [269, 326] on span "Your Choice of Drink" at bounding box center [252, 331] width 144 height 11
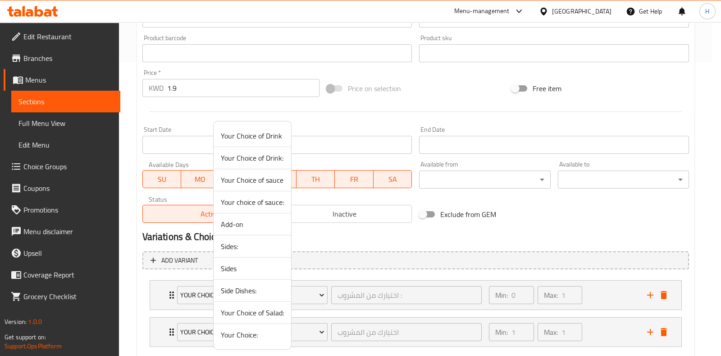
click at [262, 181] on span "Your Choice of sauce" at bounding box center [252, 179] width 63 height 11
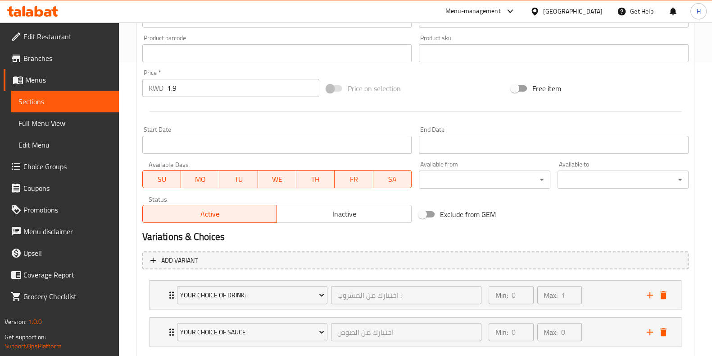
scroll to position [345, 0]
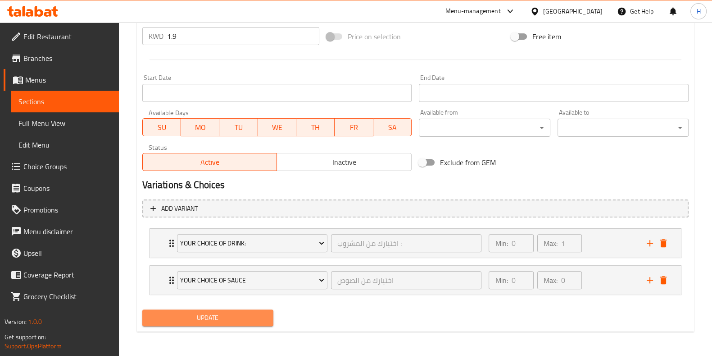
drag, startPoint x: 189, startPoint y: 323, endPoint x: 301, endPoint y: 279, distance: 120.4
click at [191, 322] on button "Update" at bounding box center [207, 317] width 131 height 17
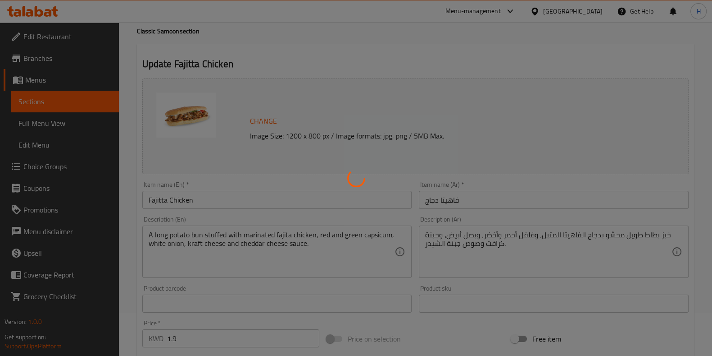
scroll to position [0, 0]
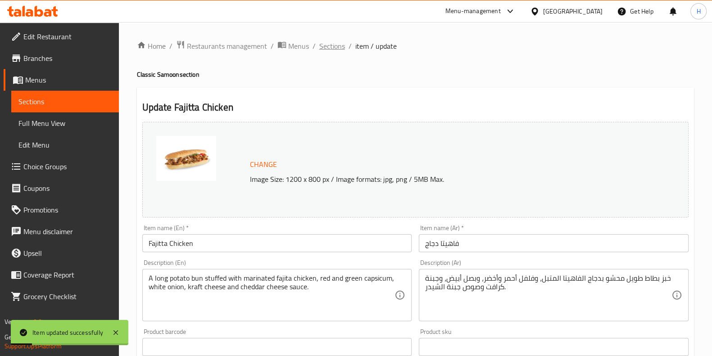
click at [333, 47] on span "Sections" at bounding box center [333, 46] width 26 height 11
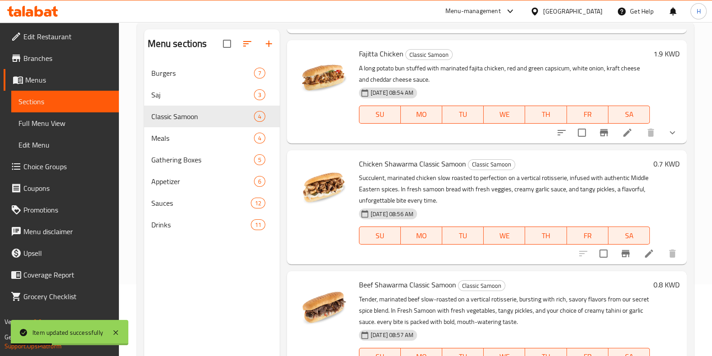
scroll to position [112, 0]
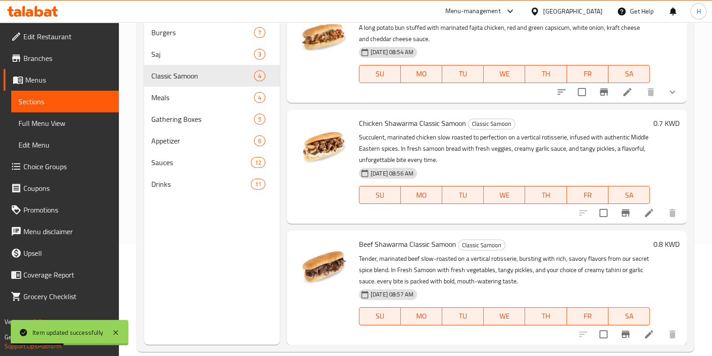
click at [645, 215] on icon at bounding box center [649, 213] width 8 height 8
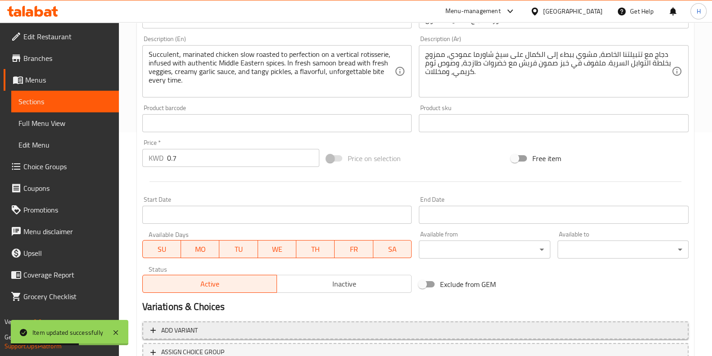
scroll to position [293, 0]
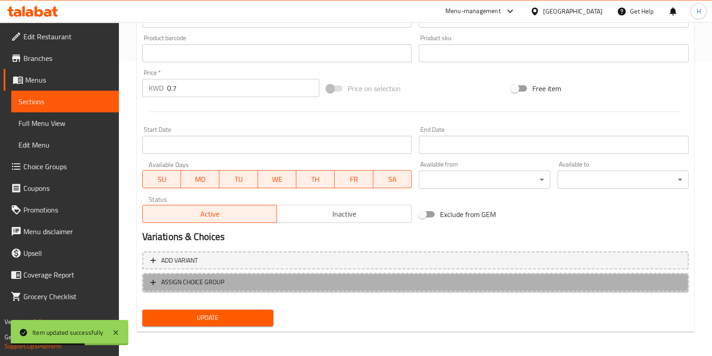
click at [254, 282] on span "ASSIGN CHOICE GROUP" at bounding box center [416, 281] width 530 height 11
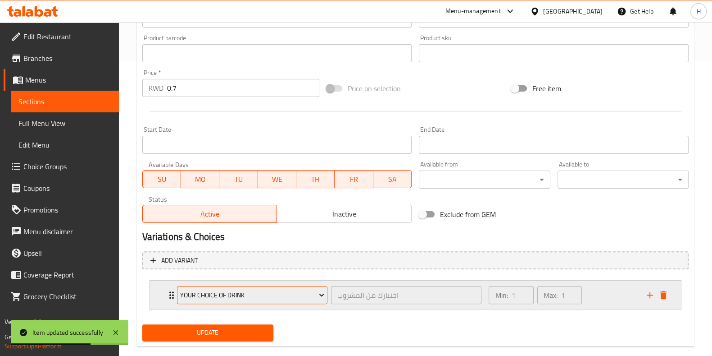
click at [206, 297] on span "Your Choice of Drink" at bounding box center [252, 294] width 144 height 11
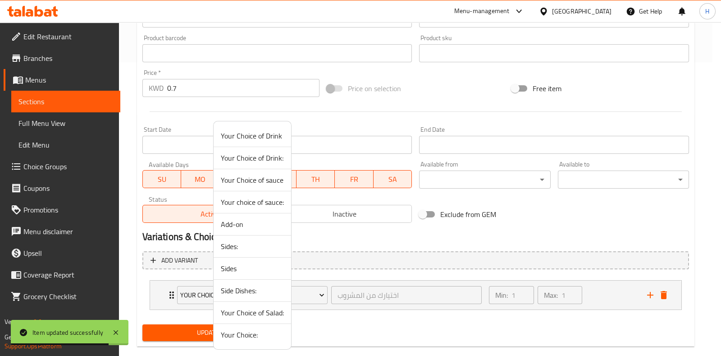
click at [241, 143] on li "Your Choice of Drink" at bounding box center [253, 136] width 78 height 22
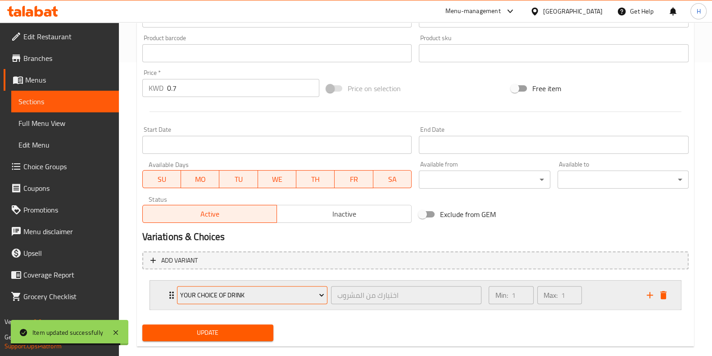
click at [263, 289] on span "Your Choice of Drink" at bounding box center [252, 294] width 144 height 11
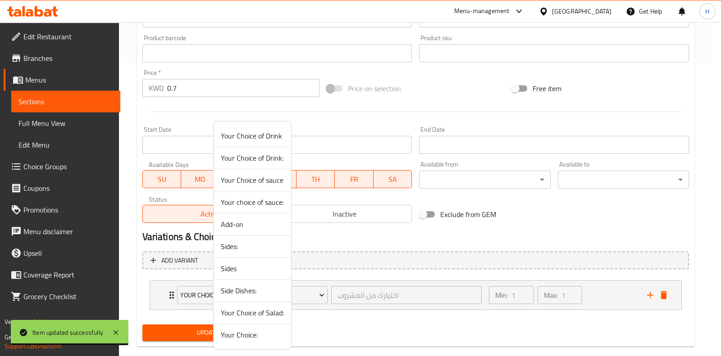
click at [259, 160] on span "Your Choice of Drink:" at bounding box center [252, 157] width 63 height 11
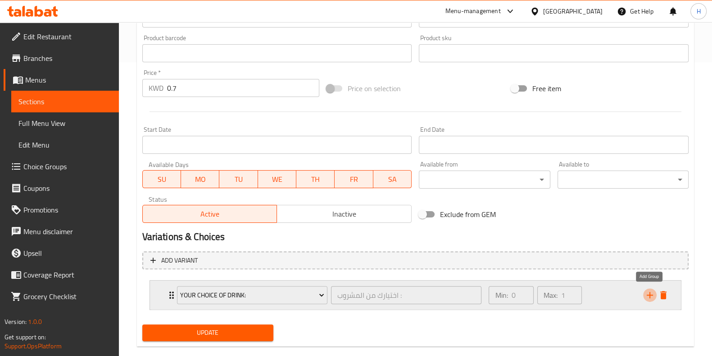
drag, startPoint x: 647, startPoint y: 292, endPoint x: 638, endPoint y: 295, distance: 9.0
click at [647, 292] on icon "add" at bounding box center [650, 294] width 11 height 11
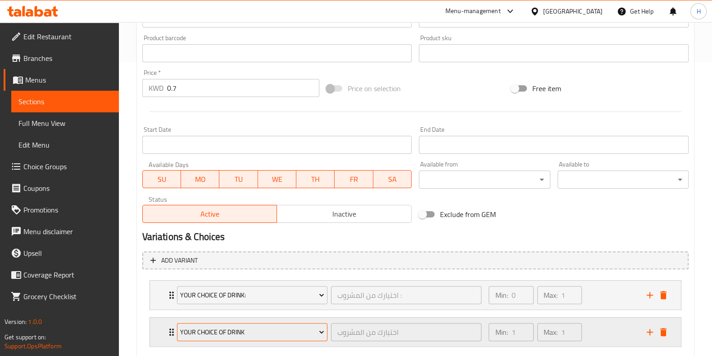
click at [298, 326] on span "Your Choice of Drink" at bounding box center [252, 331] width 144 height 11
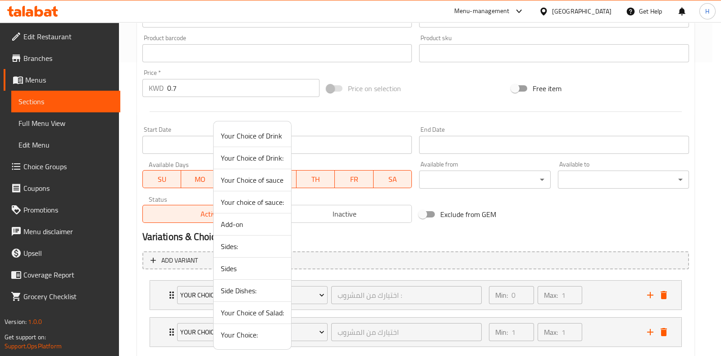
click at [271, 178] on span "Your Choice of sauce" at bounding box center [252, 179] width 63 height 11
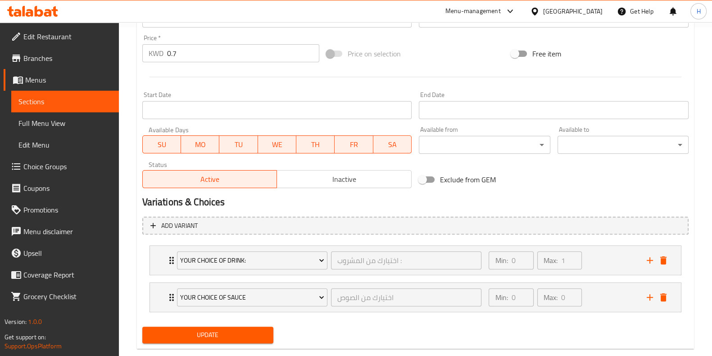
scroll to position [345, 0]
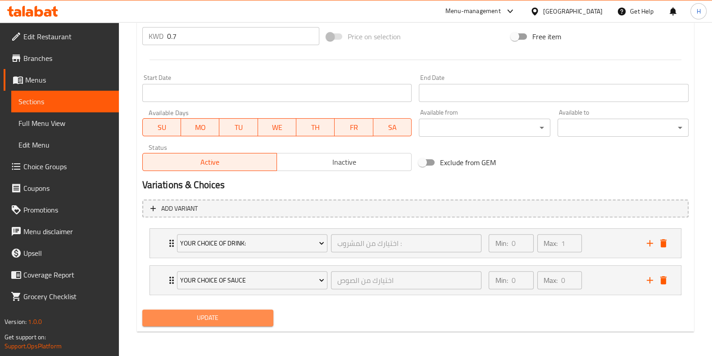
click at [223, 322] on button "Update" at bounding box center [207, 317] width 131 height 17
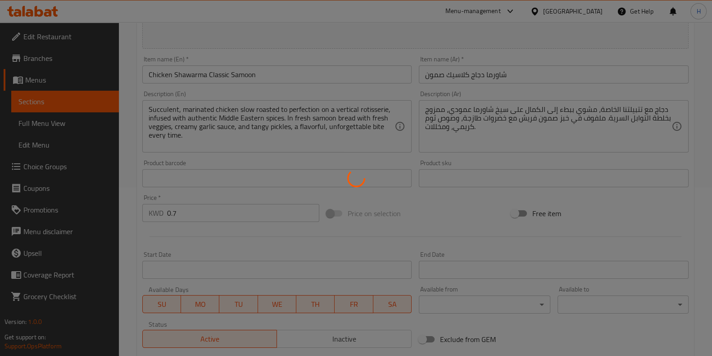
scroll to position [0, 0]
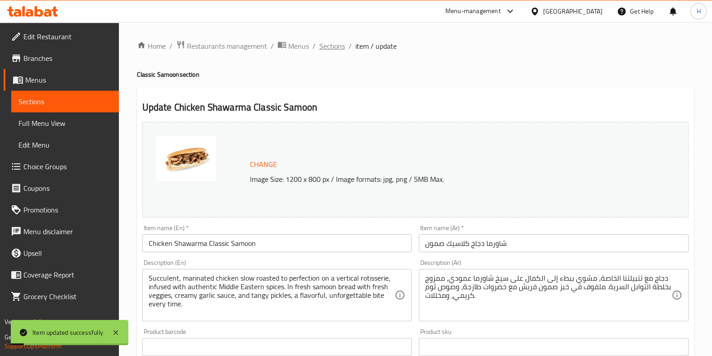
click at [332, 44] on span "Sections" at bounding box center [333, 46] width 26 height 11
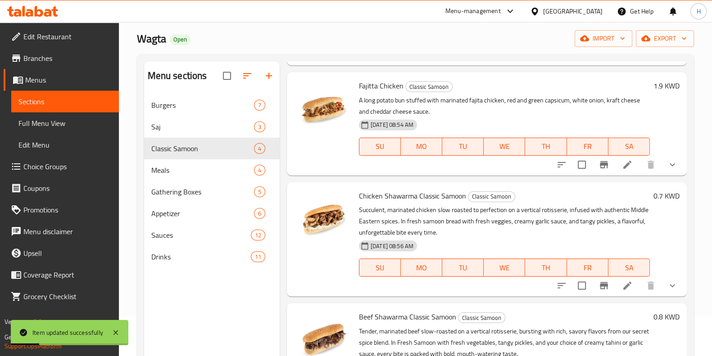
scroll to position [126, 0]
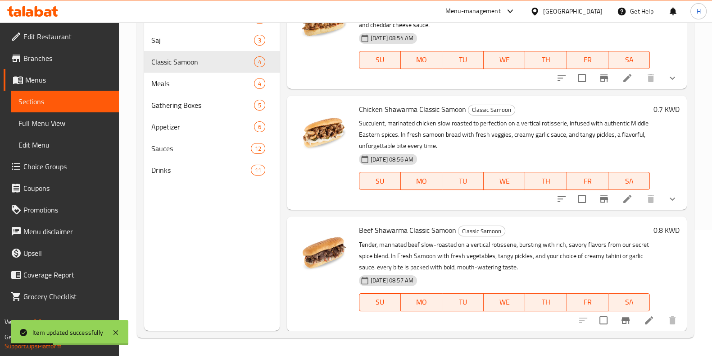
click at [649, 321] on li at bounding box center [649, 320] width 25 height 16
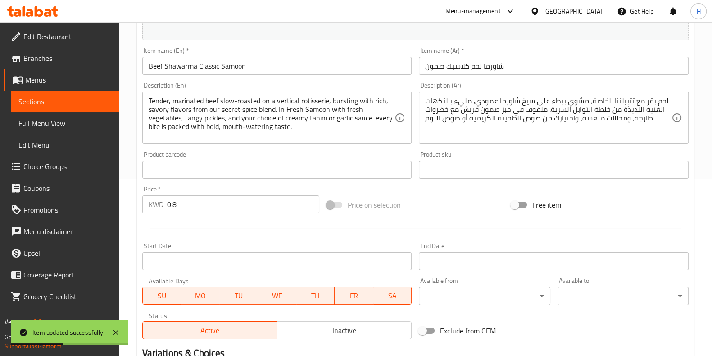
scroll to position [293, 0]
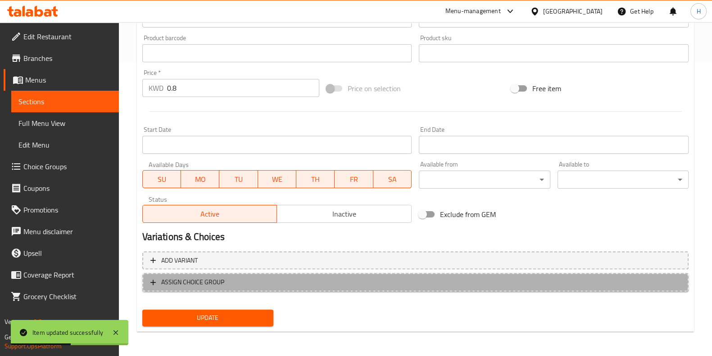
click at [229, 281] on span "ASSIGN CHOICE GROUP" at bounding box center [416, 281] width 530 height 11
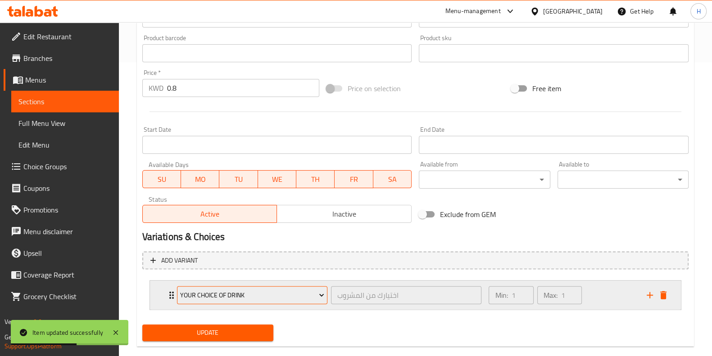
click at [225, 295] on span "Your Choice of Drink" at bounding box center [252, 294] width 144 height 11
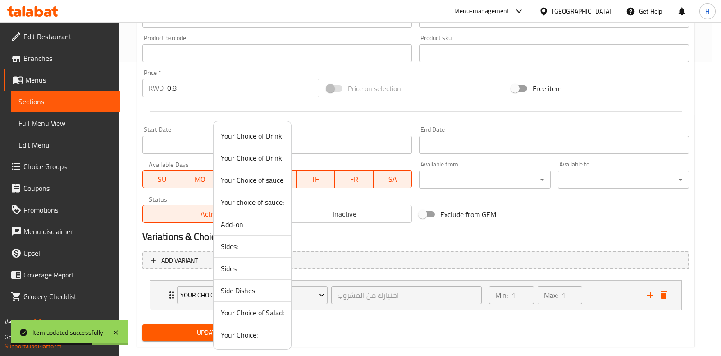
click at [272, 135] on span "Your Choice of Drink" at bounding box center [252, 135] width 63 height 11
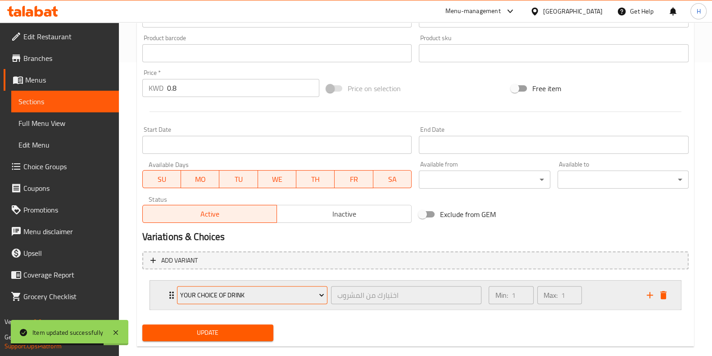
click at [237, 298] on button "Your Choice of Drink" at bounding box center [252, 295] width 151 height 18
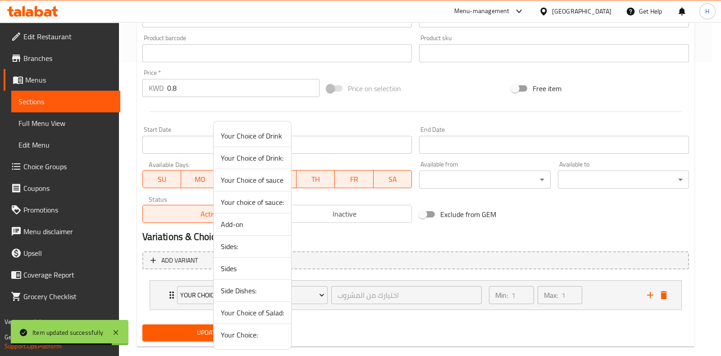
click at [249, 159] on span "Your Choice of Drink:" at bounding box center [252, 157] width 63 height 11
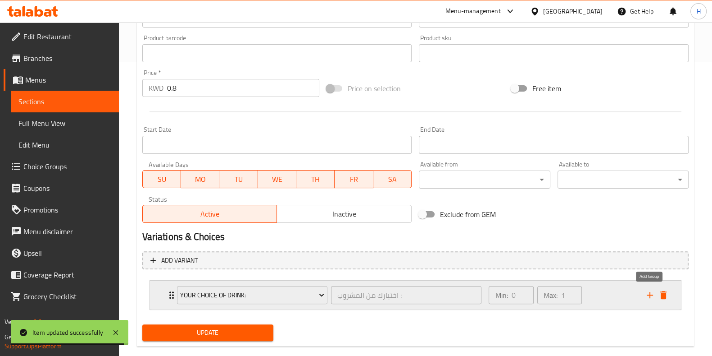
drag, startPoint x: 651, startPoint y: 291, endPoint x: 645, endPoint y: 292, distance: 6.0
click at [652, 292] on icon "add" at bounding box center [650, 294] width 11 height 11
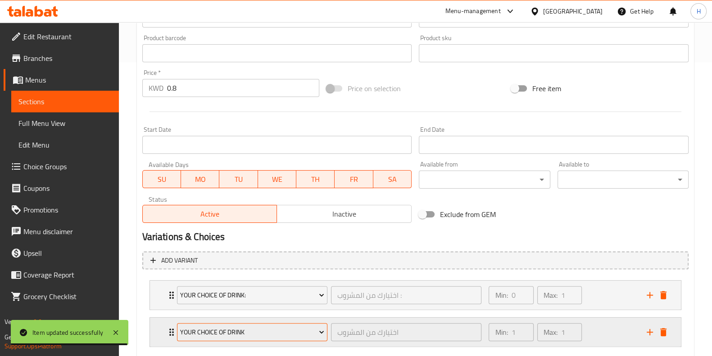
click at [254, 324] on button "Your Choice of Drink" at bounding box center [252, 332] width 151 height 18
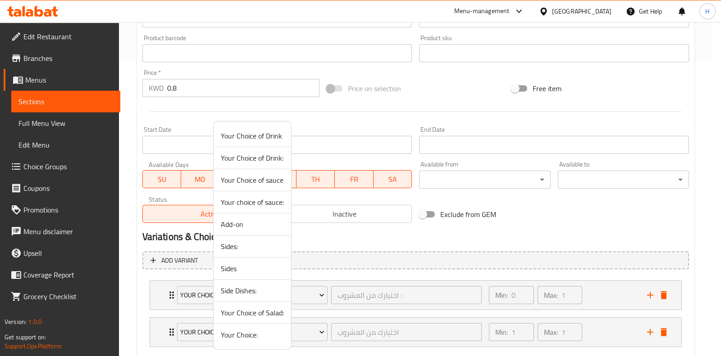
click at [261, 181] on span "Your Choice of sauce" at bounding box center [252, 179] width 63 height 11
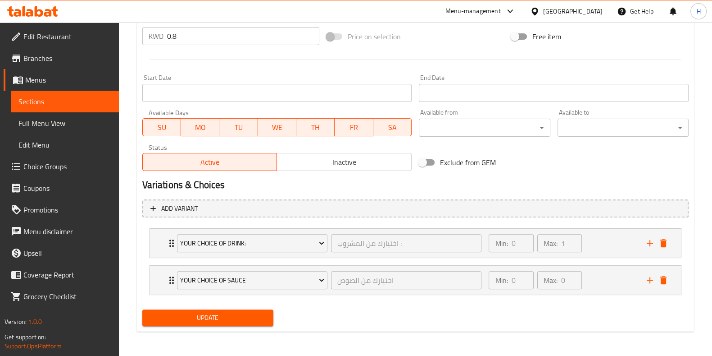
click at [189, 312] on span "Update" at bounding box center [208, 317] width 117 height 11
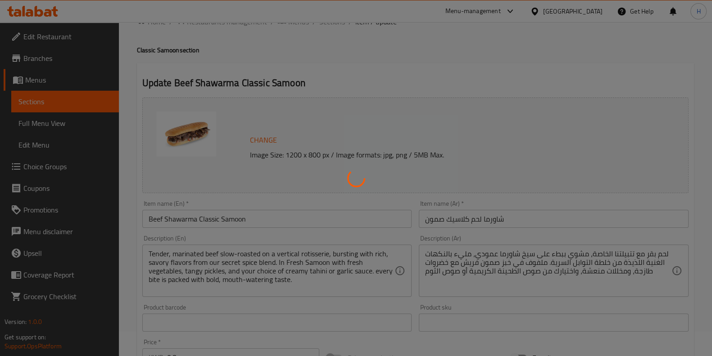
scroll to position [0, 0]
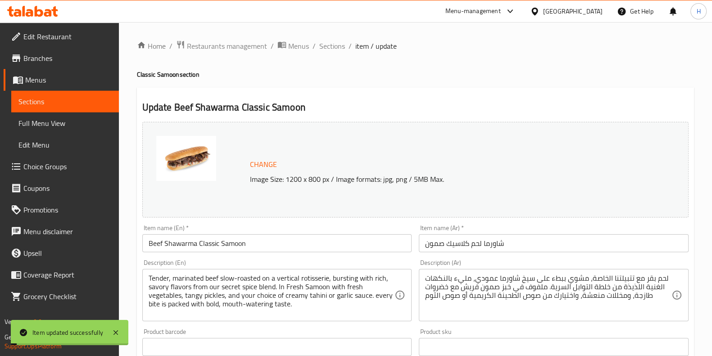
click at [337, 45] on span "Sections" at bounding box center [333, 46] width 26 height 11
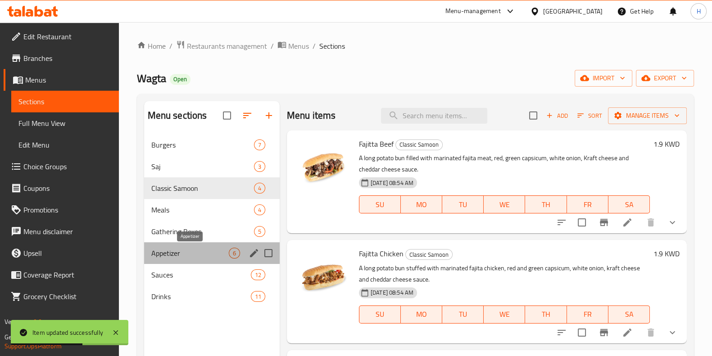
click at [169, 251] on span "Appetizer" at bounding box center [190, 252] width 78 height 11
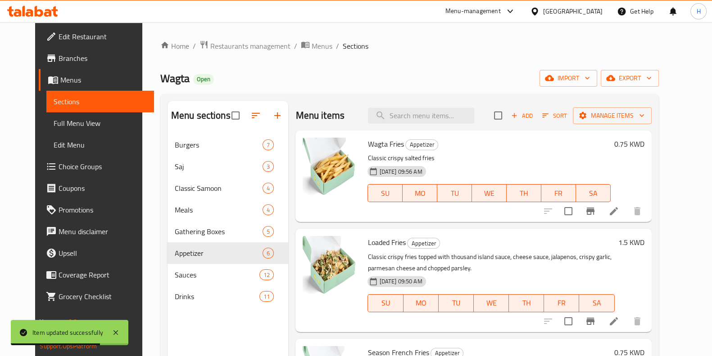
click at [378, 141] on span "Wagta Fries" at bounding box center [386, 144] width 36 height 14
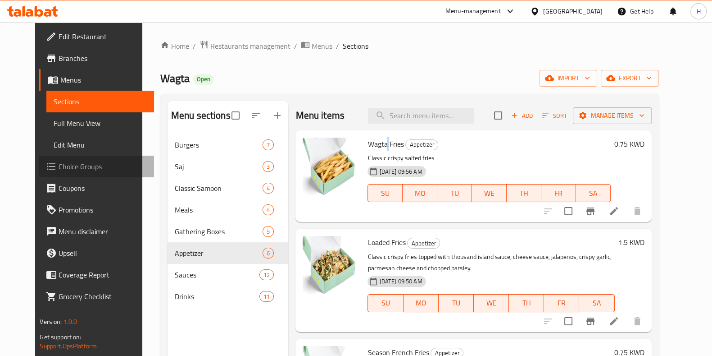
click at [59, 169] on span "Choice Groups" at bounding box center [103, 166] width 88 height 11
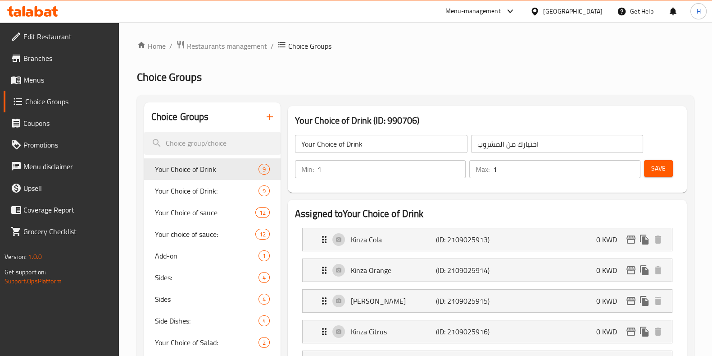
click at [271, 112] on icon "button" at bounding box center [270, 116] width 11 height 11
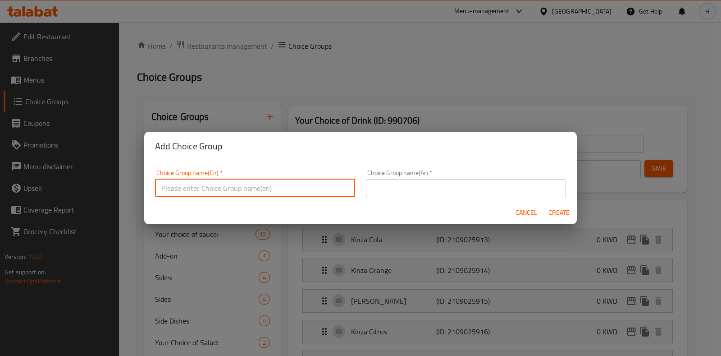
click at [222, 193] on input "text" at bounding box center [255, 188] width 200 height 18
drag, startPoint x: 202, startPoint y: 189, endPoint x: 262, endPoint y: 189, distance: 60.4
click at [262, 189] on input "Your choice of sauce:" at bounding box center [255, 188] width 200 height 18
type input "Your Choice of Appetizers"
click at [388, 201] on div "Cancel Create" at bounding box center [360, 213] width 433 height 24
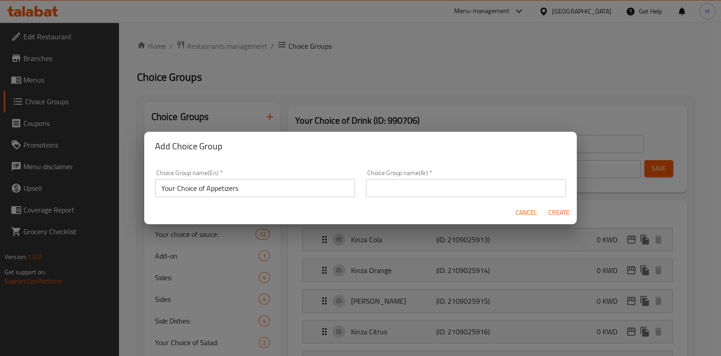
click at [395, 191] on input "text" at bounding box center [466, 188] width 200 height 18
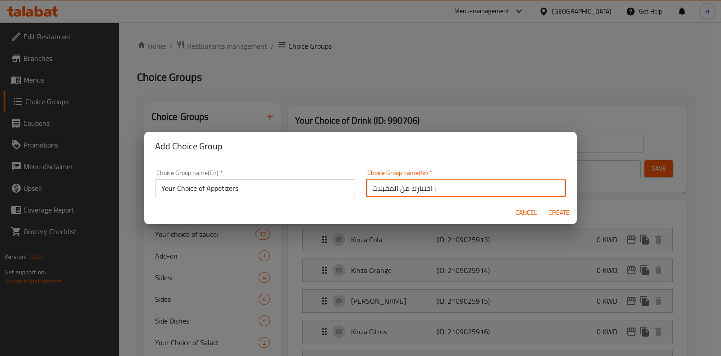
type input "اختيارك من المقبلات :"
click at [544, 204] on button "Create" at bounding box center [558, 212] width 29 height 17
type input "Your Choice of Appetizers"
type input "اختيارك من المقبلات :"
type input "0"
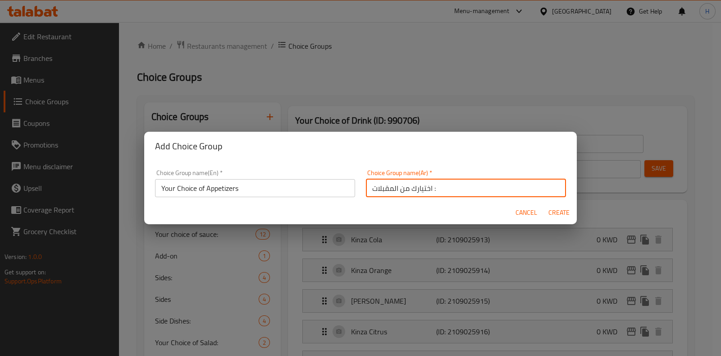
type input "0"
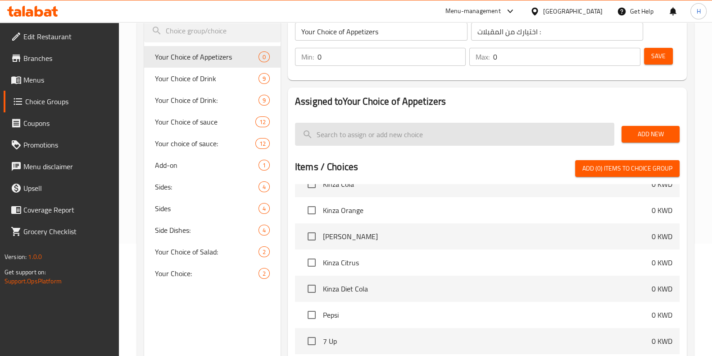
scroll to position [1634, 0]
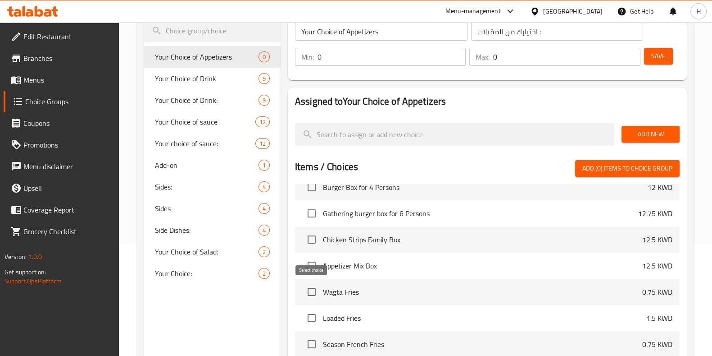
click at [310, 289] on input "checkbox" at bounding box center [311, 291] width 19 height 19
checkbox input "true"
click at [313, 312] on input "checkbox" at bounding box center [311, 317] width 19 height 19
checkbox input "true"
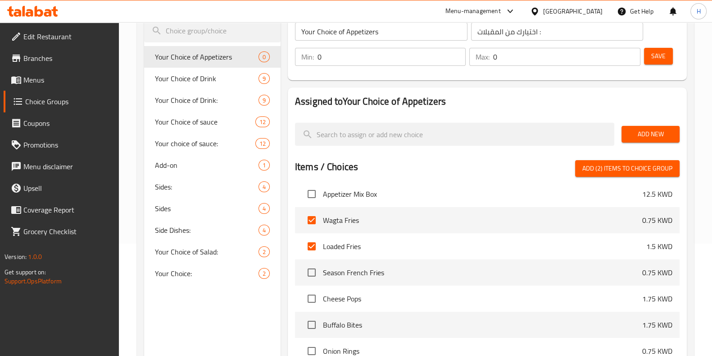
scroll to position [1747, 0]
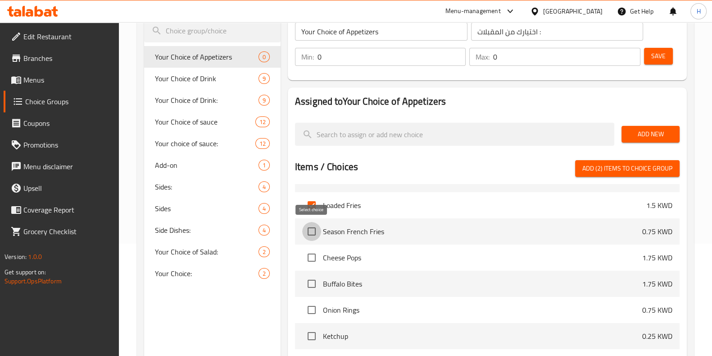
click at [315, 235] on input "checkbox" at bounding box center [311, 231] width 19 height 19
checkbox input "true"
click at [313, 264] on input "checkbox" at bounding box center [311, 257] width 19 height 19
checkbox input "true"
click at [313, 277] on input "checkbox" at bounding box center [311, 283] width 19 height 19
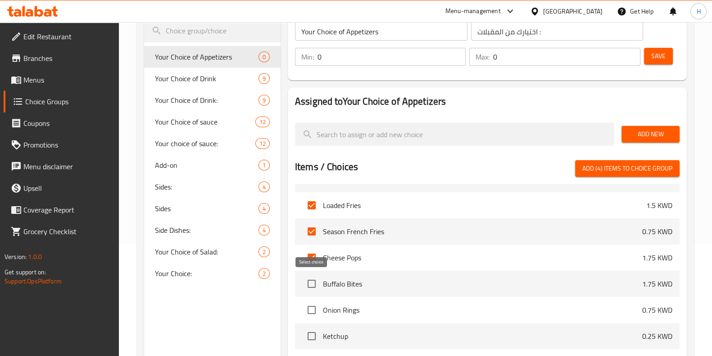
checkbox input "true"
click at [314, 303] on input "checkbox" at bounding box center [311, 309] width 19 height 19
checkbox input "true"
click at [624, 173] on span "Add (6) items to choice group" at bounding box center [628, 168] width 90 height 11
checkbox input "false"
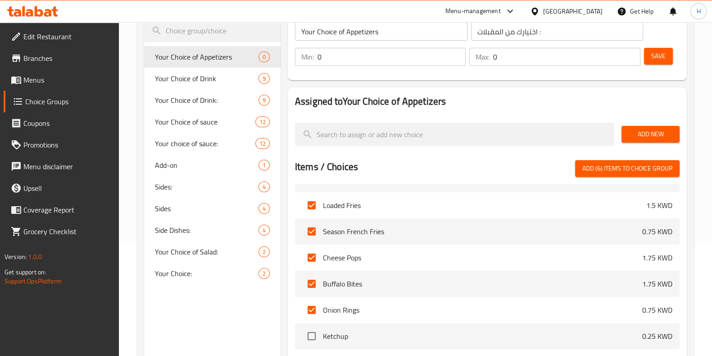
checkbox input "false"
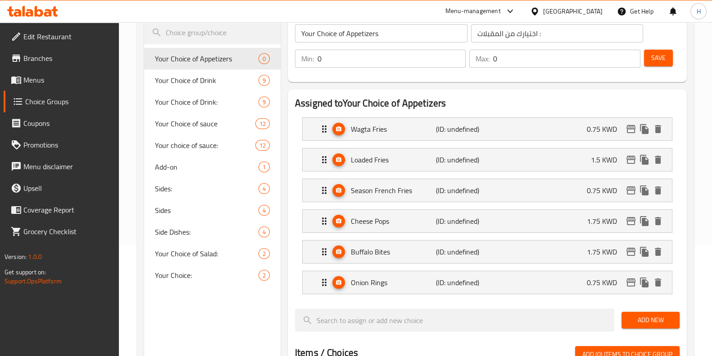
scroll to position [14, 0]
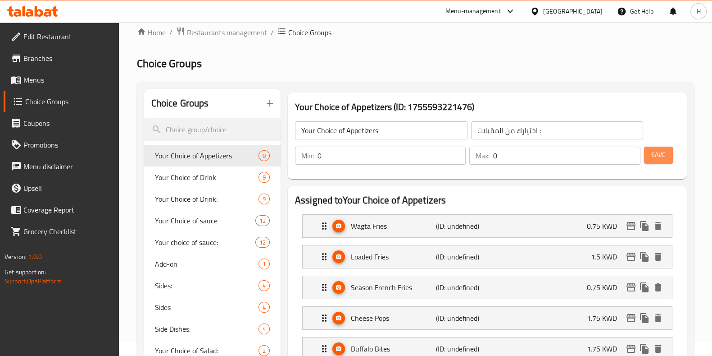
click at [656, 157] on span "Save" at bounding box center [659, 154] width 14 height 11
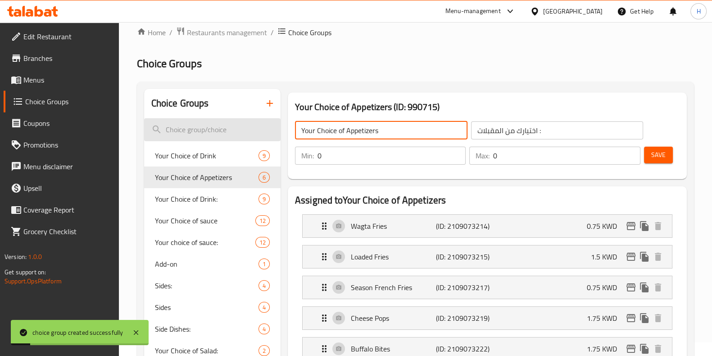
drag, startPoint x: 394, startPoint y: 129, endPoint x: 264, endPoint y: 138, distance: 131.0
click at [55, 79] on span "Menus" at bounding box center [67, 79] width 88 height 11
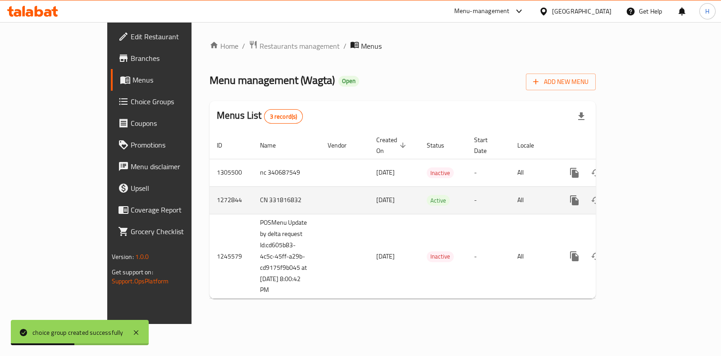
click at [645, 195] on icon "enhanced table" at bounding box center [639, 200] width 11 height 11
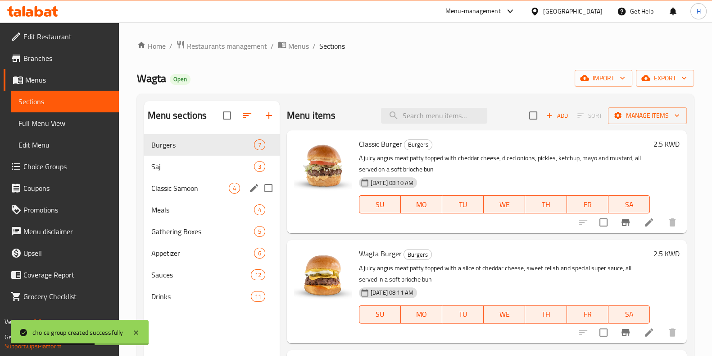
click at [182, 197] on div "Classic Samoon 4" at bounding box center [212, 188] width 136 height 22
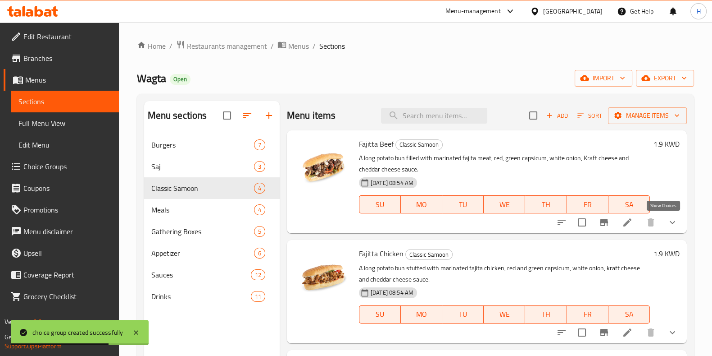
click at [667, 223] on icon "show more" at bounding box center [672, 222] width 11 height 11
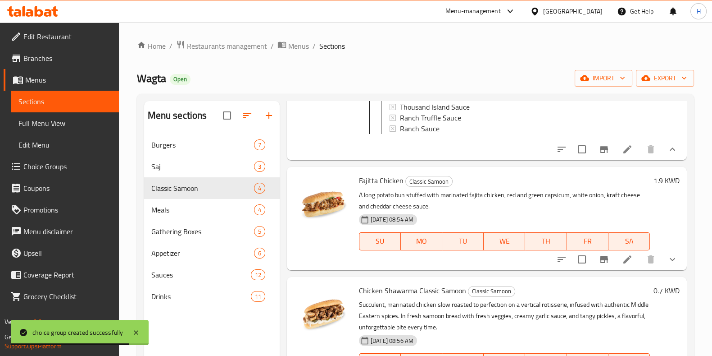
scroll to position [394, 0]
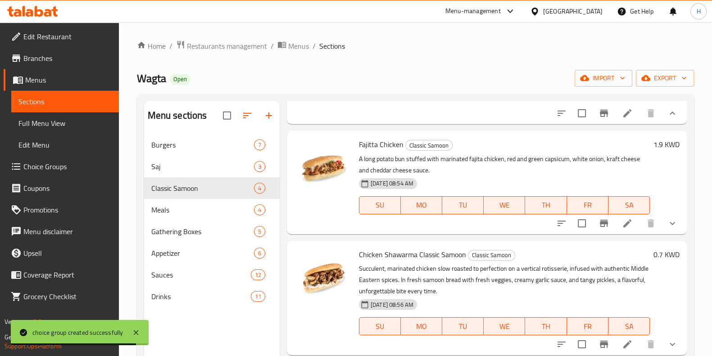
click at [622, 119] on icon at bounding box center [627, 113] width 11 height 11
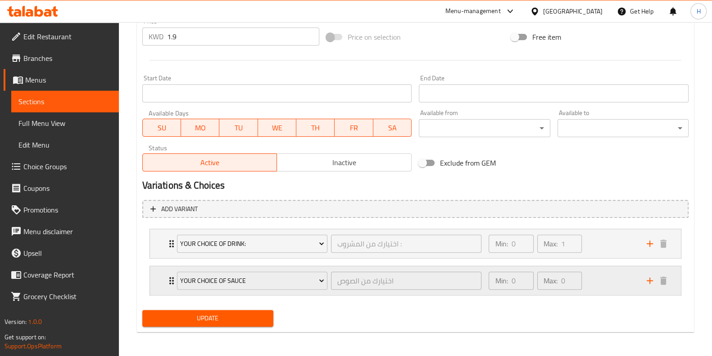
scroll to position [345, 0]
click at [653, 281] on icon "add" at bounding box center [650, 279] width 11 height 11
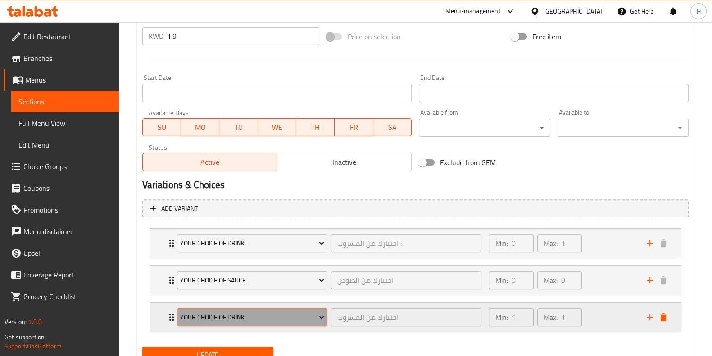
click at [273, 314] on span "Your Choice of Drink" at bounding box center [252, 316] width 144 height 11
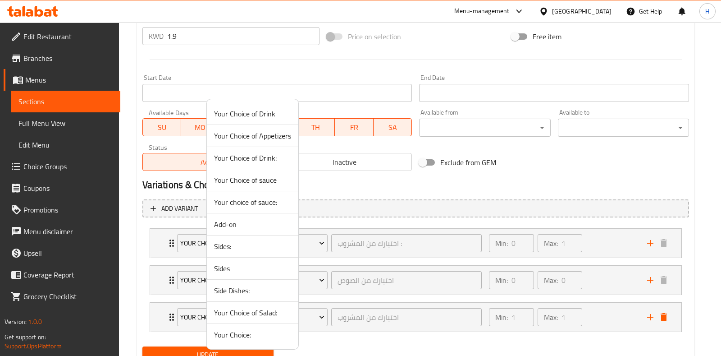
click at [259, 130] on span "Your Choice of Appetizers" at bounding box center [252, 135] width 77 height 11
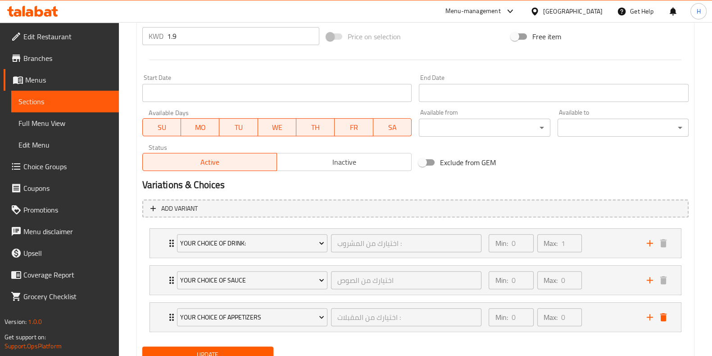
click at [244, 347] on button "Update" at bounding box center [207, 354] width 131 height 17
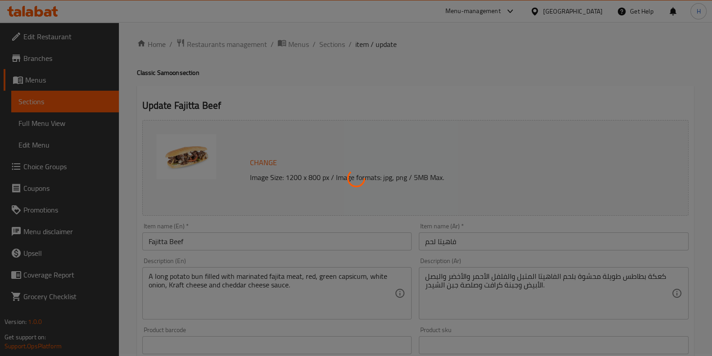
scroll to position [0, 0]
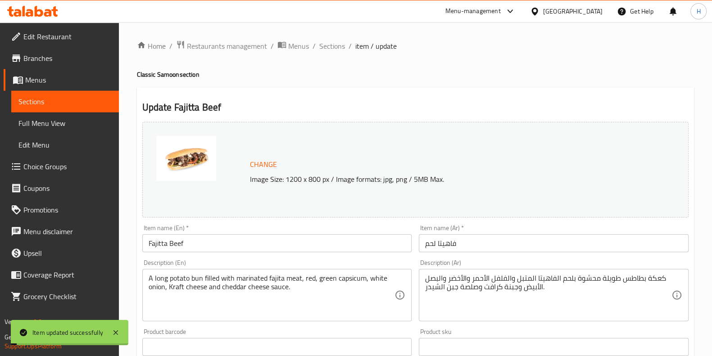
click at [332, 45] on span "Sections" at bounding box center [333, 46] width 26 height 11
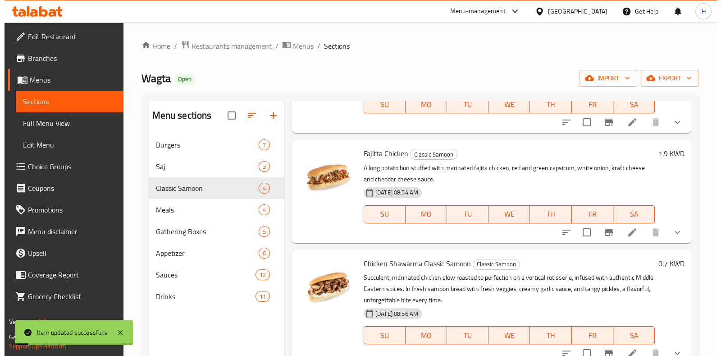
scroll to position [112, 0]
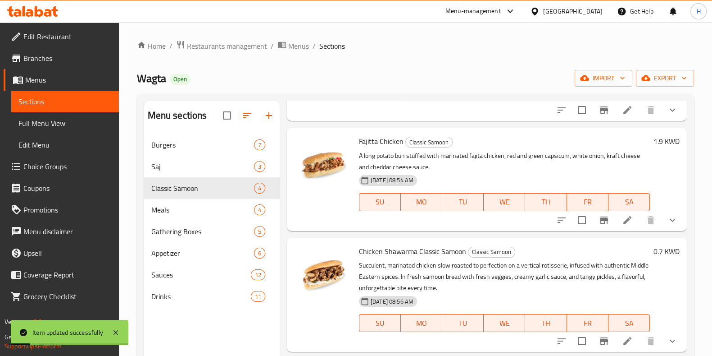
click at [630, 221] on li at bounding box center [627, 220] width 25 height 16
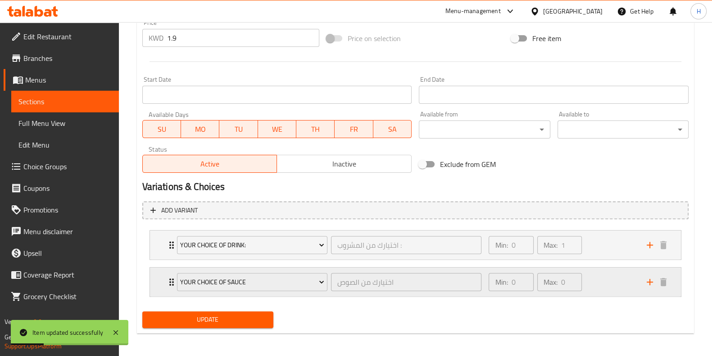
scroll to position [345, 0]
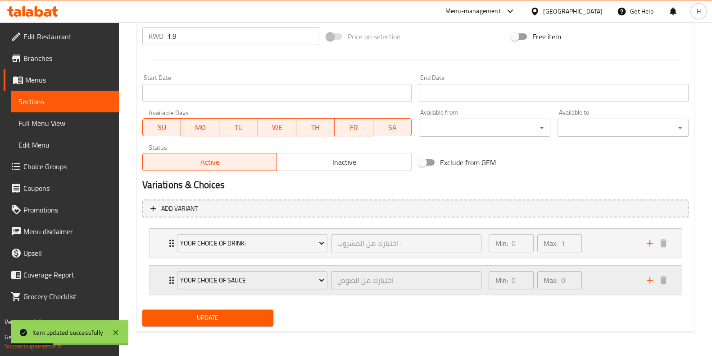
click at [650, 280] on icon "add" at bounding box center [650, 279] width 11 height 11
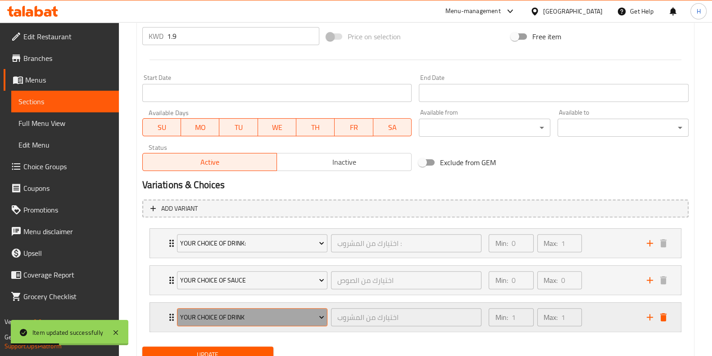
click at [240, 314] on span "Your Choice of Drink" at bounding box center [252, 316] width 144 height 11
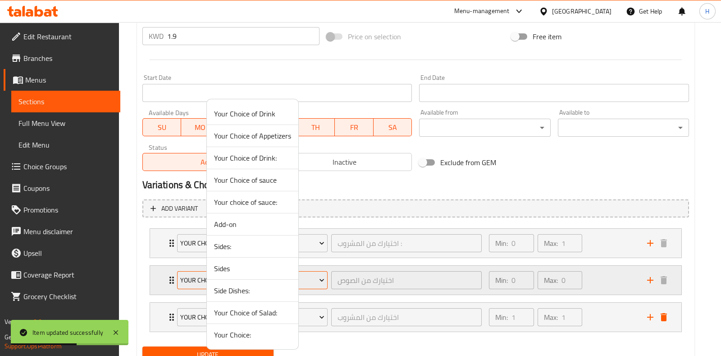
click at [250, 137] on span "Your Choice of Appetizers" at bounding box center [252, 135] width 77 height 11
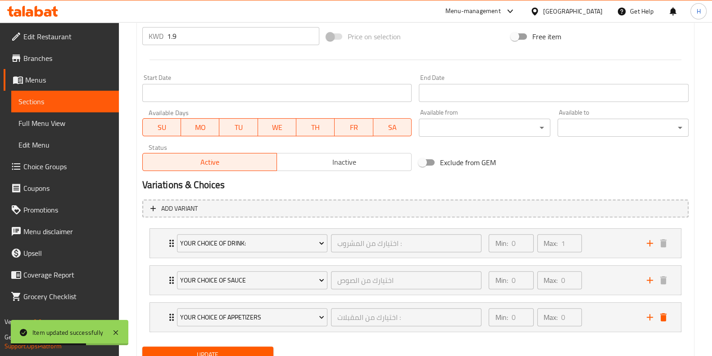
click at [225, 344] on div "Update" at bounding box center [208, 354] width 138 height 24
click at [225, 349] on span "Update" at bounding box center [208, 354] width 117 height 11
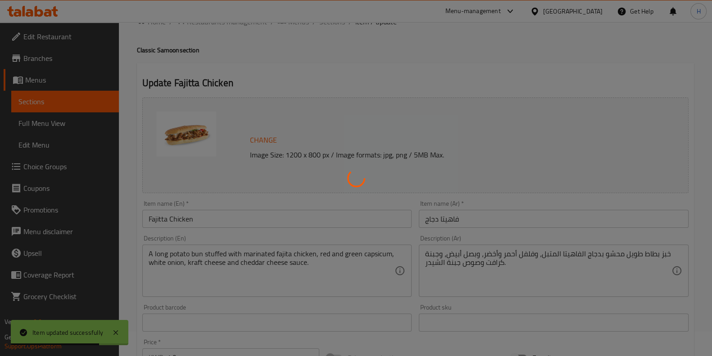
scroll to position [0, 0]
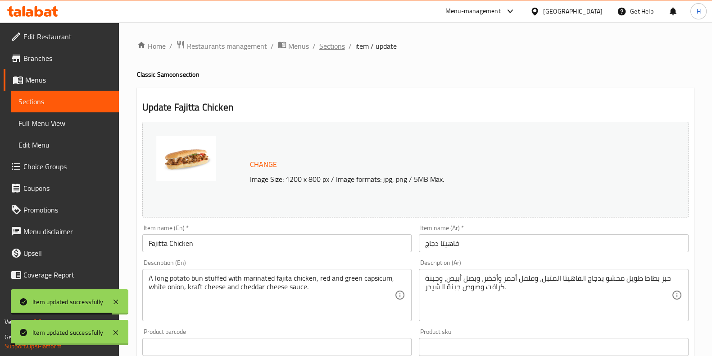
click at [329, 47] on span "Sections" at bounding box center [333, 46] width 26 height 11
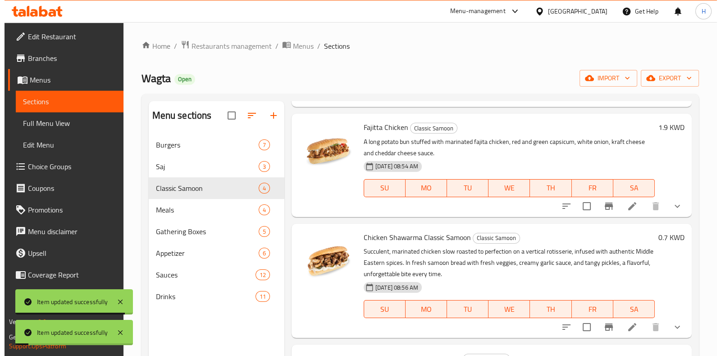
scroll to position [128, 0]
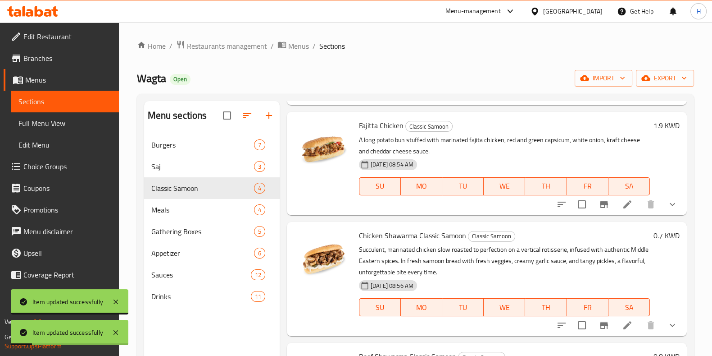
click at [624, 325] on icon at bounding box center [628, 325] width 8 height 8
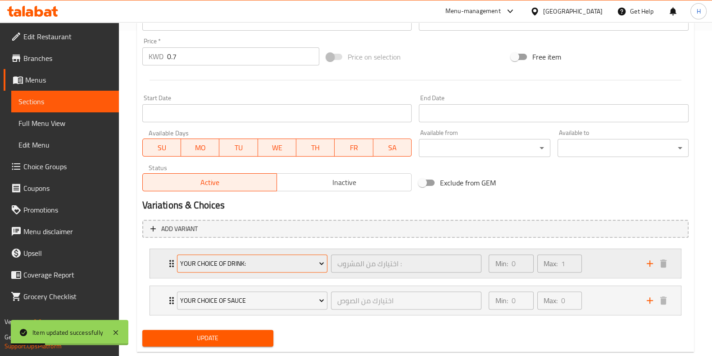
scroll to position [345, 0]
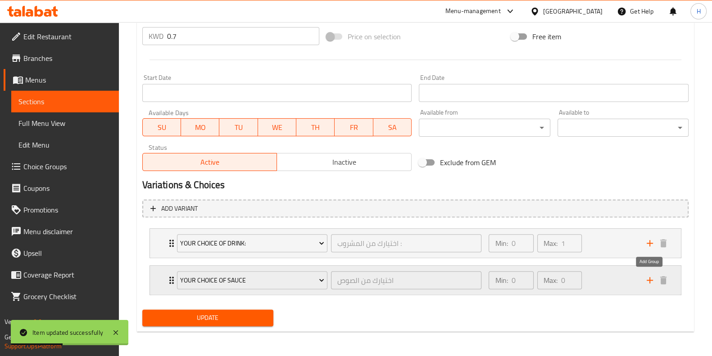
drag, startPoint x: 649, startPoint y: 275, endPoint x: 436, endPoint y: 276, distance: 212.7
click at [649, 275] on icon "add" at bounding box center [650, 279] width 11 height 11
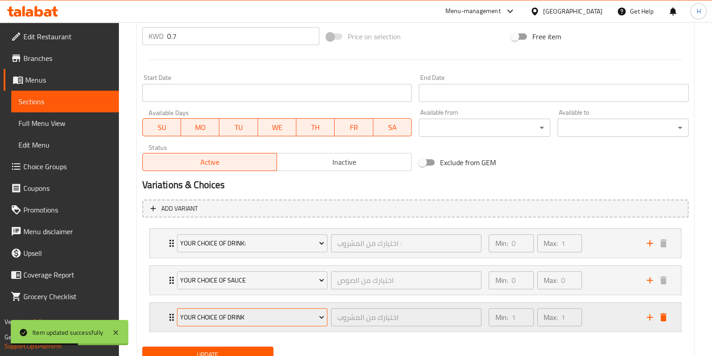
click at [275, 318] on span "Your Choice of Drink" at bounding box center [252, 316] width 144 height 11
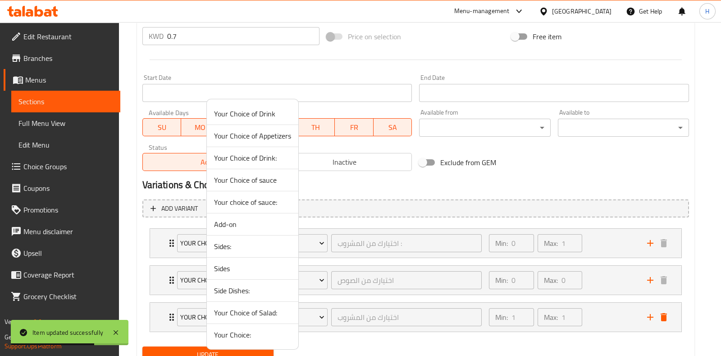
click at [257, 138] on span "Your Choice of Appetizers" at bounding box center [252, 135] width 77 height 11
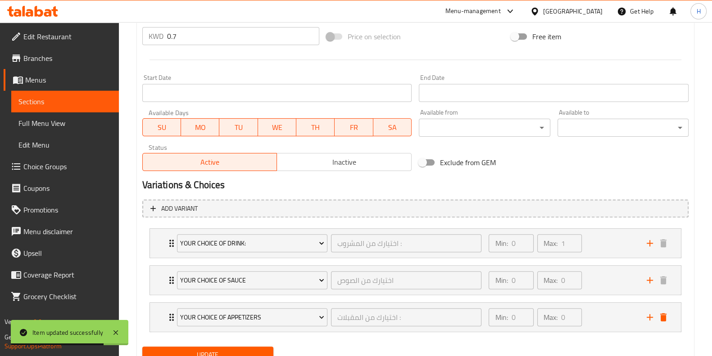
scroll to position [382, 0]
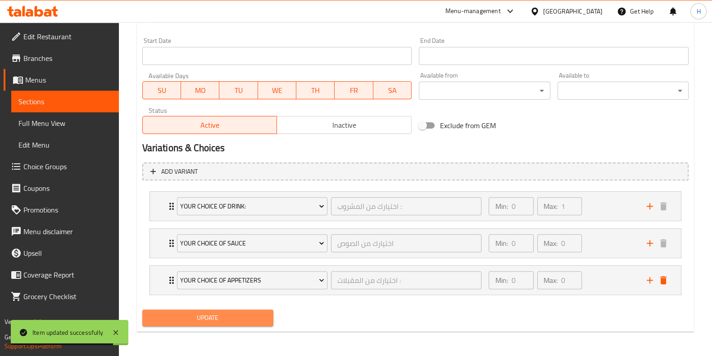
click at [211, 312] on span "Update" at bounding box center [208, 317] width 117 height 11
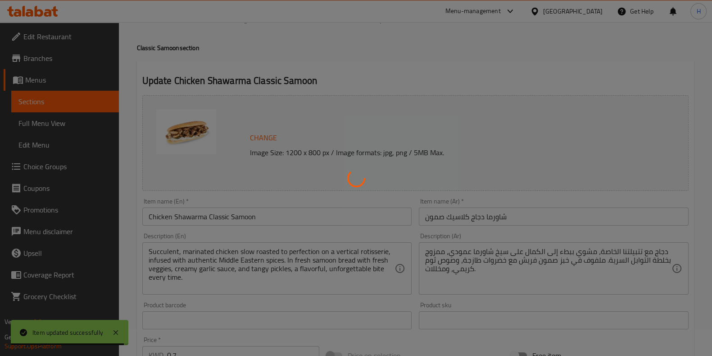
scroll to position [0, 0]
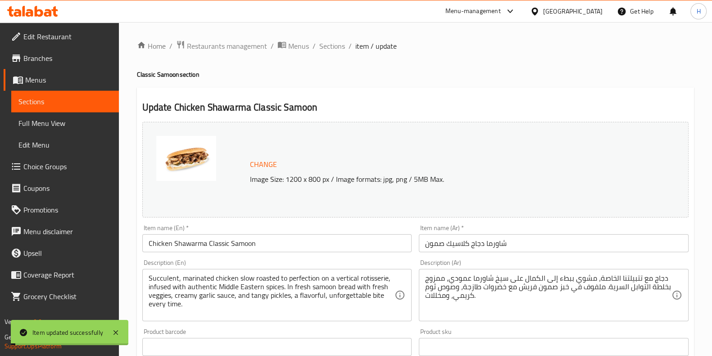
click at [326, 51] on span "Sections" at bounding box center [333, 46] width 26 height 11
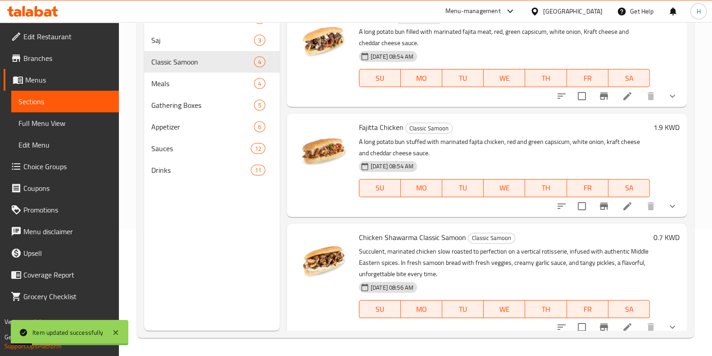
scroll to position [128, 0]
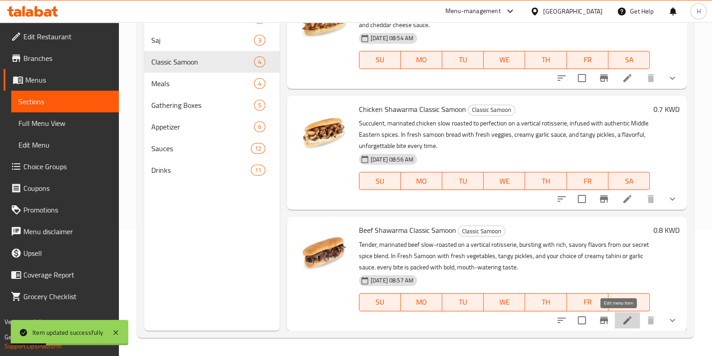
click at [624, 321] on icon at bounding box center [628, 320] width 8 height 8
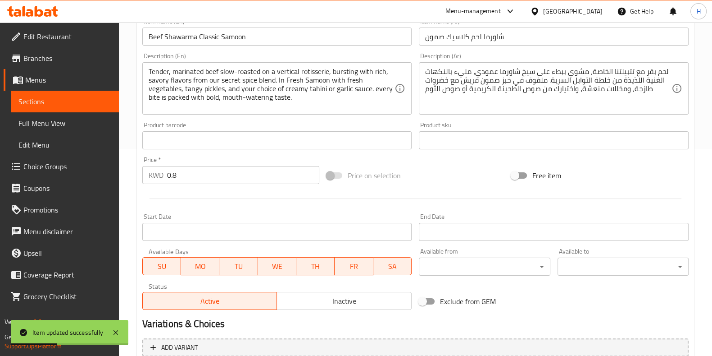
scroll to position [345, 0]
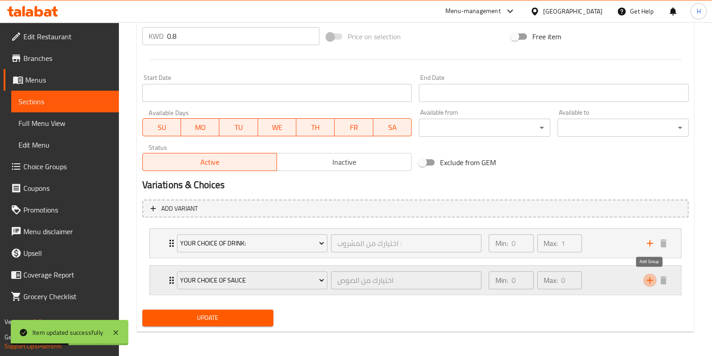
click at [648, 276] on icon "add" at bounding box center [650, 279] width 11 height 11
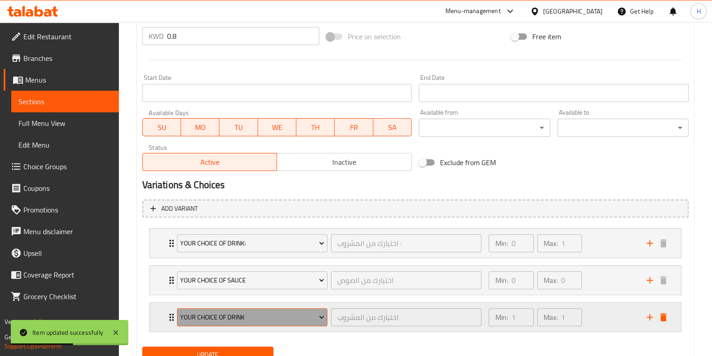
click at [260, 311] on span "Your Choice of Drink" at bounding box center [252, 316] width 144 height 11
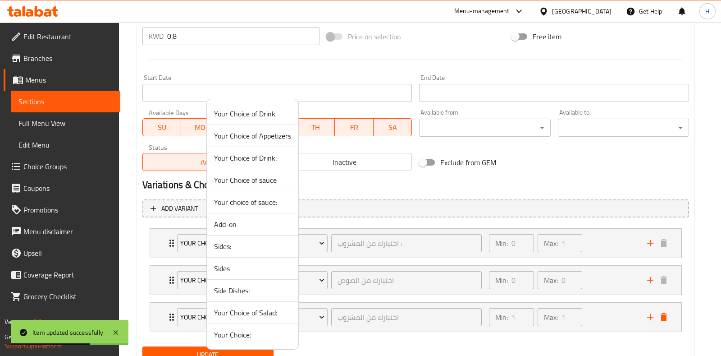
click at [249, 139] on span "Your Choice of Appetizers" at bounding box center [252, 135] width 77 height 11
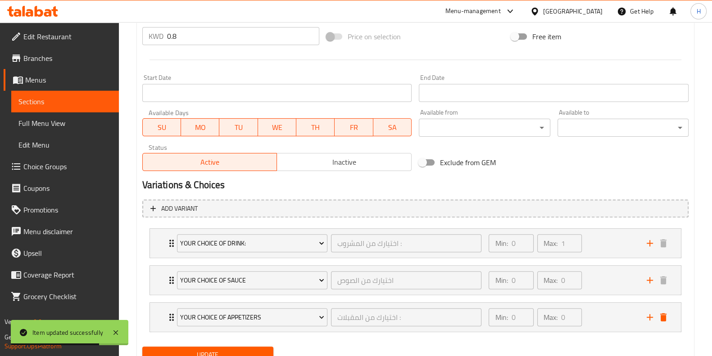
click at [223, 349] on span "Update" at bounding box center [208, 354] width 117 height 11
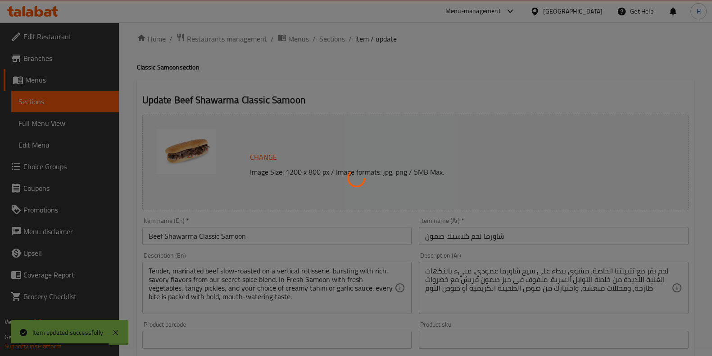
scroll to position [0, 0]
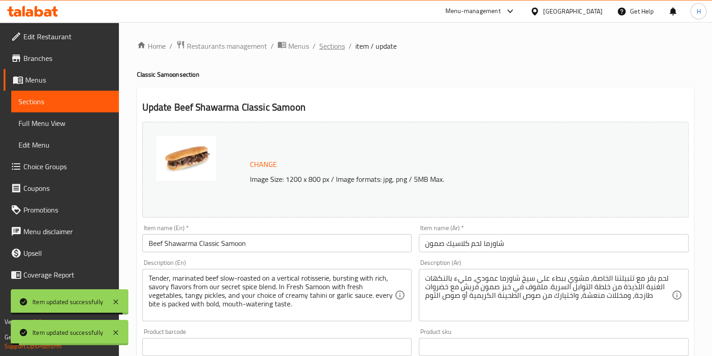
click at [329, 42] on span "Sections" at bounding box center [333, 46] width 26 height 11
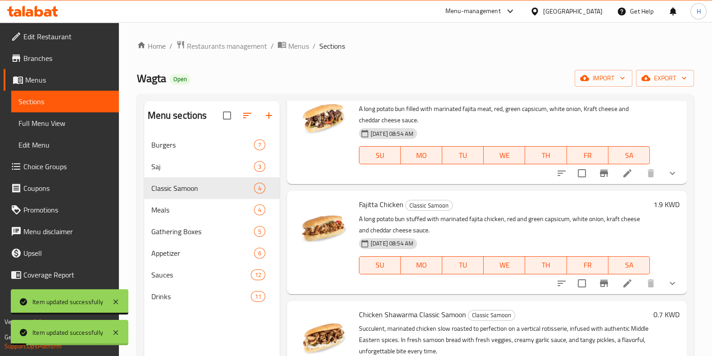
scroll to position [128, 0]
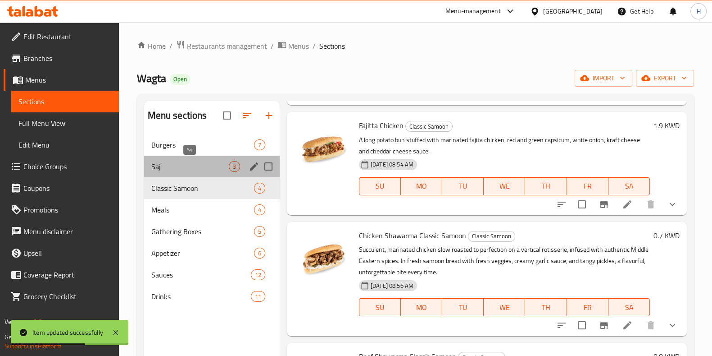
click at [196, 166] on span "Saj" at bounding box center [190, 166] width 78 height 11
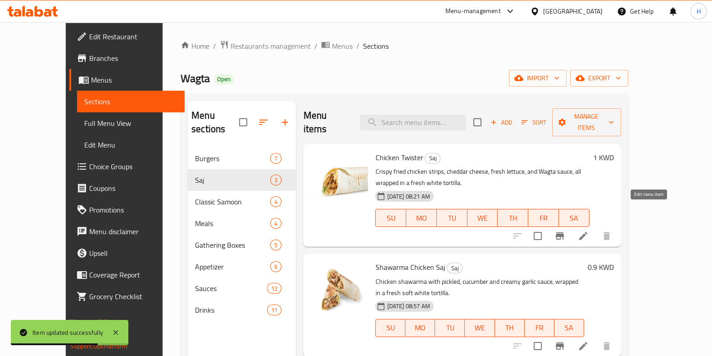
click at [589, 230] on icon at bounding box center [583, 235] width 11 height 11
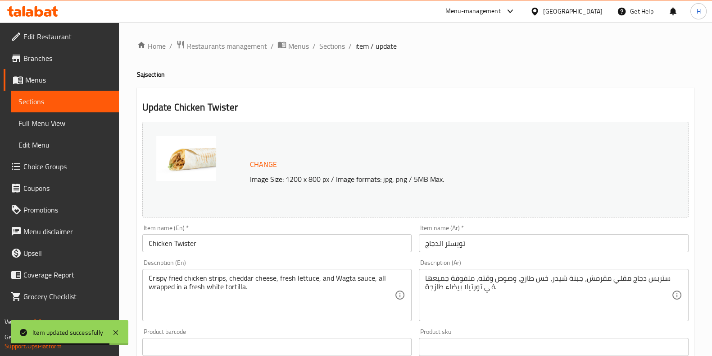
scroll to position [293, 0]
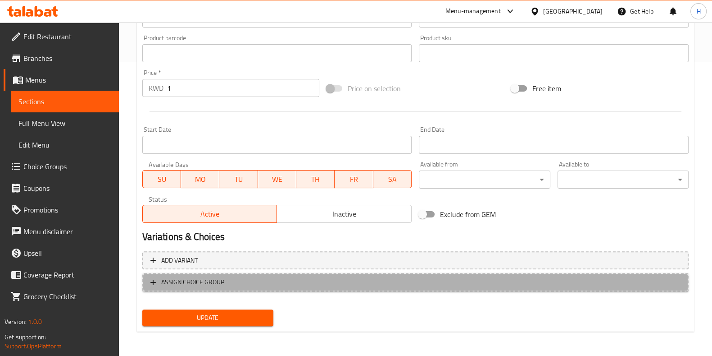
click at [219, 279] on span "ASSIGN CHOICE GROUP" at bounding box center [192, 281] width 63 height 11
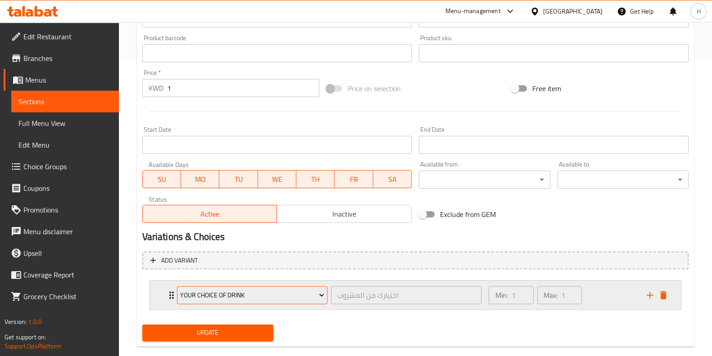
click at [275, 292] on span "Your Choice of Drink" at bounding box center [252, 294] width 144 height 11
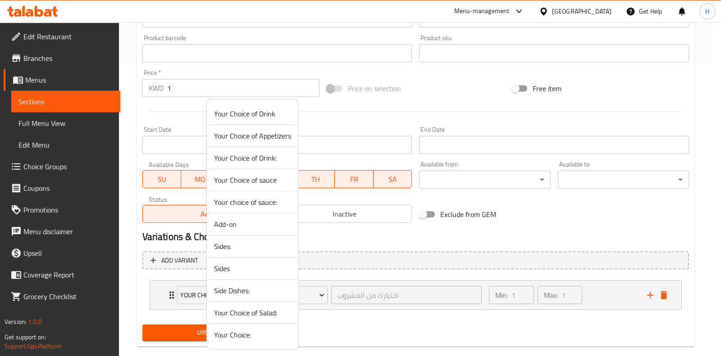
click at [264, 156] on span "Your Choice of Drink:" at bounding box center [252, 157] width 77 height 11
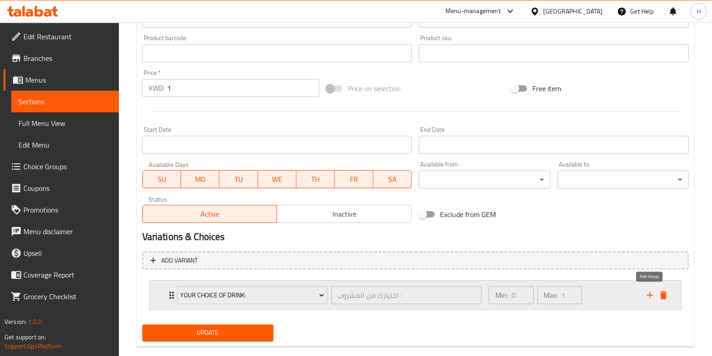
click at [649, 295] on icon "add" at bounding box center [650, 294] width 11 height 11
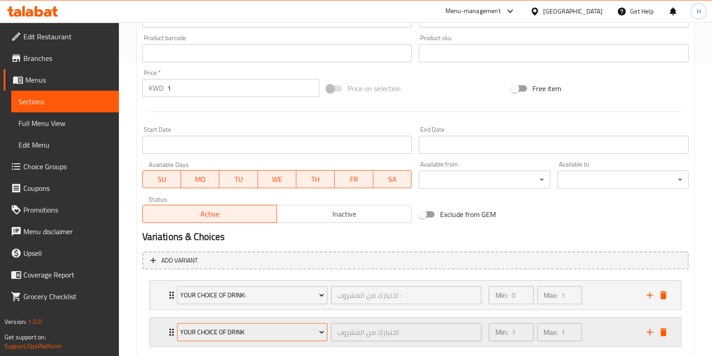
click at [243, 330] on span "Your Choice of Drink" at bounding box center [252, 331] width 144 height 11
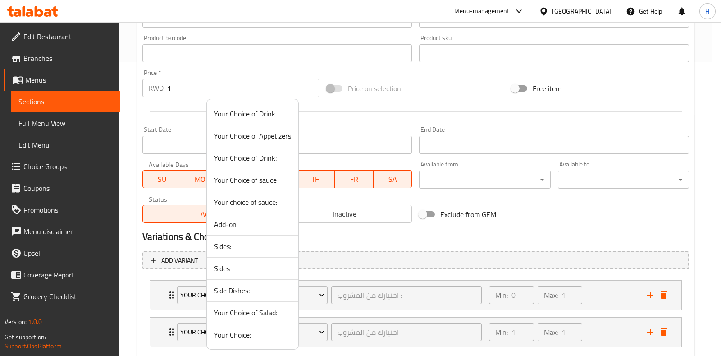
click at [256, 181] on span "Your Choice of sauce" at bounding box center [252, 179] width 77 height 11
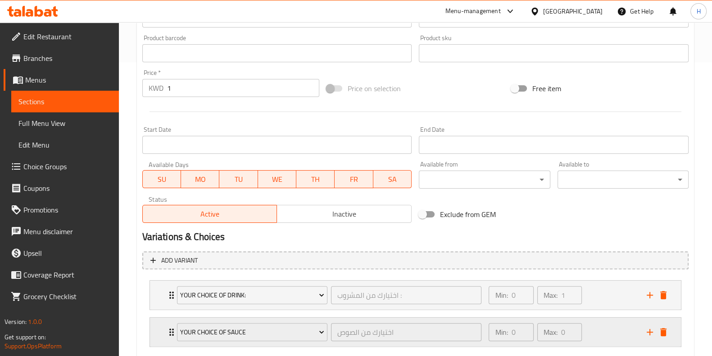
click at [644, 333] on div "Expand" at bounding box center [657, 332] width 27 height 14
click at [647, 333] on icon "add" at bounding box center [650, 331] width 11 height 11
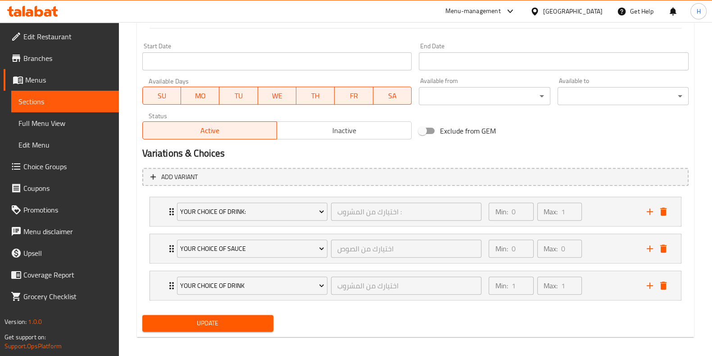
scroll to position [382, 0]
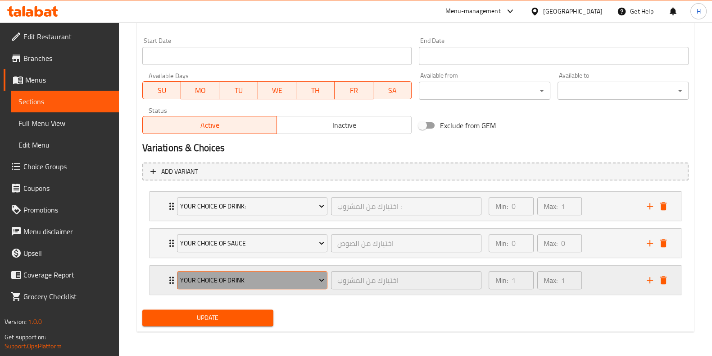
click at [255, 283] on span "Your Choice of Drink" at bounding box center [252, 279] width 144 height 11
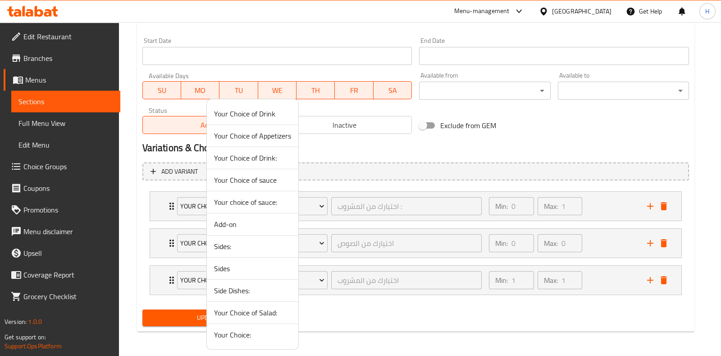
click at [257, 130] on span "Your Choice of Appetizers" at bounding box center [252, 135] width 77 height 11
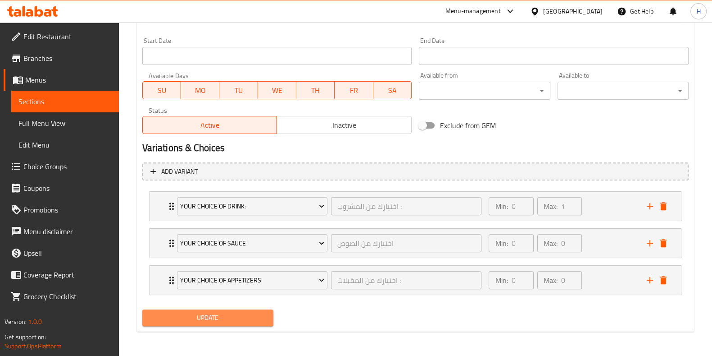
click at [233, 309] on button "Update" at bounding box center [207, 317] width 131 height 17
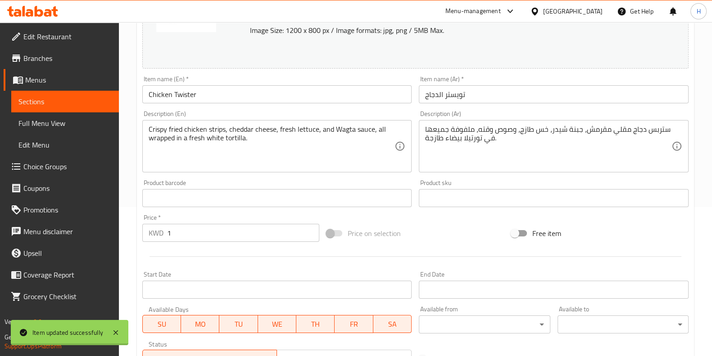
scroll to position [0, 0]
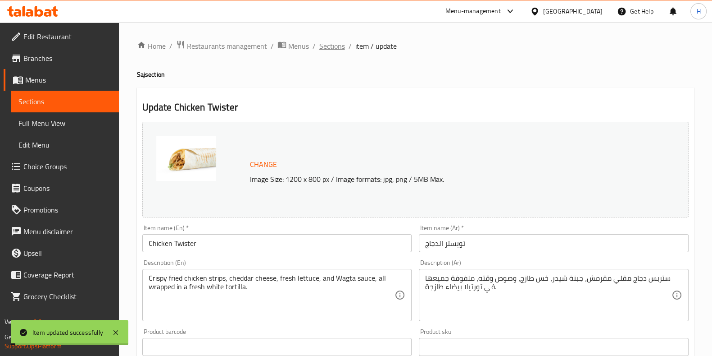
click at [329, 41] on span "Sections" at bounding box center [333, 46] width 26 height 11
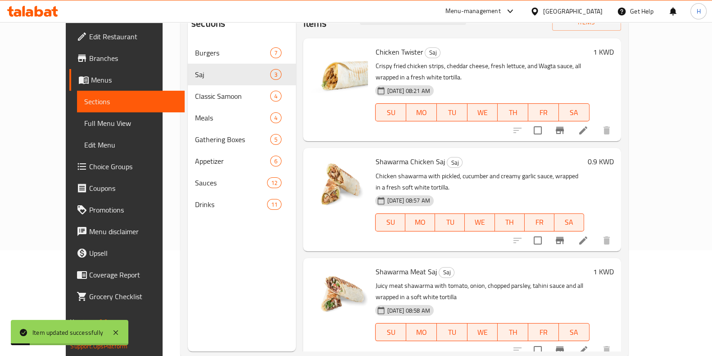
scroll to position [112, 0]
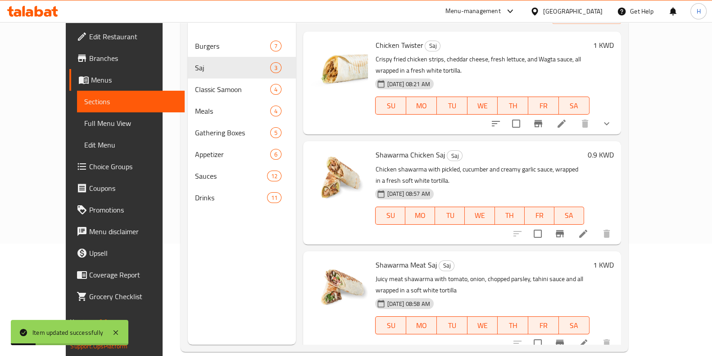
click at [621, 208] on div "Menu items Add Sort Manage items Chicken Twister Saj Crispy fried chicken strip…" at bounding box center [458, 167] width 325 height 356
click at [588, 229] on icon at bounding box center [584, 233] width 8 height 8
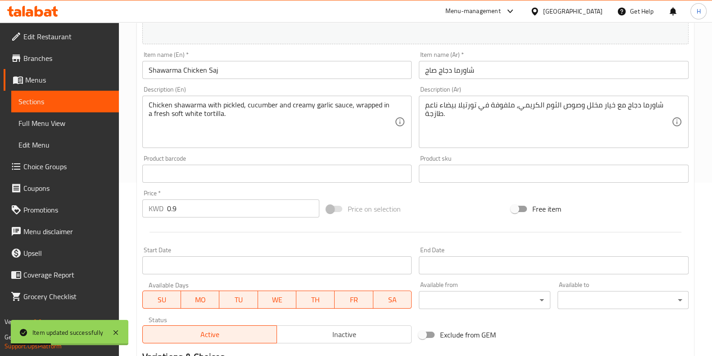
scroll to position [293, 0]
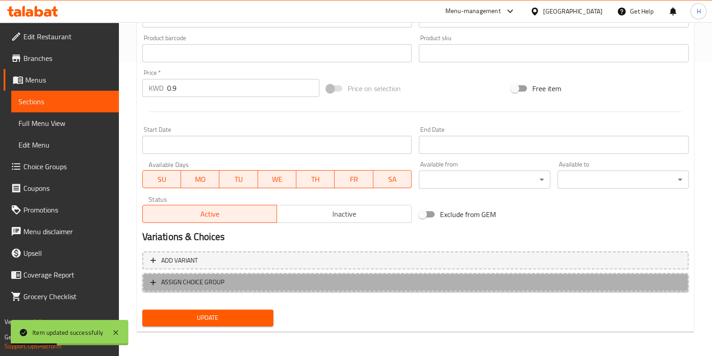
click at [246, 278] on span "ASSIGN CHOICE GROUP" at bounding box center [416, 281] width 530 height 11
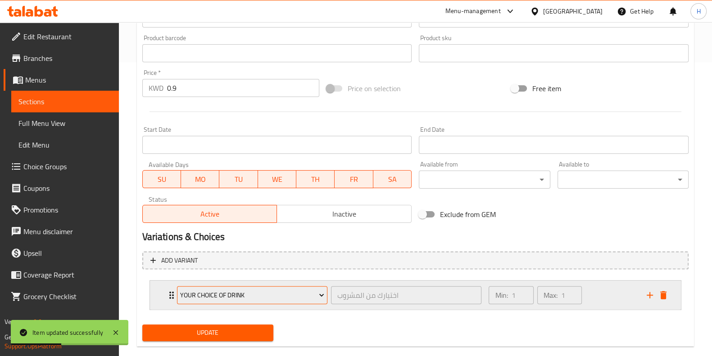
click at [233, 296] on span "Your Choice of Drink" at bounding box center [252, 294] width 144 height 11
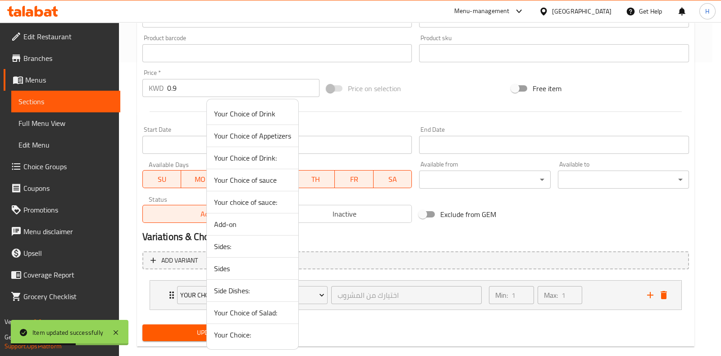
click at [257, 167] on li "Your Choice of Drink:" at bounding box center [252, 158] width 91 height 22
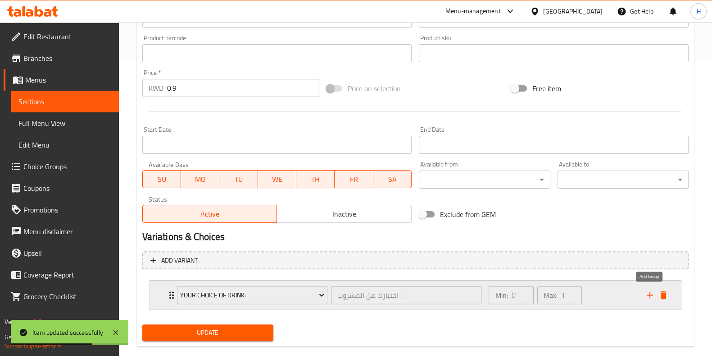
click at [650, 294] on icon "add" at bounding box center [650, 295] width 6 height 6
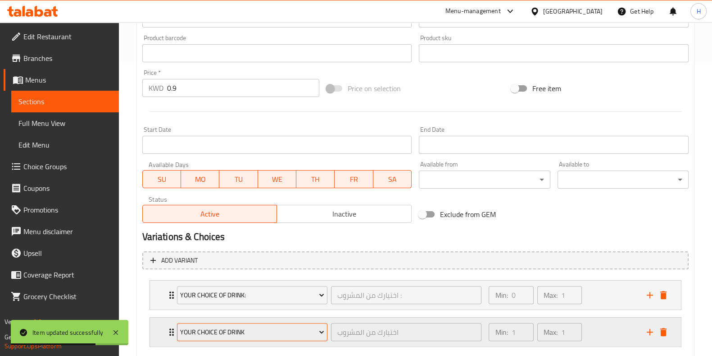
click at [318, 327] on icon "Expand" at bounding box center [321, 331] width 9 height 9
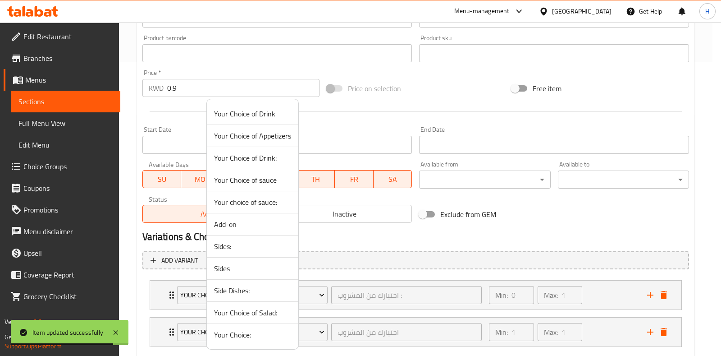
click at [265, 181] on span "Your Choice of sauce" at bounding box center [252, 179] width 77 height 11
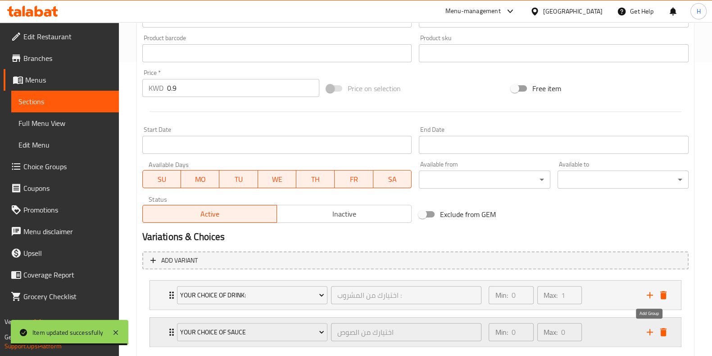
click at [648, 327] on icon "add" at bounding box center [650, 331] width 11 height 11
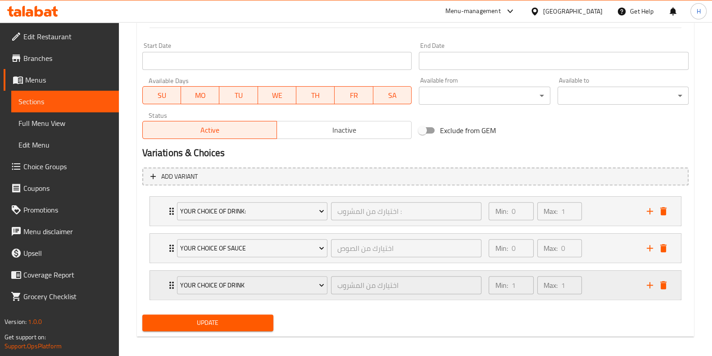
scroll to position [382, 0]
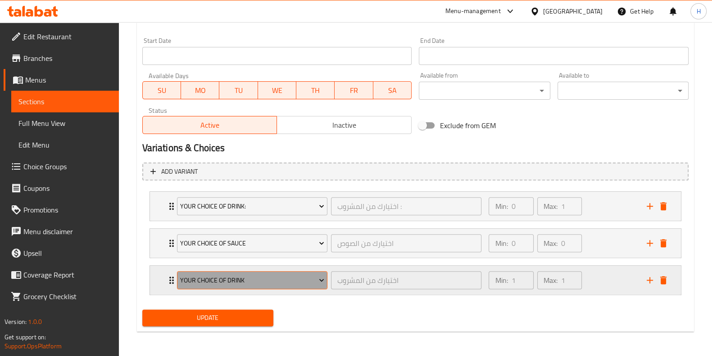
click at [272, 280] on span "Your Choice of Drink" at bounding box center [252, 279] width 144 height 11
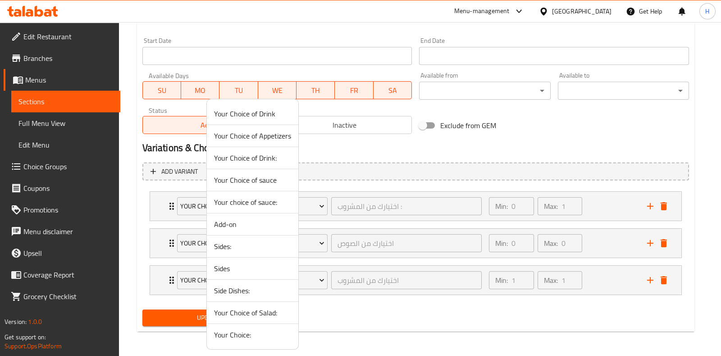
click at [275, 138] on span "Your Choice of Appetizers" at bounding box center [252, 135] width 77 height 11
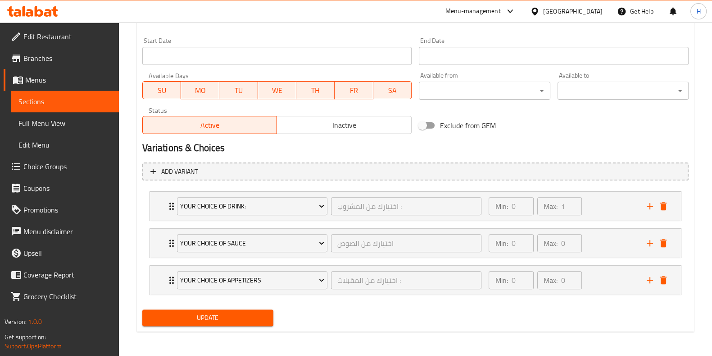
drag, startPoint x: 473, startPoint y: 314, endPoint x: 286, endPoint y: 327, distance: 187.5
click at [471, 314] on div "Update" at bounding box center [416, 318] width 554 height 24
click at [238, 319] on span "Update" at bounding box center [208, 317] width 117 height 11
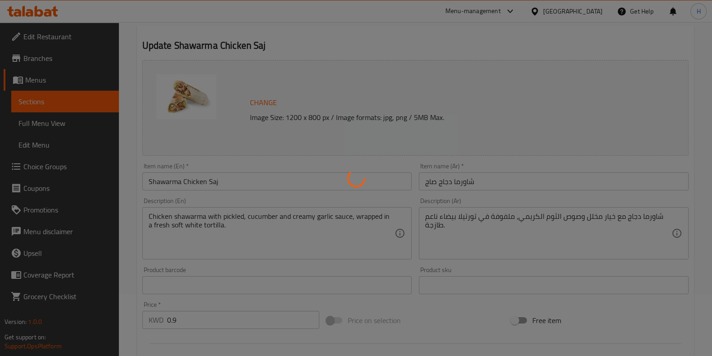
scroll to position [0, 0]
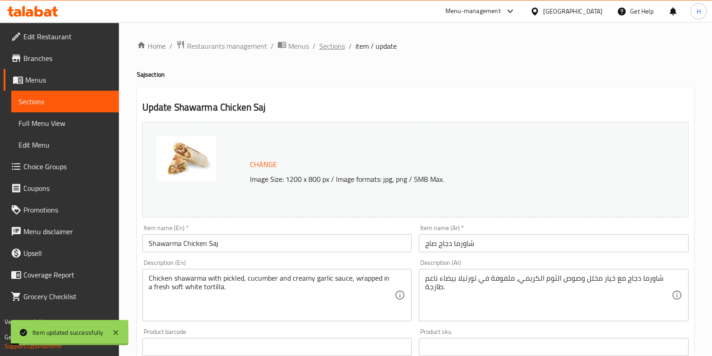
click at [332, 45] on span "Sections" at bounding box center [333, 46] width 26 height 11
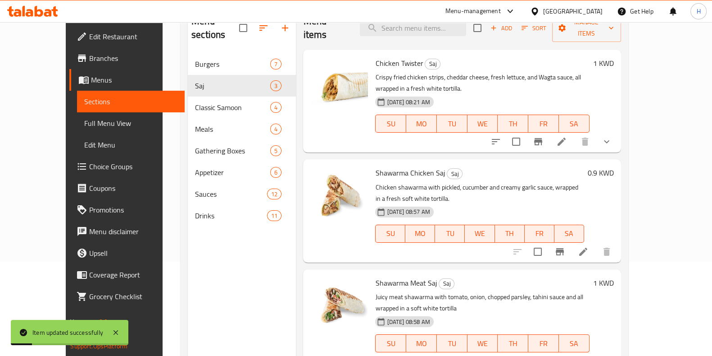
scroll to position [126, 0]
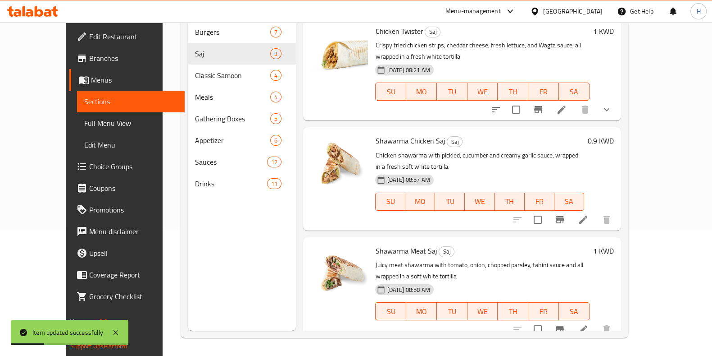
click at [596, 321] on li at bounding box center [583, 329] width 25 height 16
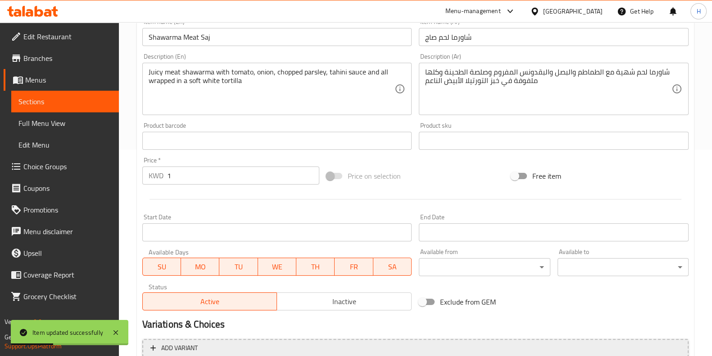
scroll to position [293, 0]
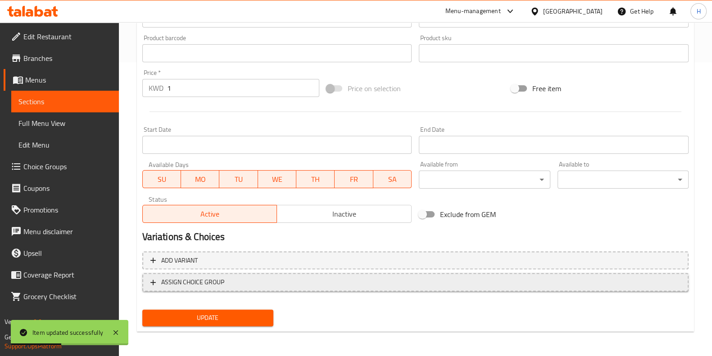
click at [342, 281] on span "ASSIGN CHOICE GROUP" at bounding box center [416, 281] width 530 height 11
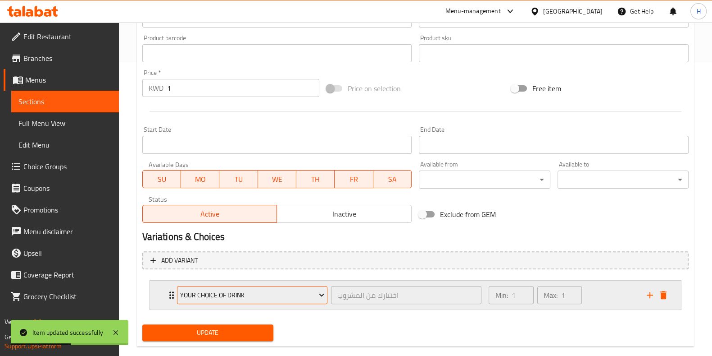
click at [219, 297] on span "Your Choice of Drink" at bounding box center [252, 294] width 144 height 11
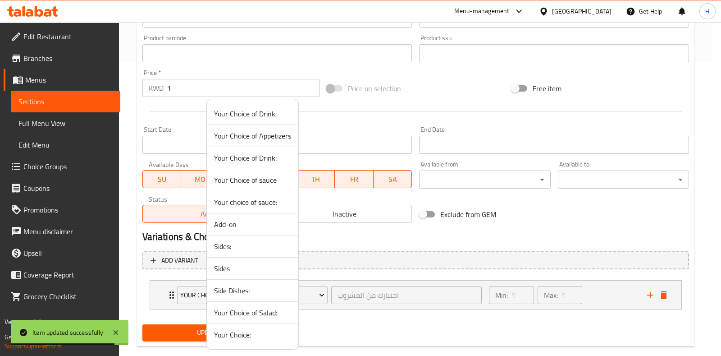
click at [261, 160] on span "Your Choice of Drink:" at bounding box center [252, 157] width 77 height 11
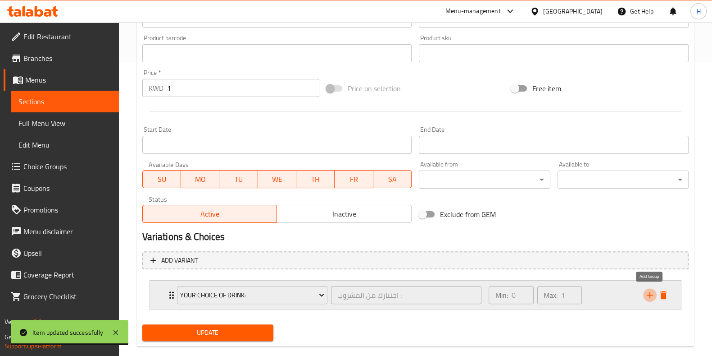
click at [644, 295] on button "add" at bounding box center [651, 295] width 14 height 14
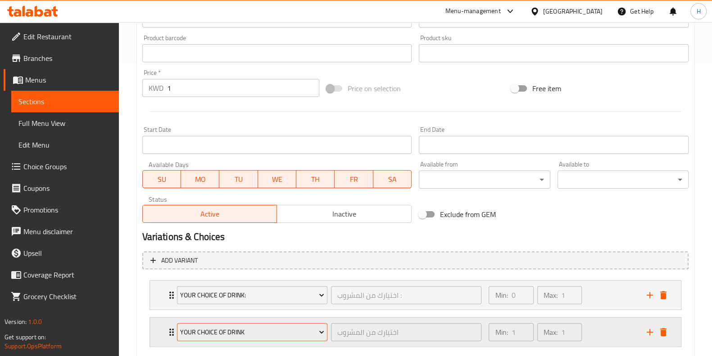
click at [273, 326] on span "Your Choice of Drink" at bounding box center [252, 331] width 144 height 11
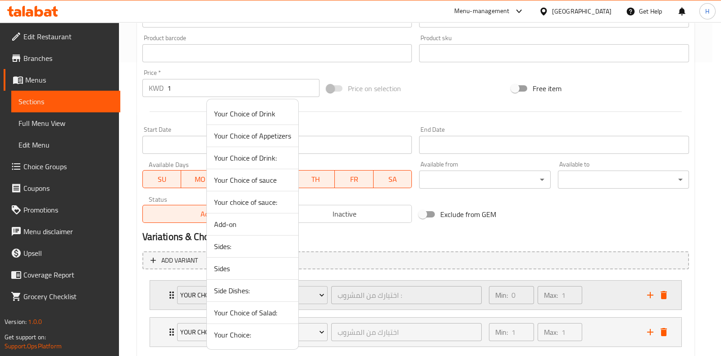
click at [261, 183] on span "Your Choice of sauce" at bounding box center [252, 179] width 77 height 11
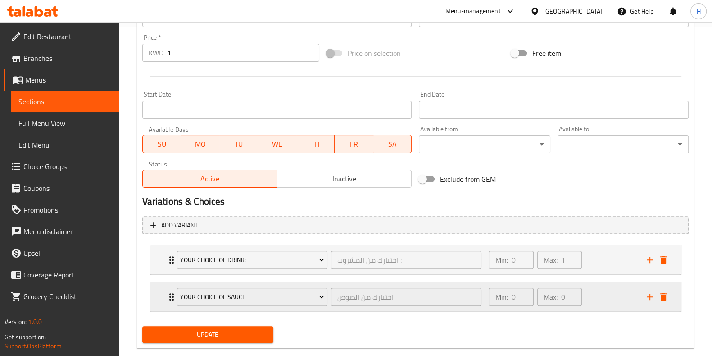
scroll to position [345, 0]
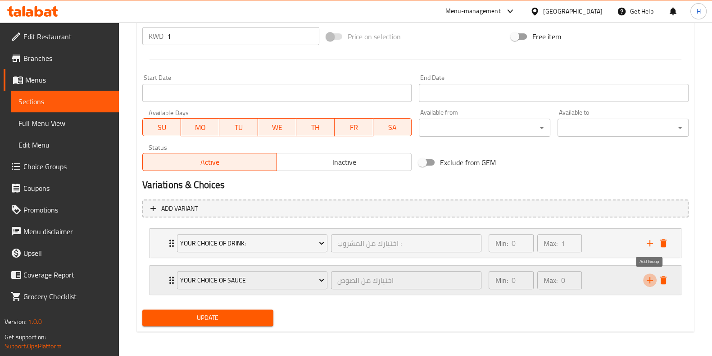
click at [653, 278] on icon "add" at bounding box center [650, 279] width 11 height 11
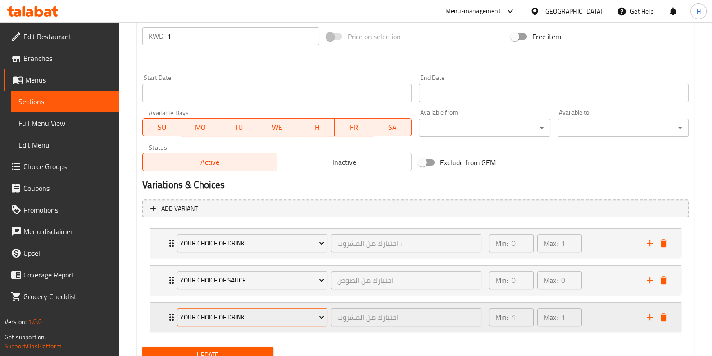
click at [243, 308] on button "Your Choice of Drink" at bounding box center [252, 317] width 151 height 18
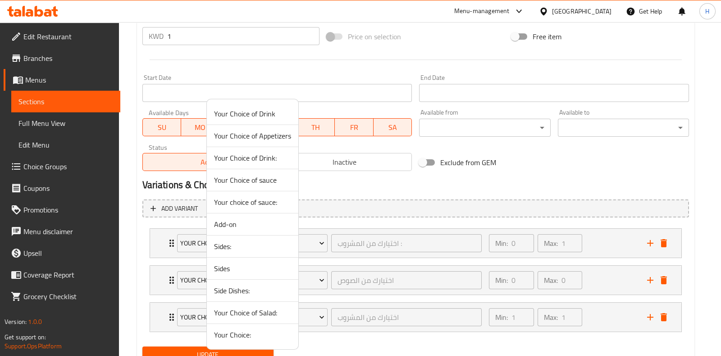
click at [266, 140] on span "Your Choice of Appetizers" at bounding box center [252, 135] width 77 height 11
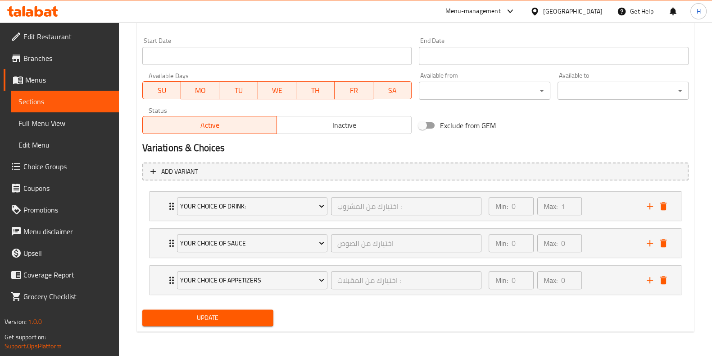
click at [235, 321] on span "Update" at bounding box center [208, 317] width 117 height 11
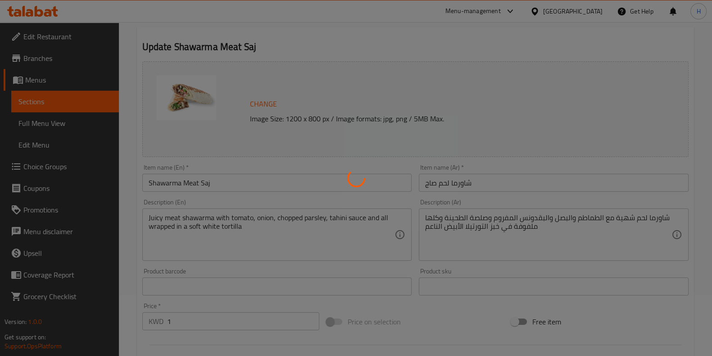
scroll to position [0, 0]
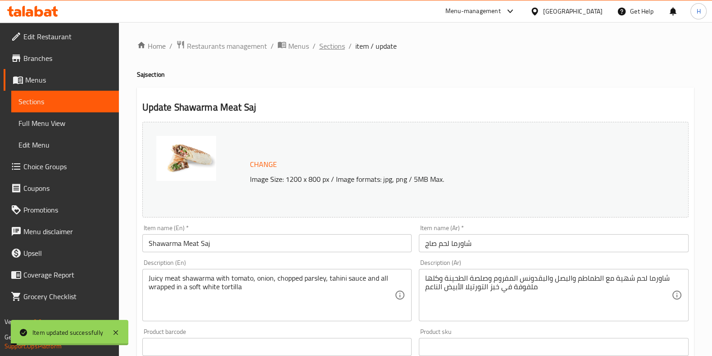
click at [329, 41] on span "Sections" at bounding box center [333, 46] width 26 height 11
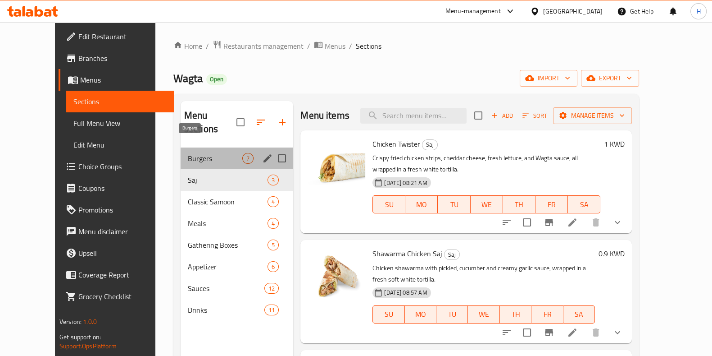
click at [196, 153] on span "Burgers" at bounding box center [215, 158] width 55 height 11
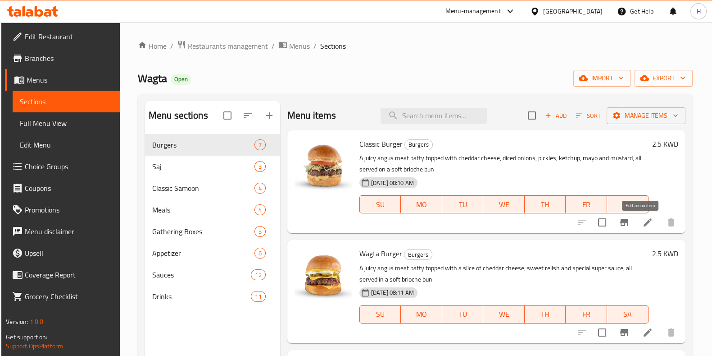
click at [644, 224] on icon at bounding box center [648, 222] width 8 height 8
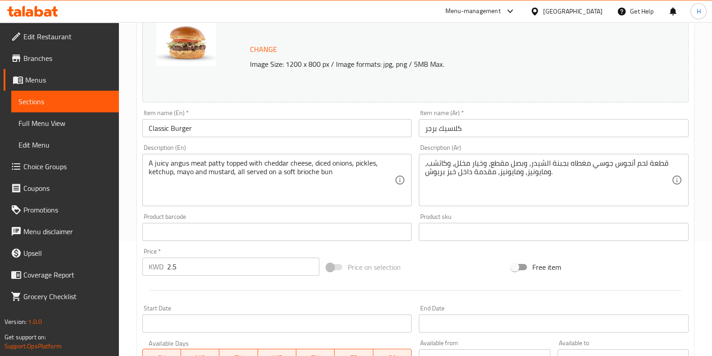
scroll to position [293, 0]
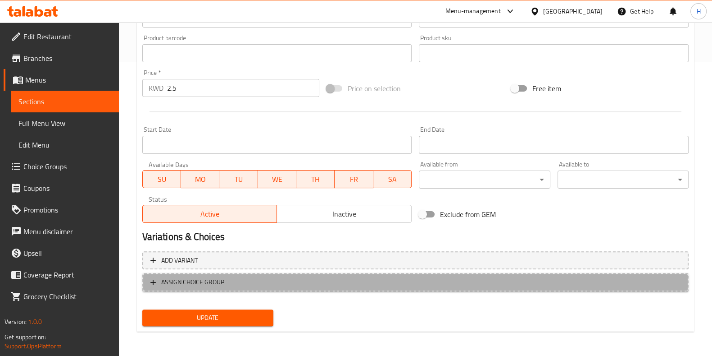
click at [258, 278] on span "ASSIGN CHOICE GROUP" at bounding box center [416, 281] width 530 height 11
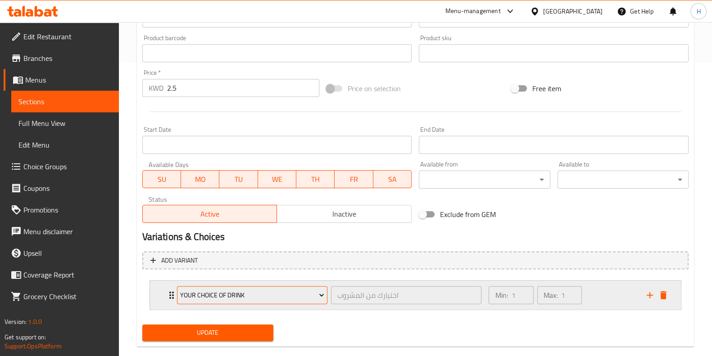
click at [215, 295] on span "Your Choice of Drink" at bounding box center [252, 294] width 144 height 11
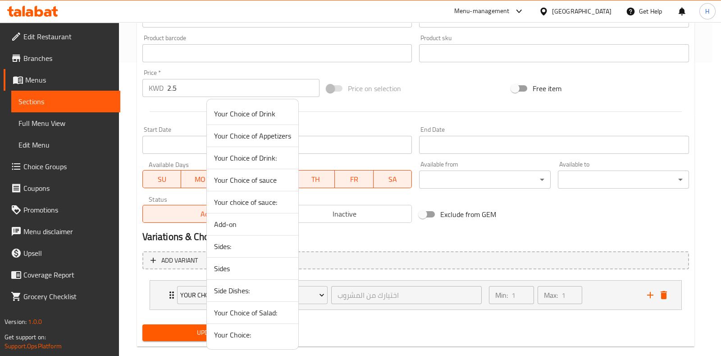
click at [259, 159] on span "Your Choice of Drink:" at bounding box center [252, 157] width 77 height 11
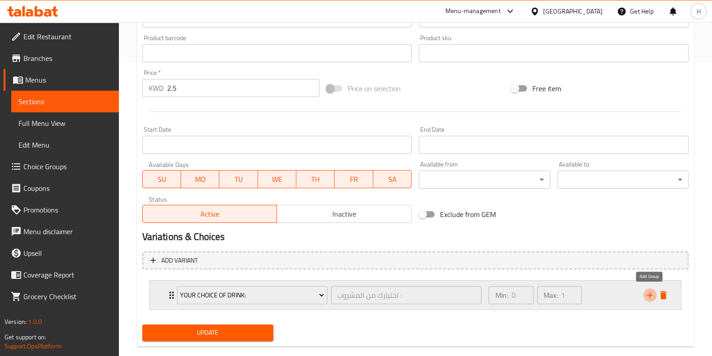
click at [647, 289] on icon "add" at bounding box center [650, 294] width 11 height 11
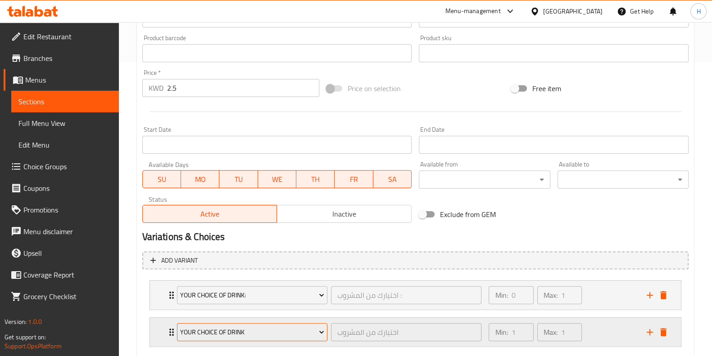
click at [232, 326] on span "Your Choice of Drink" at bounding box center [252, 331] width 144 height 11
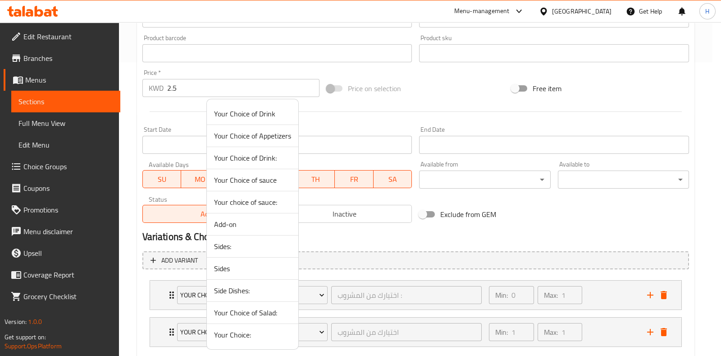
click at [265, 174] on span "Your Choice of sauce" at bounding box center [252, 179] width 77 height 11
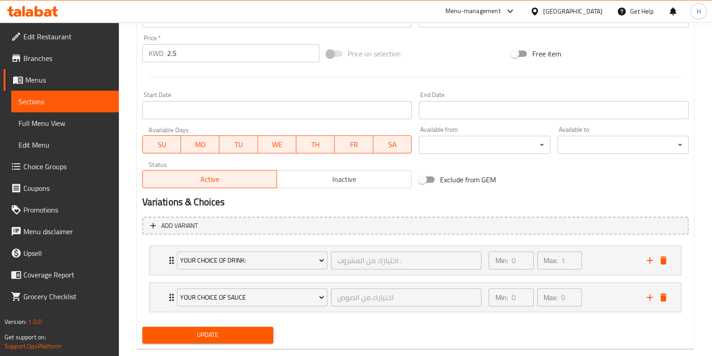
scroll to position [345, 0]
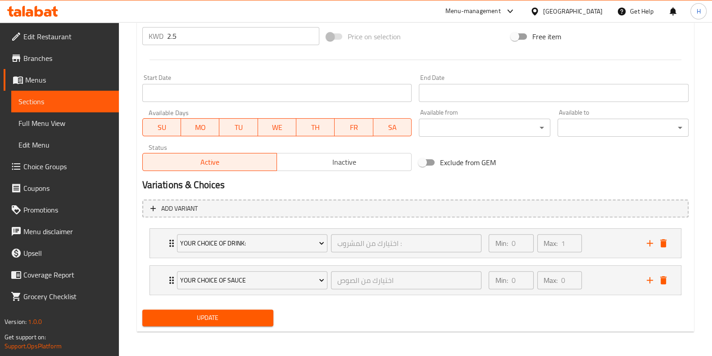
click at [233, 312] on span "Update" at bounding box center [208, 317] width 117 height 11
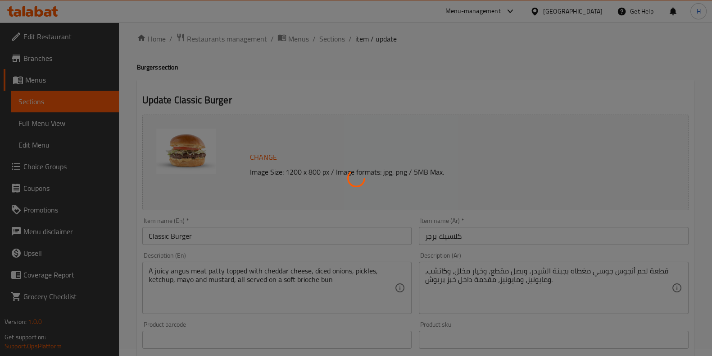
scroll to position [0, 0]
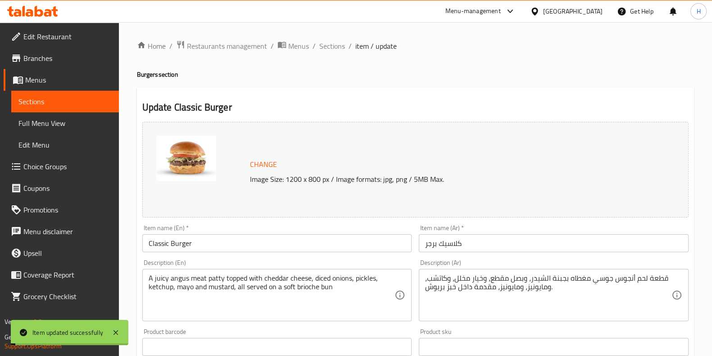
click at [333, 43] on span "Sections" at bounding box center [333, 46] width 26 height 11
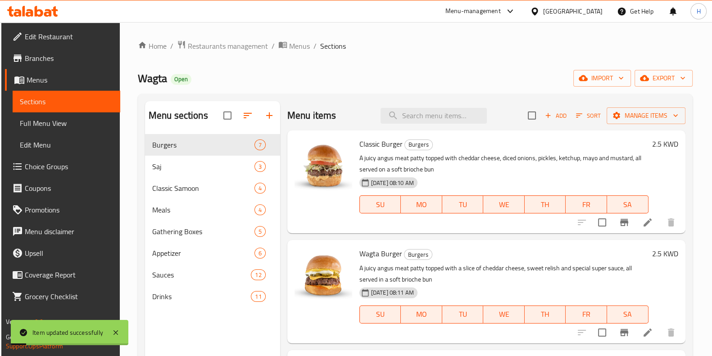
scroll to position [112, 0]
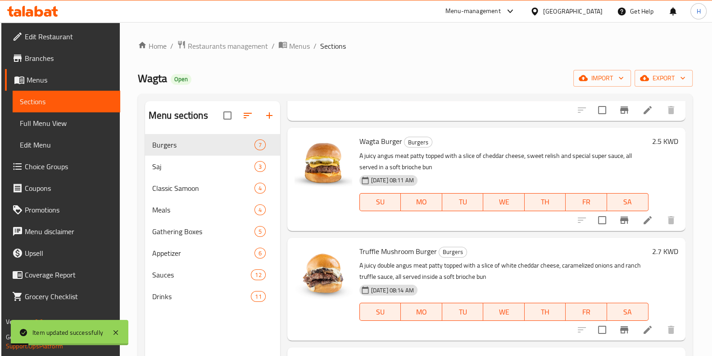
click at [641, 210] on div at bounding box center [626, 220] width 111 height 22
click at [644, 221] on icon at bounding box center [648, 220] width 8 height 8
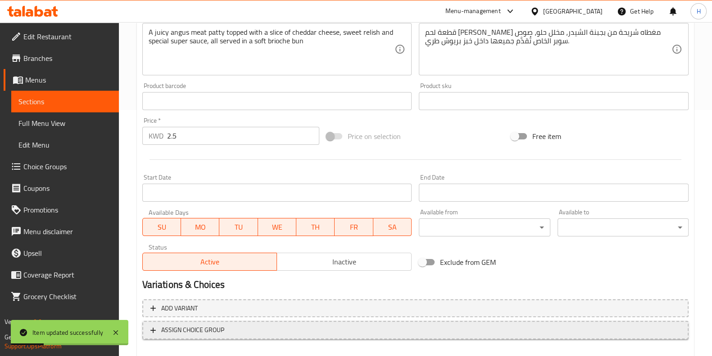
scroll to position [293, 0]
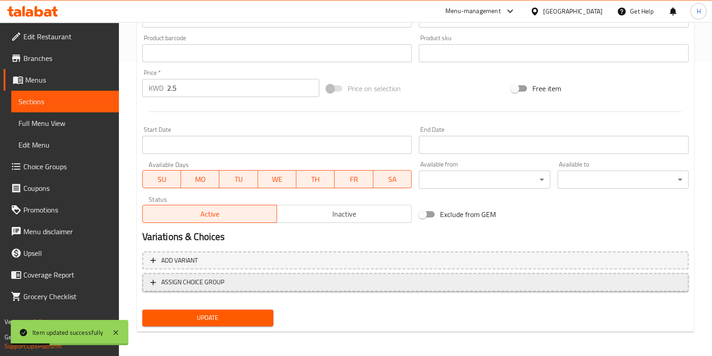
click at [250, 283] on span "ASSIGN CHOICE GROUP" at bounding box center [416, 281] width 530 height 11
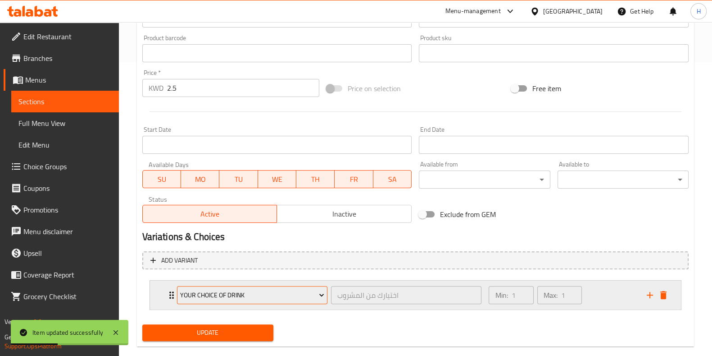
click at [308, 296] on span "Your Choice of Drink" at bounding box center [252, 294] width 144 height 11
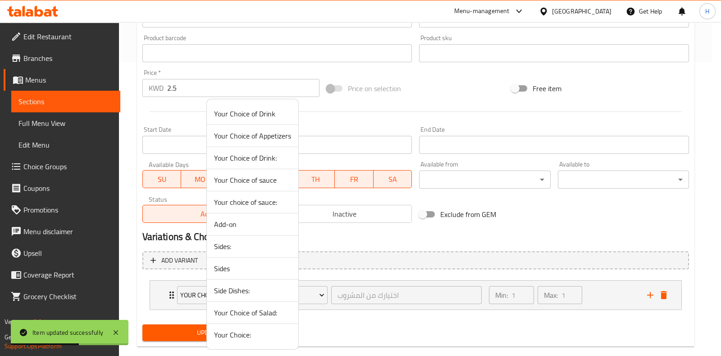
click at [273, 117] on span "Your Choice of Drink" at bounding box center [252, 113] width 77 height 11
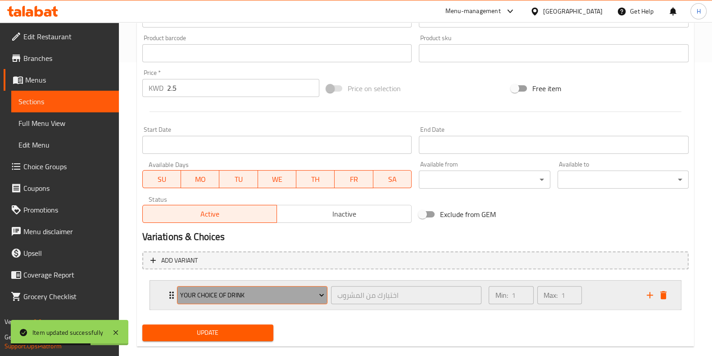
click at [292, 286] on button "Your Choice of Drink" at bounding box center [252, 295] width 151 height 18
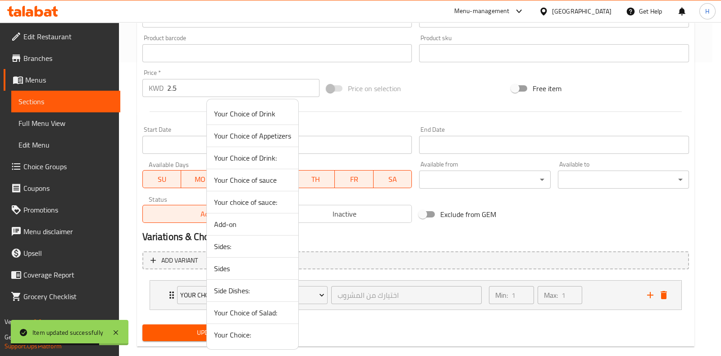
click at [277, 157] on span "Your Choice of Drink:" at bounding box center [252, 157] width 77 height 11
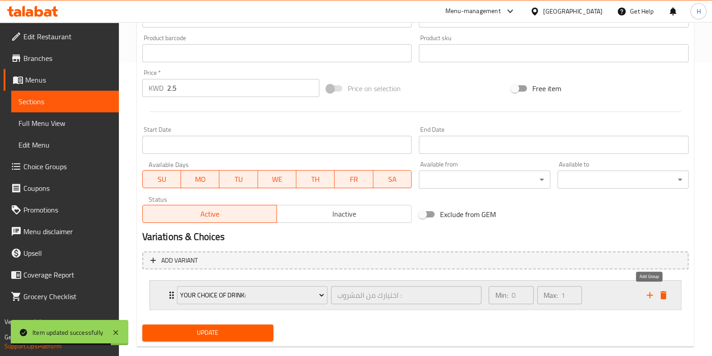
click at [647, 294] on icon "add" at bounding box center [650, 294] width 11 height 11
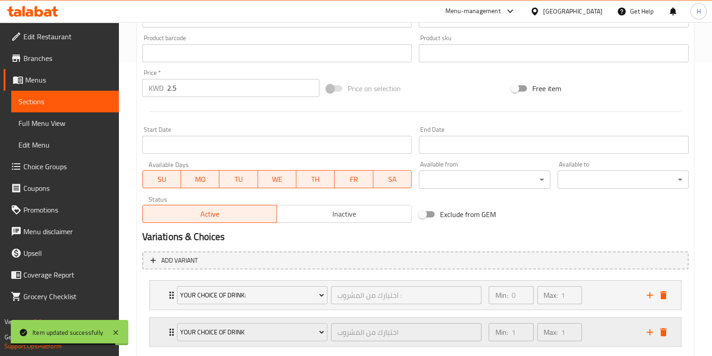
click at [247, 321] on div "Your Choice of Drink" at bounding box center [252, 332] width 154 height 22
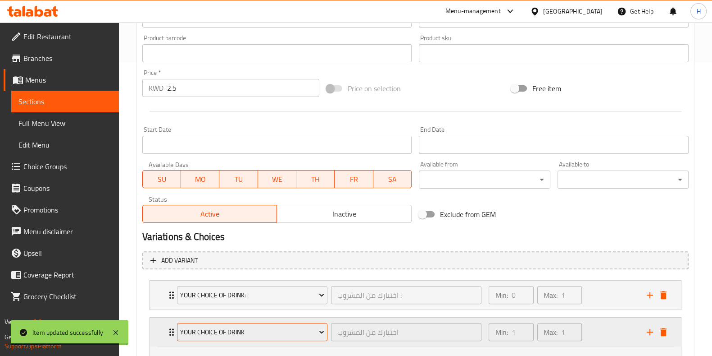
click at [241, 329] on span "Your Choice of Drink" at bounding box center [252, 331] width 144 height 11
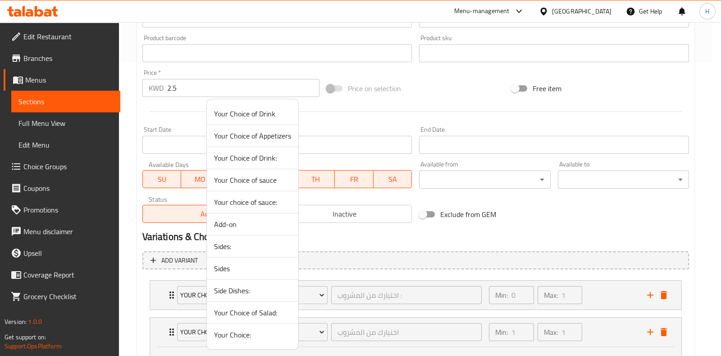
click at [259, 181] on span "Your Choice of sauce" at bounding box center [252, 179] width 77 height 11
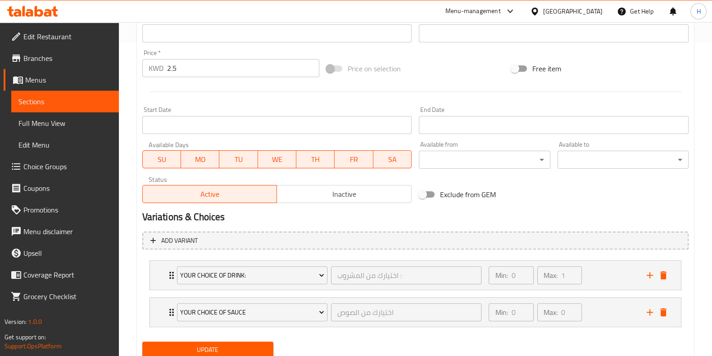
scroll to position [345, 0]
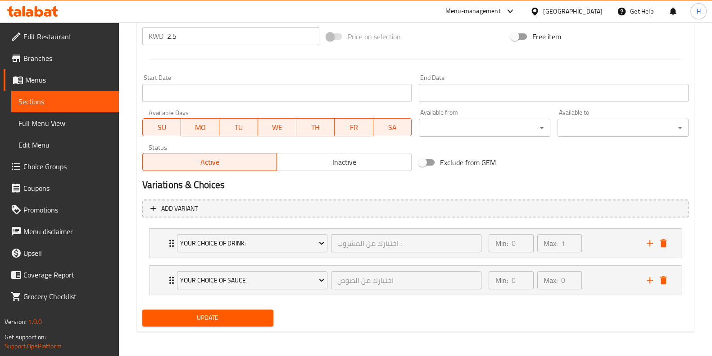
click at [209, 325] on div "Update" at bounding box center [208, 318] width 138 height 24
click at [221, 314] on span "Update" at bounding box center [208, 317] width 117 height 11
click at [221, 314] on div at bounding box center [356, 178] width 712 height 356
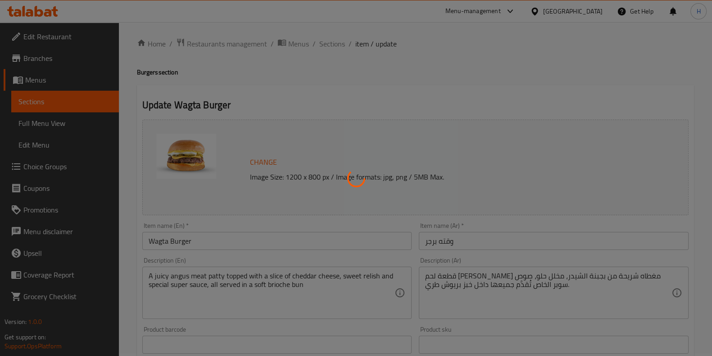
scroll to position [0, 0]
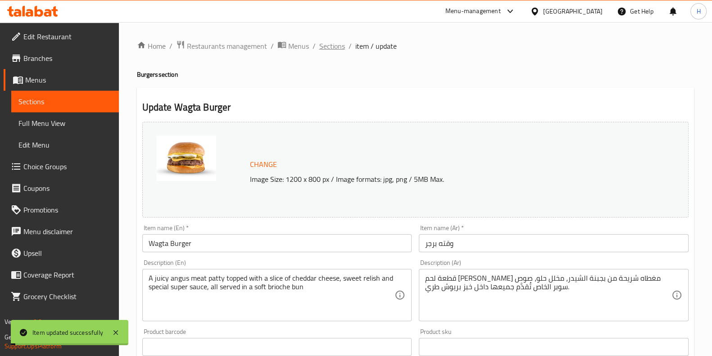
click at [335, 45] on span "Sections" at bounding box center [333, 46] width 26 height 11
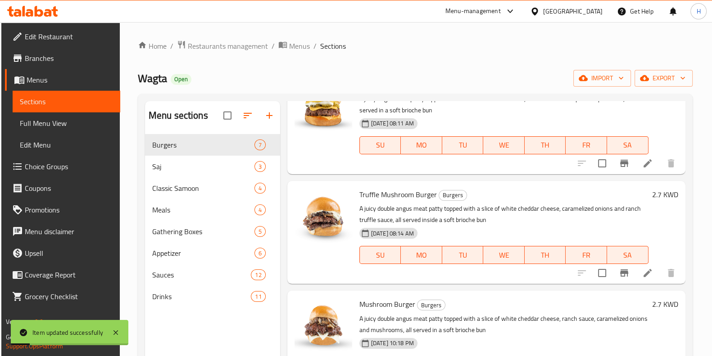
scroll to position [225, 0]
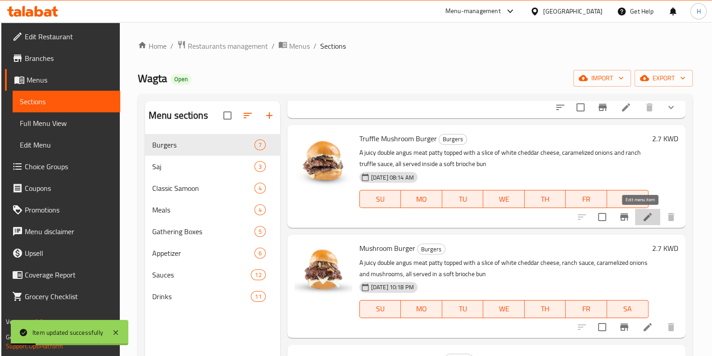
click at [644, 216] on icon at bounding box center [648, 216] width 11 height 11
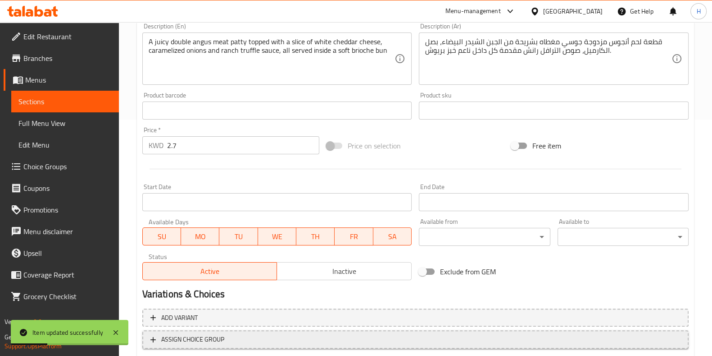
scroll to position [293, 0]
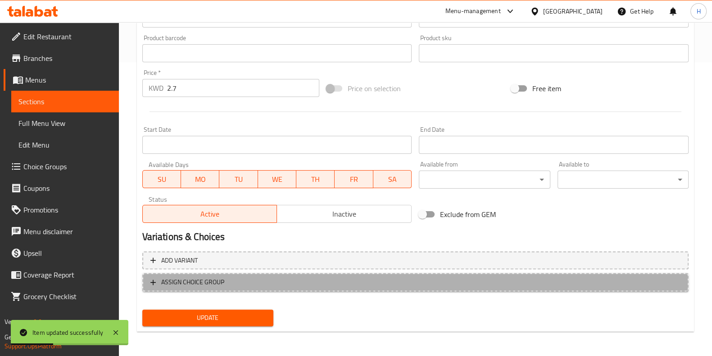
click at [219, 288] on button "ASSIGN CHOICE GROUP" at bounding box center [415, 282] width 547 height 18
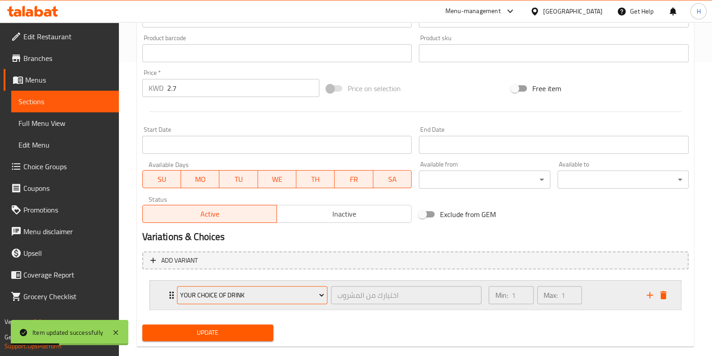
click at [242, 297] on span "Your Choice of Drink" at bounding box center [252, 294] width 144 height 11
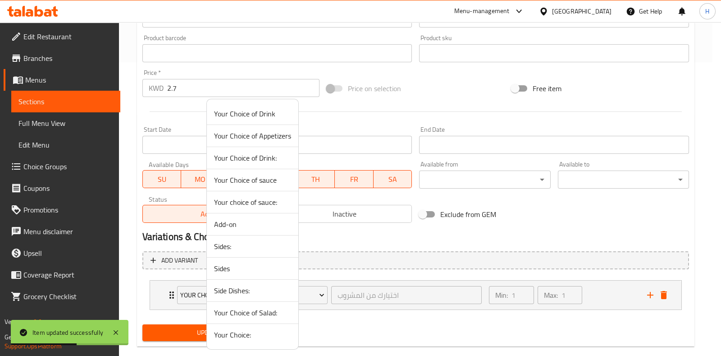
click at [260, 122] on li "Your Choice of Drink" at bounding box center [252, 114] width 91 height 22
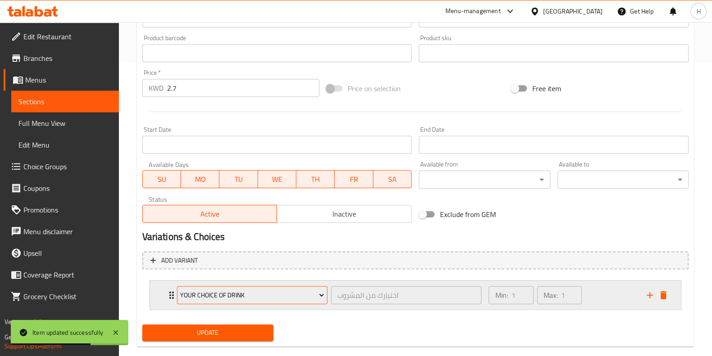
click at [232, 293] on span "Your Choice of Drink" at bounding box center [252, 294] width 144 height 11
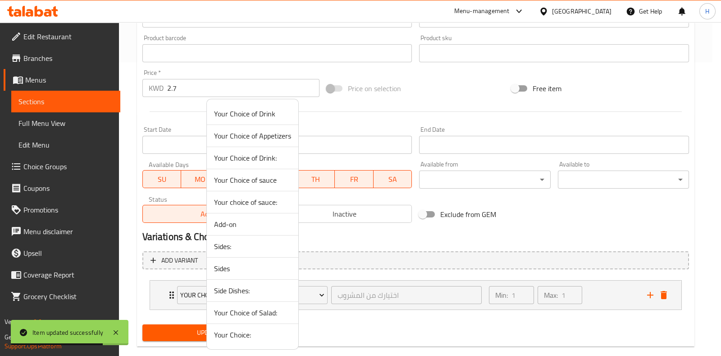
click at [268, 164] on li "Your Choice of Drink:" at bounding box center [252, 158] width 91 height 22
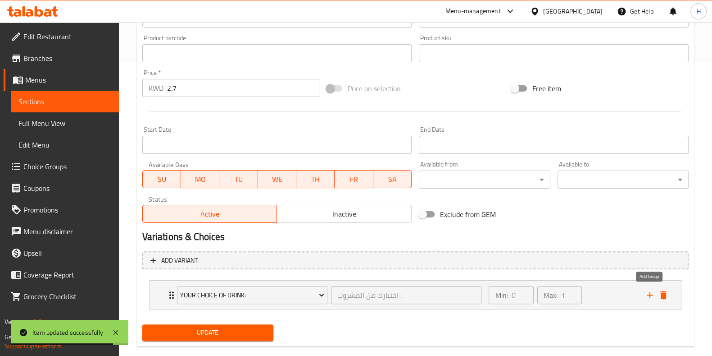
click at [649, 296] on icon "add" at bounding box center [650, 294] width 11 height 11
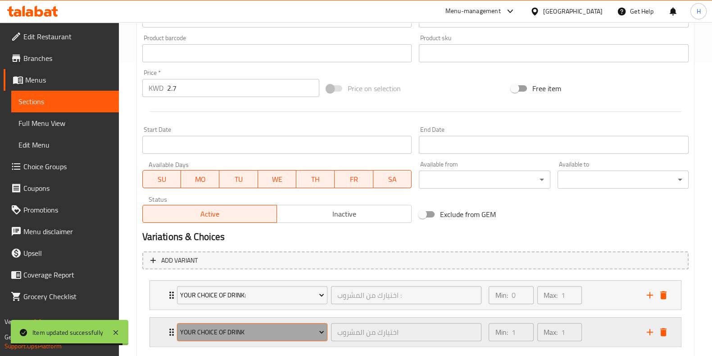
click at [291, 324] on button "Your Choice of Drink" at bounding box center [252, 332] width 151 height 18
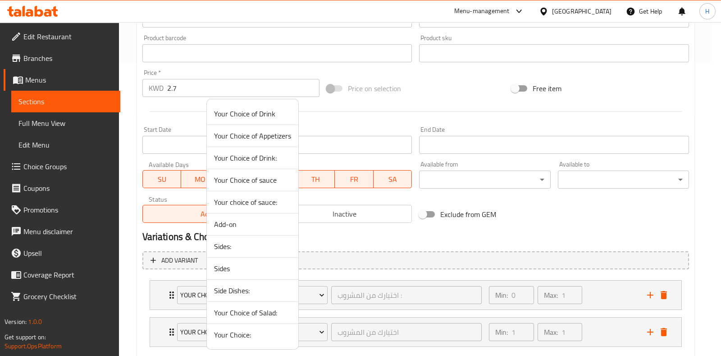
click at [267, 187] on li "Your Choice of sauce" at bounding box center [252, 180] width 91 height 22
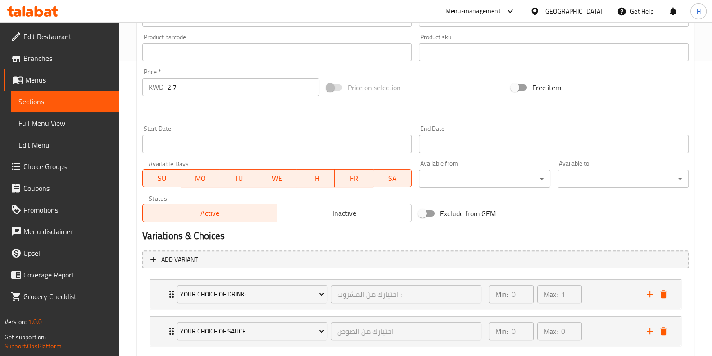
scroll to position [345, 0]
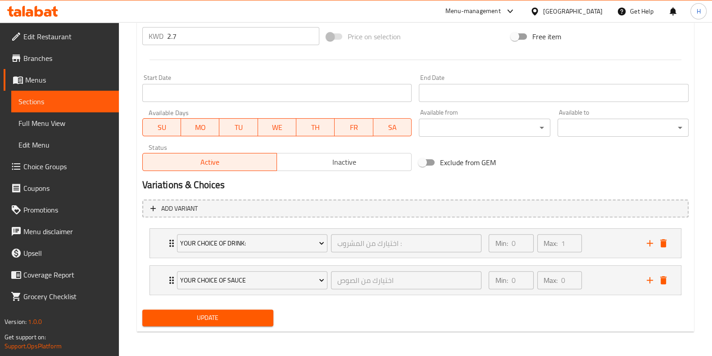
drag, startPoint x: 221, startPoint y: 329, endPoint x: 230, endPoint y: 315, distance: 17.0
click at [221, 328] on div "Update Truffle Mushroom Burger Change Image Size: 1200 x 800 px / Image formats…" at bounding box center [415, 36] width 557 height 589
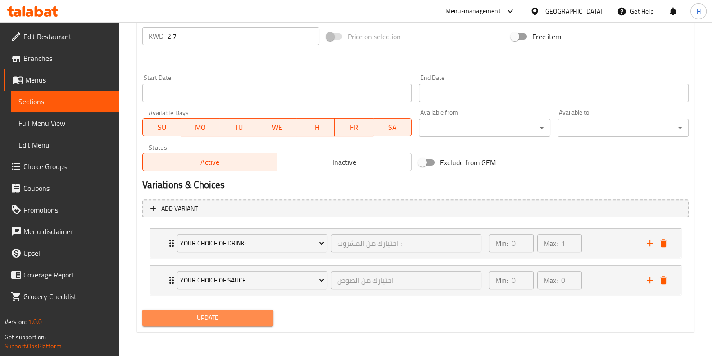
click at [230, 315] on span "Update" at bounding box center [208, 317] width 117 height 11
click at [230, 315] on div at bounding box center [356, 178] width 712 height 356
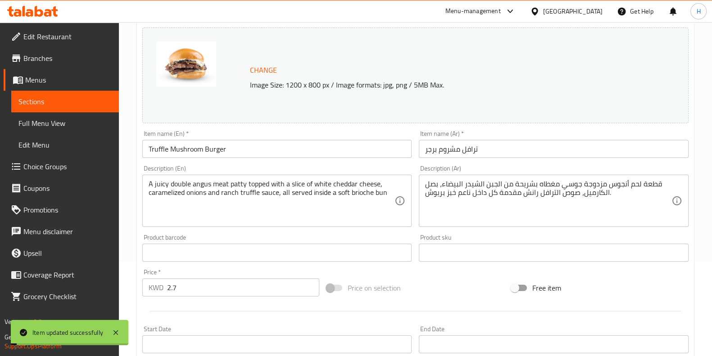
scroll to position [0, 0]
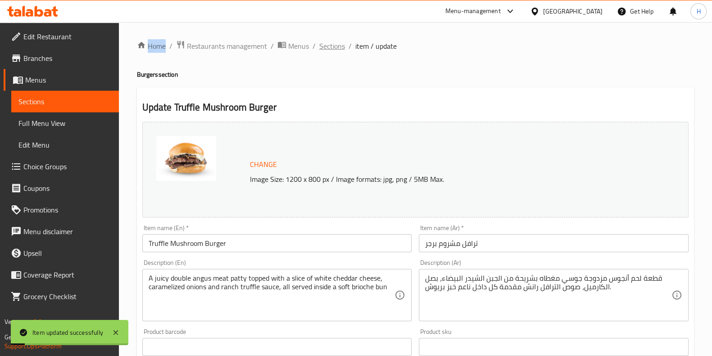
click at [329, 48] on span "Sections" at bounding box center [333, 46] width 26 height 11
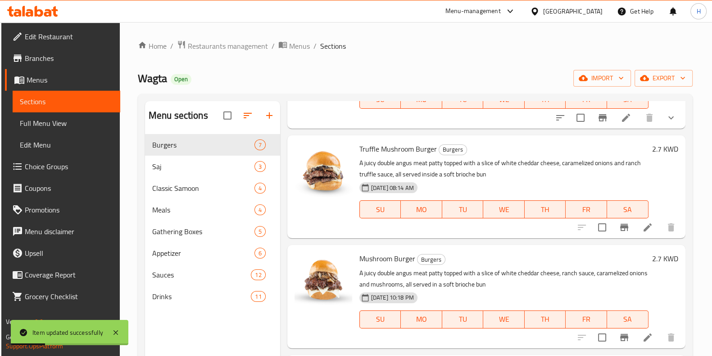
scroll to position [225, 0]
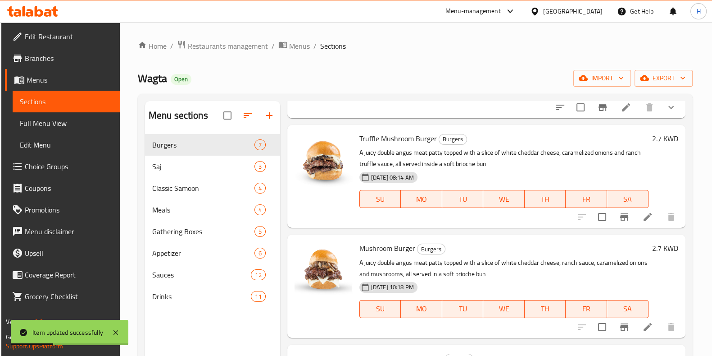
click at [644, 214] on icon at bounding box center [648, 217] width 8 height 8
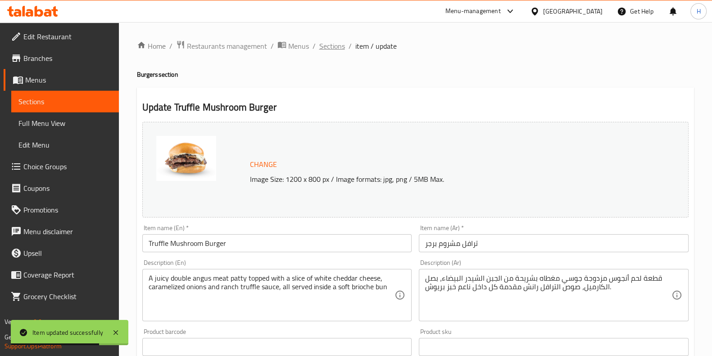
click at [328, 49] on span "Sections" at bounding box center [333, 46] width 26 height 11
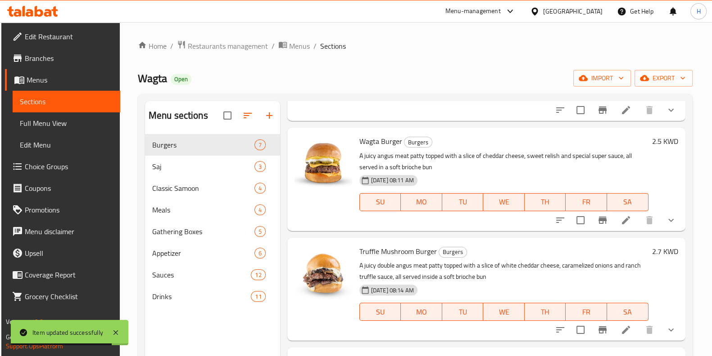
scroll to position [282, 0]
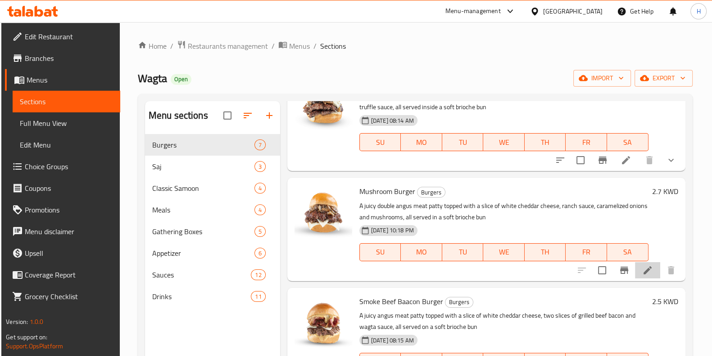
click at [648, 270] on li at bounding box center [647, 270] width 25 height 16
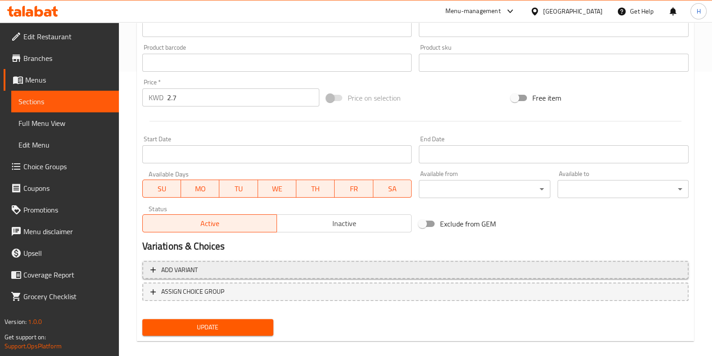
scroll to position [293, 0]
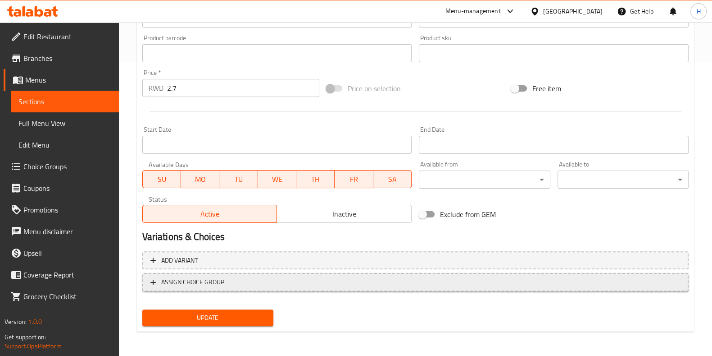
click at [219, 281] on span "ASSIGN CHOICE GROUP" at bounding box center [192, 281] width 63 height 11
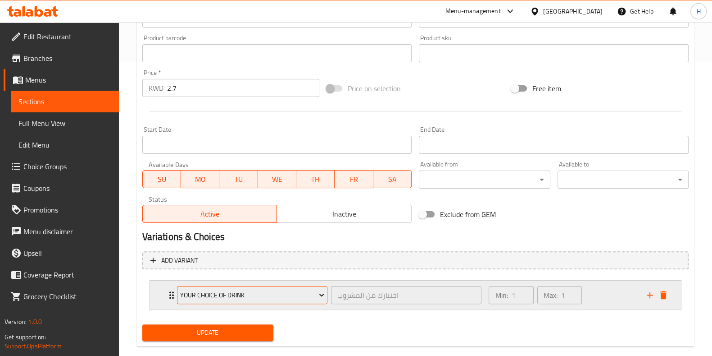
click at [230, 296] on span "Your Choice of Drink" at bounding box center [252, 294] width 144 height 11
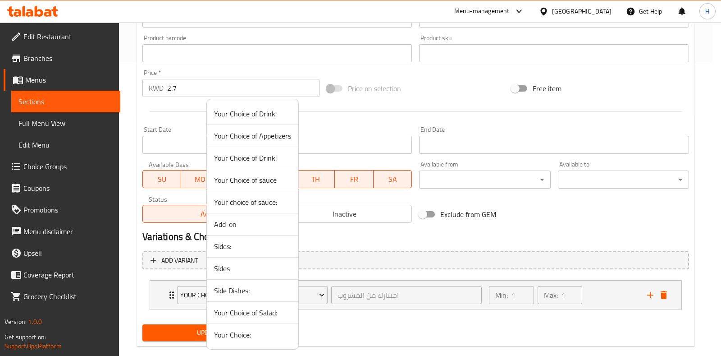
click at [268, 159] on span "Your Choice of Drink:" at bounding box center [252, 157] width 77 height 11
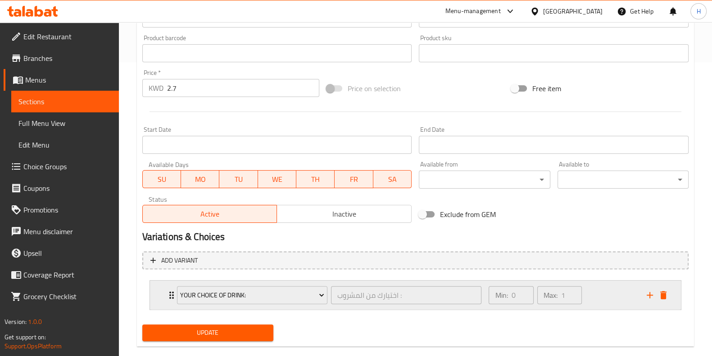
click at [642, 298] on div "Your Choice of Drink: اختيارك من المشروب : ​ Min: 0 ​ Max: 1 ​" at bounding box center [410, 294] width 474 height 25
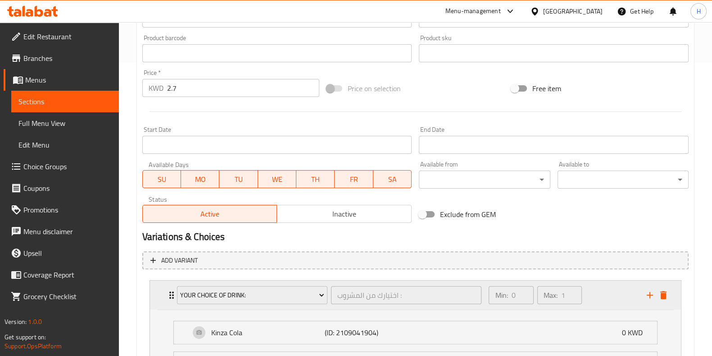
click at [644, 298] on div "Expand" at bounding box center [657, 295] width 27 height 14
drag, startPoint x: 648, startPoint y: 296, endPoint x: 559, endPoint y: 314, distance: 90.6
click at [648, 296] on icon "add" at bounding box center [650, 294] width 11 height 11
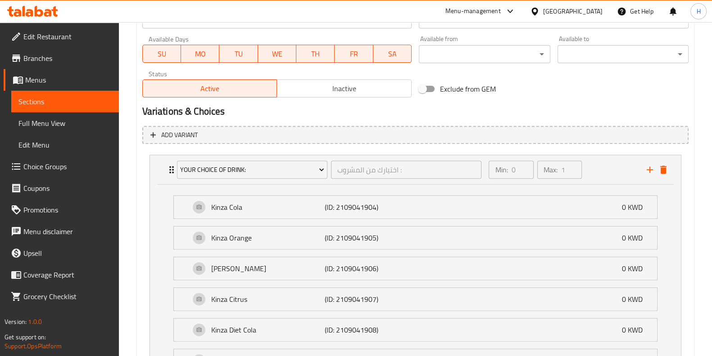
scroll to position [575, 0]
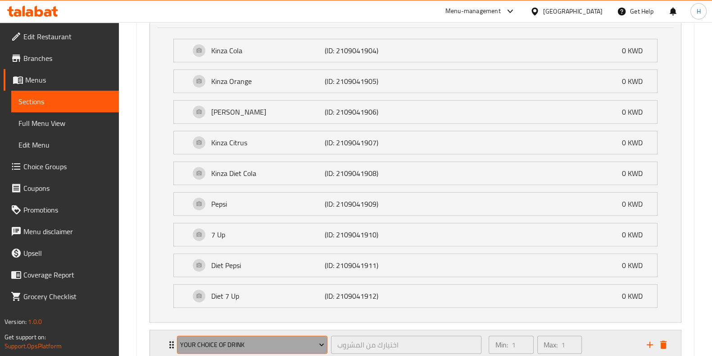
click at [235, 339] on span "Your Choice of Drink" at bounding box center [252, 344] width 144 height 11
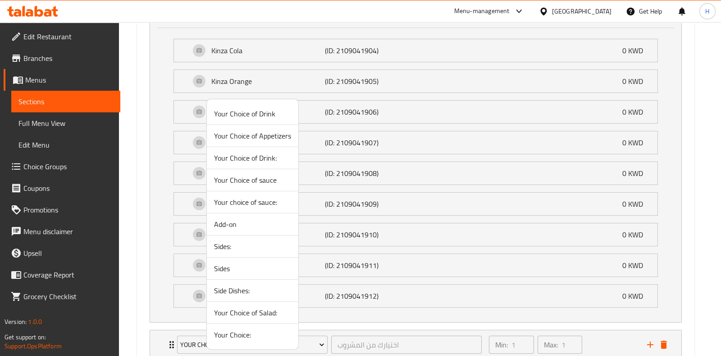
click at [273, 132] on span "Your Choice of Appetizers" at bounding box center [252, 135] width 77 height 11
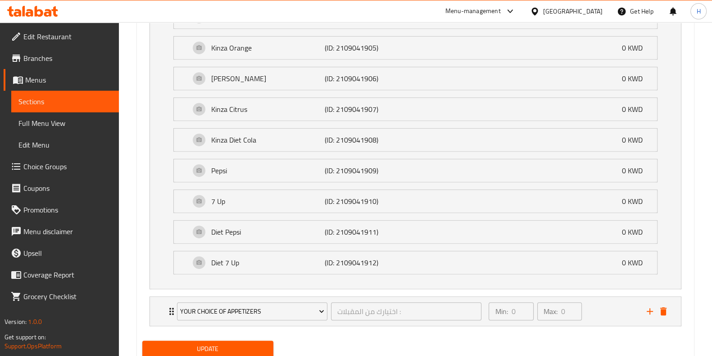
scroll to position [638, 0]
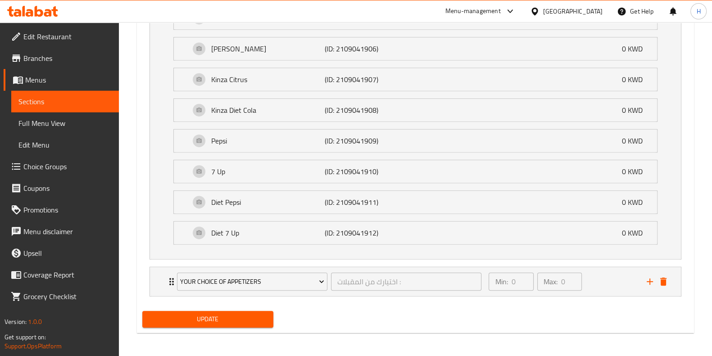
drag, startPoint x: 271, startPoint y: 306, endPoint x: 252, endPoint y: 310, distance: 19.4
click at [269, 307] on div "Update" at bounding box center [208, 319] width 138 height 24
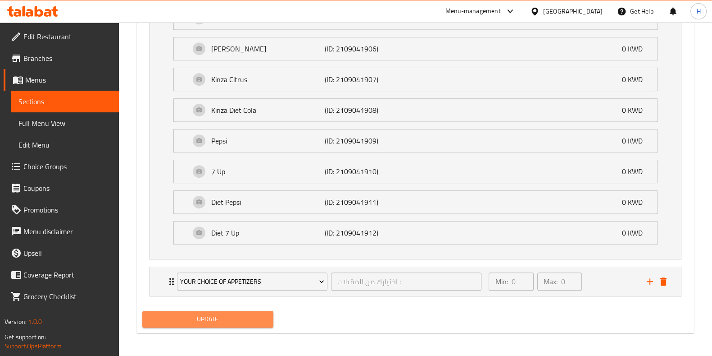
click at [252, 310] on button "Update" at bounding box center [207, 318] width 131 height 17
click at [252, 310] on div at bounding box center [356, 178] width 712 height 356
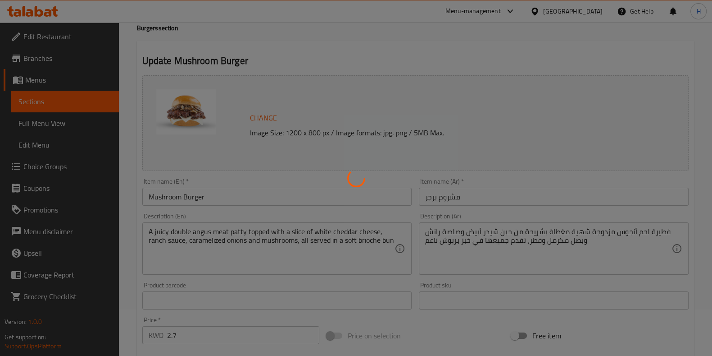
scroll to position [0, 0]
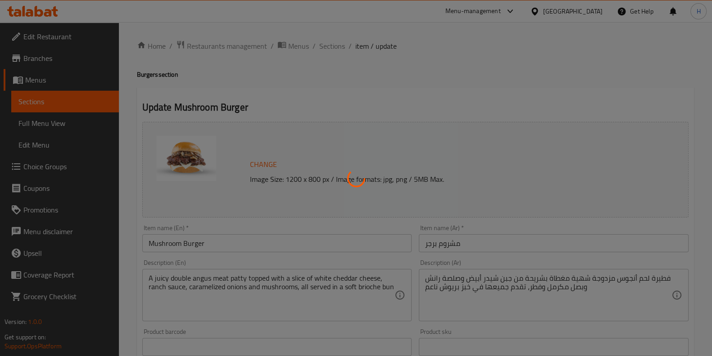
click at [330, 41] on div at bounding box center [356, 178] width 712 height 356
click at [329, 48] on div at bounding box center [356, 178] width 712 height 356
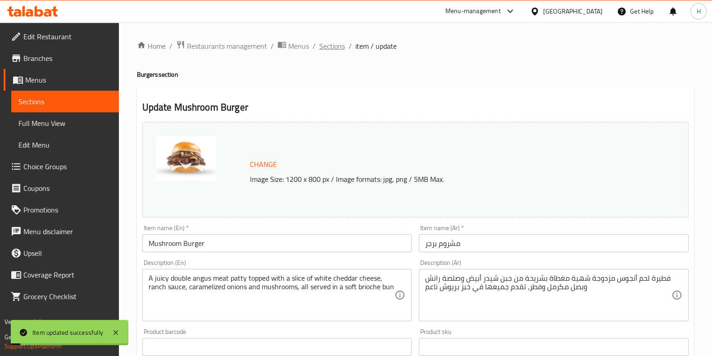
click at [335, 50] on span "Sections" at bounding box center [333, 46] width 26 height 11
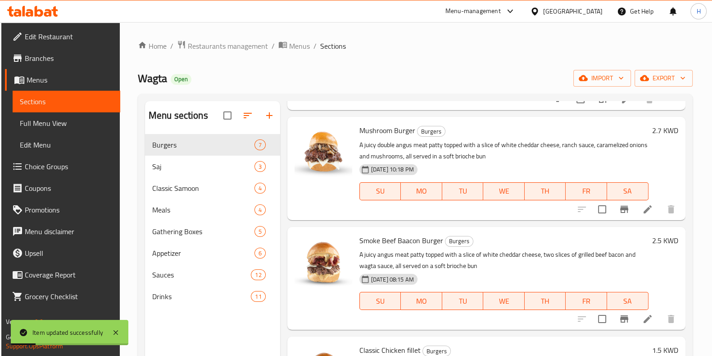
scroll to position [394, 0]
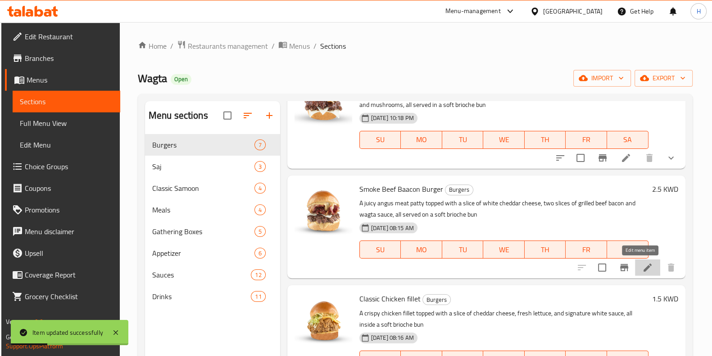
click at [643, 269] on icon at bounding box center [648, 267] width 11 height 11
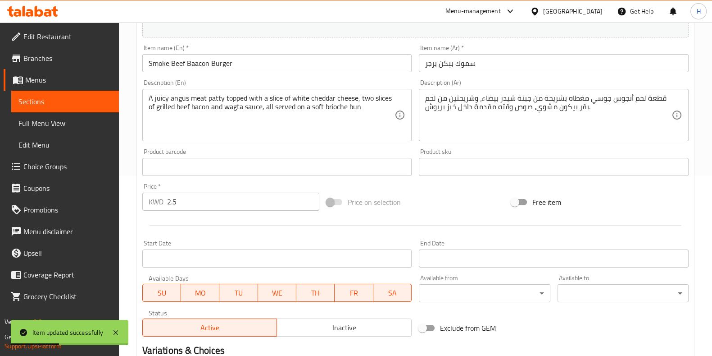
scroll to position [293, 0]
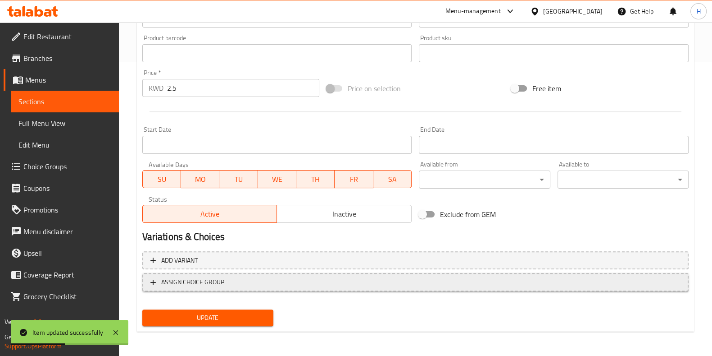
click at [236, 274] on button "ASSIGN CHOICE GROUP" at bounding box center [415, 282] width 547 height 18
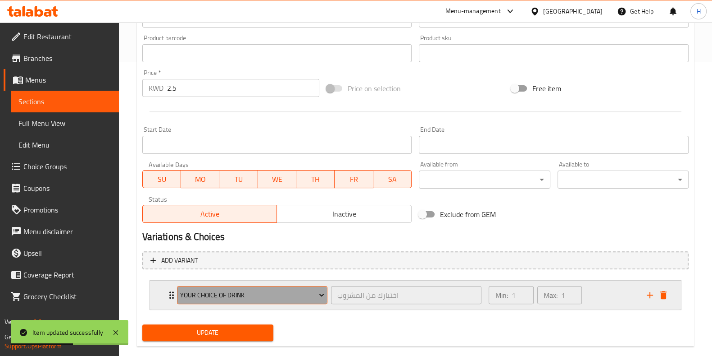
click at [243, 295] on span "Your Choice of Drink" at bounding box center [252, 294] width 144 height 11
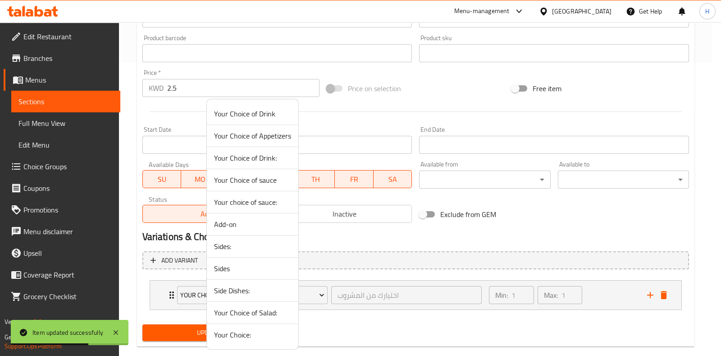
click at [277, 115] on span "Your Choice of Drink" at bounding box center [252, 113] width 77 height 11
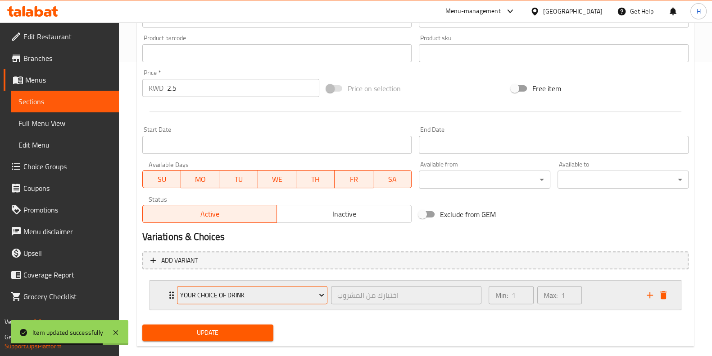
click at [284, 287] on button "Your Choice of Drink" at bounding box center [252, 295] width 151 height 18
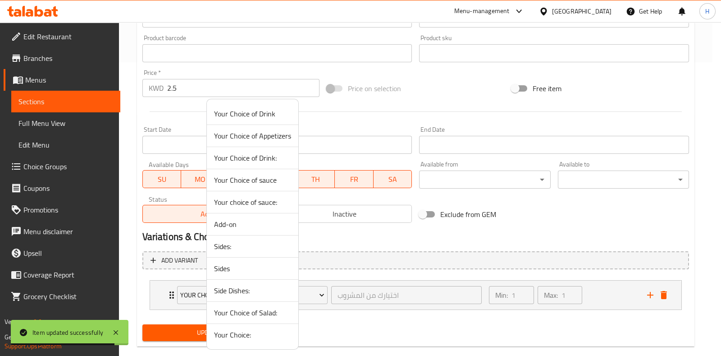
click at [265, 163] on span "Your Choice of Drink:" at bounding box center [252, 157] width 77 height 11
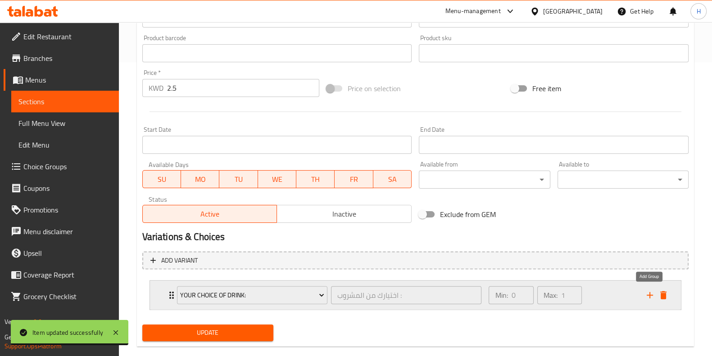
click at [647, 296] on icon "add" at bounding box center [650, 294] width 11 height 11
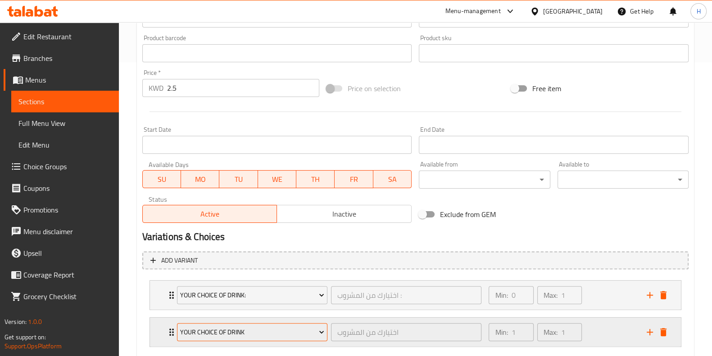
click at [242, 323] on button "Your Choice of Drink" at bounding box center [252, 332] width 151 height 18
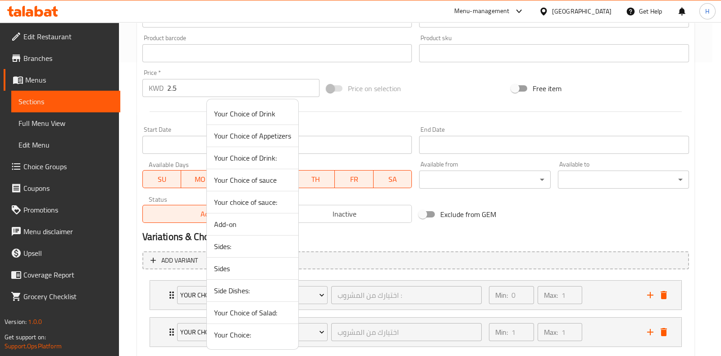
click at [262, 179] on span "Your Choice of sauce" at bounding box center [252, 179] width 77 height 11
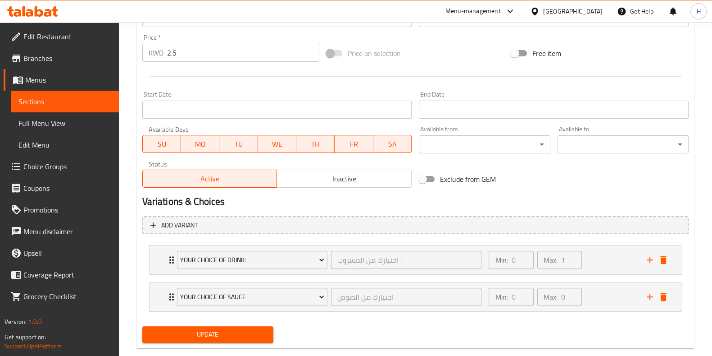
scroll to position [345, 0]
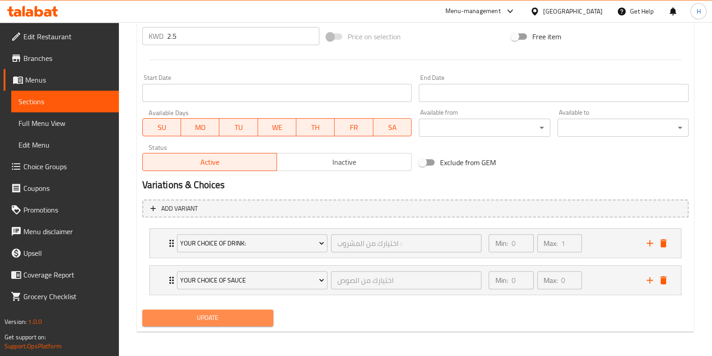
click at [193, 323] on button "Update" at bounding box center [207, 317] width 131 height 17
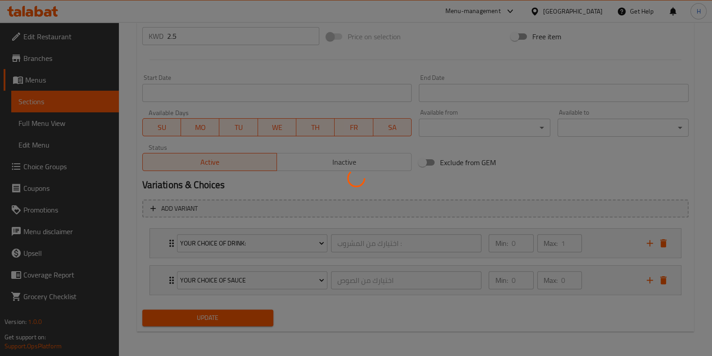
click at [205, 314] on div at bounding box center [356, 178] width 712 height 356
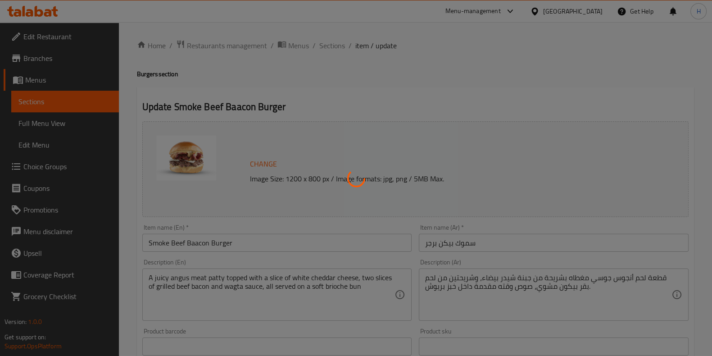
scroll to position [0, 0]
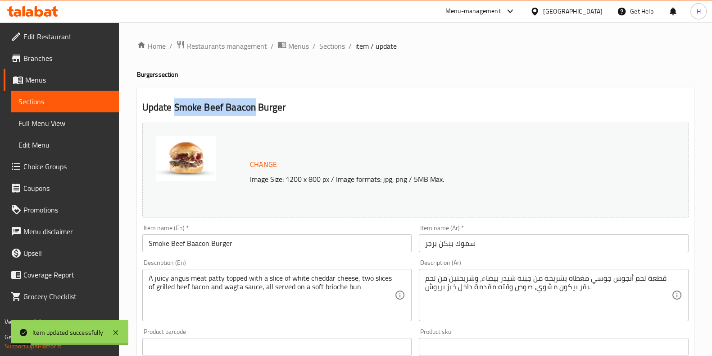
drag, startPoint x: 176, startPoint y: 105, endPoint x: 251, endPoint y: 110, distance: 74.9
click at [252, 110] on h2 "Update Smoke Beef Baacon Burger" at bounding box center [415, 107] width 547 height 14
copy h2 "Smoke Beef Baacon"
click at [339, 48] on span "Sections" at bounding box center [333, 46] width 26 height 11
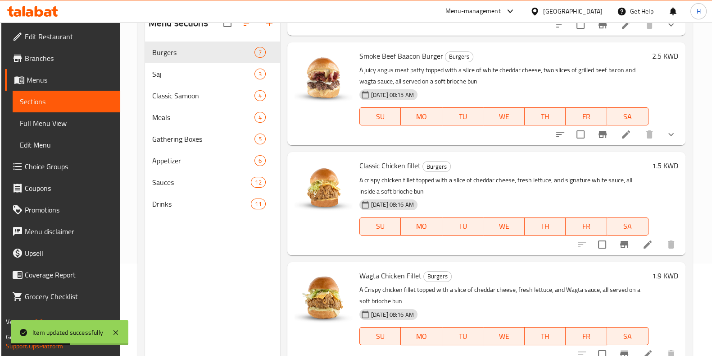
scroll to position [126, 0]
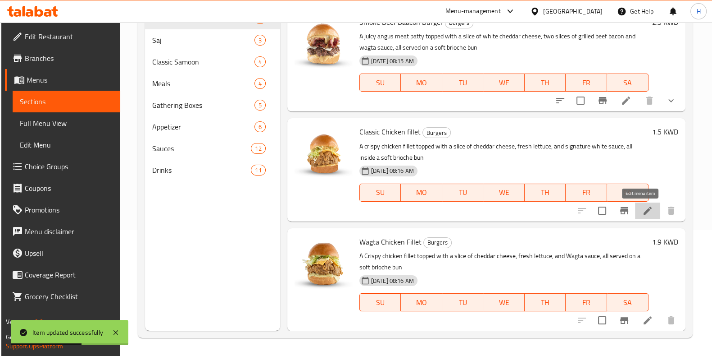
click at [643, 211] on icon at bounding box center [648, 210] width 11 height 11
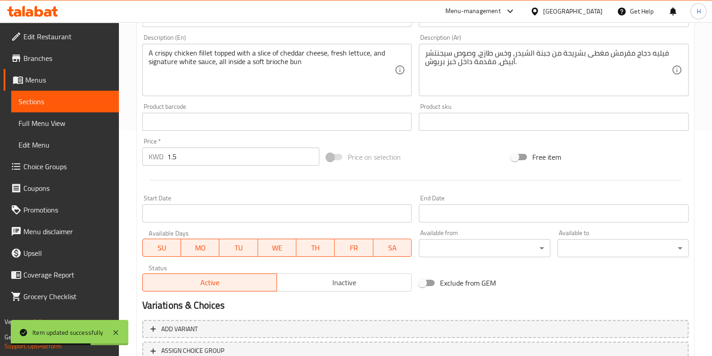
scroll to position [293, 0]
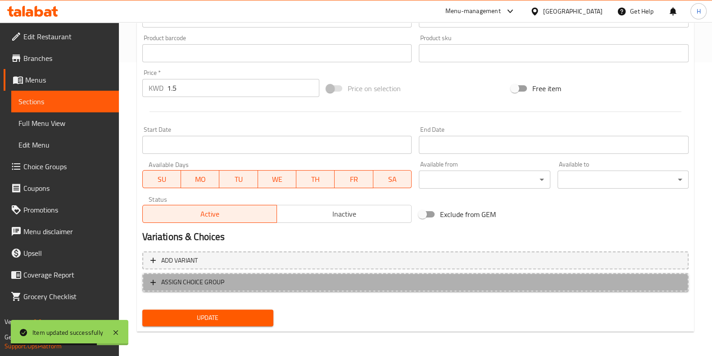
click at [237, 280] on span "ASSIGN CHOICE GROUP" at bounding box center [416, 281] width 530 height 11
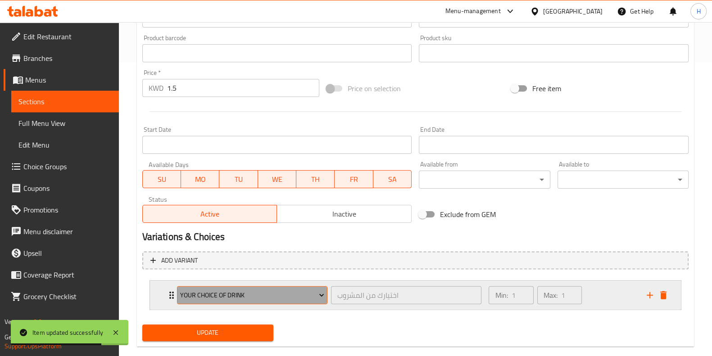
click at [261, 289] on span "Your Choice of Drink" at bounding box center [252, 294] width 144 height 11
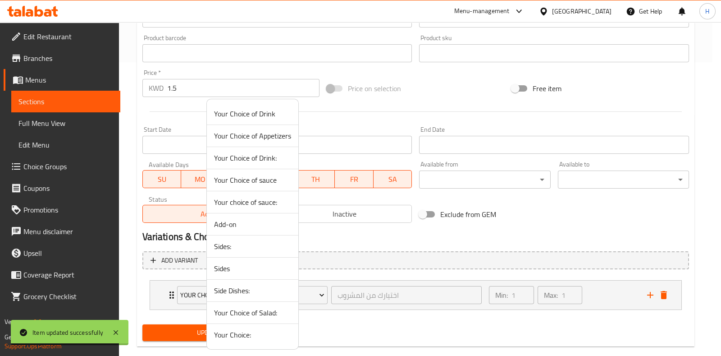
click at [261, 121] on li "Your Choice of Drink" at bounding box center [252, 114] width 91 height 22
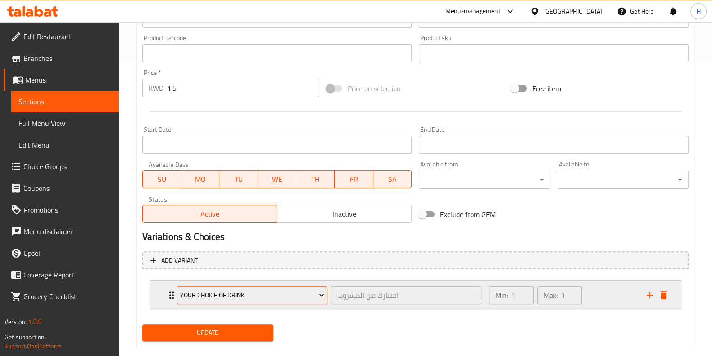
click at [279, 292] on span "Your Choice of Drink" at bounding box center [252, 294] width 144 height 11
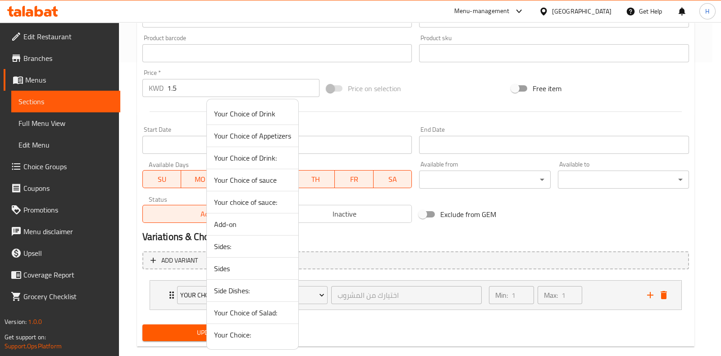
click at [252, 112] on span "Your Choice of Drink" at bounding box center [252, 113] width 77 height 11
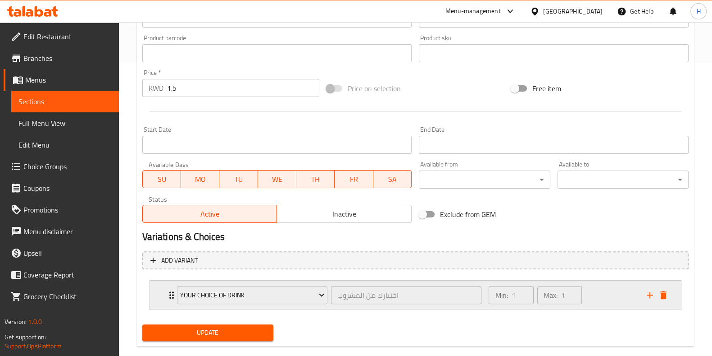
click at [289, 305] on div "Your Choice of Drink" at bounding box center [252, 295] width 154 height 22
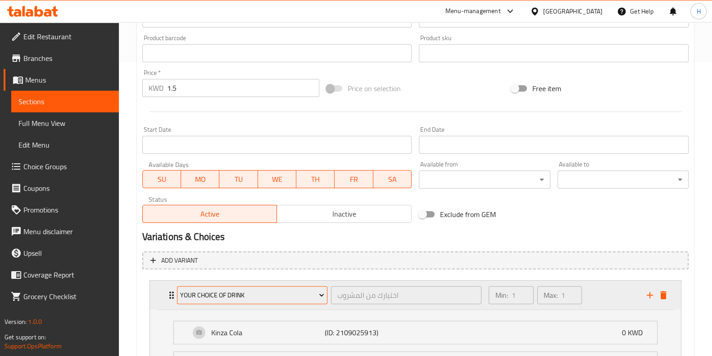
click at [270, 290] on span "Your Choice of Drink" at bounding box center [252, 294] width 144 height 11
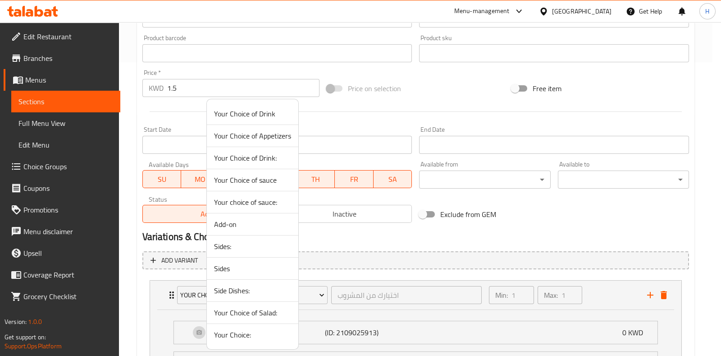
click at [261, 162] on span "Your Choice of Drink:" at bounding box center [252, 157] width 77 height 11
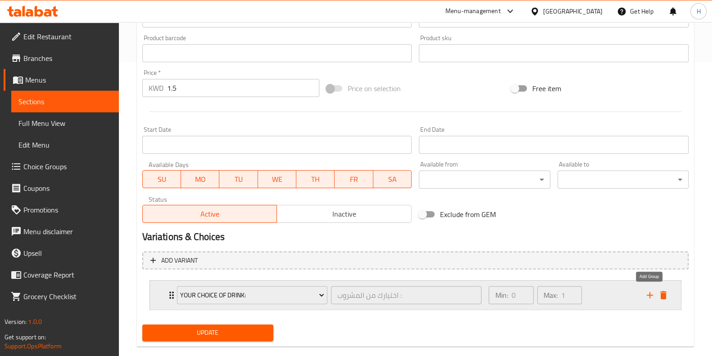
click at [650, 295] on icon "add" at bounding box center [650, 295] width 6 height 6
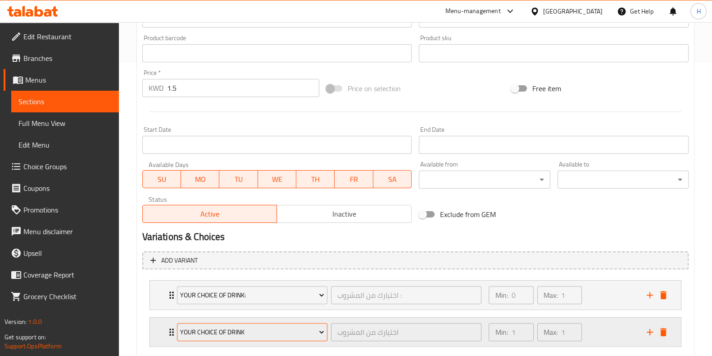
click at [228, 326] on span "Your Choice of Drink" at bounding box center [252, 331] width 144 height 11
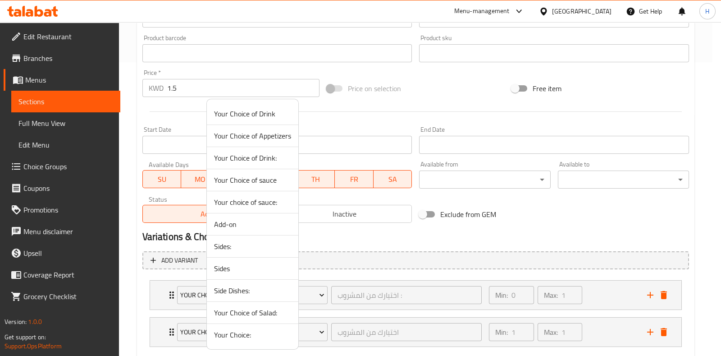
click at [260, 177] on span "Your Choice of sauce" at bounding box center [252, 179] width 77 height 11
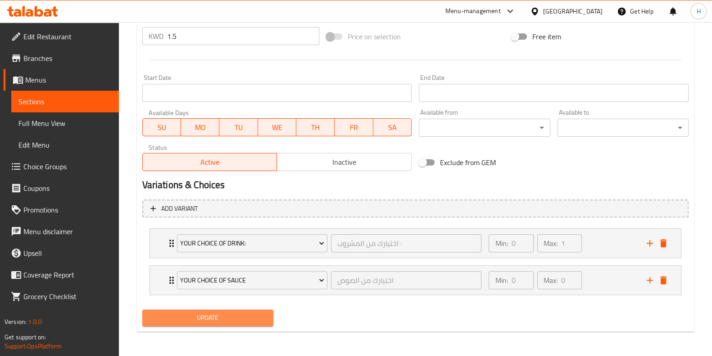
click at [172, 312] on span "Update" at bounding box center [208, 317] width 117 height 11
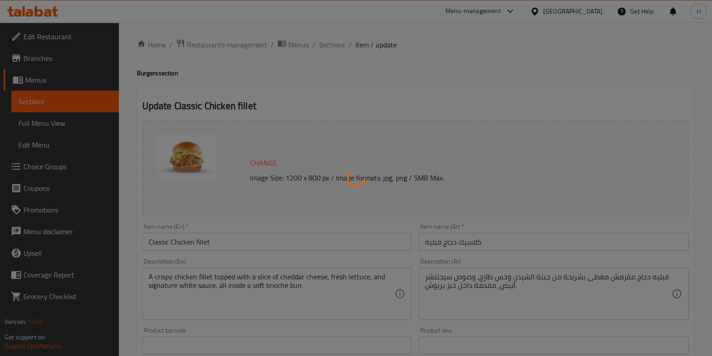
scroll to position [0, 0]
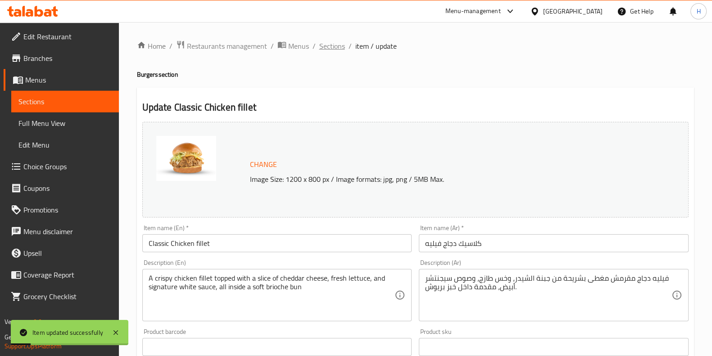
click at [326, 46] on span "Sections" at bounding box center [333, 46] width 26 height 11
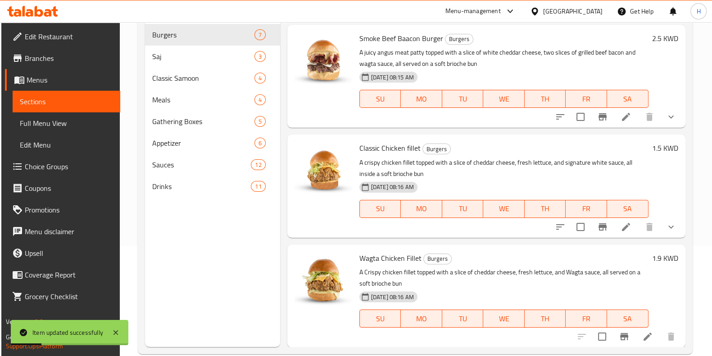
scroll to position [126, 0]
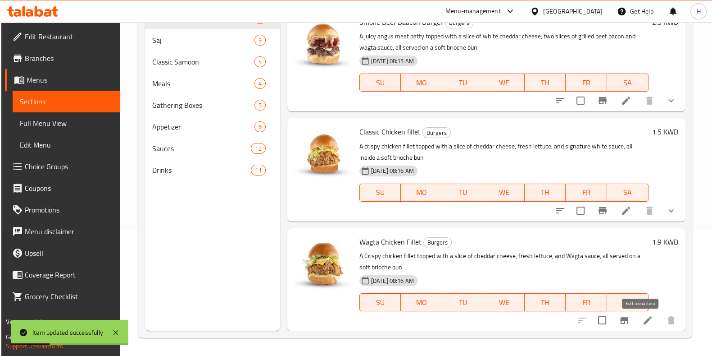
click at [643, 317] on icon at bounding box center [648, 320] width 11 height 11
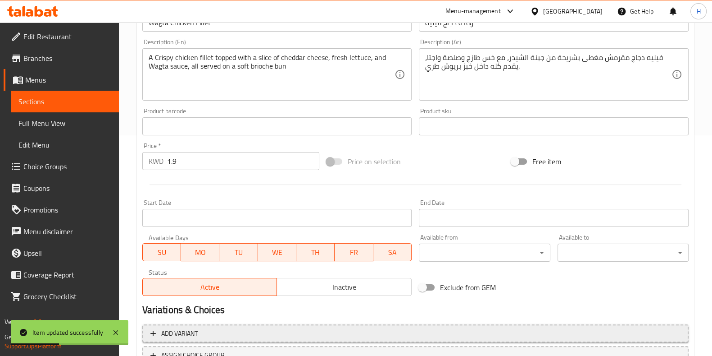
scroll to position [293, 0]
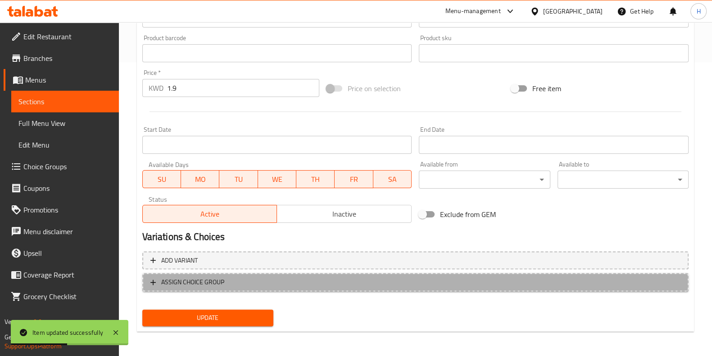
click at [196, 282] on span "ASSIGN CHOICE GROUP" at bounding box center [192, 281] width 63 height 11
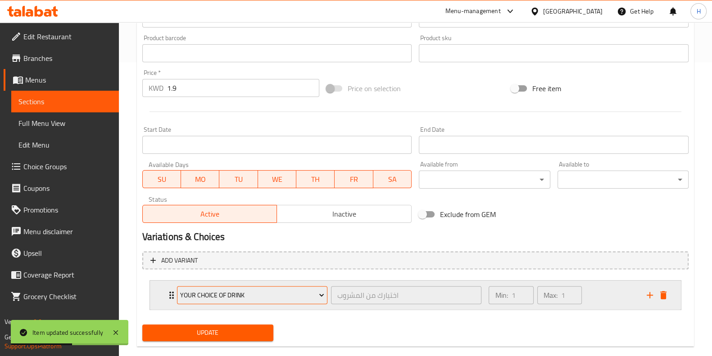
click at [229, 289] on span "Your Choice of Drink" at bounding box center [252, 294] width 144 height 11
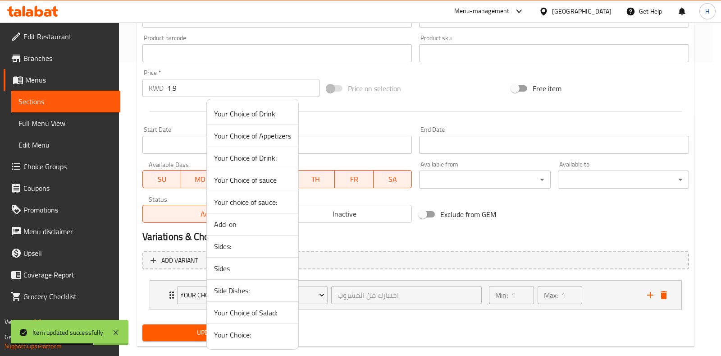
click at [252, 115] on span "Your Choice of Drink" at bounding box center [252, 113] width 77 height 11
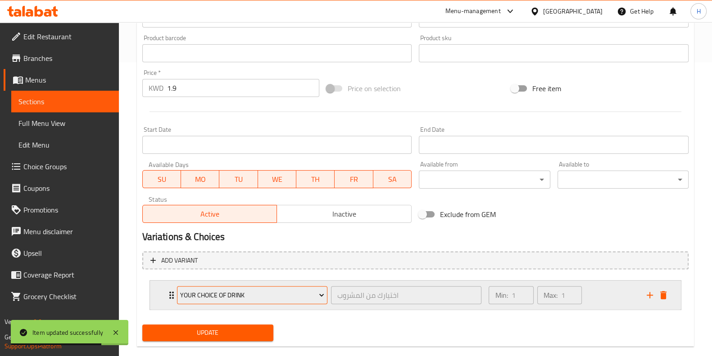
click at [262, 303] on button "Your Choice of Drink" at bounding box center [252, 295] width 151 height 18
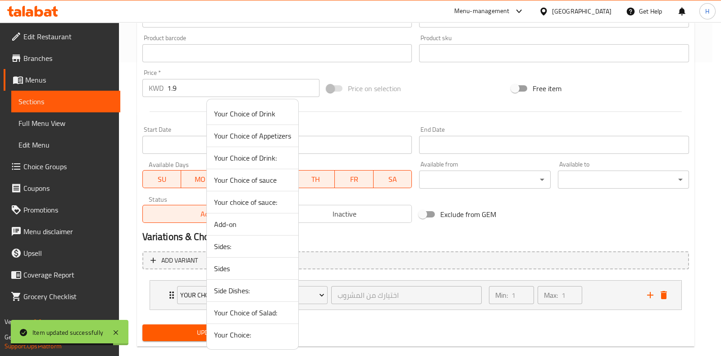
click at [264, 162] on span "Your Choice of Drink:" at bounding box center [252, 157] width 77 height 11
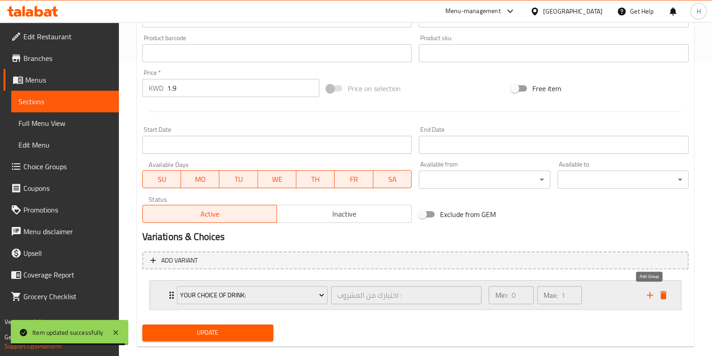
click at [649, 296] on icon "add" at bounding box center [650, 294] width 11 height 11
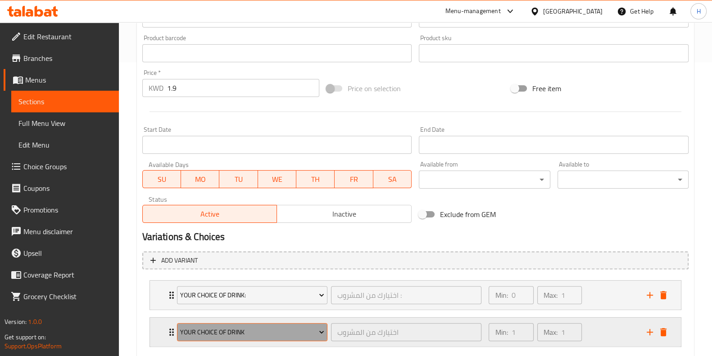
click at [261, 323] on button "Your Choice of Drink" at bounding box center [252, 332] width 151 height 18
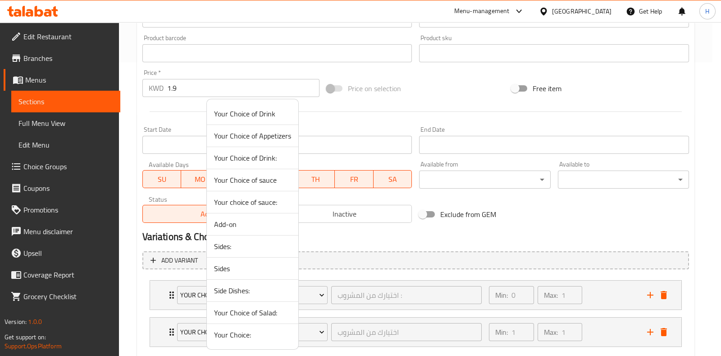
click at [275, 177] on span "Your Choice of sauce" at bounding box center [252, 179] width 77 height 11
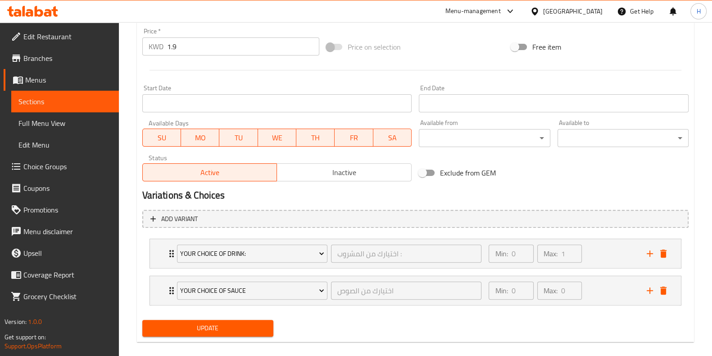
scroll to position [345, 0]
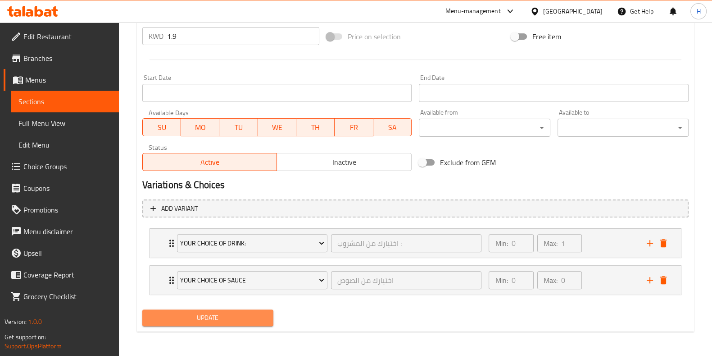
drag, startPoint x: 216, startPoint y: 319, endPoint x: 228, endPoint y: 320, distance: 12.2
click at [216, 319] on span "Update" at bounding box center [208, 317] width 117 height 11
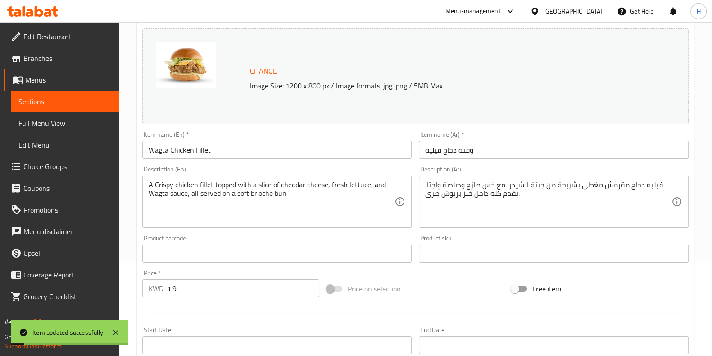
scroll to position [0, 0]
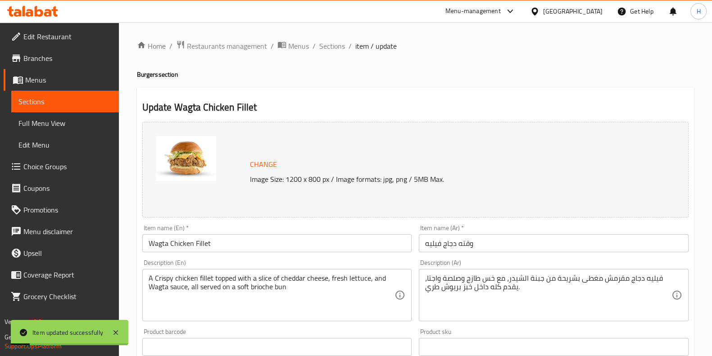
click at [327, 47] on span "Sections" at bounding box center [333, 46] width 26 height 11
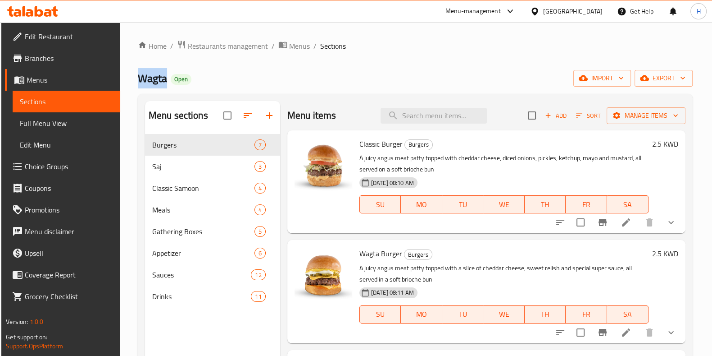
drag, startPoint x: 167, startPoint y: 79, endPoint x: 133, endPoint y: 82, distance: 33.9
click at [133, 82] on div "Home / Restaurants management / Menus / Sections Wagta Open import export Menu …" at bounding box center [415, 252] width 591 height 460
copy span "Wagta"
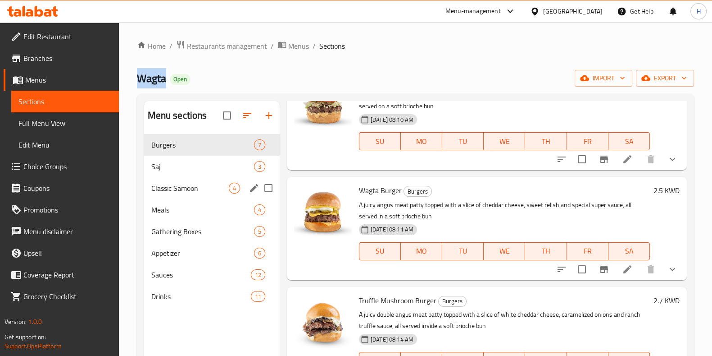
scroll to position [112, 0]
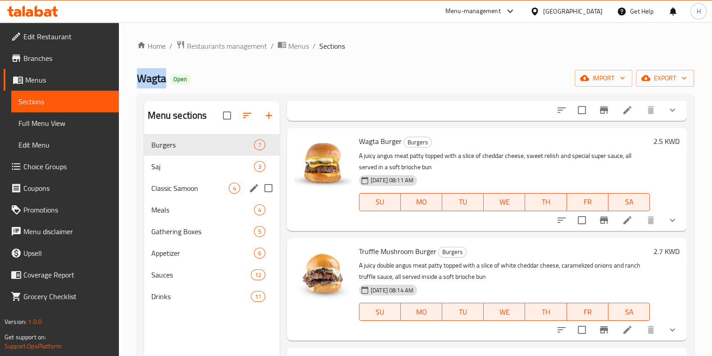
click at [192, 182] on div "Classic Samoon 4" at bounding box center [212, 188] width 136 height 22
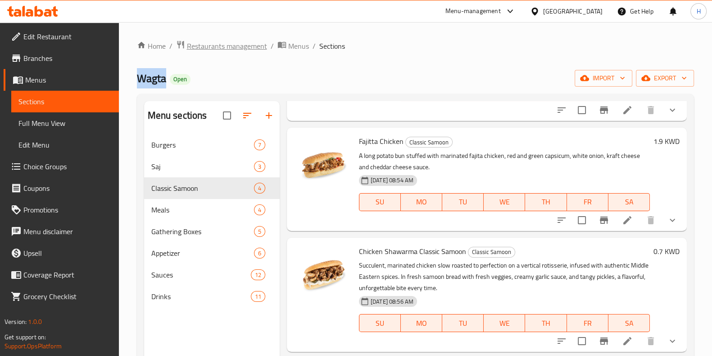
click at [231, 41] on span "Restaurants management" at bounding box center [227, 46] width 80 height 11
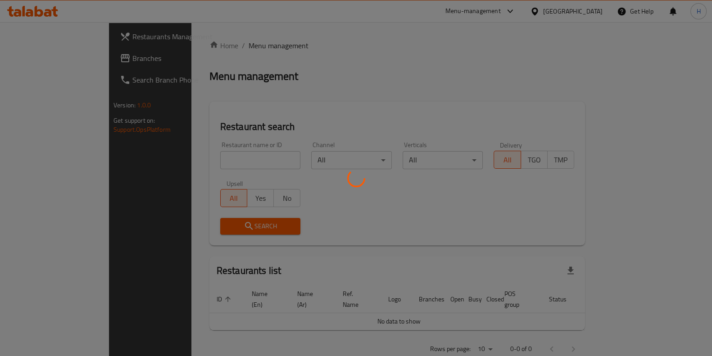
click at [198, 162] on div at bounding box center [356, 178] width 712 height 356
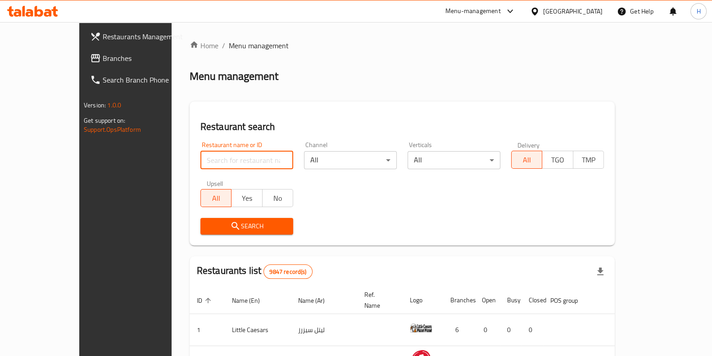
drag, startPoint x: 217, startPoint y: 155, endPoint x: 240, endPoint y: 136, distance: 29.8
click at [217, 155] on input "search" at bounding box center [247, 160] width 93 height 18
type input "off the co"
click button "Search" at bounding box center [247, 226] width 93 height 17
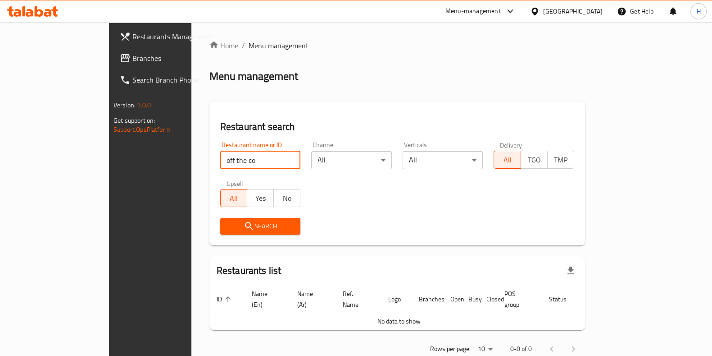
drag, startPoint x: 216, startPoint y: 166, endPoint x: 194, endPoint y: 128, distance: 43.8
click at [192, 164] on div "Home / Menu management Menu management Restaurant search Restaurant name or ID …" at bounding box center [398, 200] width 412 height 356
click button "Search" at bounding box center [260, 226] width 81 height 17
drag, startPoint x: 214, startPoint y: 165, endPoint x: 117, endPoint y: 161, distance: 96.5
click at [119, 168] on div "Restaurants Management Branches Search Branch Phone Version: 1.0.0 Get support …" at bounding box center [356, 200] width 494 height 356
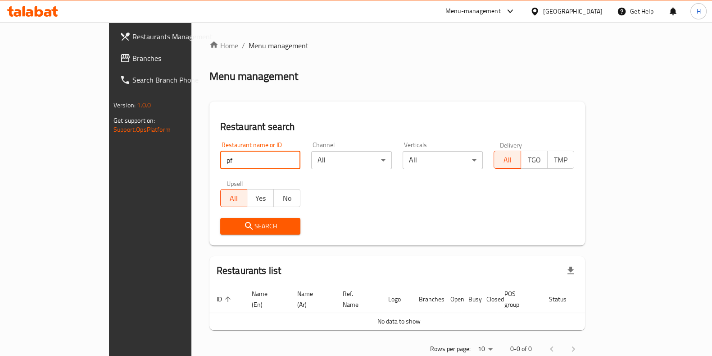
type input "p"
drag, startPoint x: 117, startPoint y: 161, endPoint x: 183, endPoint y: 146, distance: 66.9
click at [220, 146] on div "Restaurant name or ID Restaurant name or ID" at bounding box center [260, 155] width 81 height 27
click at [220, 157] on input "search" at bounding box center [260, 160] width 81 height 18
type input "p"
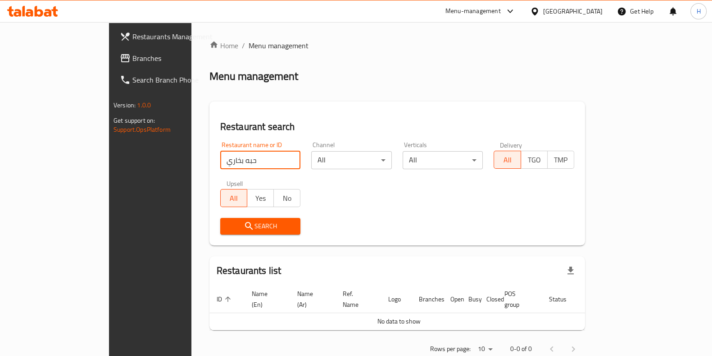
click button "Search" at bounding box center [260, 226] width 81 height 17
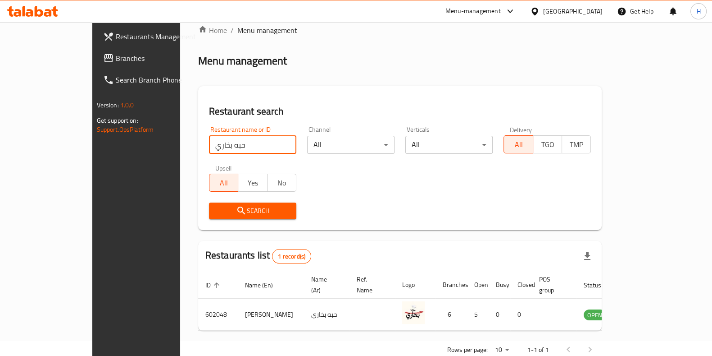
scroll to position [28, 0]
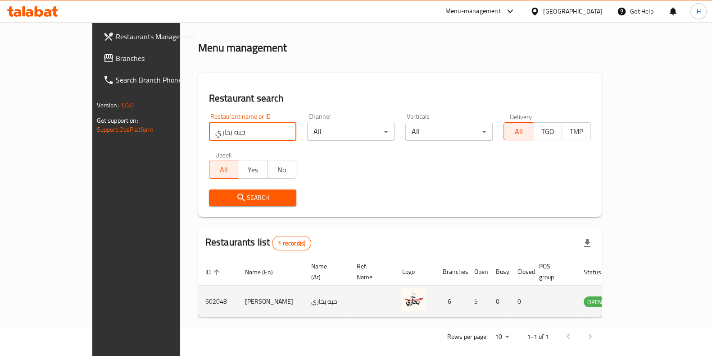
click at [238, 287] on td "[PERSON_NAME]" at bounding box center [271, 301] width 66 height 32
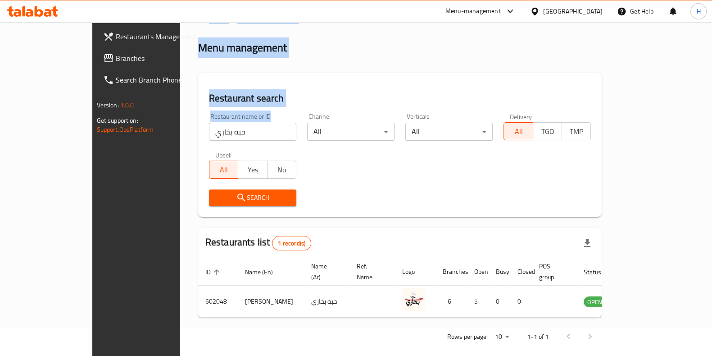
drag, startPoint x: 206, startPoint y: 145, endPoint x: 101, endPoint y: 134, distance: 105.6
click at [101, 134] on div "Restaurants Management Branches Search Branch Phone Version: 1.0.0 Get support …" at bounding box center [356, 180] width 528 height 372
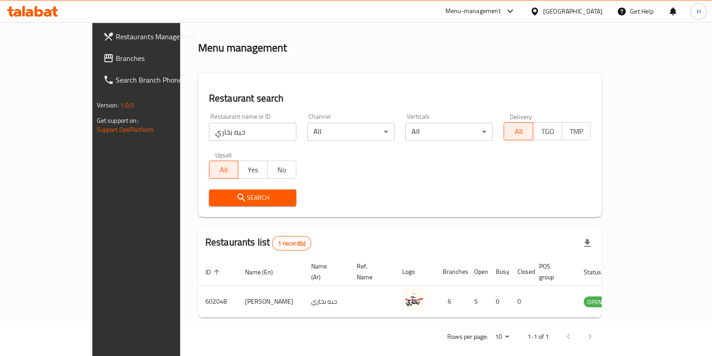
click at [209, 159] on div "All Yes No" at bounding box center [252, 164] width 87 height 27
drag, startPoint x: 198, startPoint y: 135, endPoint x: 79, endPoint y: 137, distance: 119.4
click at [92, 137] on div "Restaurants Management Branches Search Branch Phone Version: 1.0.0 Get support …" at bounding box center [356, 180] width 528 height 372
click button "Search" at bounding box center [252, 197] width 87 height 17
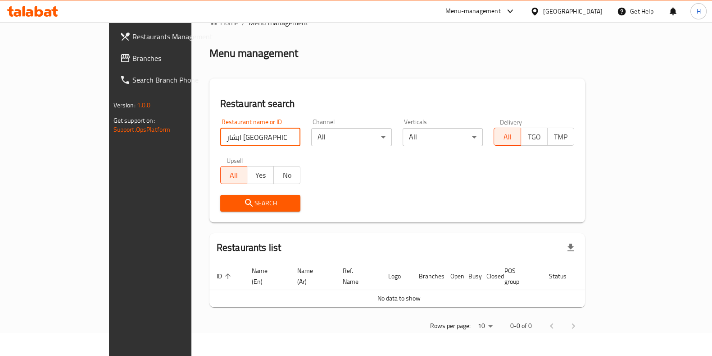
scroll to position [12, 0]
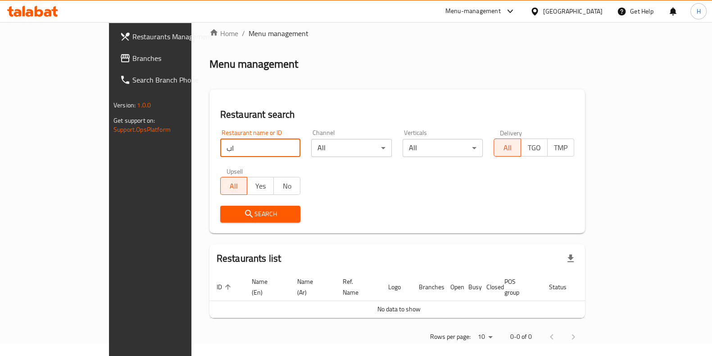
type input "ا"
click button "Search" at bounding box center [260, 213] width 81 height 17
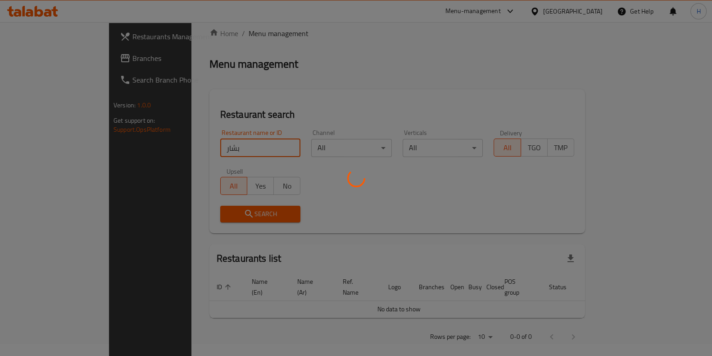
scroll to position [28, 0]
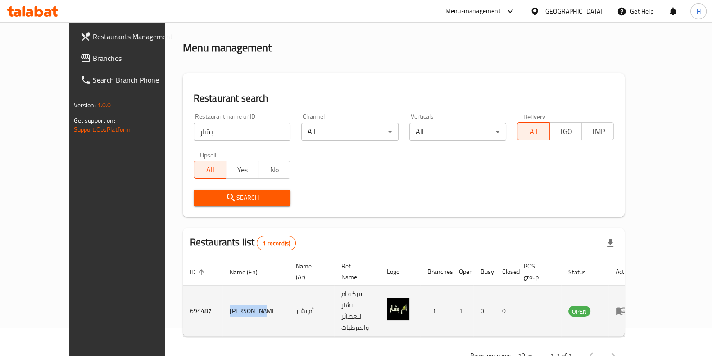
drag, startPoint x: 184, startPoint y: 294, endPoint x: 222, endPoint y: 291, distance: 38.0
click at [223, 291] on td "[PERSON_NAME]" at bounding box center [256, 310] width 66 height 51
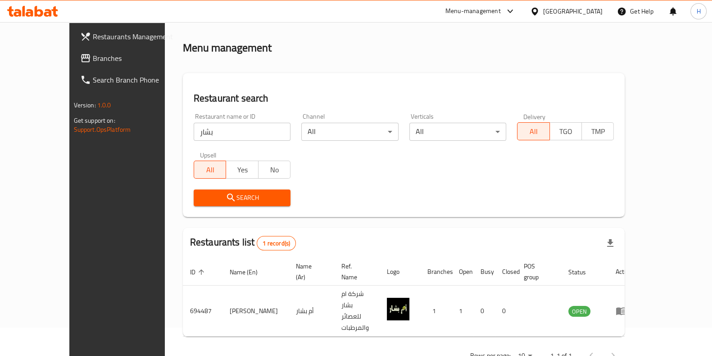
click at [302, 343] on div "Rows per page: 10 1-1 of 1" at bounding box center [404, 354] width 443 height 23
drag, startPoint x: 198, startPoint y: 132, endPoint x: 130, endPoint y: 133, distance: 67.6
click at [165, 133] on div "Home / Menu management Menu management Restaurant search Restaurant name or ID …" at bounding box center [404, 189] width 479 height 391
click button "Search" at bounding box center [242, 197] width 97 height 17
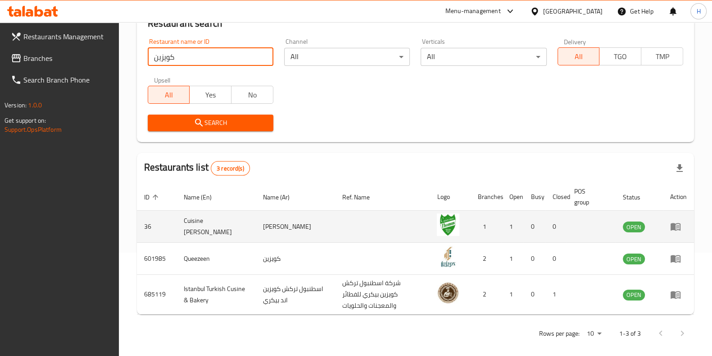
scroll to position [110, 0]
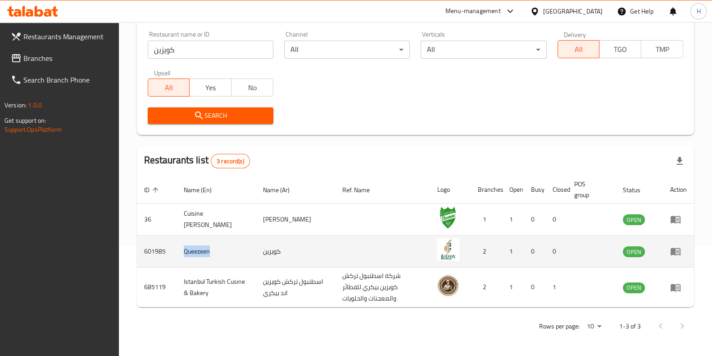
drag, startPoint x: 169, startPoint y: 251, endPoint x: 221, endPoint y: 251, distance: 51.8
click at [221, 251] on tr "601985 Queezeen كويزين 2 1 0 0 OPEN" at bounding box center [415, 251] width 557 height 32
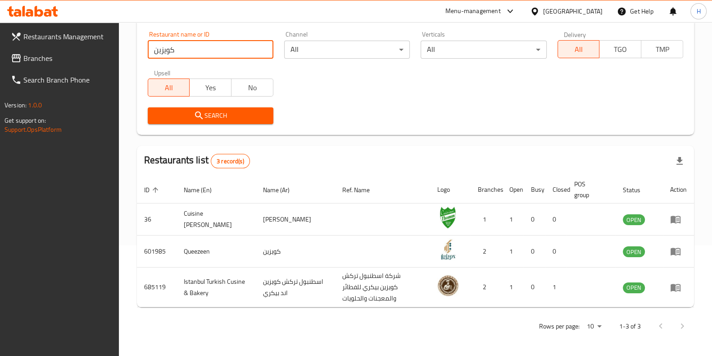
drag, startPoint x: 195, startPoint y: 49, endPoint x: 104, endPoint y: 66, distance: 92.1
click at [115, 64] on div "Restaurants Management Branches Search Branch Phone Version: 1.0.0 Get support …" at bounding box center [356, 134] width 712 height 444
click button "Search" at bounding box center [211, 115] width 126 height 17
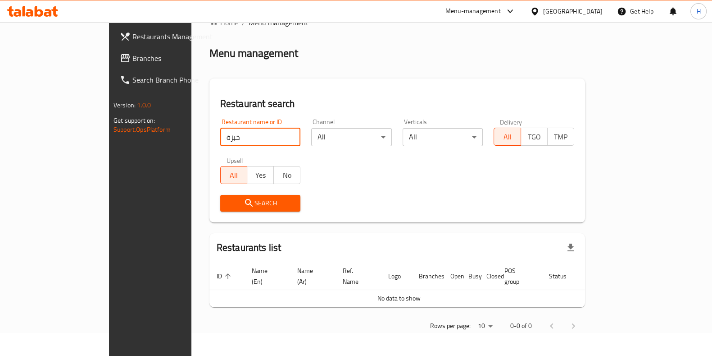
scroll to position [12, 0]
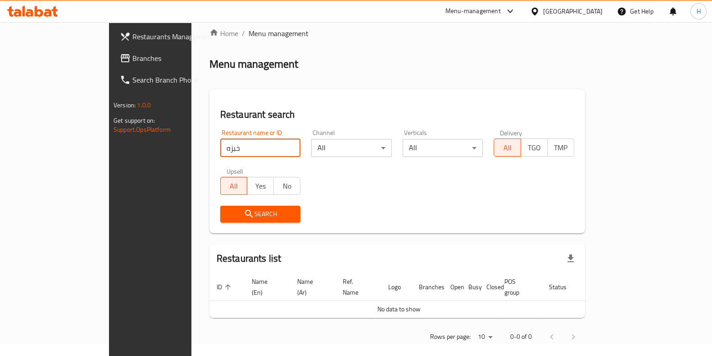
click button "Search" at bounding box center [260, 213] width 81 height 17
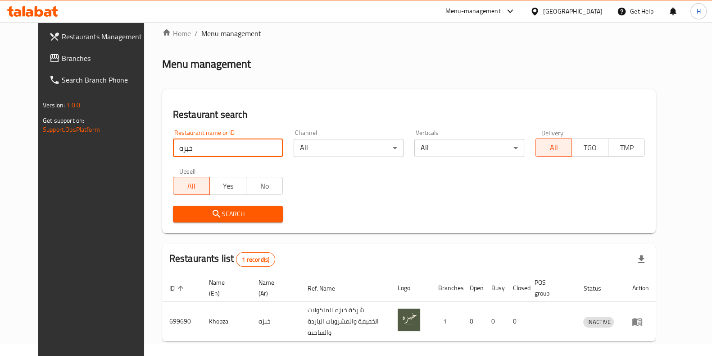
scroll to position [39, 0]
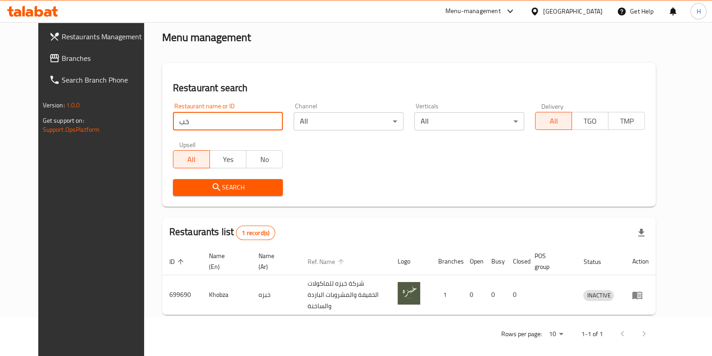
type input "خ"
click button "Search" at bounding box center [228, 187] width 110 height 17
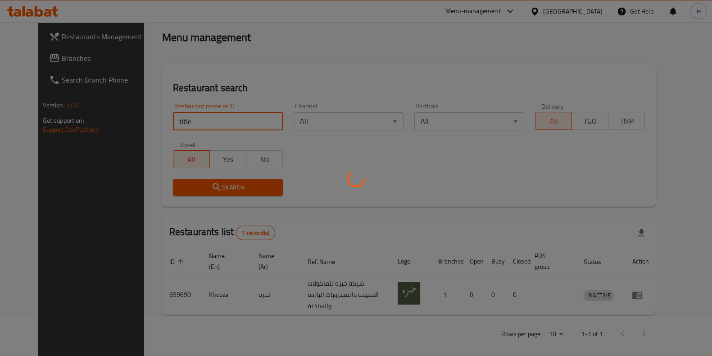
scroll to position [61, 0]
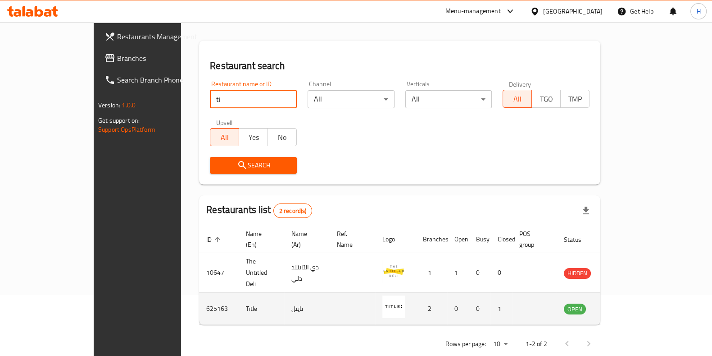
type input "t"
type input "ل"
click button "Search" at bounding box center [253, 165] width 87 height 17
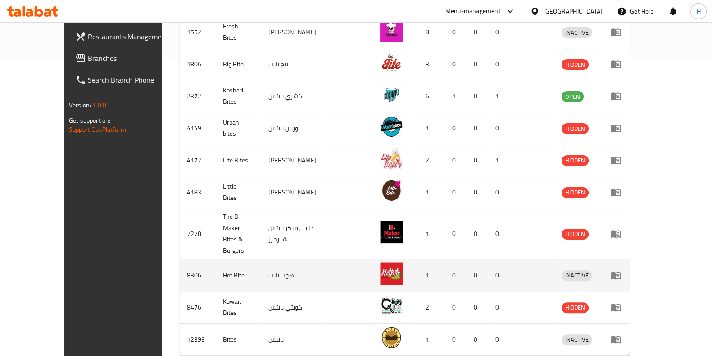
scroll to position [317, 0]
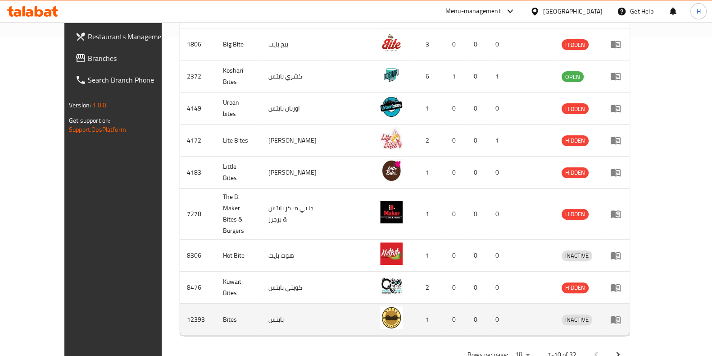
click at [216, 303] on td "Bites" at bounding box center [239, 319] width 46 height 32
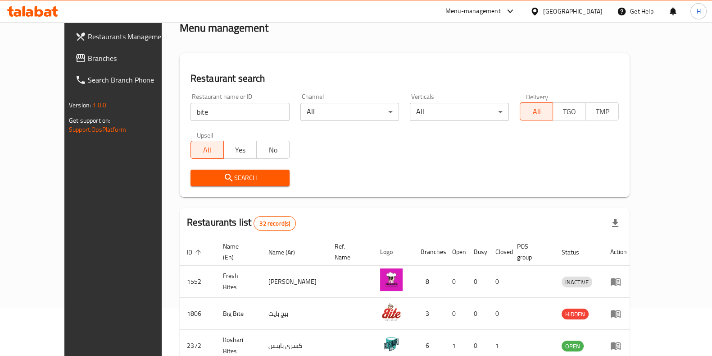
scroll to position [0, 0]
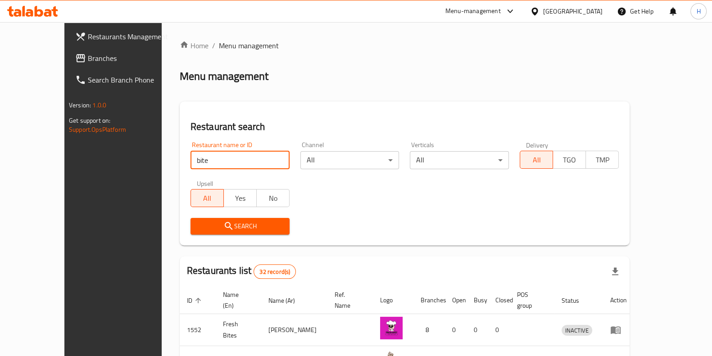
drag, startPoint x: 205, startPoint y: 154, endPoint x: 143, endPoint y: 165, distance: 62.8
click at [185, 165] on div "Restaurant name or ID bite Restaurant name or ID" at bounding box center [240, 155] width 110 height 38
paste input "Oxygen Eatery"
click button "Search" at bounding box center [240, 226] width 99 height 17
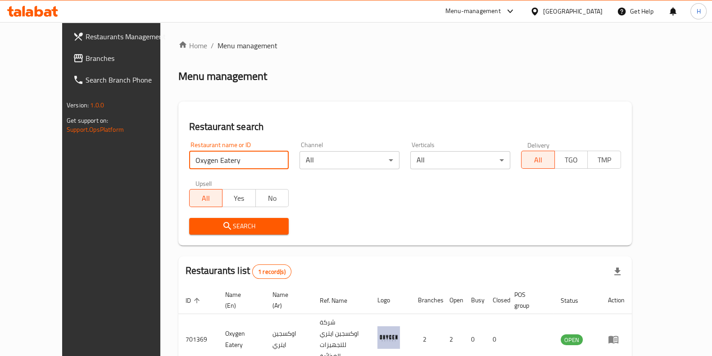
drag, startPoint x: 215, startPoint y: 159, endPoint x: 113, endPoint y: 156, distance: 102.3
click at [113, 156] on div "Restaurants Management Branches Search Branch Phone Version: 1.0.0 Get support …" at bounding box center [356, 217] width 588 height 391
type input "s"
click button "Search" at bounding box center [239, 226] width 100 height 17
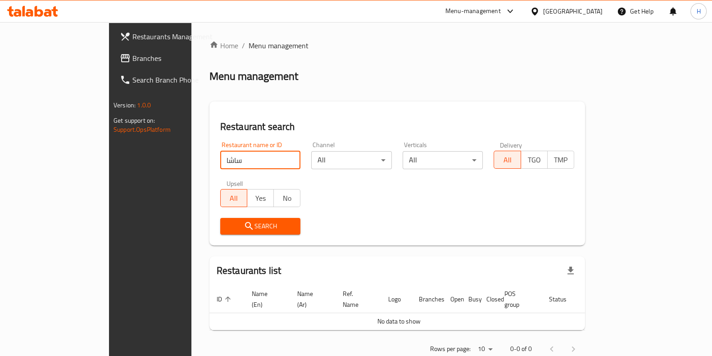
drag, startPoint x: 197, startPoint y: 163, endPoint x: 142, endPoint y: 156, distance: 55.4
click at [215, 156] on div "Restaurant name or ID ساشا Restaurant name or ID" at bounding box center [260, 155] width 91 height 38
type input "س"
click button "Search" at bounding box center [260, 226] width 81 height 17
drag, startPoint x: 198, startPoint y: 152, endPoint x: 79, endPoint y: 163, distance: 119.1
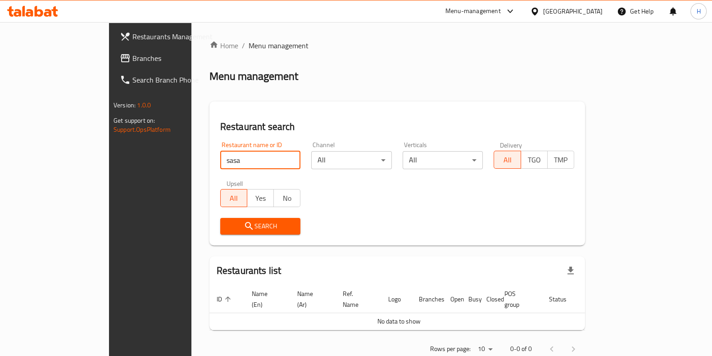
click at [109, 152] on div "Restaurants Management Branches Search Branch Phone Version: 1.0.0 Get support …" at bounding box center [356, 200] width 494 height 356
click button "Search" at bounding box center [260, 226] width 81 height 17
drag, startPoint x: 201, startPoint y: 156, endPoint x: 56, endPoint y: 172, distance: 146.0
click at [109, 172] on div "Restaurants Management Branches Search Branch Phone Version: 1.0.0 Get support …" at bounding box center [356, 200] width 494 height 356
type input "l"
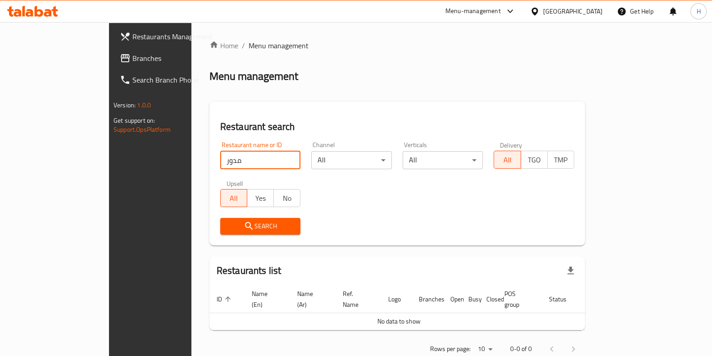
click button "Search" at bounding box center [260, 226] width 81 height 17
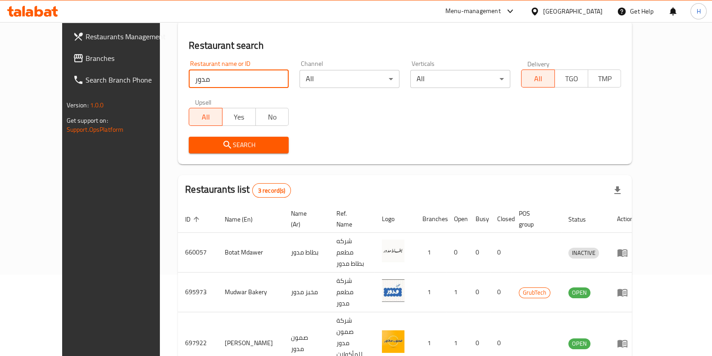
scroll to position [92, 0]
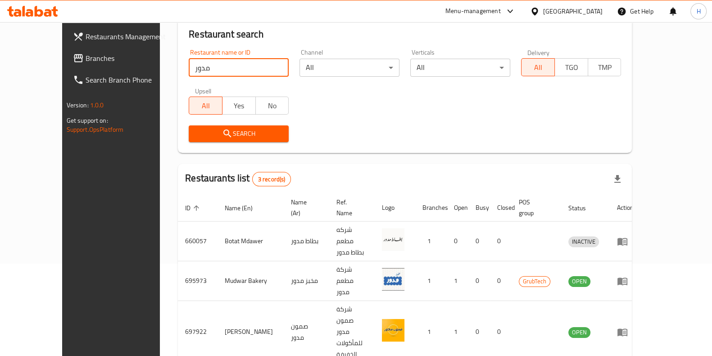
drag, startPoint x: 166, startPoint y: 68, endPoint x: 101, endPoint y: 66, distance: 64.9
click at [101, 66] on div "Restaurants Management Branches Search Branch Phone Version: 1.0.0 Get support …" at bounding box center [356, 171] width 589 height 482
click button "Search" at bounding box center [239, 133] width 100 height 17
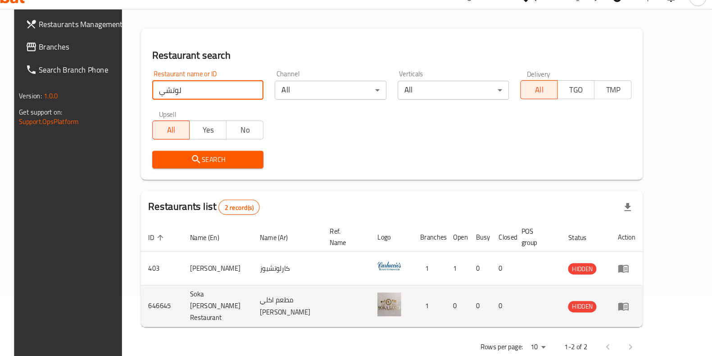
scroll to position [61, 0]
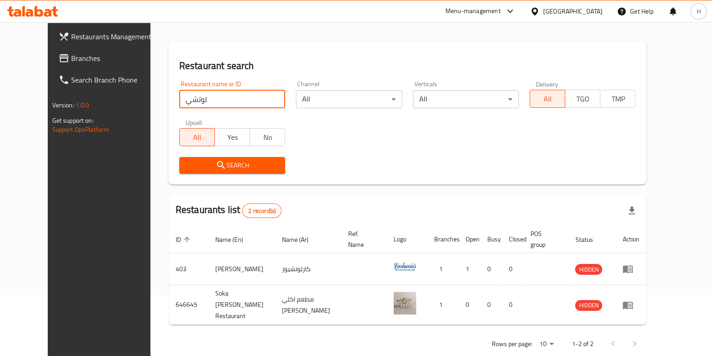
drag, startPoint x: 199, startPoint y: 99, endPoint x: 119, endPoint y: 101, distance: 79.4
click at [151, 101] on div "Home / Menu management Menu management Restaurant search Restaurant name or ID …" at bounding box center [408, 167] width 515 height 412
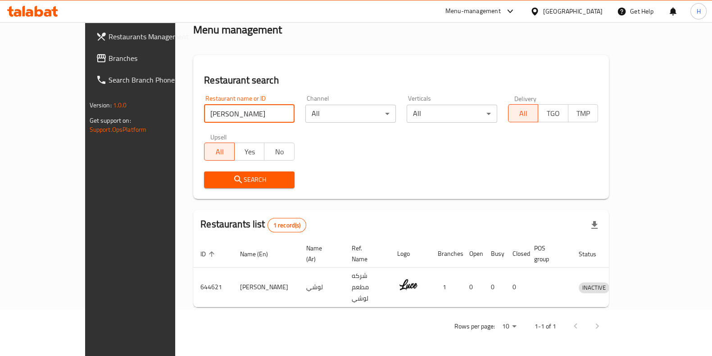
scroll to position [28, 0]
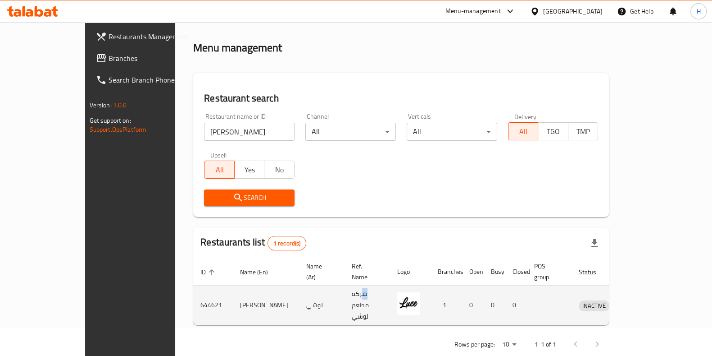
drag, startPoint x: 359, startPoint y: 292, endPoint x: 298, endPoint y: 294, distance: 60.9
click at [298, 294] on tr "644621 [PERSON_NAME] مطعم لوشي 1 0 0 0 INACTIVE" at bounding box center [422, 305] width 458 height 40
click at [345, 298] on td "شركه مطعم لوشي" at bounding box center [368, 305] width 46 height 40
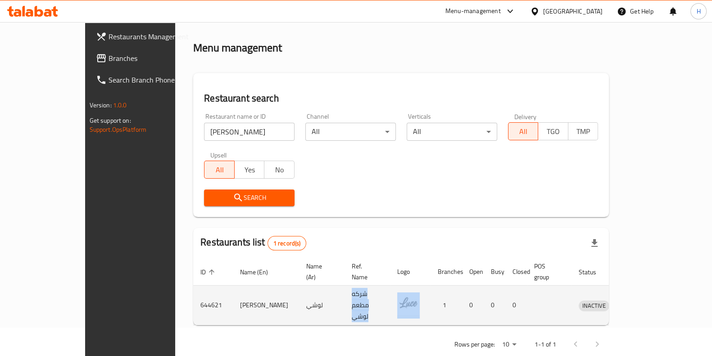
click at [345, 298] on td "شركه مطعم لوشي" at bounding box center [368, 305] width 46 height 40
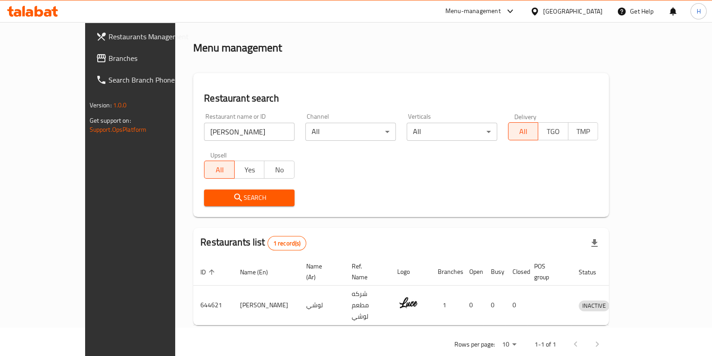
click at [320, 341] on div "Home / Menu management Menu management Restaurant search Restaurant name or ID …" at bounding box center [401, 184] width 452 height 380
click at [85, 144] on div "Restaurants Management Branches Search Branch Phone Version: 1.0.0 Get support …" at bounding box center [144, 200] width 119 height 356
drag, startPoint x: 10, startPoint y: 144, endPoint x: 303, endPoint y: 46, distance: 308.9
click at [303, 46] on div "Menu management" at bounding box center [401, 48] width 416 height 14
drag, startPoint x: 199, startPoint y: 125, endPoint x: 105, endPoint y: 130, distance: 94.3
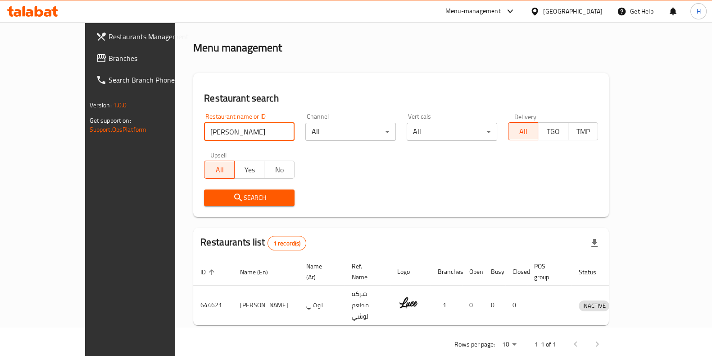
click at [103, 128] on div "Restaurants Management Branches Search Branch Phone Version: 1.0.0 Get support …" at bounding box center [356, 184] width 543 height 380
click button "Search" at bounding box center [249, 197] width 91 height 17
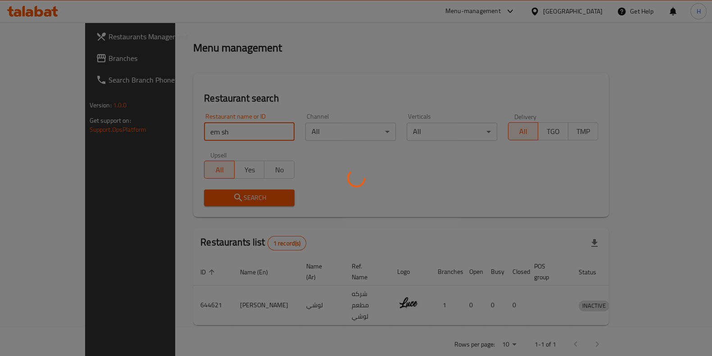
scroll to position [12, 0]
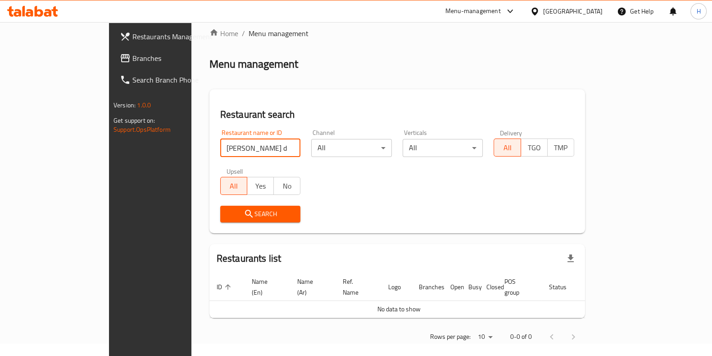
drag, startPoint x: 216, startPoint y: 145, endPoint x: 122, endPoint y: 150, distance: 94.7
click at [192, 150] on div "Home / Menu management Menu management Restaurant search Restaurant name or ID …" at bounding box center [398, 188] width 412 height 356
click button "Search" at bounding box center [260, 213] width 81 height 17
type input "p"
click button "Search" at bounding box center [260, 213] width 81 height 17
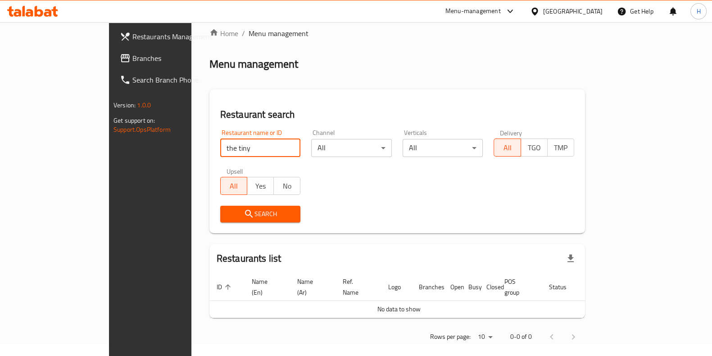
drag, startPoint x: 216, startPoint y: 151, endPoint x: 125, endPoint y: 138, distance: 92.3
click at [192, 138] on div "Home / Menu management Menu management Restaurant search Restaurant name or ID …" at bounding box center [398, 188] width 412 height 356
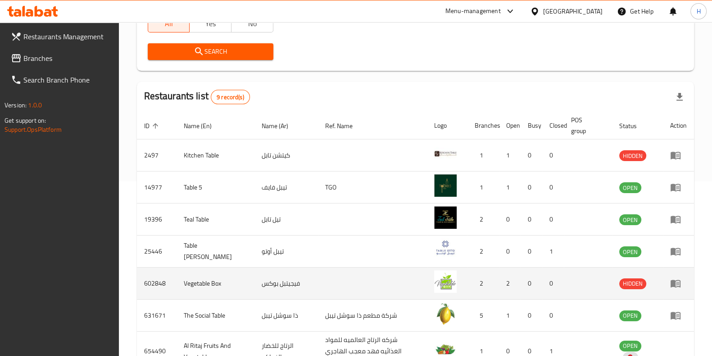
scroll to position [197, 0]
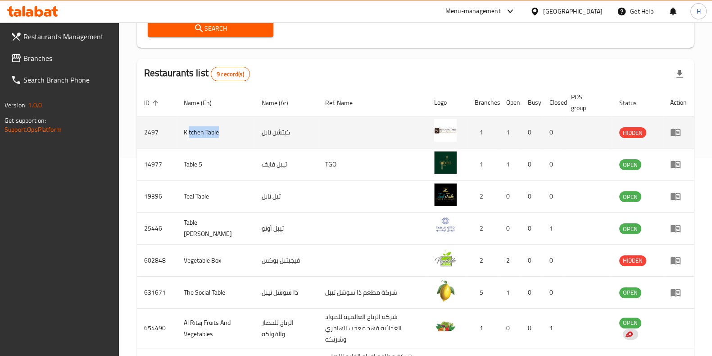
drag, startPoint x: 189, startPoint y: 130, endPoint x: 221, endPoint y: 129, distance: 31.5
click at [221, 129] on td "Kitchen Table" at bounding box center [216, 132] width 78 height 32
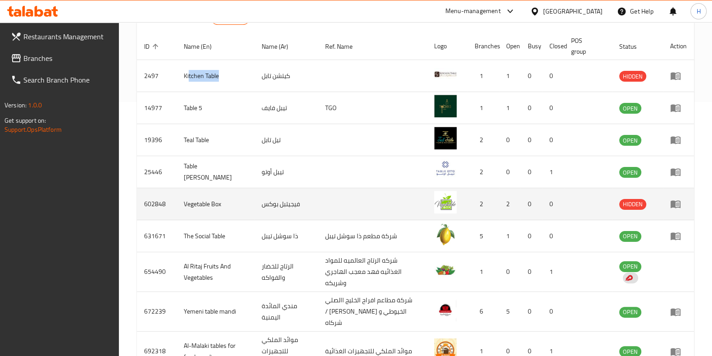
scroll to position [303, 0]
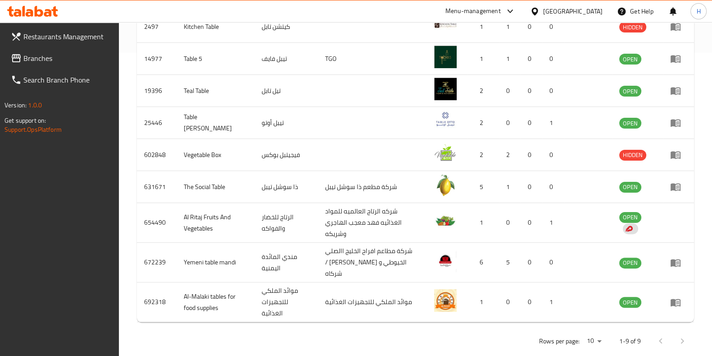
click at [682, 330] on div at bounding box center [671, 341] width 43 height 22
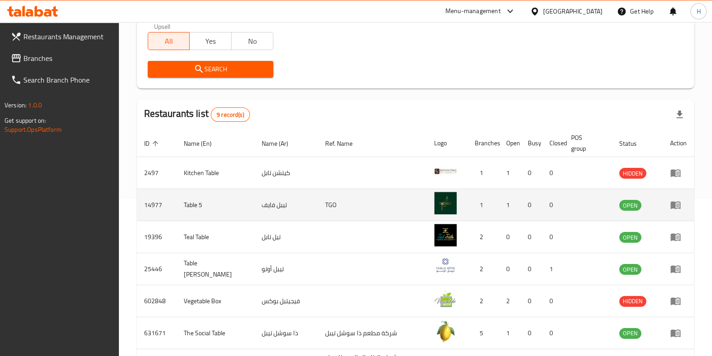
scroll to position [0, 0]
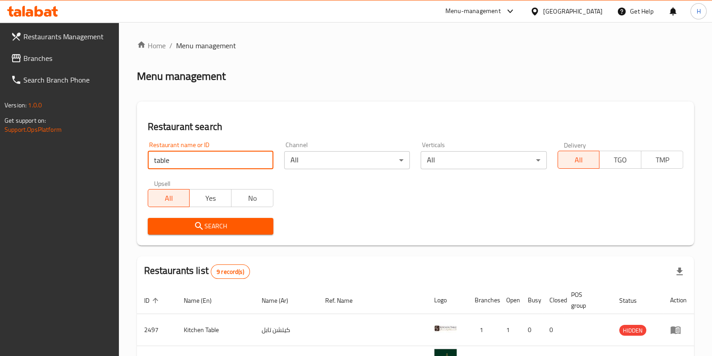
drag, startPoint x: 194, startPoint y: 165, endPoint x: 56, endPoint y: 162, distance: 137.5
click at [54, 164] on div "Restaurants Management Branches Search Branch Phone Version: 1.0.0 Get support …" at bounding box center [356, 347] width 712 height 651
click button "Search" at bounding box center [211, 226] width 126 height 17
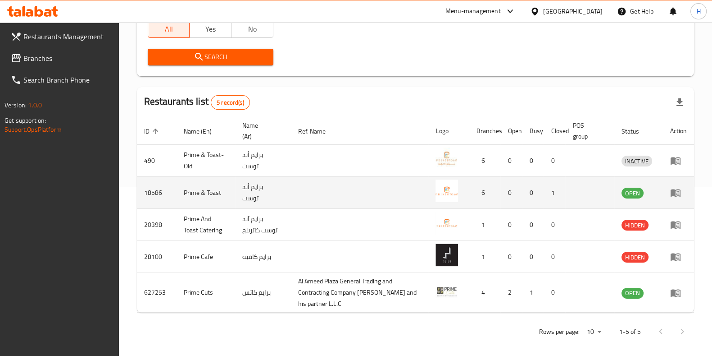
scroll to position [153, 0]
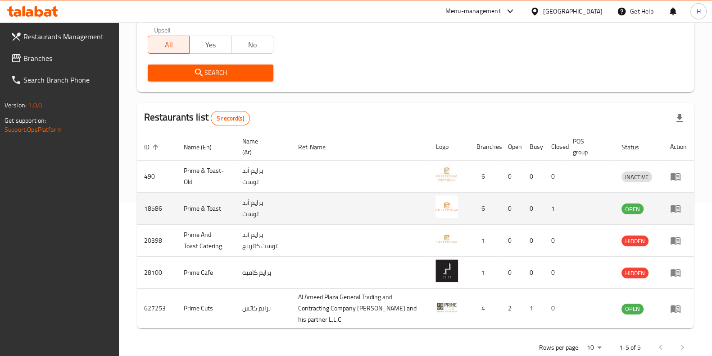
type input "p"
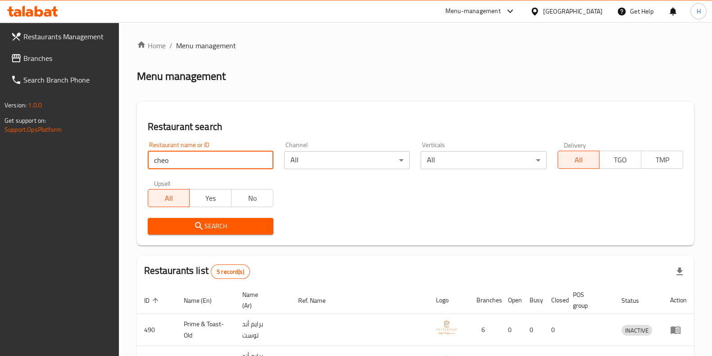
click button "Search" at bounding box center [211, 226] width 126 height 17
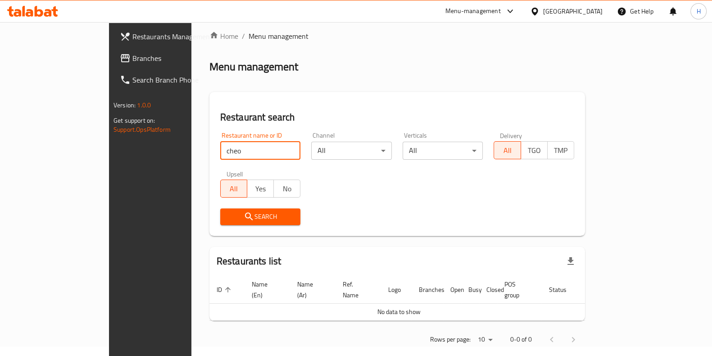
scroll to position [12, 0]
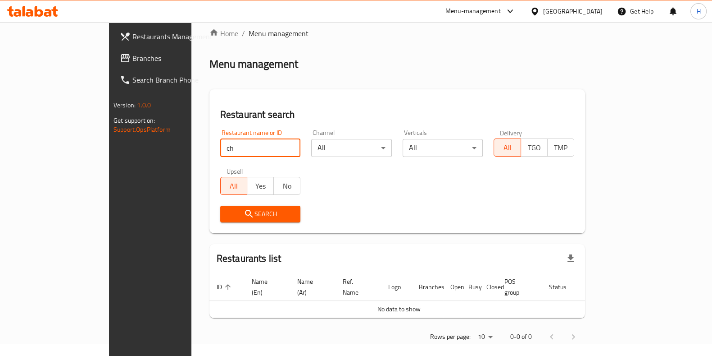
type input "c"
click button "Search" at bounding box center [260, 213] width 81 height 17
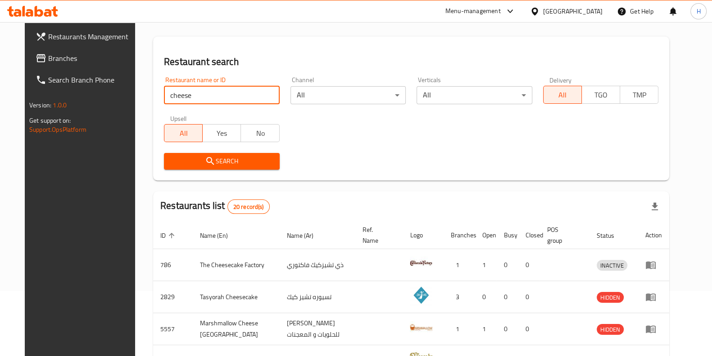
scroll to position [0, 0]
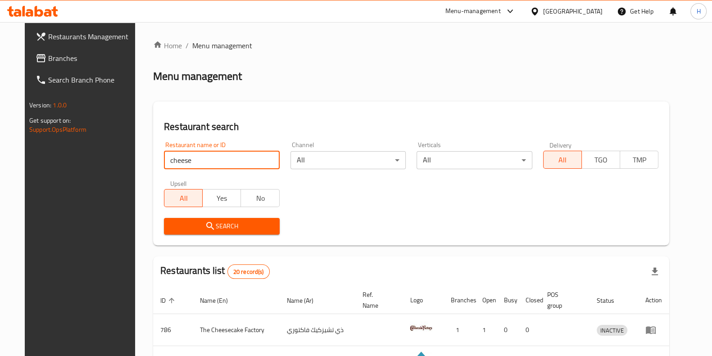
drag, startPoint x: 196, startPoint y: 161, endPoint x: 110, endPoint y: 165, distance: 86.1
click at [110, 165] on div "Restaurants Management Branches Search Branch Phone Version: 1.0.0 Get support …" at bounding box center [356, 352] width 663 height 660
click button "Search" at bounding box center [221, 226] width 115 height 17
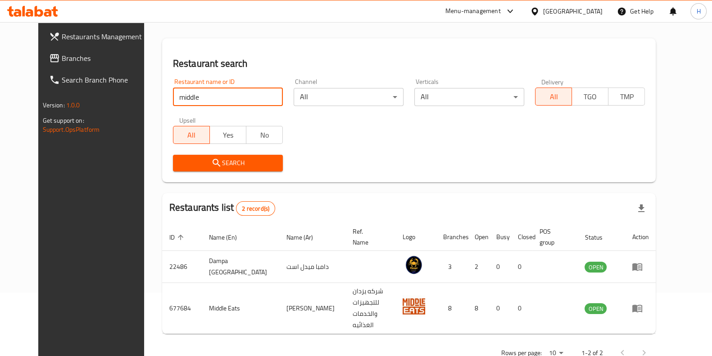
scroll to position [71, 0]
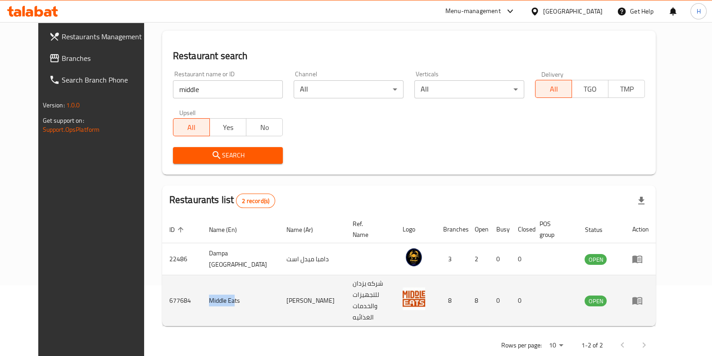
drag, startPoint x: 185, startPoint y: 290, endPoint x: 207, endPoint y: 289, distance: 22.5
click at [207, 289] on td "Middle Eats" at bounding box center [241, 300] width 78 height 51
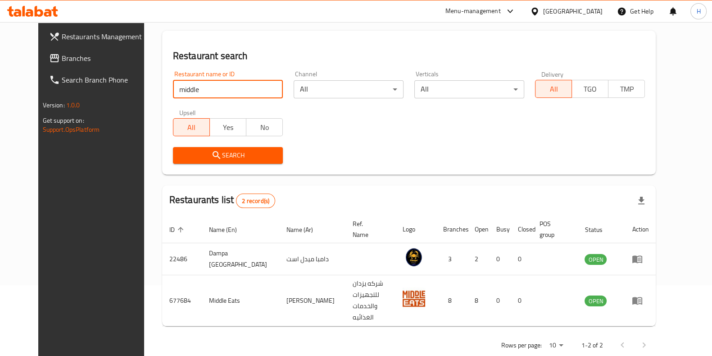
click at [201, 87] on input "middle" at bounding box center [228, 89] width 110 height 18
click button "Search" at bounding box center [228, 155] width 110 height 17
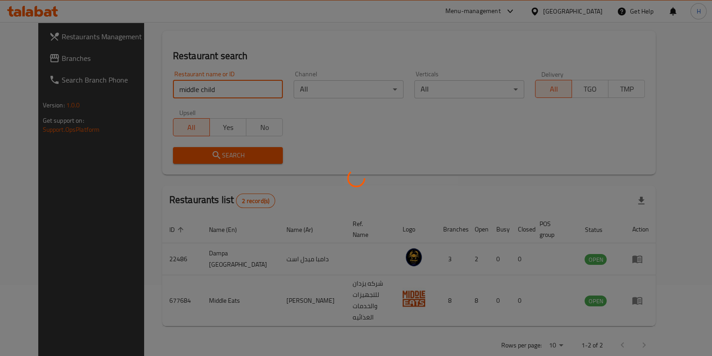
scroll to position [12, 0]
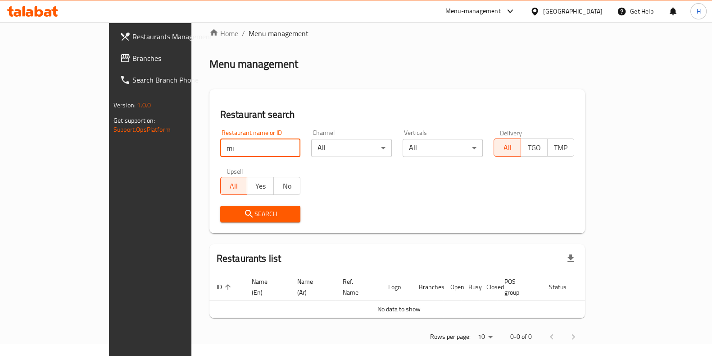
type input "m"
type input "ب"
click button "Search" at bounding box center [260, 213] width 81 height 17
type input "ل"
type input "م"
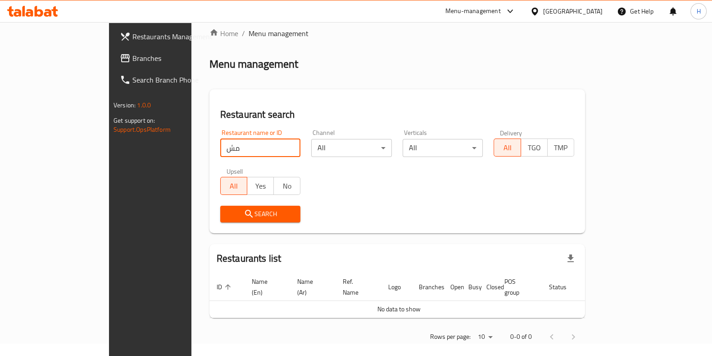
type input "م"
click button "Search" at bounding box center [260, 213] width 81 height 17
drag, startPoint x: 192, startPoint y: 148, endPoint x: 7, endPoint y: 111, distance: 189.3
click at [109, 111] on div "Restaurants Management Branches Search Branch Phone Version: 1.0.0 Get support …" at bounding box center [356, 188] width 494 height 356
click button "Search" at bounding box center [260, 213] width 81 height 17
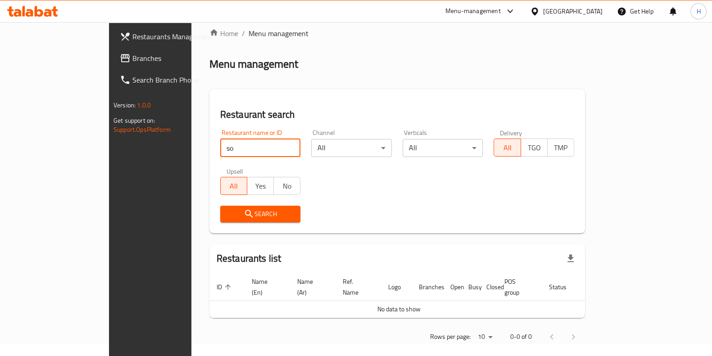
type input "s"
click button "Search" at bounding box center [260, 213] width 81 height 17
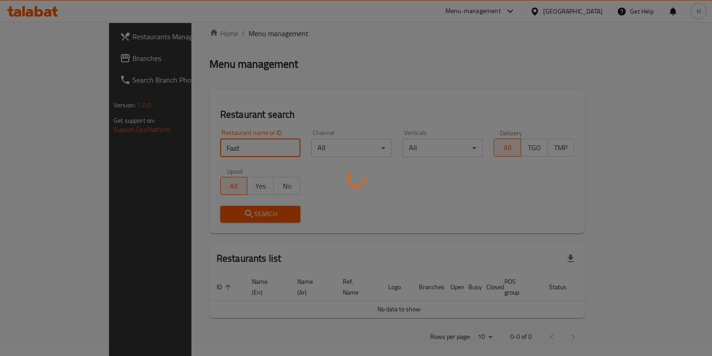
scroll to position [39, 0]
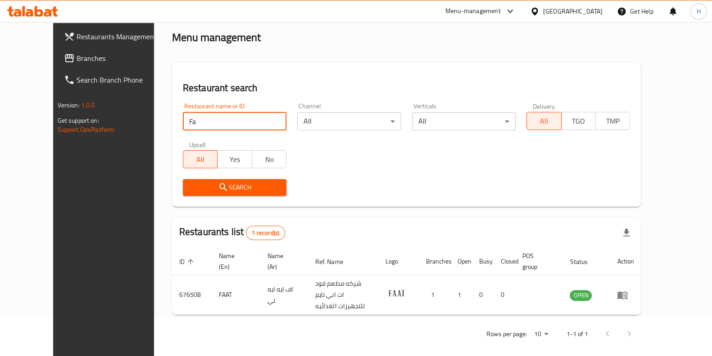
type input "F"
type input "delizio"
click button "Search" at bounding box center [235, 187] width 104 height 17
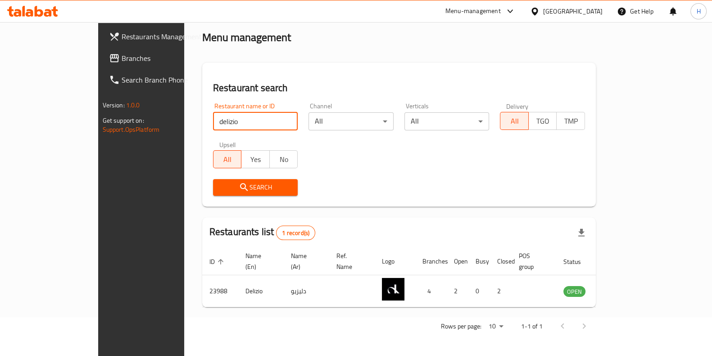
scroll to position [28, 0]
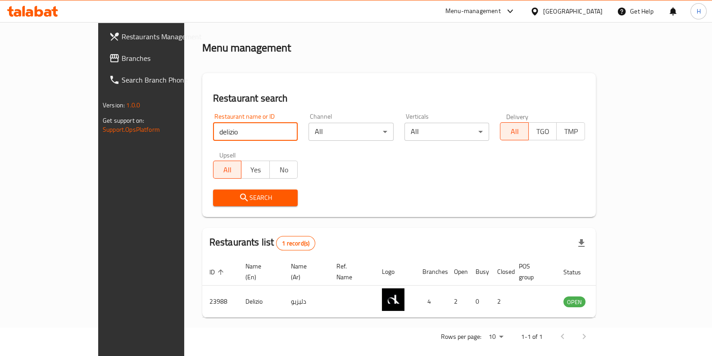
drag, startPoint x: 187, startPoint y: 128, endPoint x: 104, endPoint y: 127, distance: 83.4
click at [104, 127] on div "Restaurants Management Branches Search Branch Phone Version: 1.0.0 Get support …" at bounding box center [356, 180] width 516 height 372
click button "Search" at bounding box center [255, 197] width 85 height 17
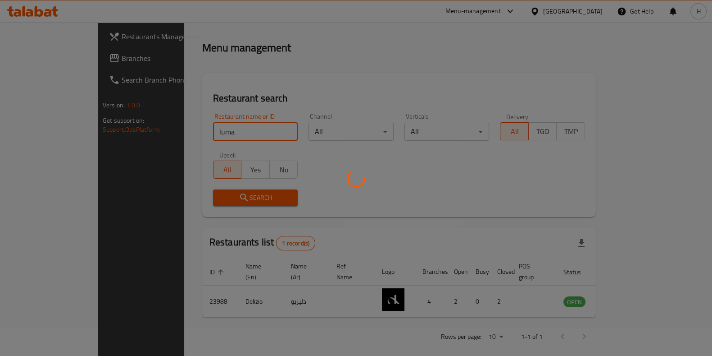
scroll to position [12, 0]
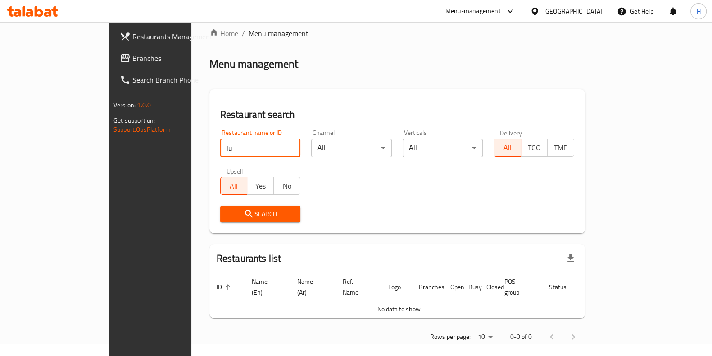
type input "l"
click button "Search" at bounding box center [260, 213] width 81 height 17
type input "r"
click button "Search" at bounding box center [260, 213] width 81 height 17
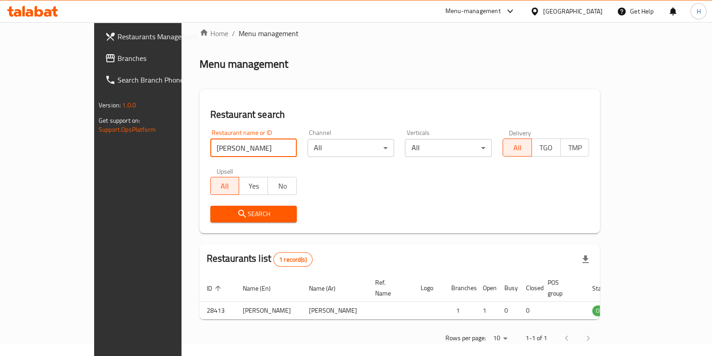
scroll to position [28, 0]
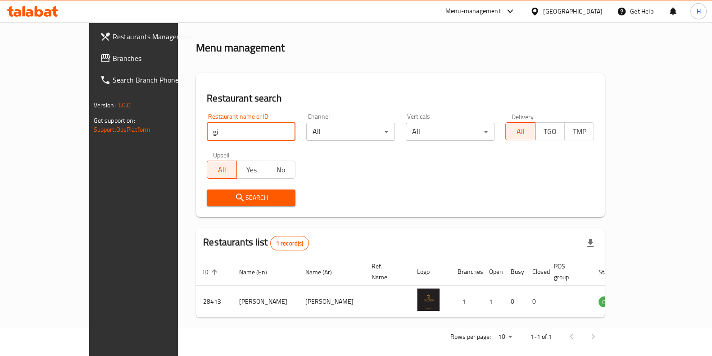
type input "g"
click button "Search" at bounding box center [251, 197] width 89 height 17
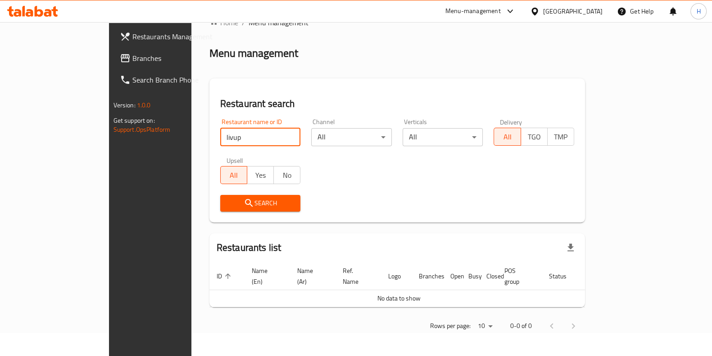
scroll to position [12, 0]
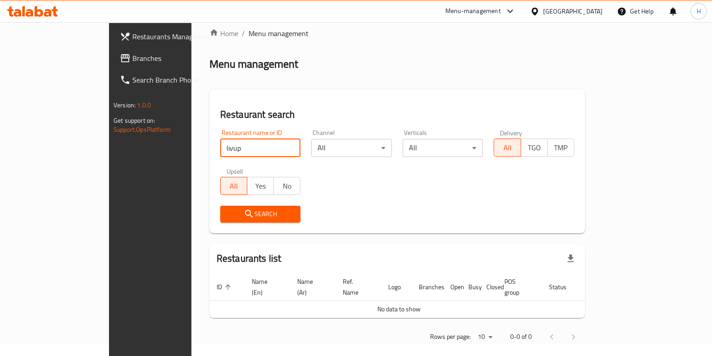
drag, startPoint x: 193, startPoint y: 141, endPoint x: 144, endPoint y: 146, distance: 48.9
click at [215, 146] on div "Restaurant name or ID livup Restaurant name or ID" at bounding box center [260, 143] width 91 height 38
paste input "Beefbar"
click button "Search" at bounding box center [260, 213] width 81 height 17
paste input "Beefbar"
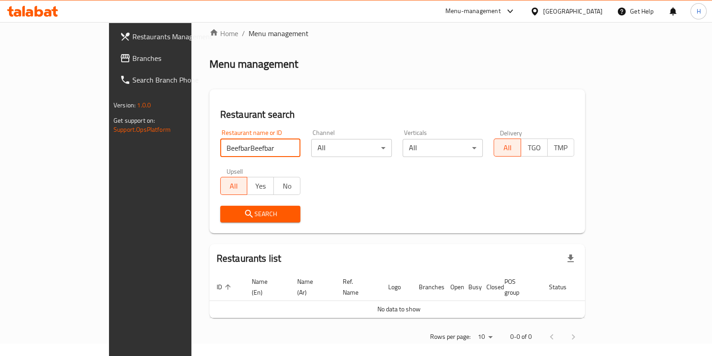
type input "Beefbar"
click at [220, 139] on input "Beefbar" at bounding box center [260, 148] width 81 height 18
drag, startPoint x: 96, startPoint y: 148, endPoint x: 78, endPoint y: 148, distance: 18.0
click at [109, 148] on div "Restaurants Management Branches Search Branch Phone Version: 1.0.0 Get support …" at bounding box center [356, 188] width 494 height 356
